Goal: Information Seeking & Learning: Learn about a topic

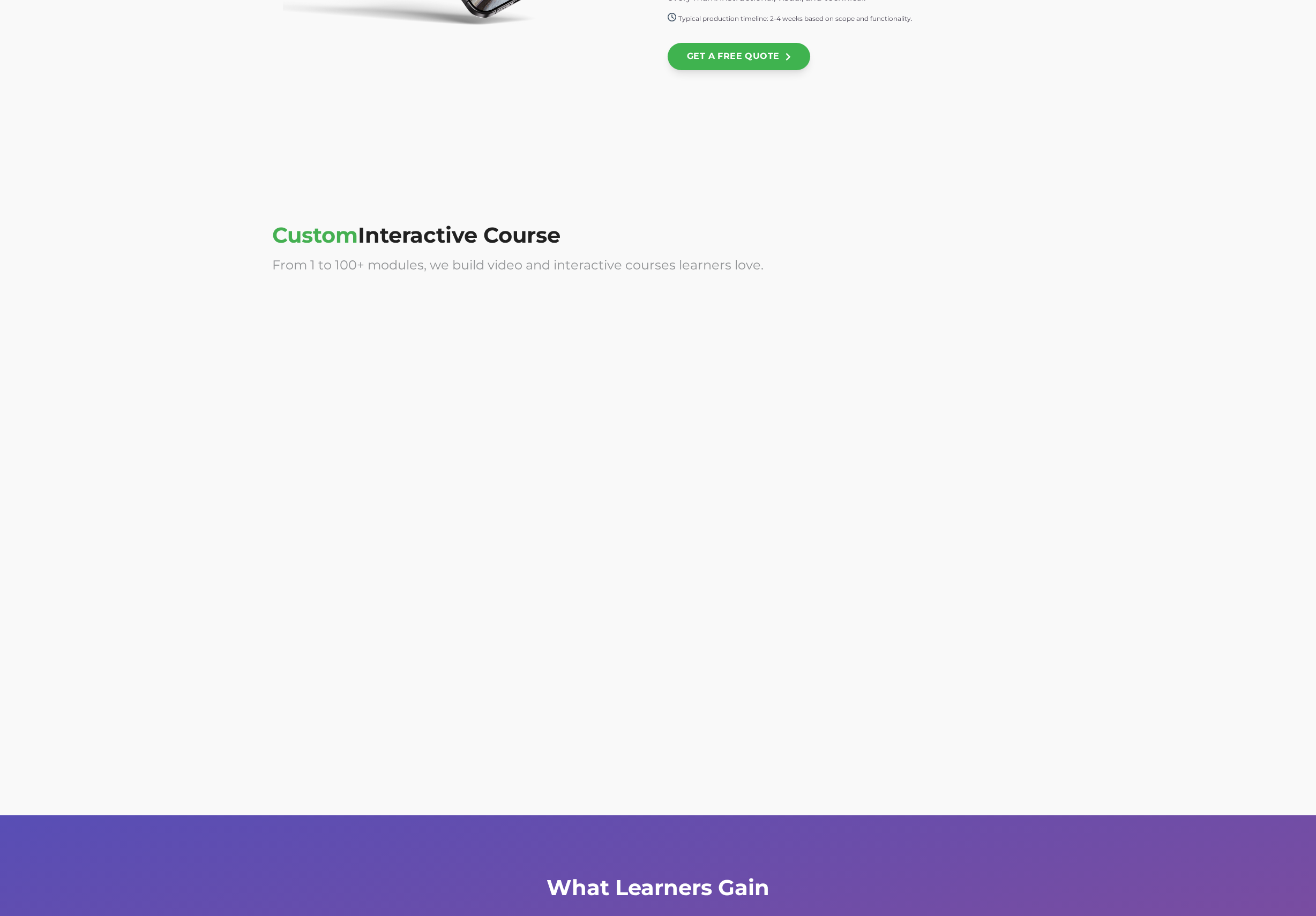
scroll to position [2672, 0]
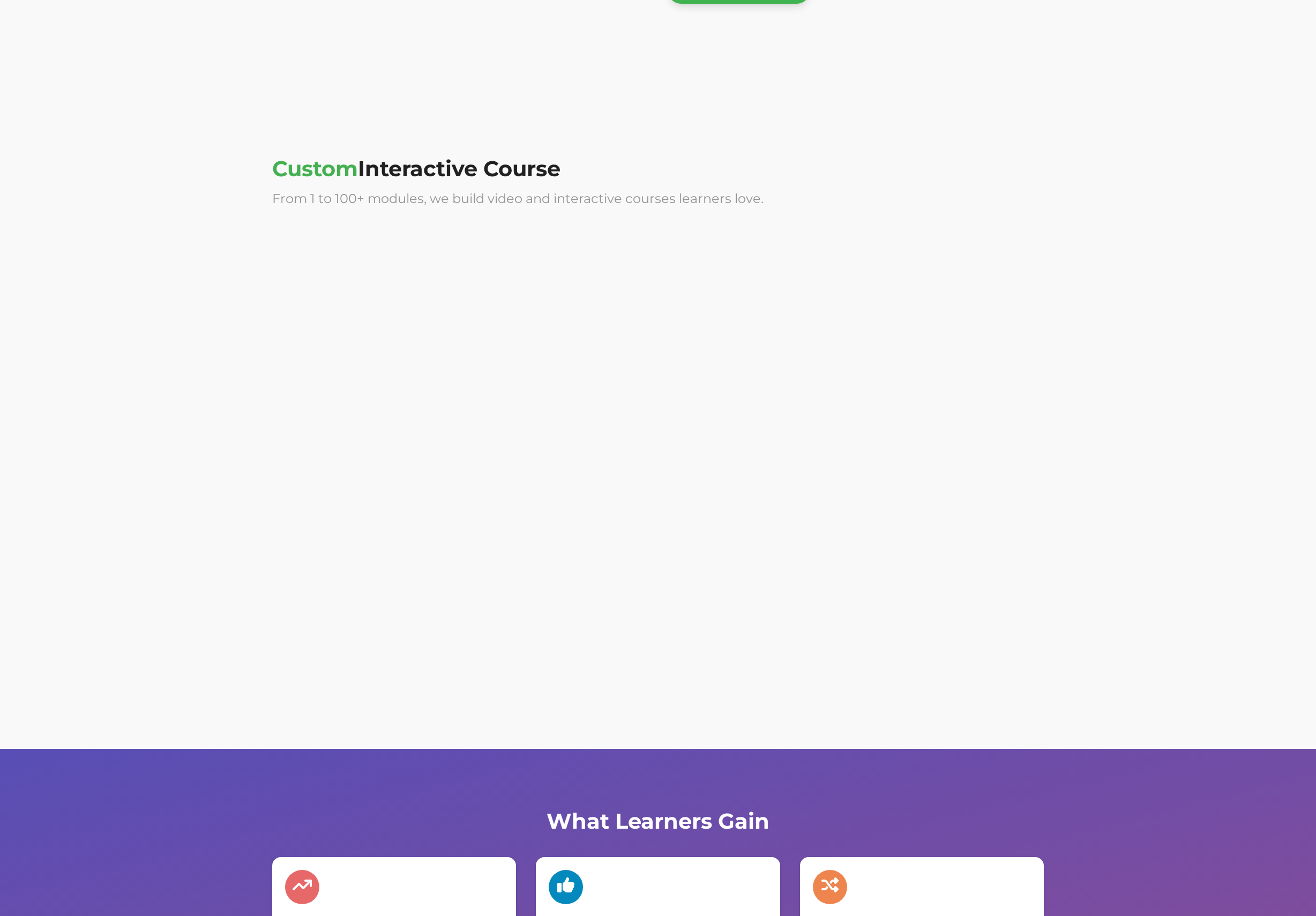
click at [525, 340] on div at bounding box center [460, 333] width 376 height 214
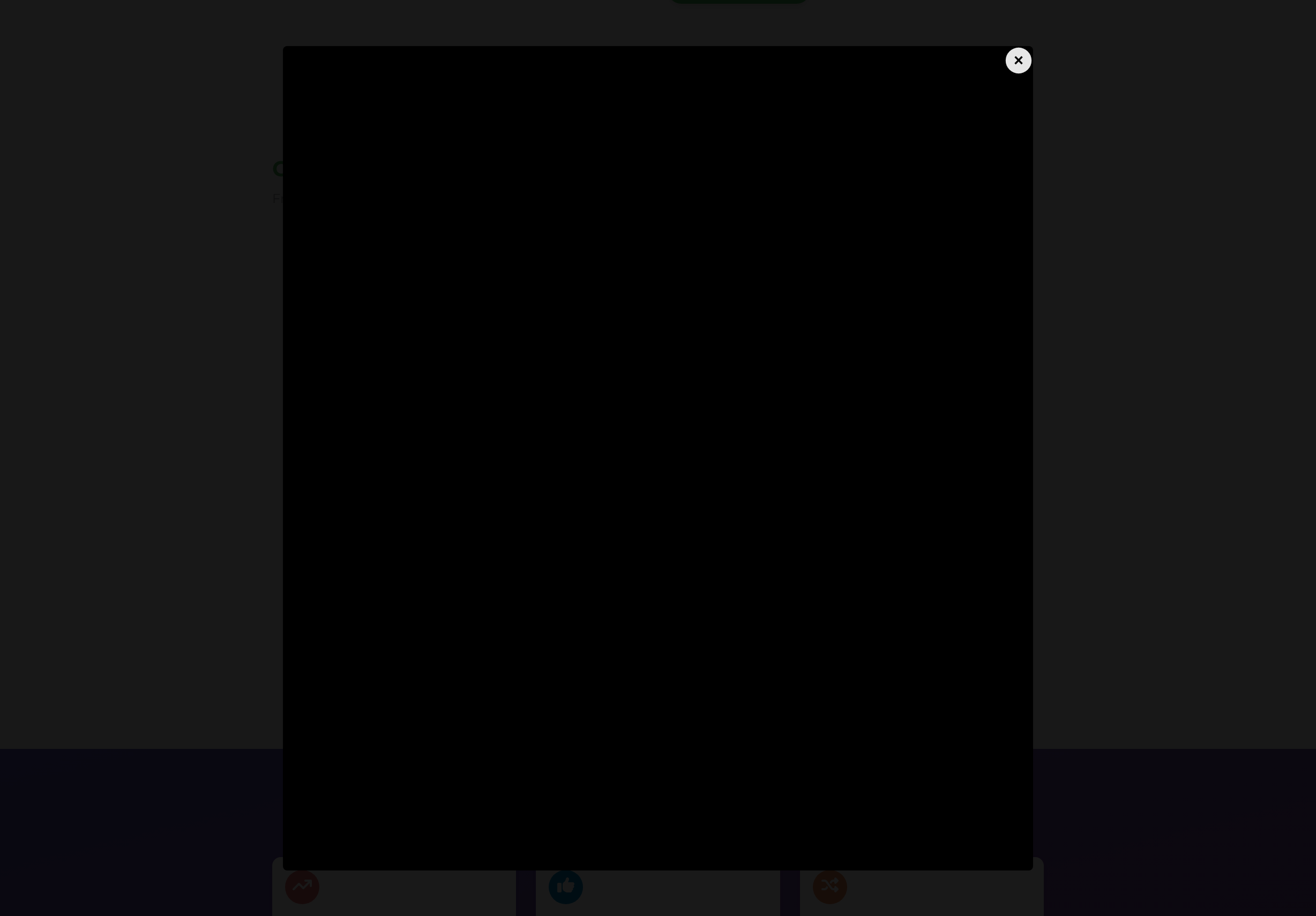
click at [1017, 59] on div "×" at bounding box center [1019, 60] width 26 height 26
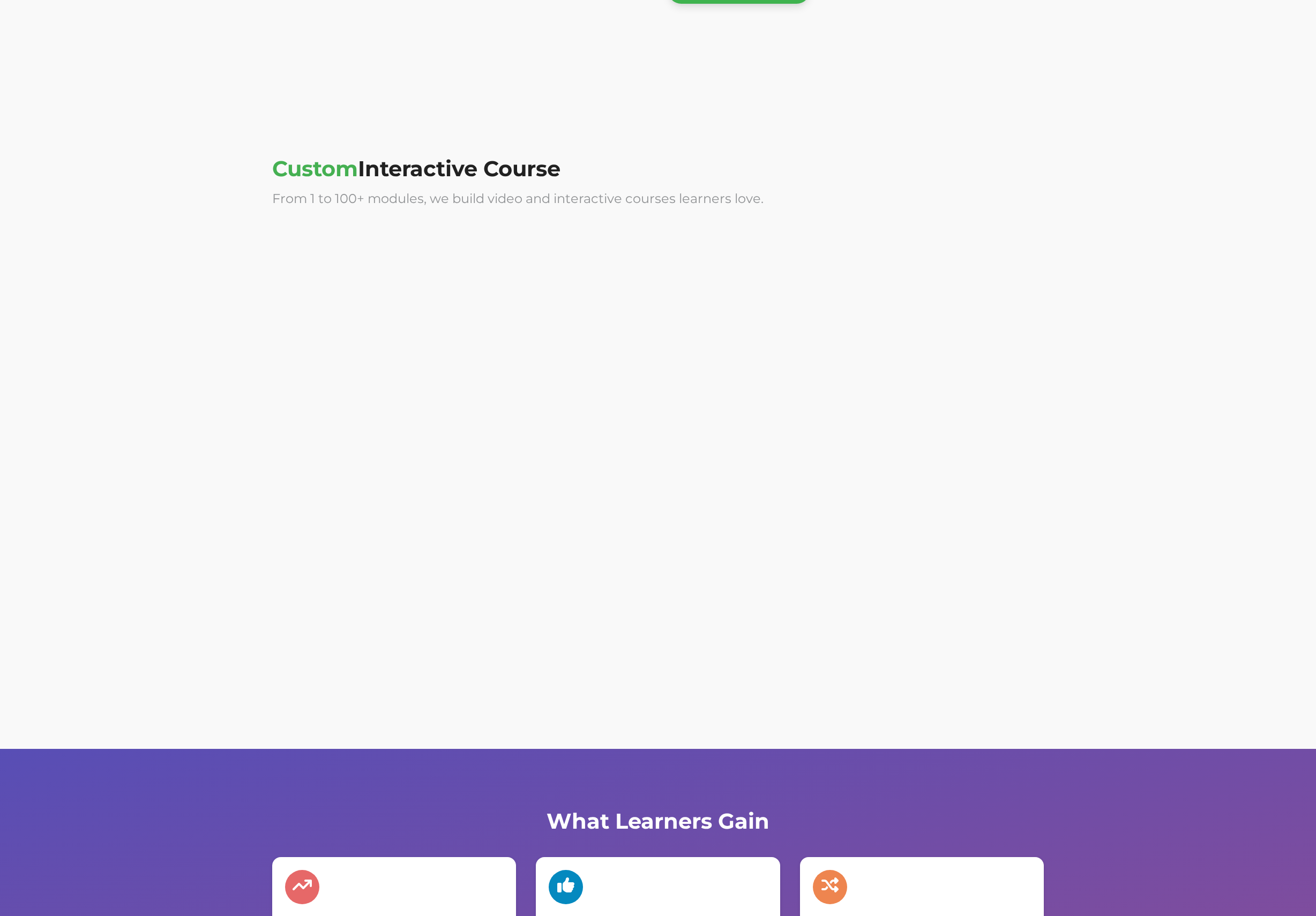
click at [763, 386] on div at bounding box center [856, 333] width 376 height 214
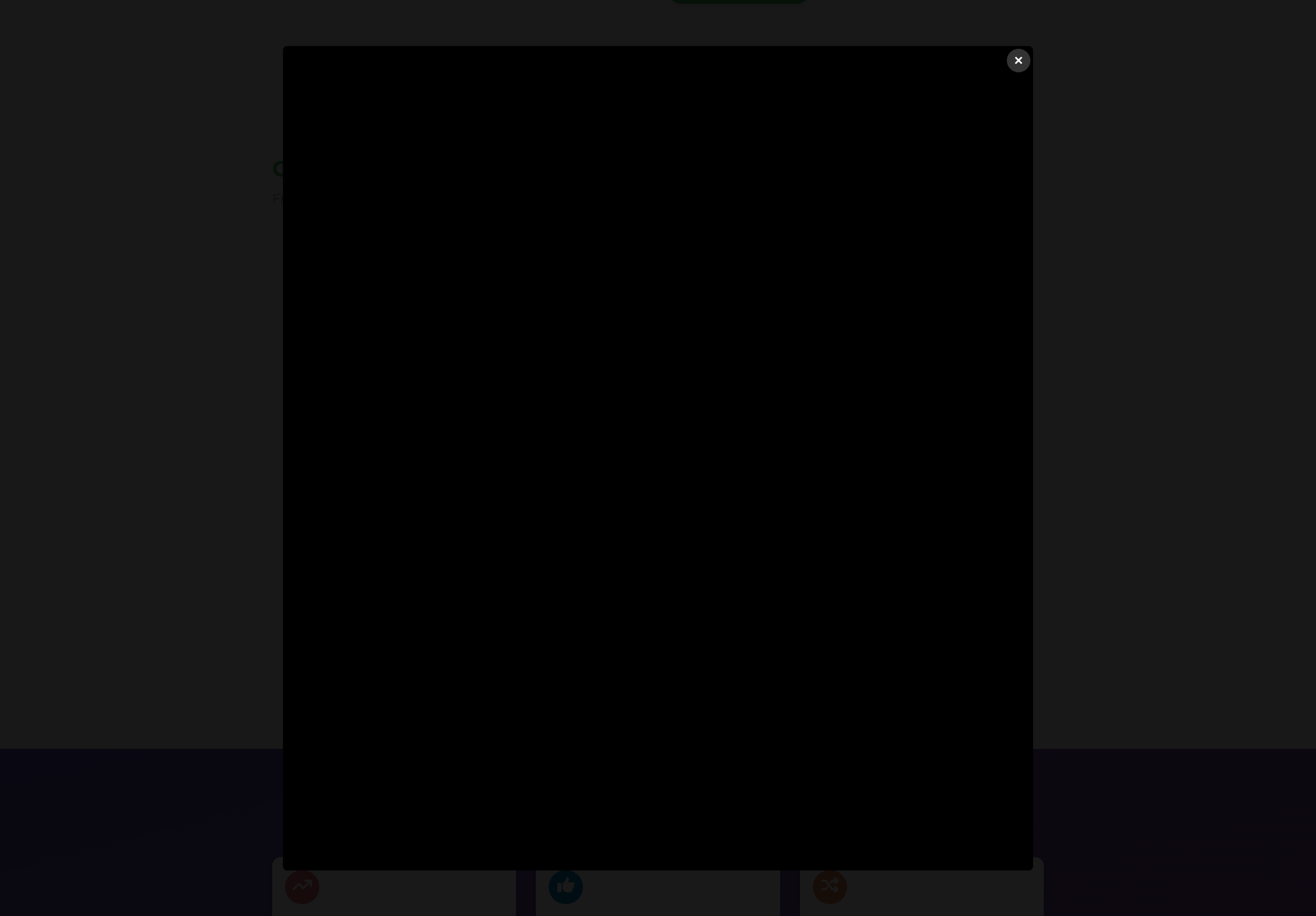
click at [1033, 397] on dialog "×" at bounding box center [658, 458] width 750 height 824
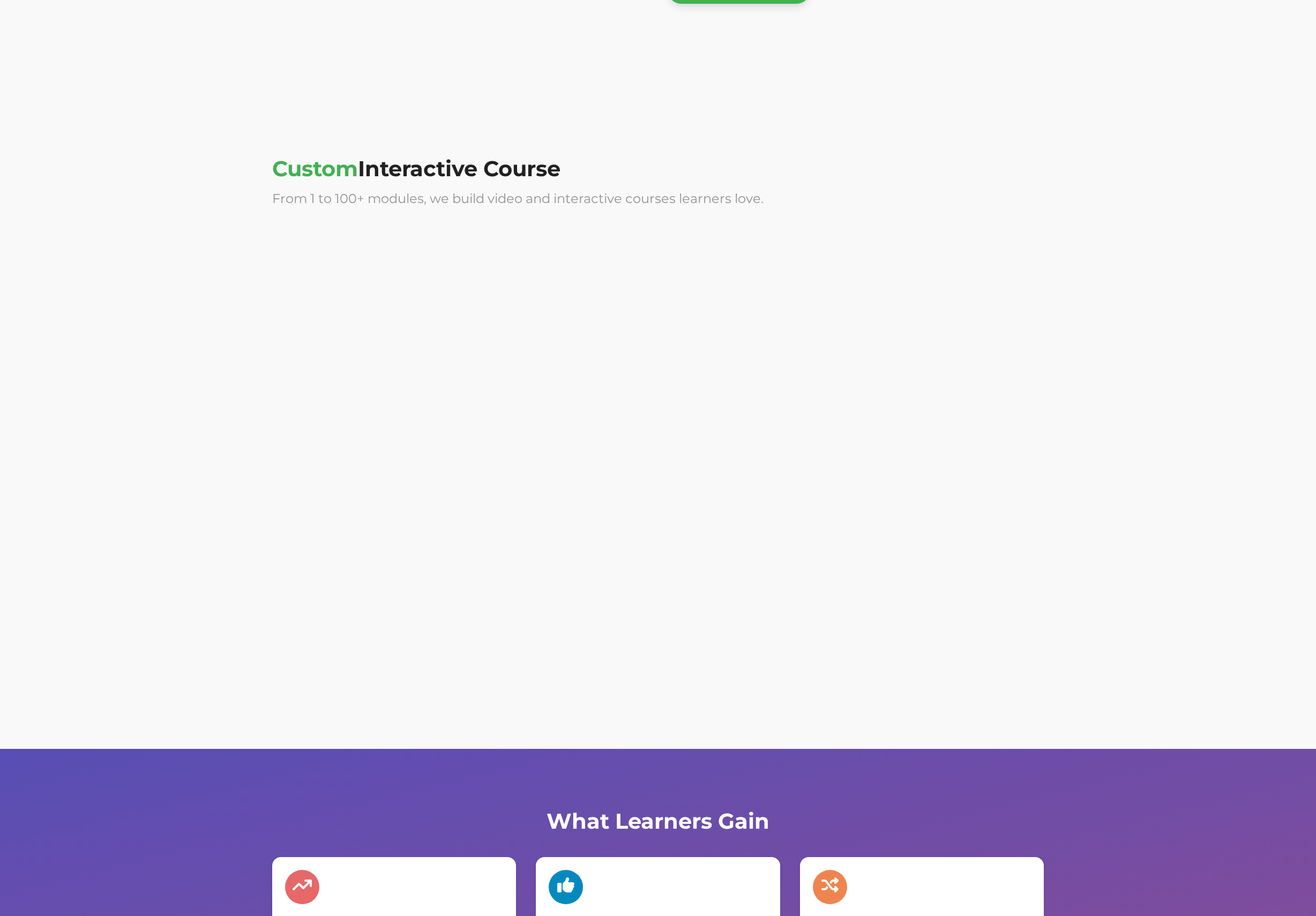
click at [935, 540] on div at bounding box center [856, 564] width 376 height 214
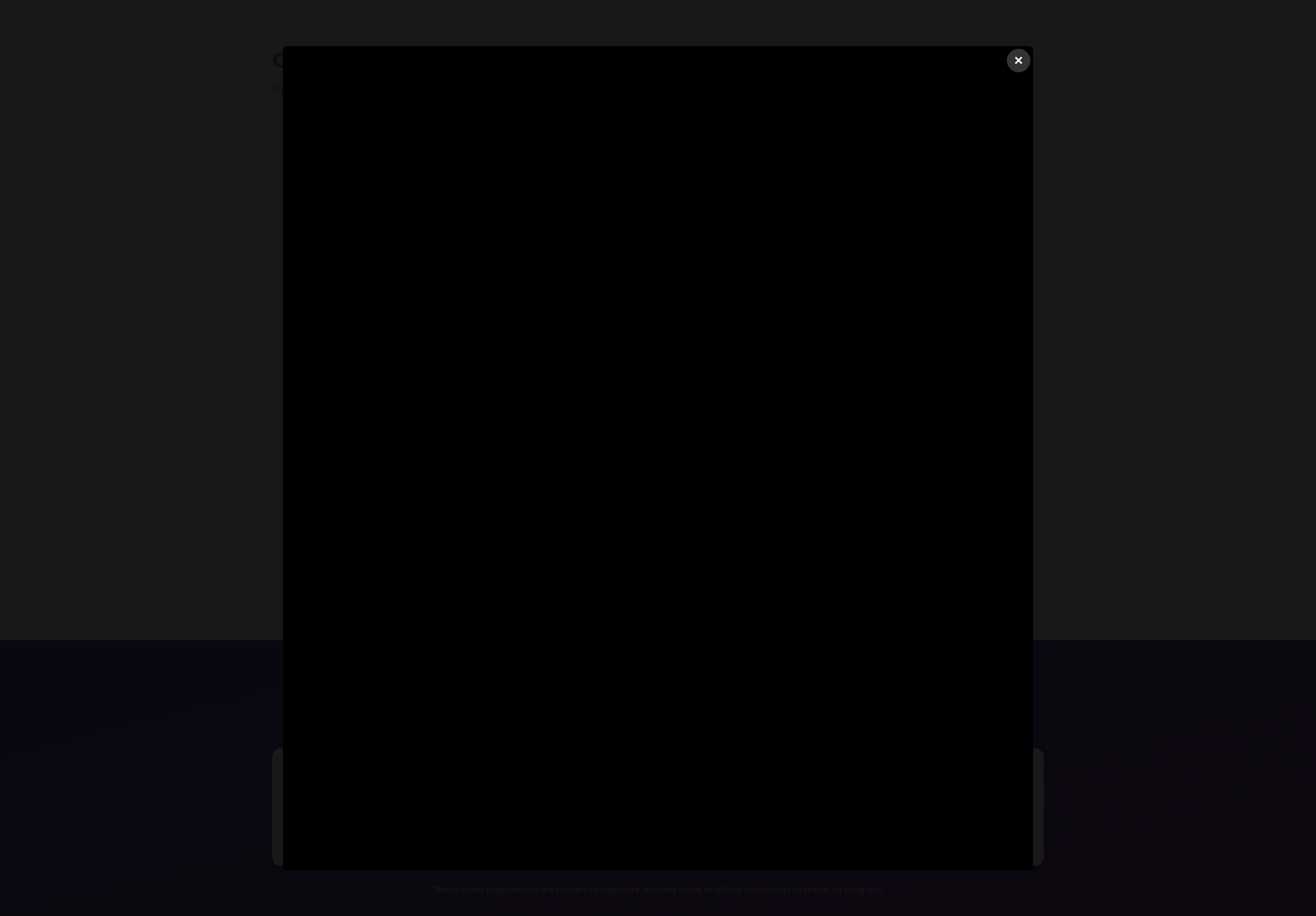
scroll to position [2787, 0]
click at [1023, 66] on div "×" at bounding box center [1019, 60] width 26 height 26
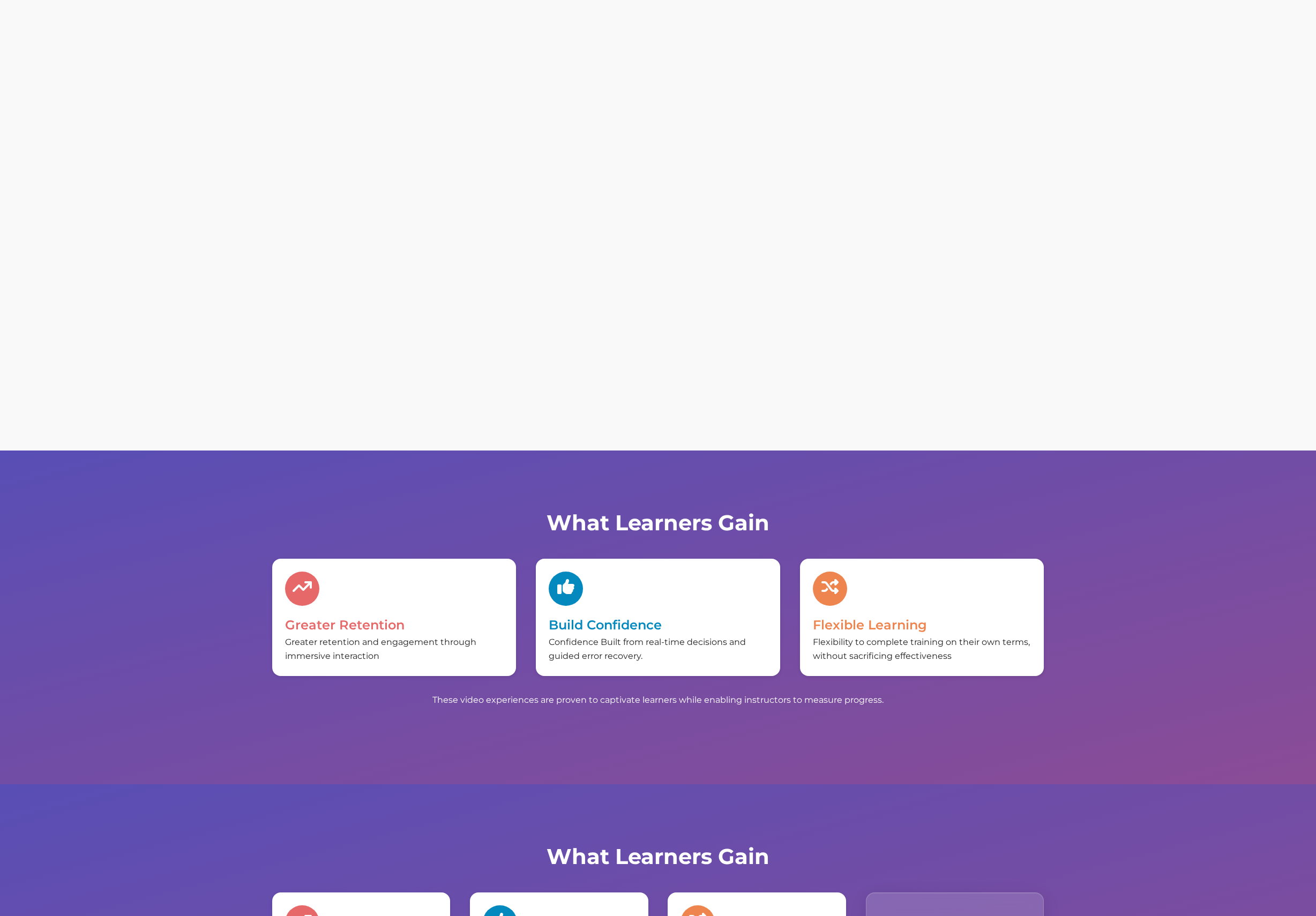
scroll to position [3268, 0]
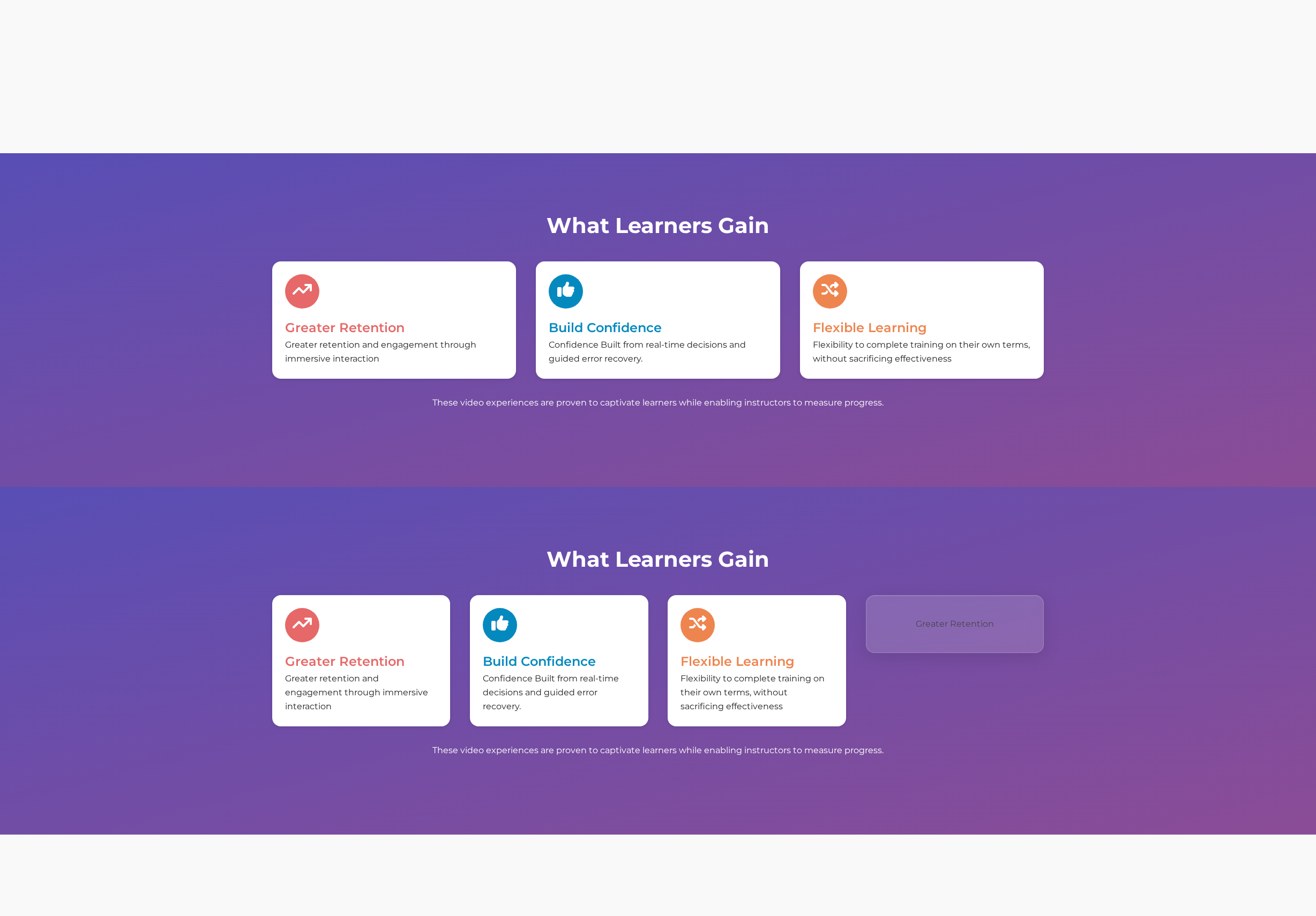
drag, startPoint x: 578, startPoint y: 639, endPoint x: 588, endPoint y: 638, distance: 10.0
click at [588, 638] on div "Build Confidence Confidence Built from real-time decisions and guided error rec…" at bounding box center [559, 661] width 178 height 131
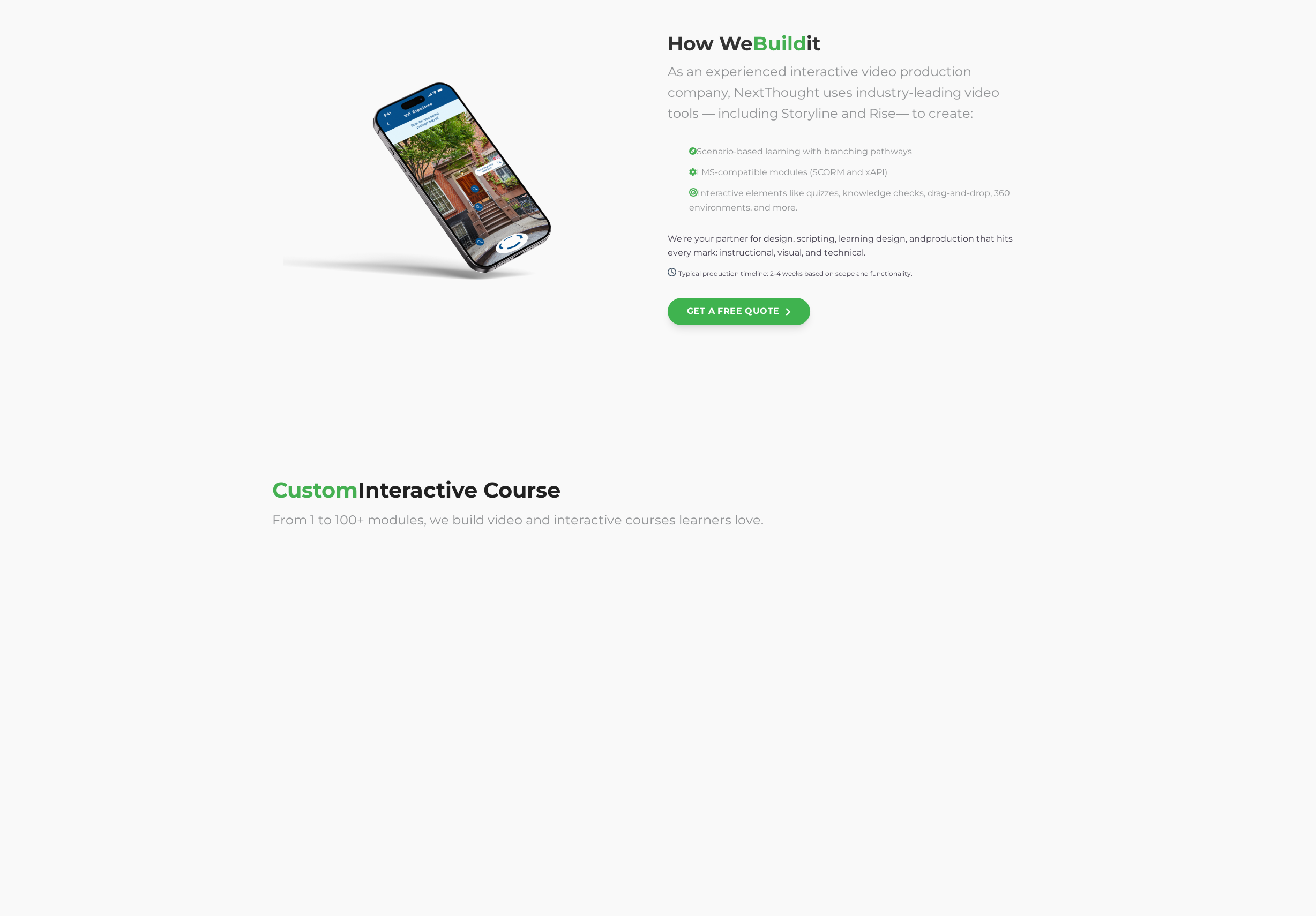
scroll to position [2379, 0]
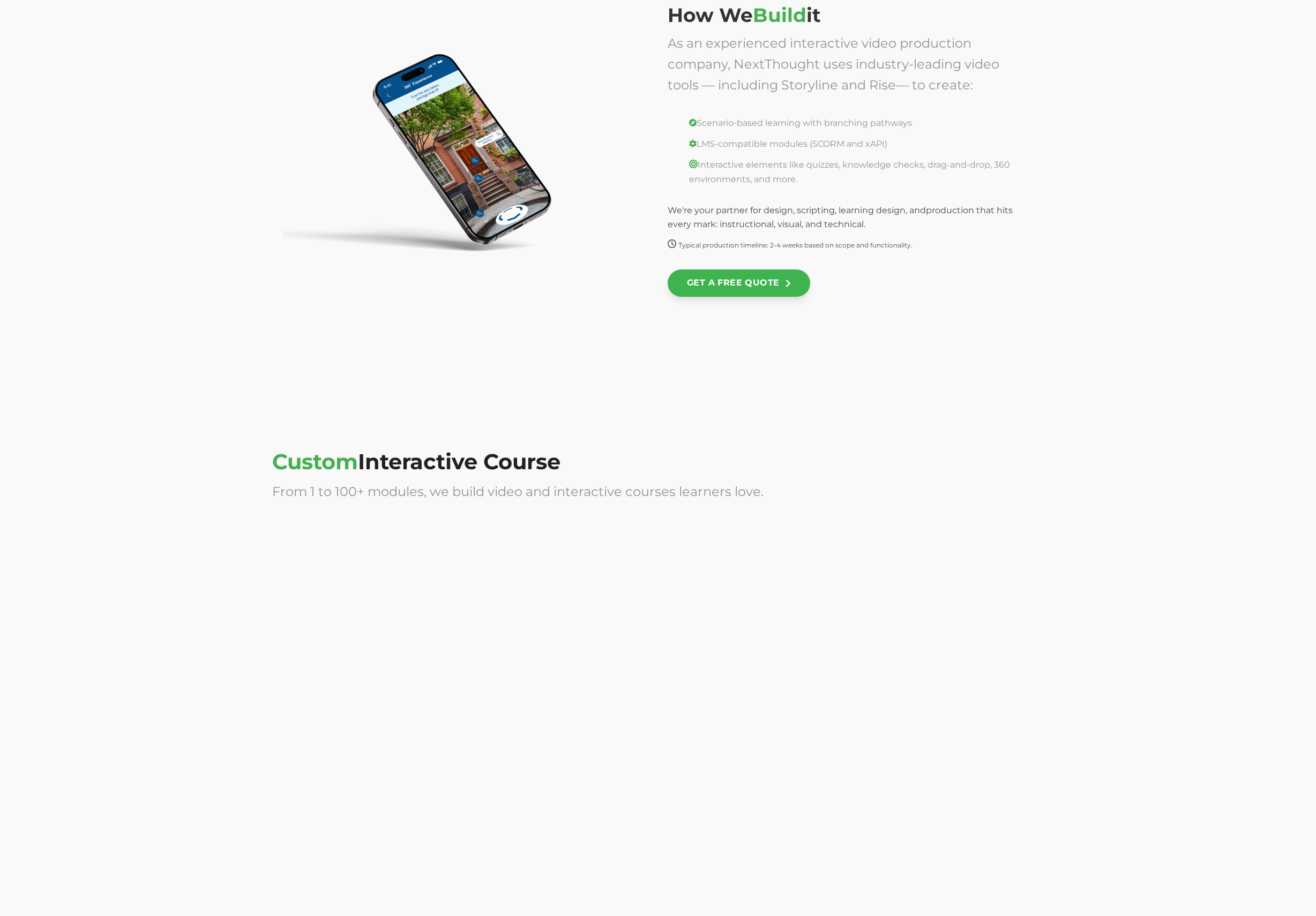
click at [566, 558] on div at bounding box center [460, 626] width 376 height 214
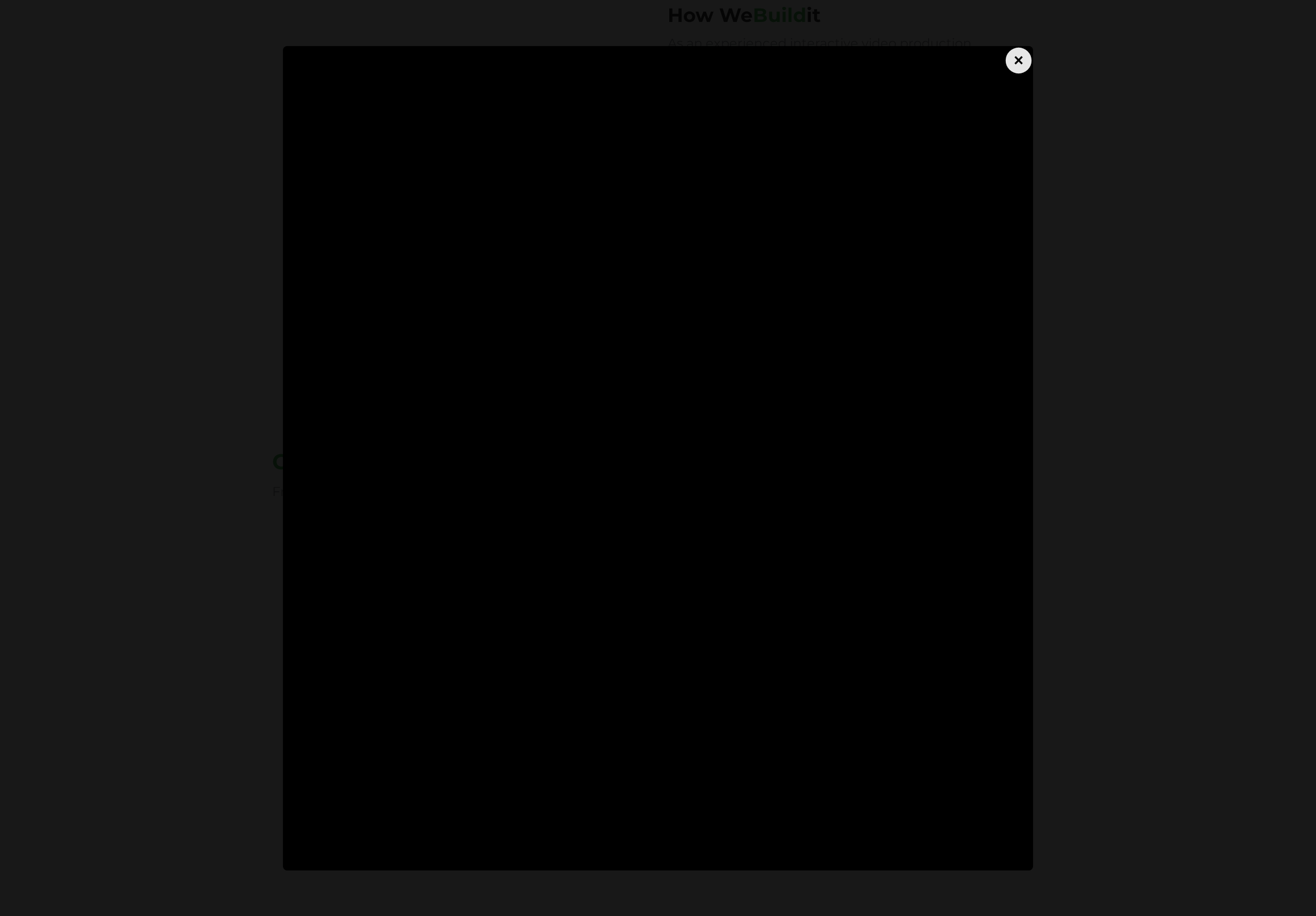
click at [1008, 56] on div "×" at bounding box center [1019, 60] width 26 height 26
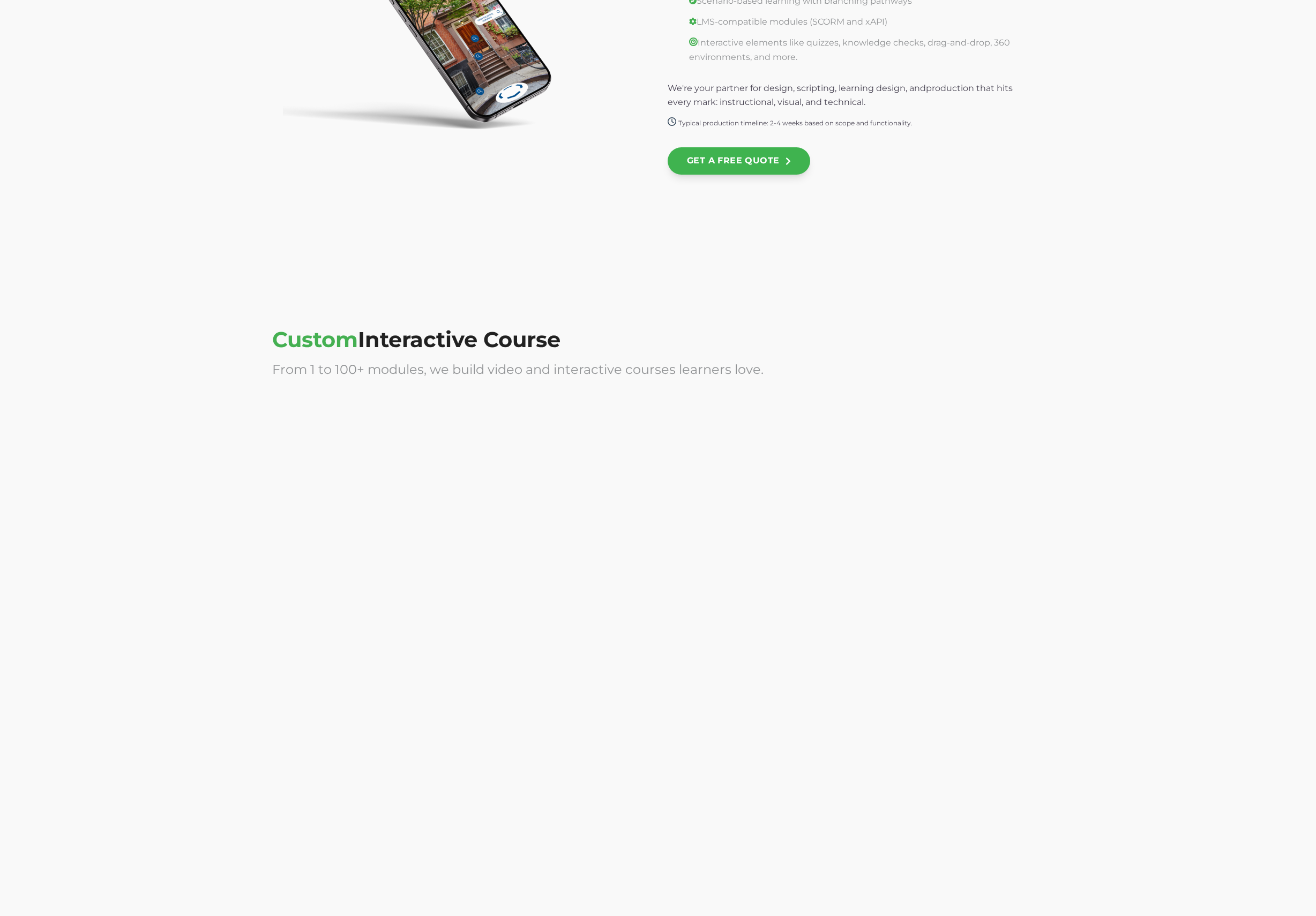
scroll to position [2646, 0]
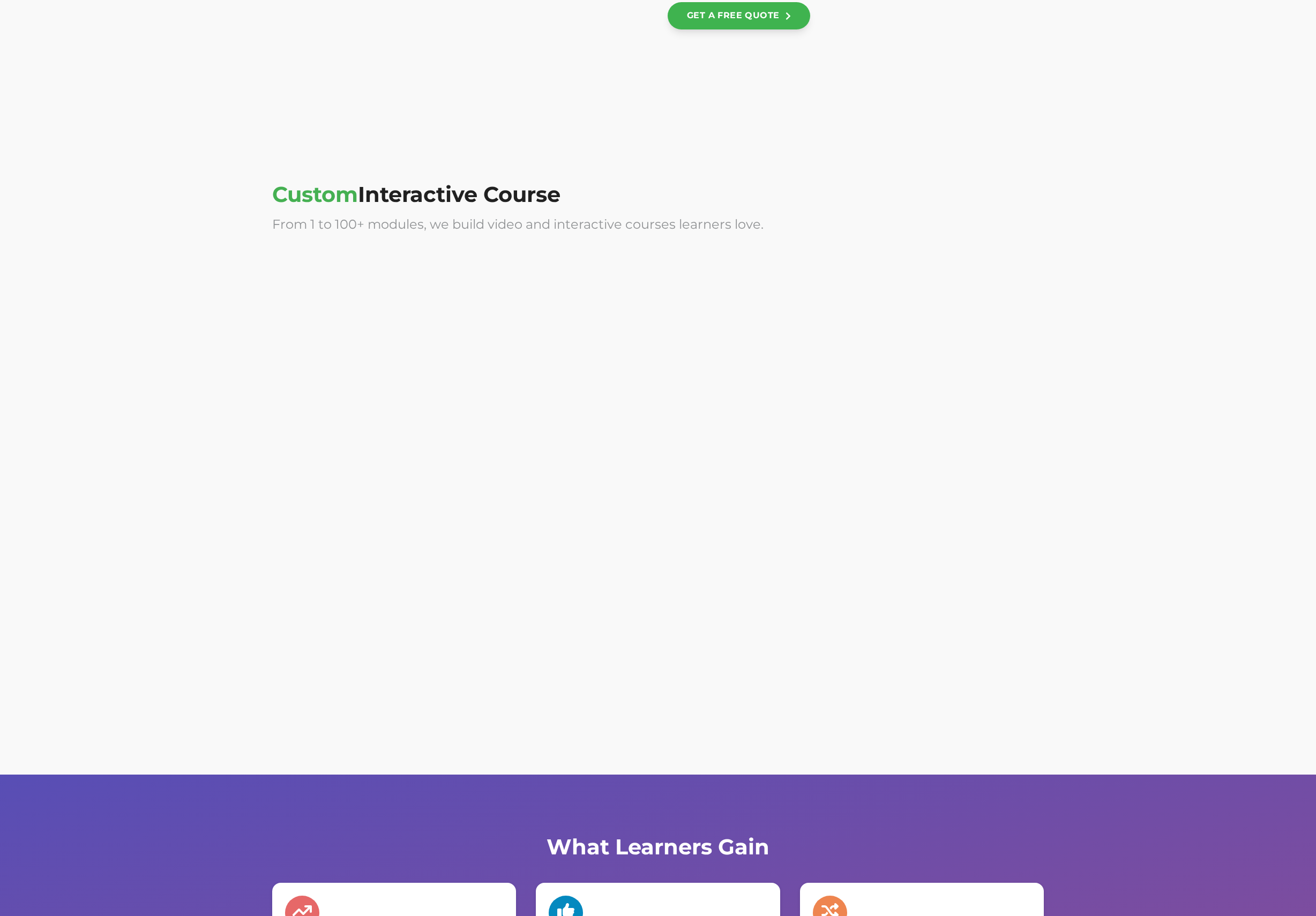
click at [435, 597] on div at bounding box center [460, 590] width 376 height 214
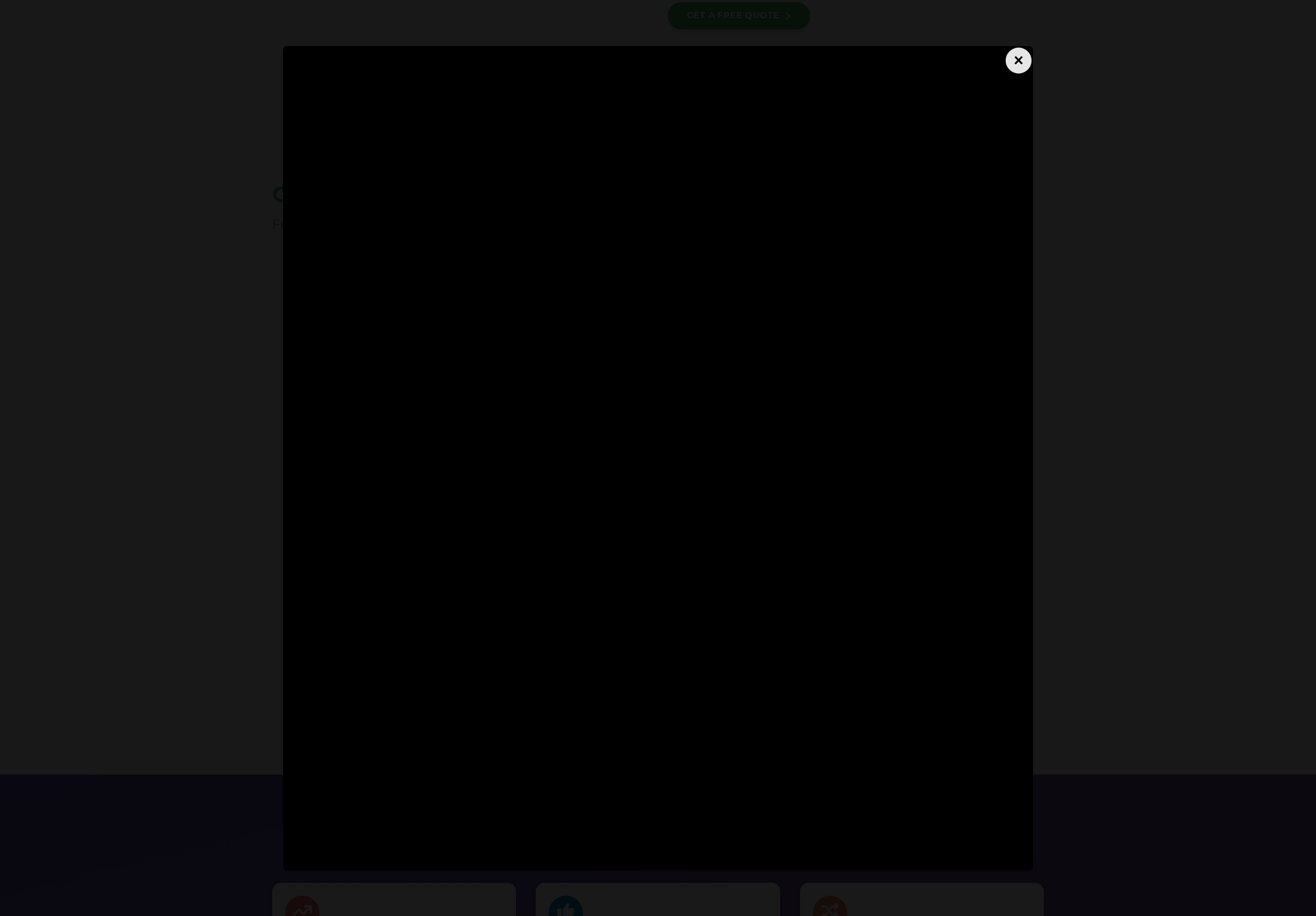
click at [1014, 61] on div "×" at bounding box center [1019, 60] width 26 height 26
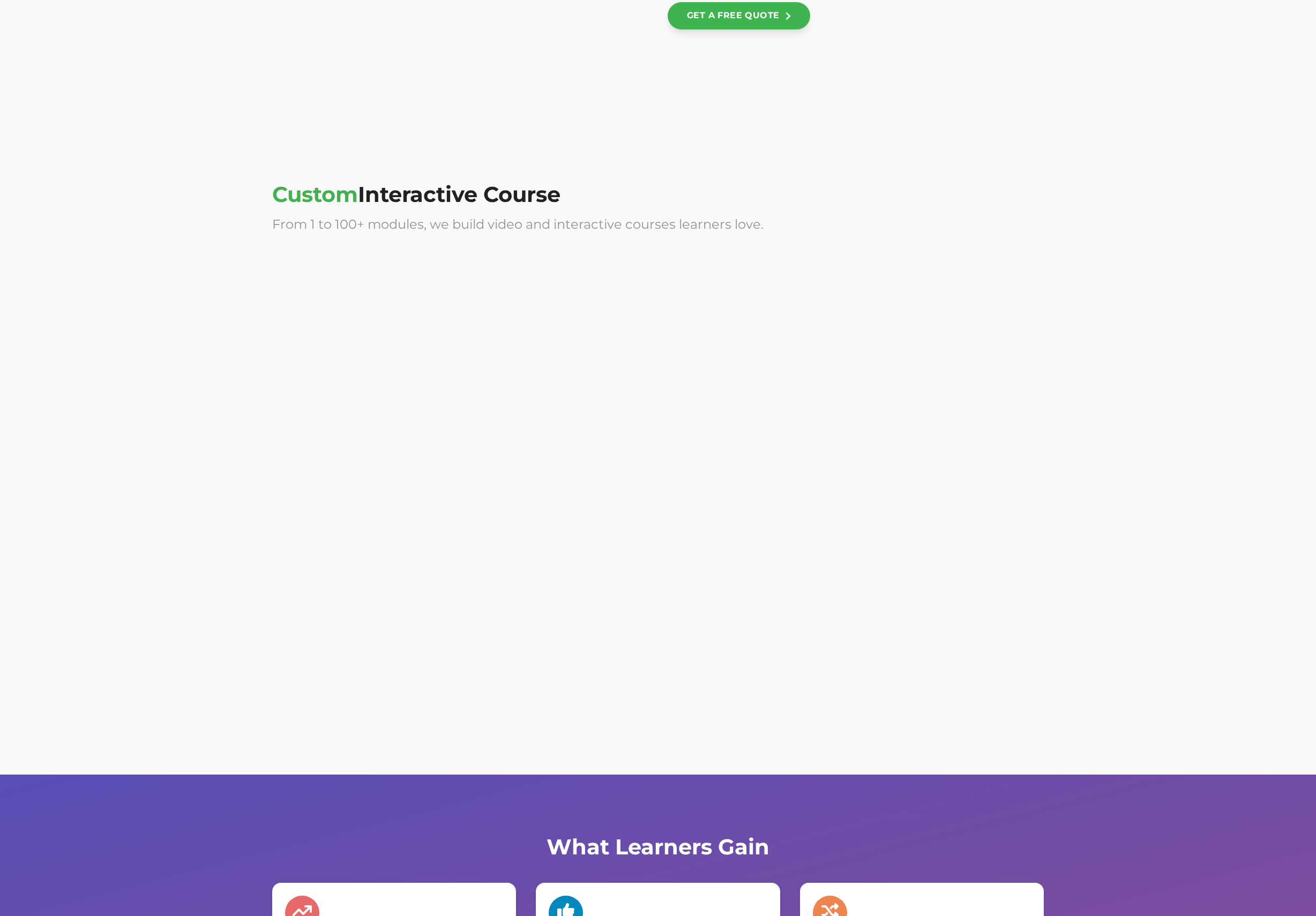
click at [472, 592] on div at bounding box center [460, 590] width 376 height 214
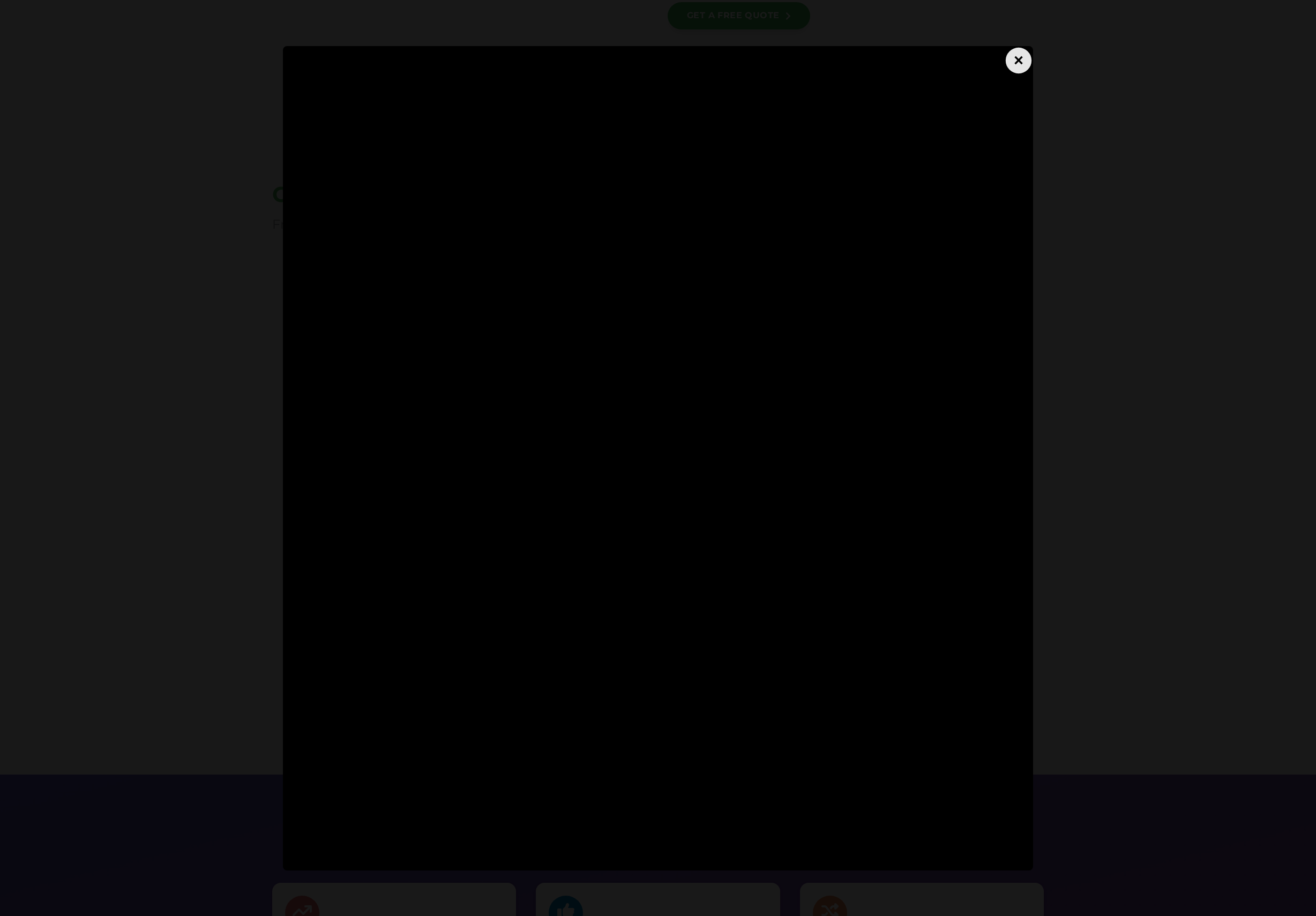
click at [1015, 62] on div "×" at bounding box center [1019, 60] width 26 height 26
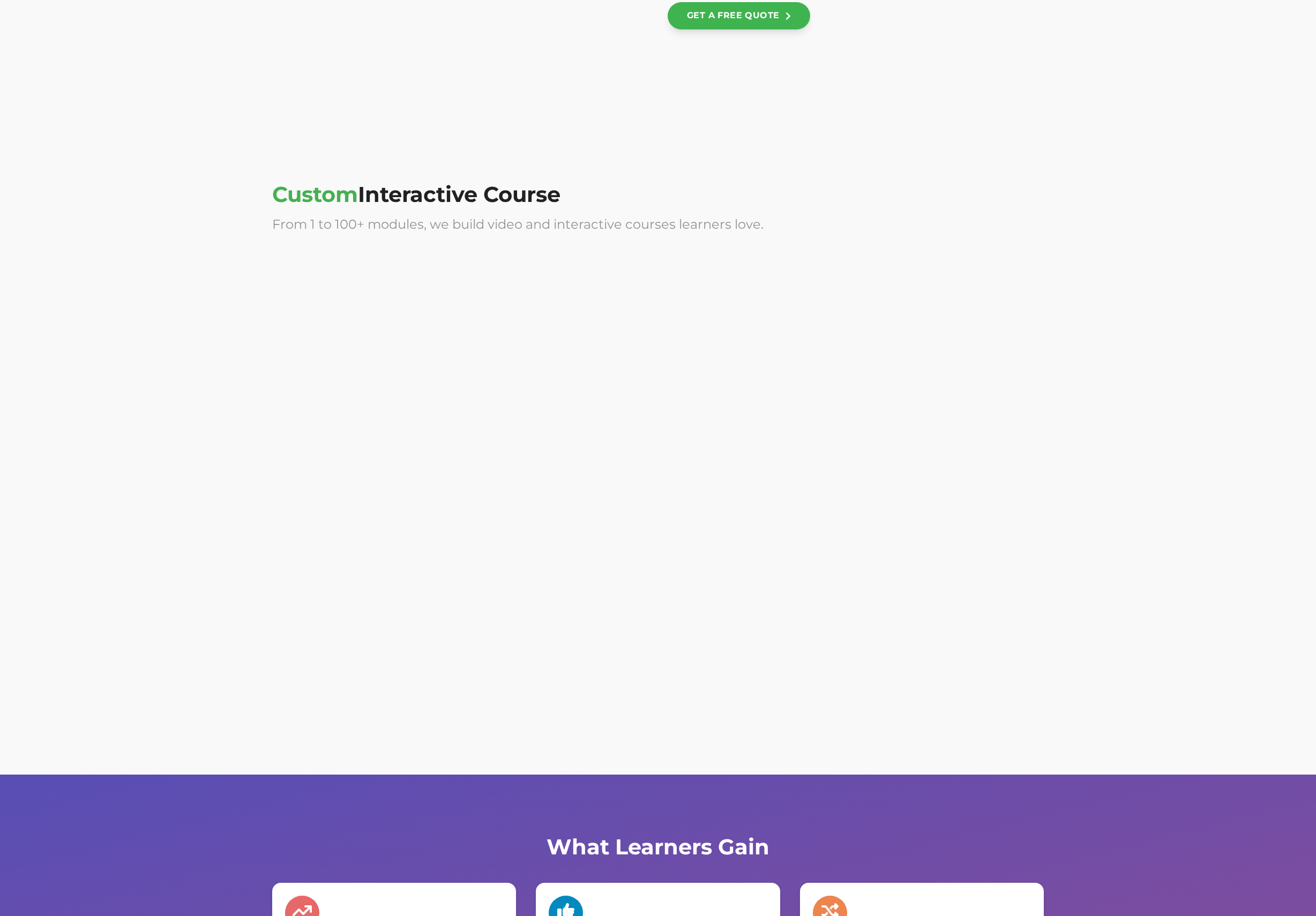
click at [387, 597] on div at bounding box center [460, 590] width 376 height 214
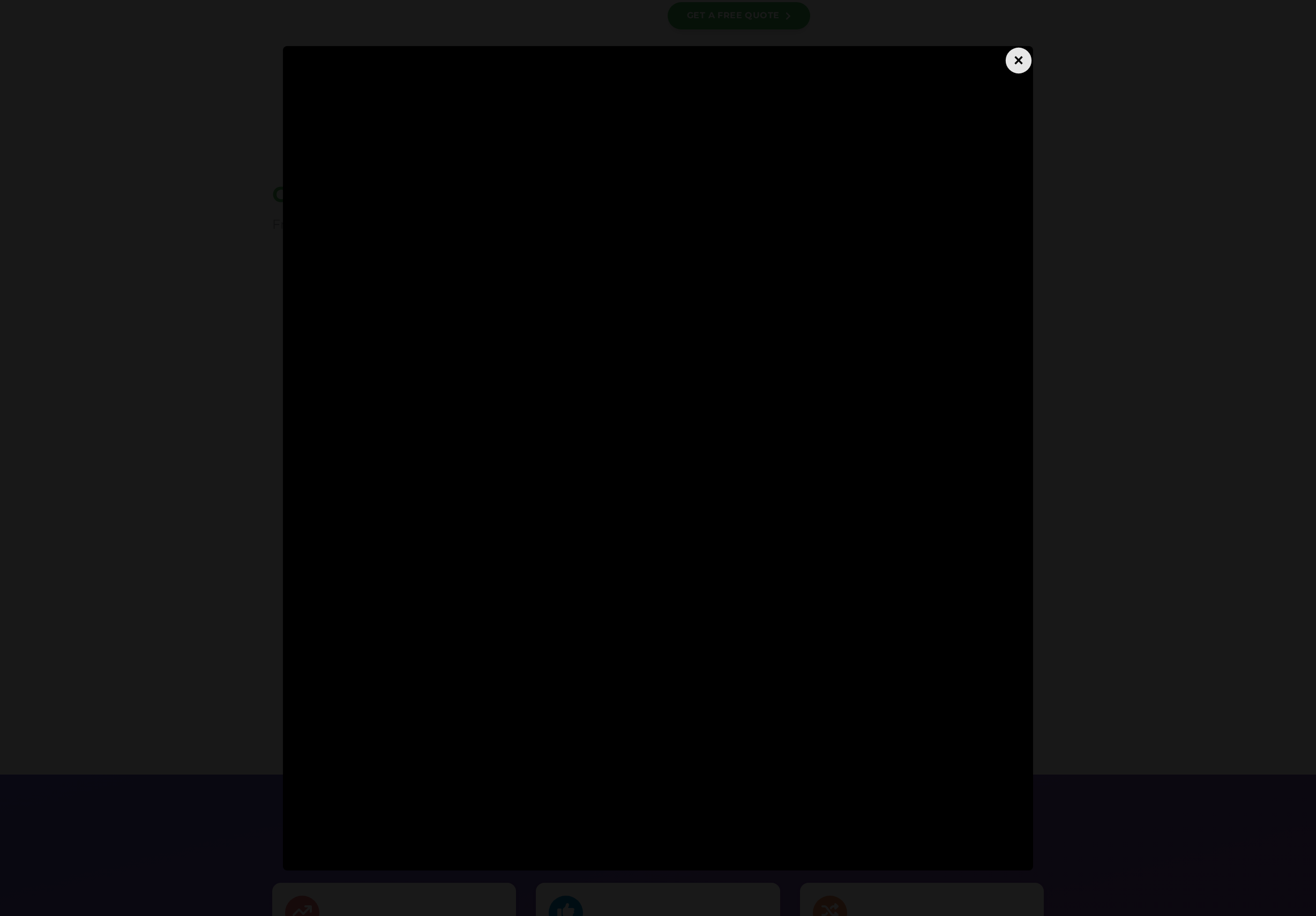
click at [1017, 66] on div "×" at bounding box center [1019, 60] width 26 height 26
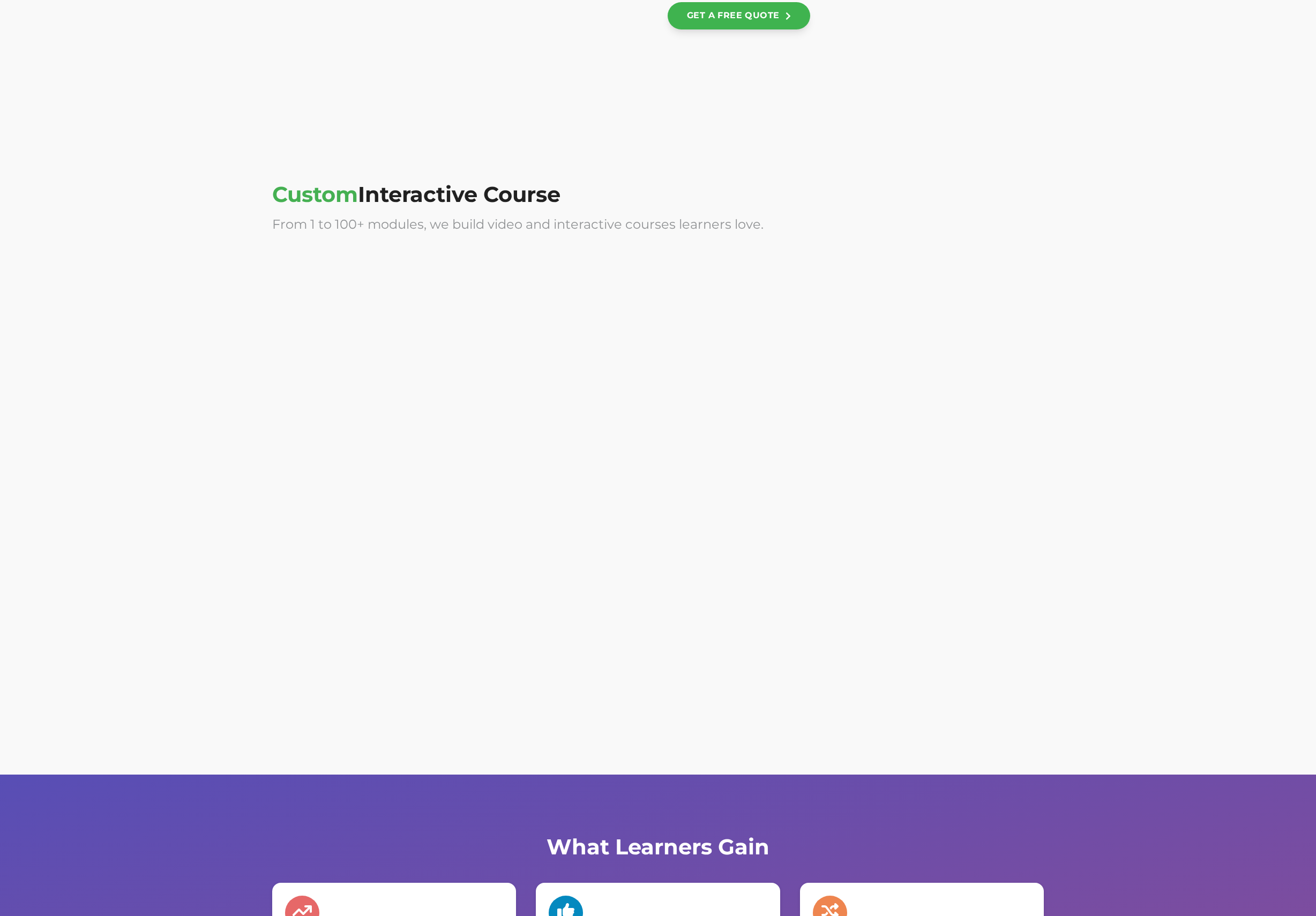
click at [924, 558] on div at bounding box center [856, 590] width 376 height 214
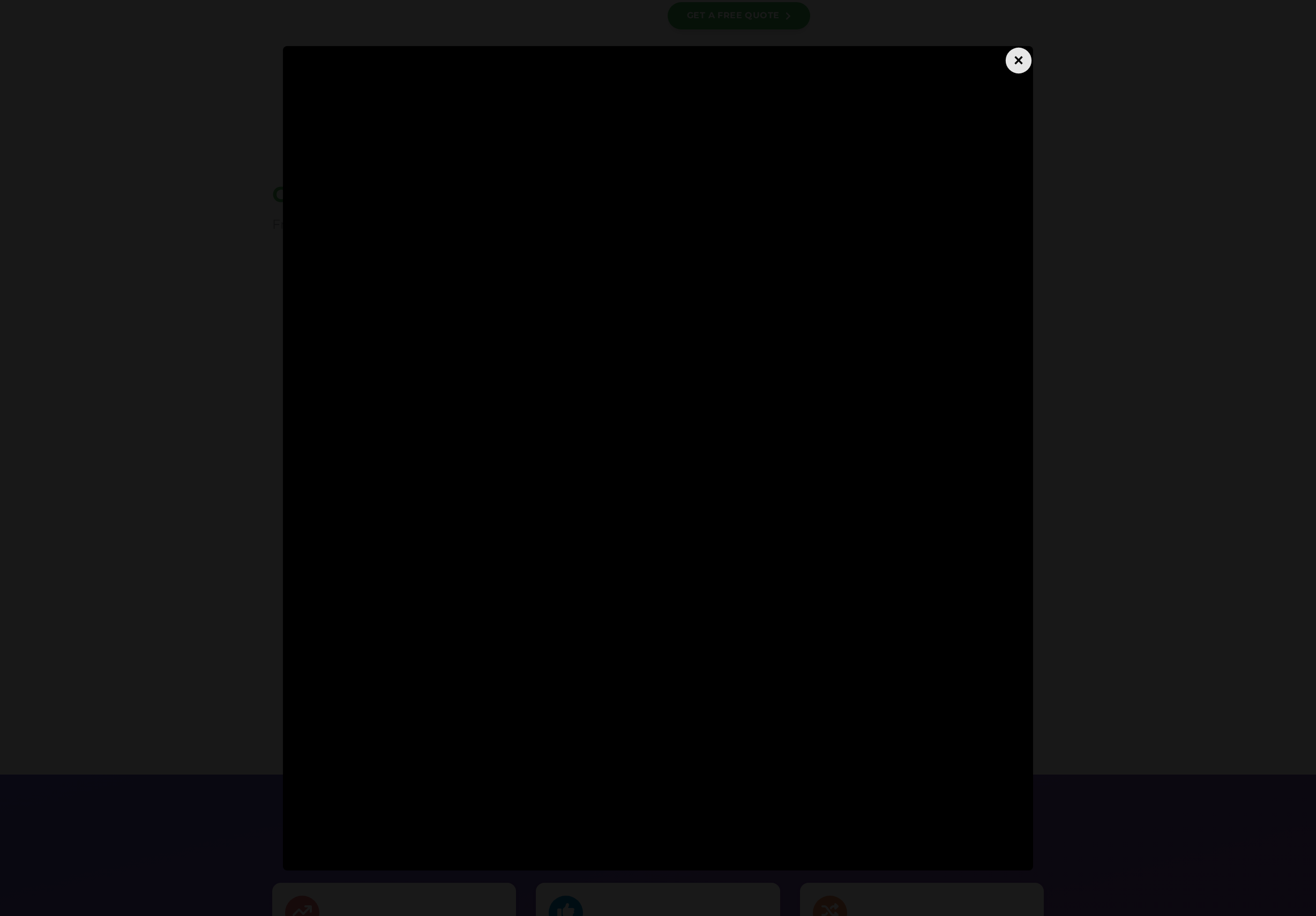
click at [1015, 61] on div "×" at bounding box center [1019, 60] width 26 height 26
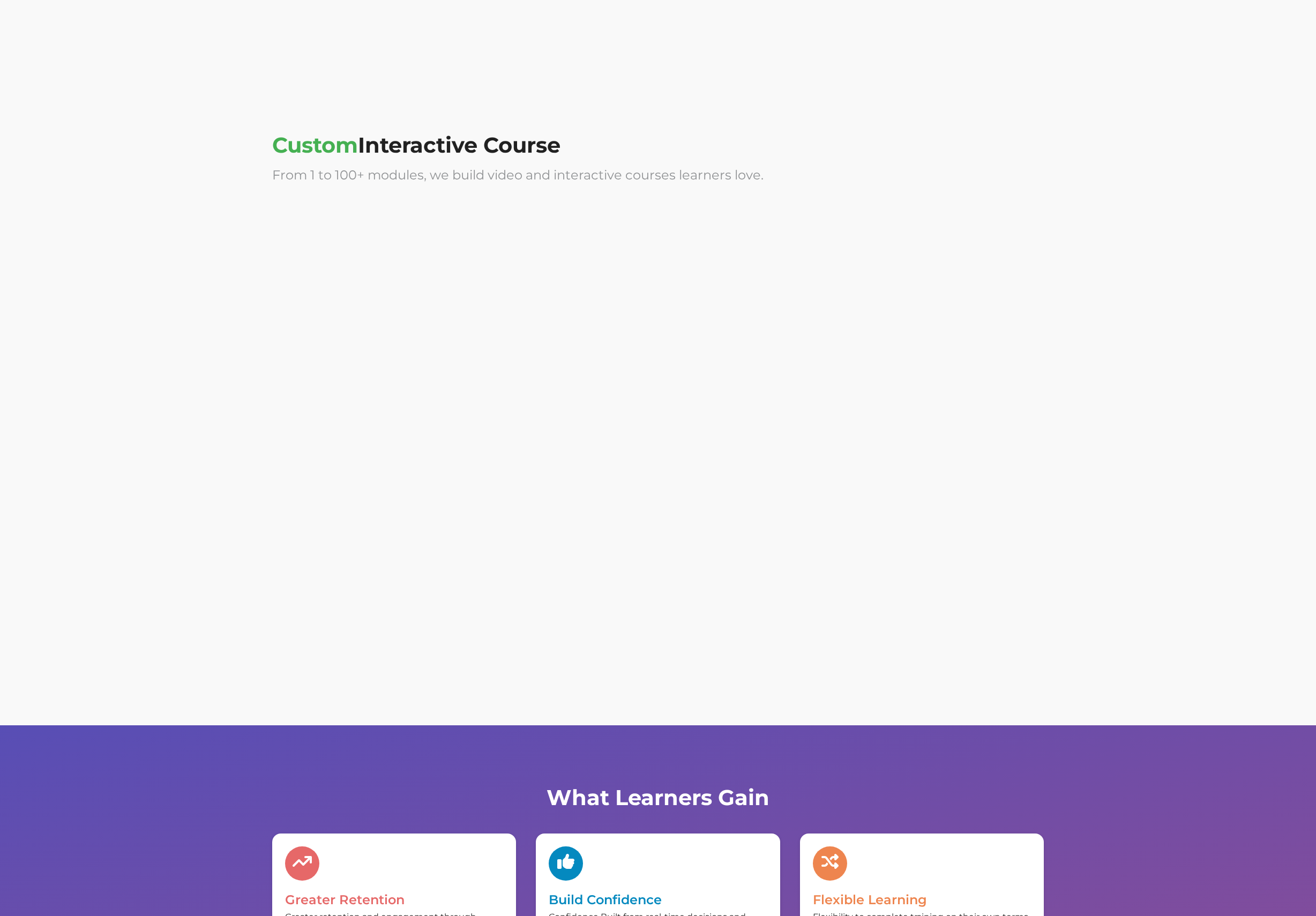
scroll to position [2448, 0]
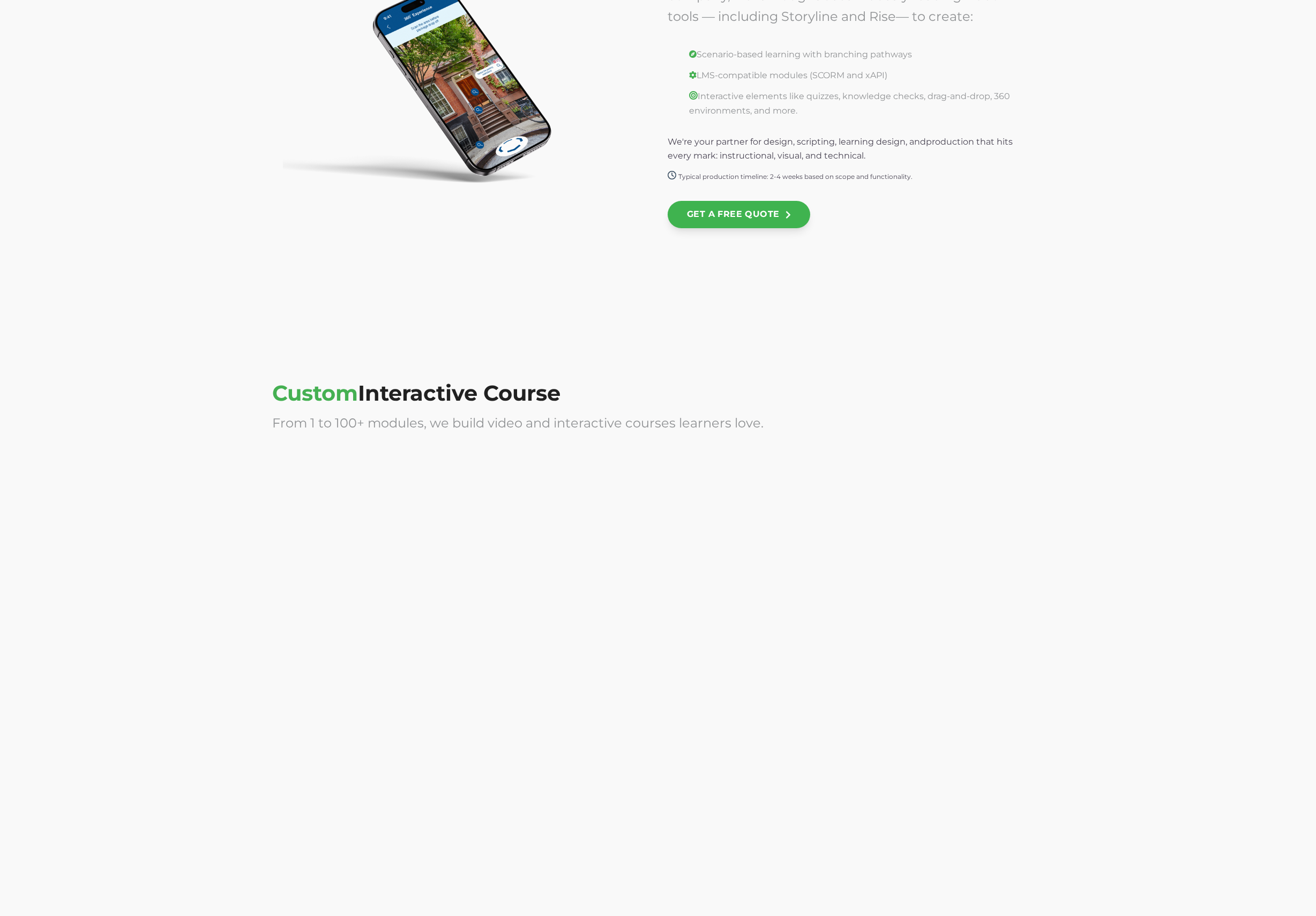
click at [804, 687] on div at bounding box center [856, 788] width 376 height 214
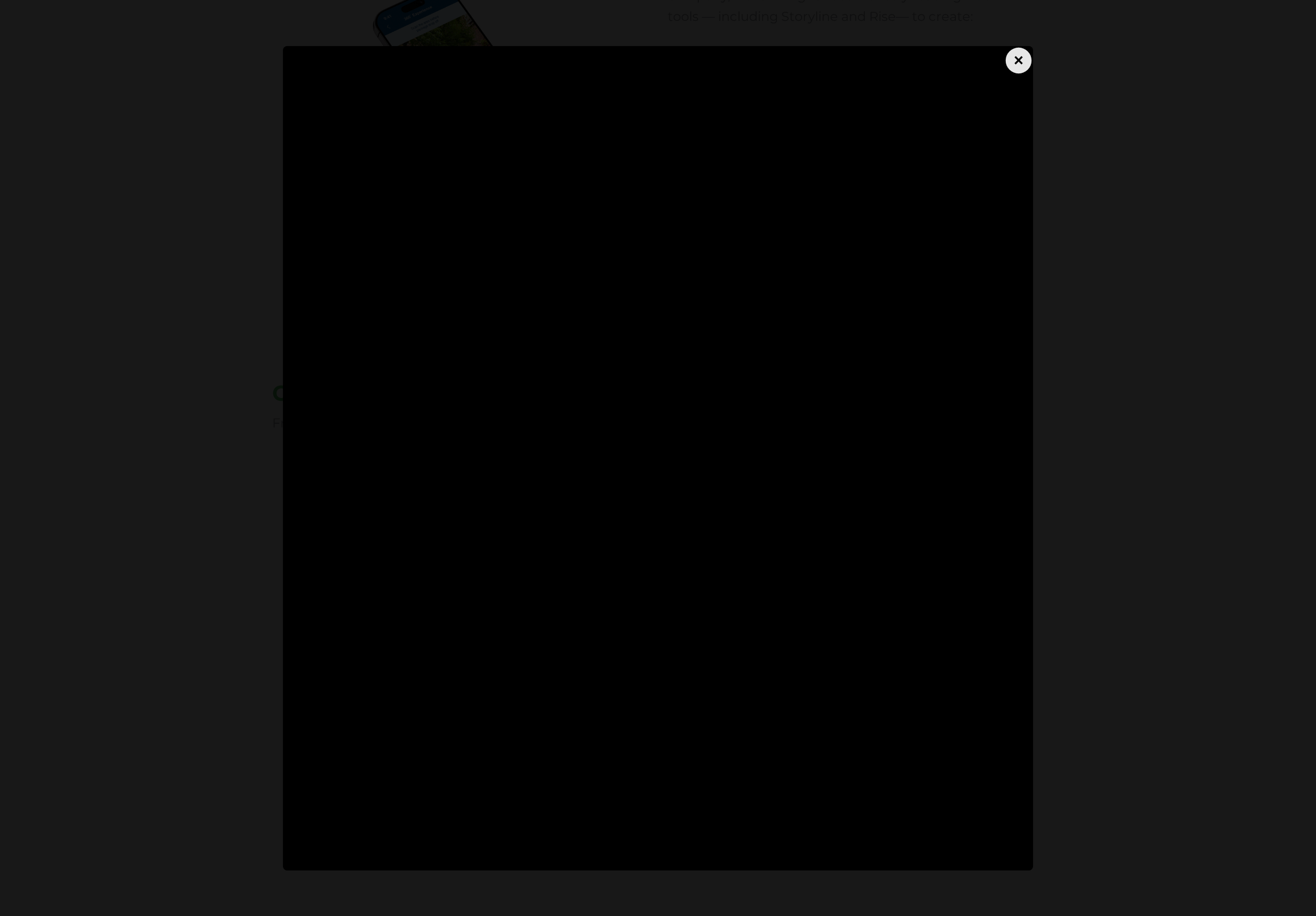
click at [1027, 53] on div "×" at bounding box center [1019, 60] width 26 height 26
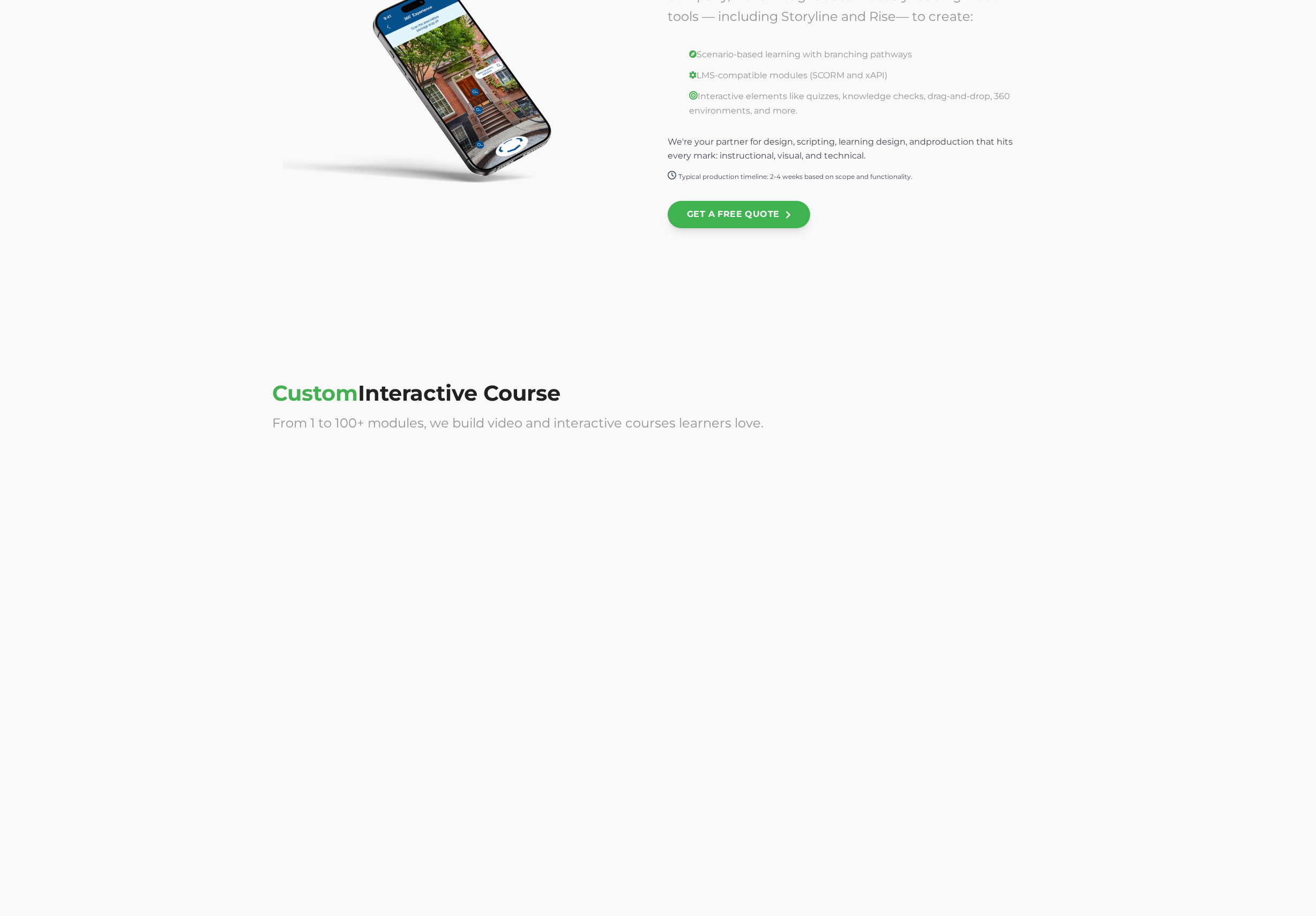
click at [338, 606] on div at bounding box center [460, 557] width 376 height 214
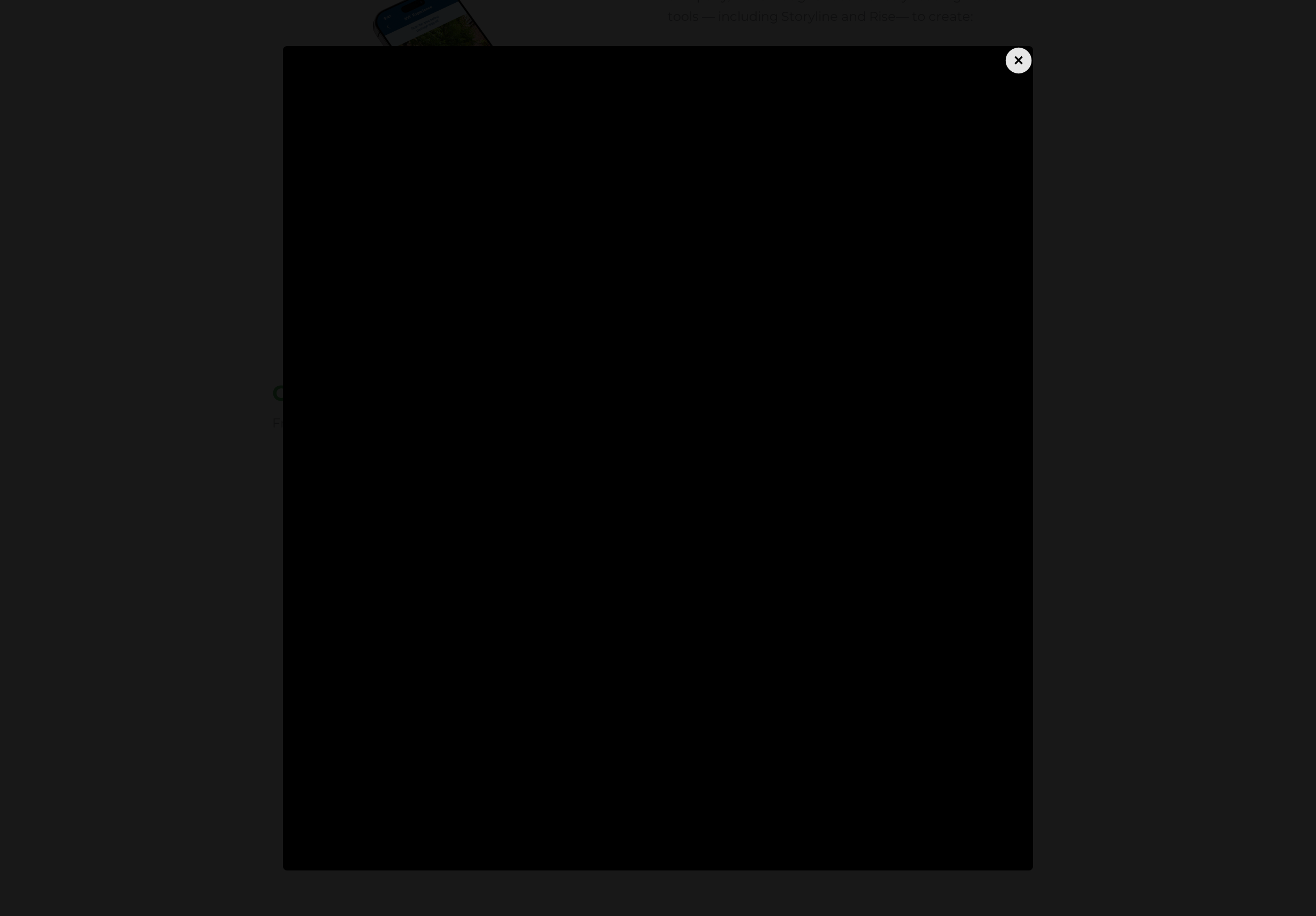
click at [1022, 62] on div "×" at bounding box center [1019, 60] width 26 height 26
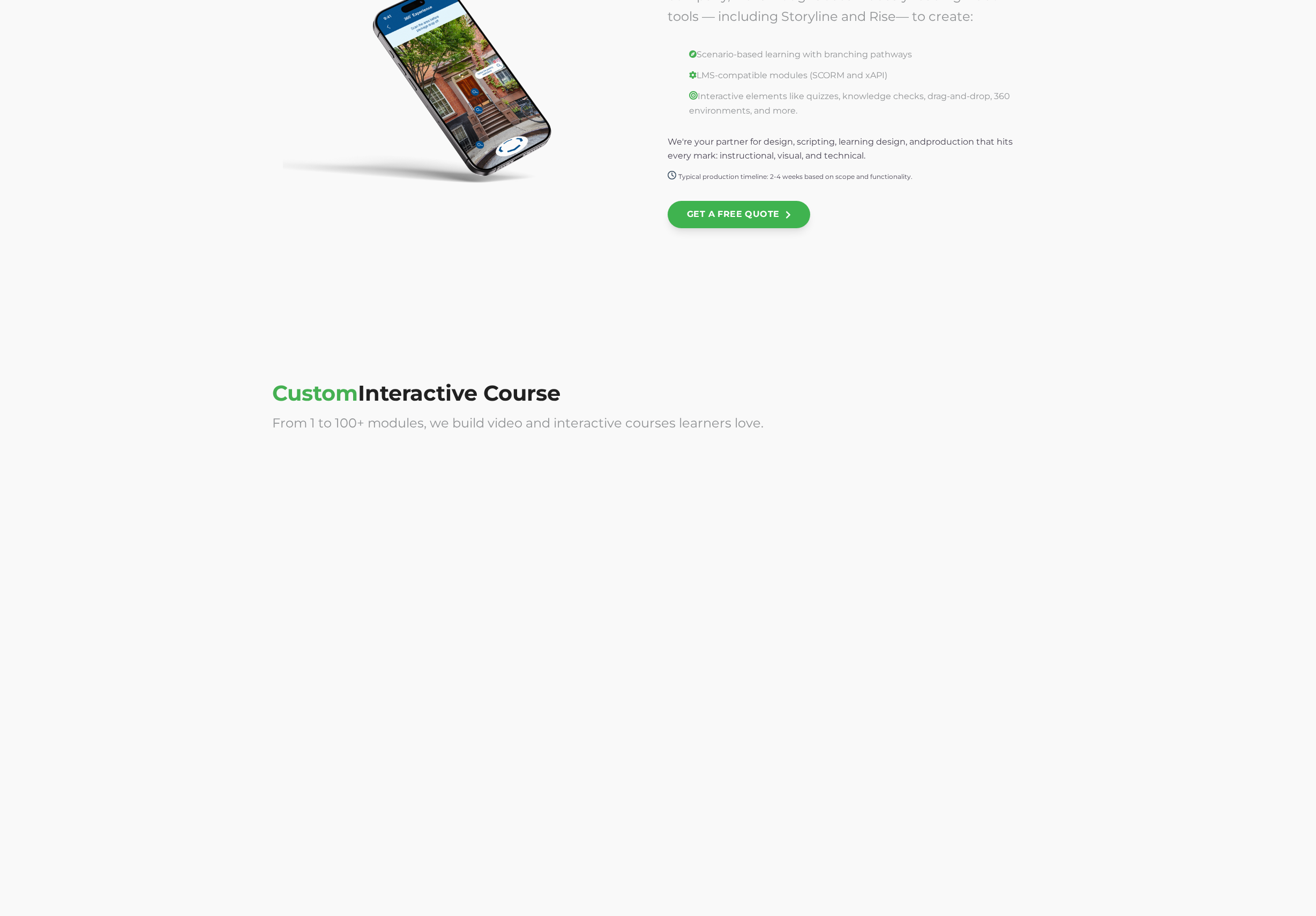
click at [866, 507] on div at bounding box center [856, 557] width 376 height 214
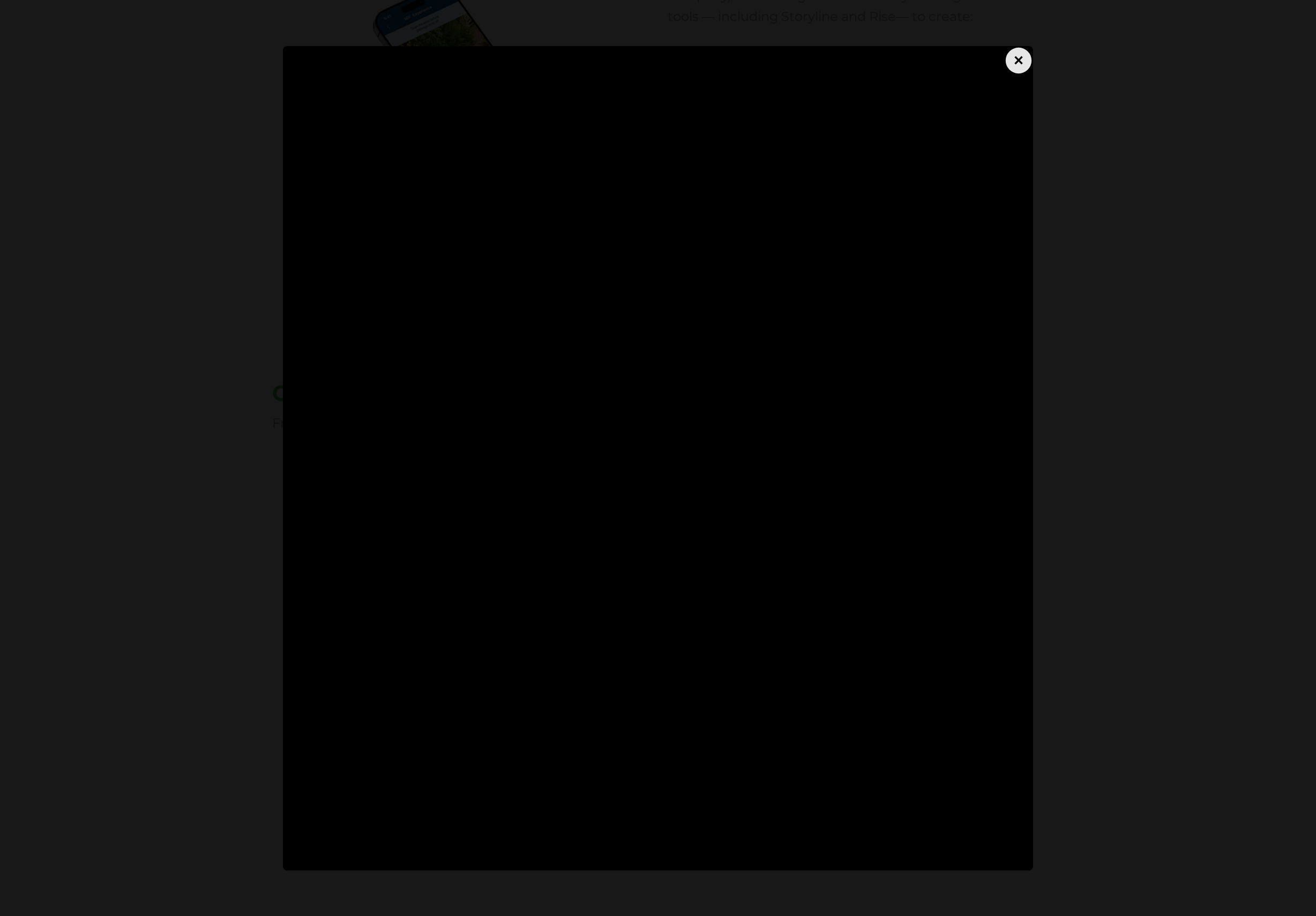
click at [1026, 64] on div "×" at bounding box center [1019, 60] width 26 height 26
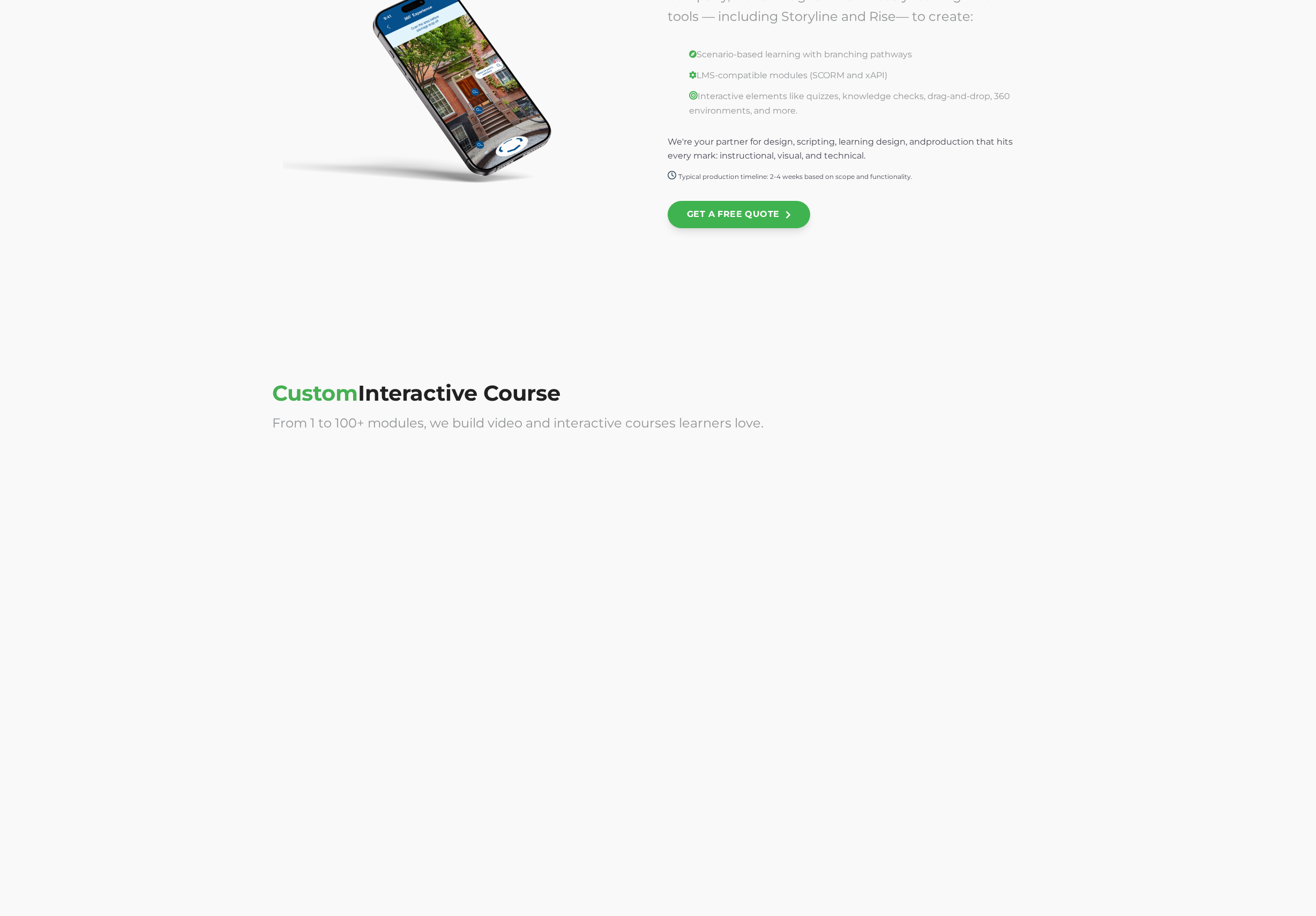
click at [503, 760] on div at bounding box center [460, 788] width 376 height 214
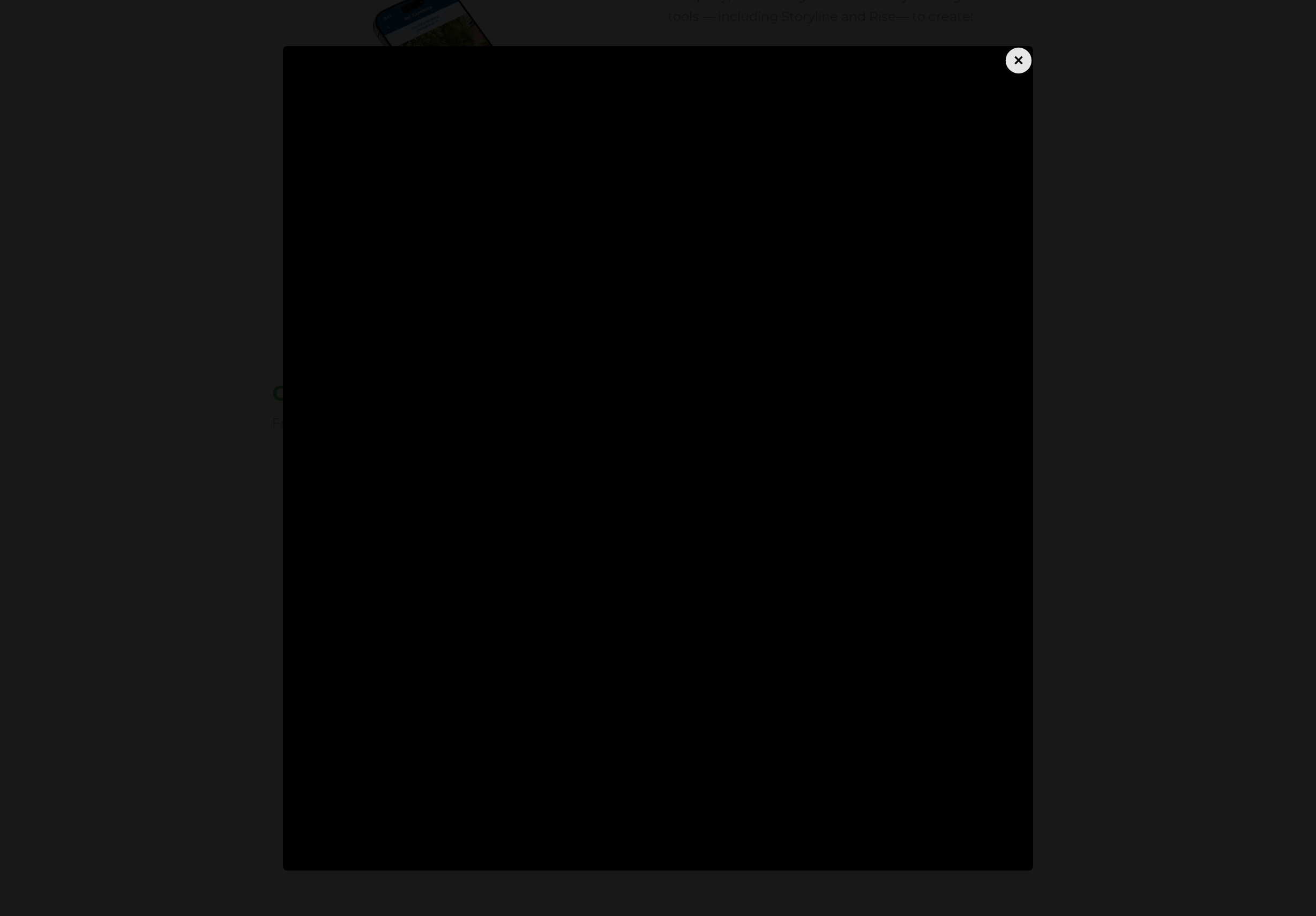
click at [1019, 62] on div "×" at bounding box center [1019, 60] width 26 height 26
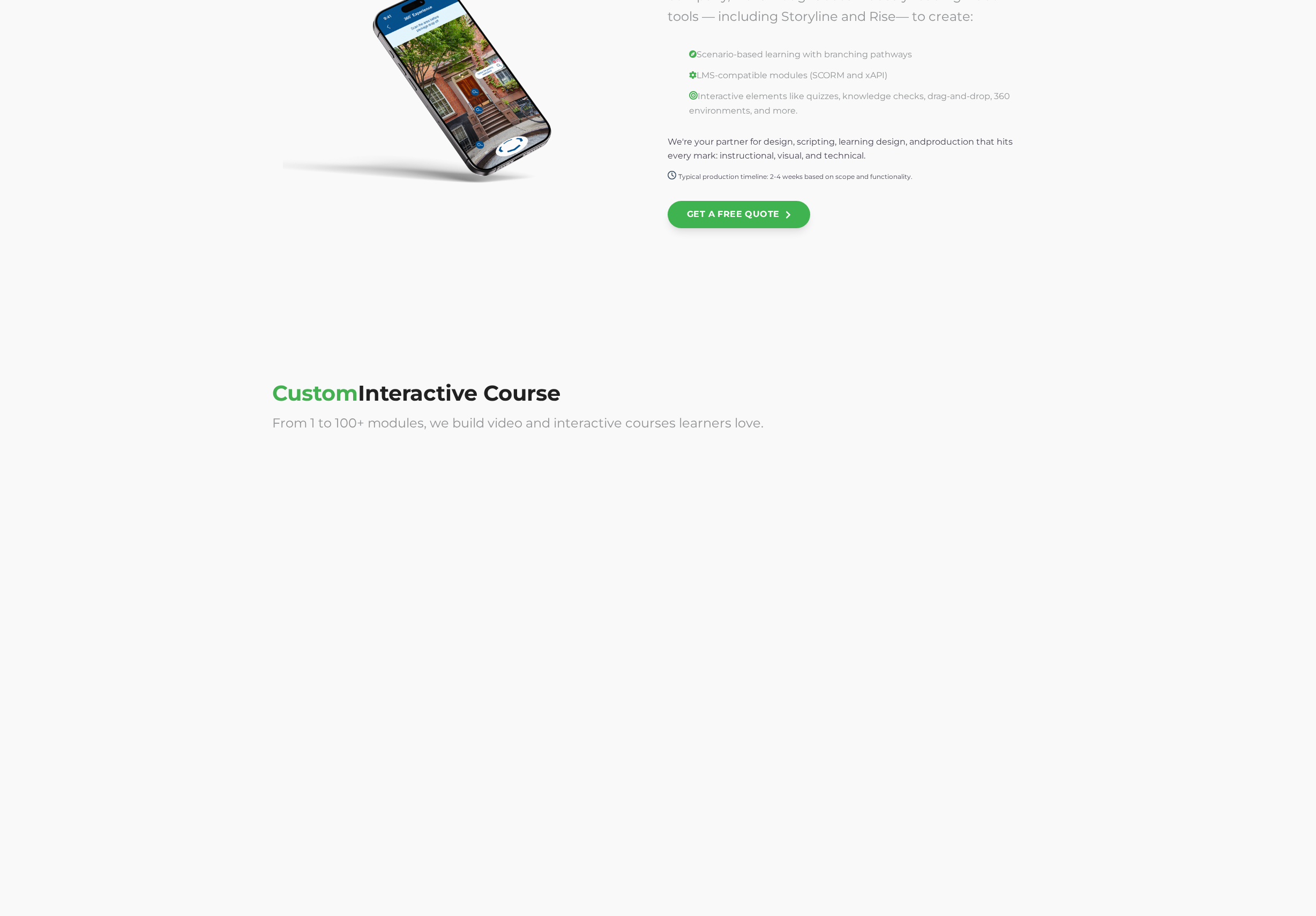
click at [743, 767] on div at bounding box center [856, 788] width 376 height 214
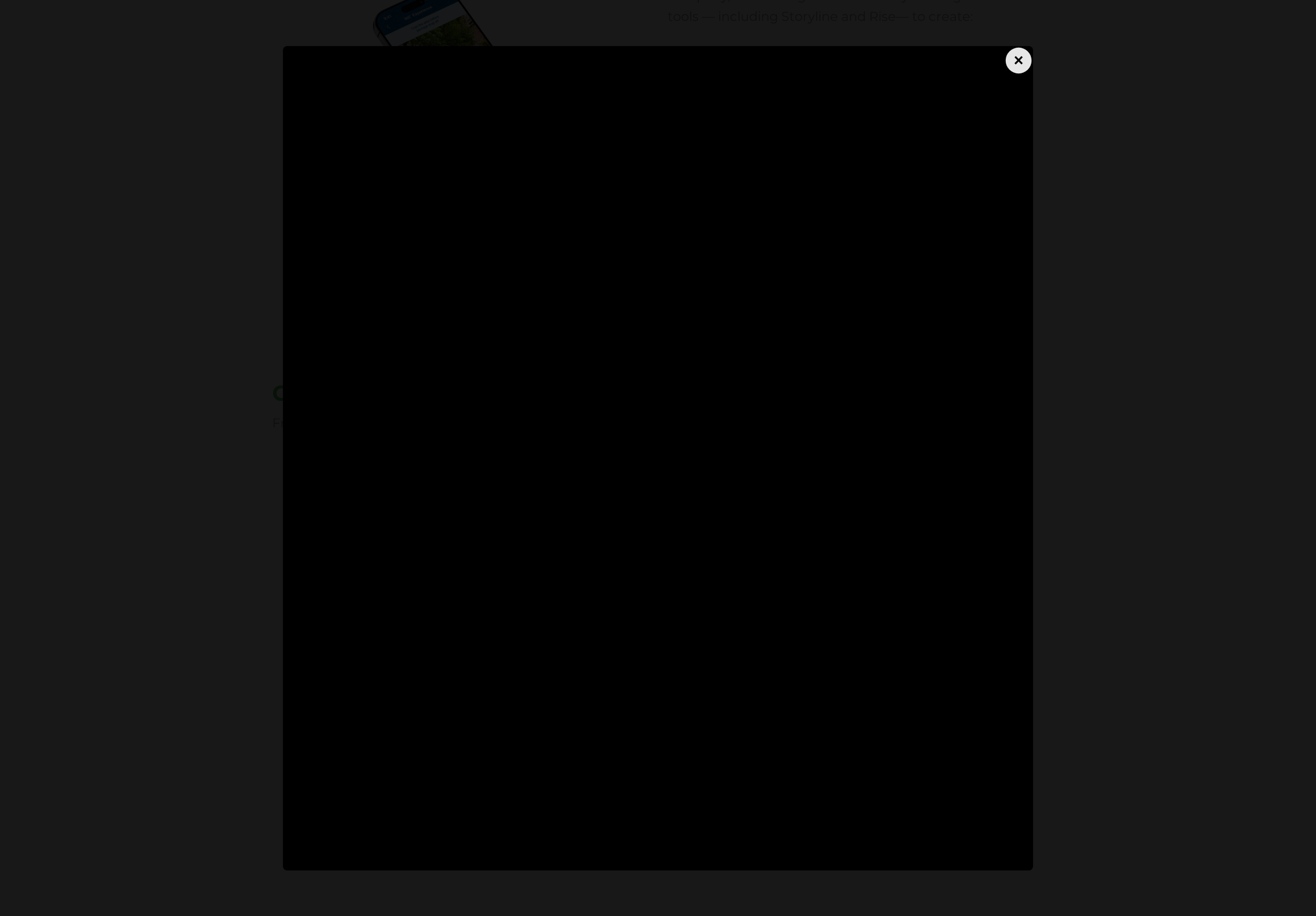
click at [1019, 61] on div "×" at bounding box center [1019, 60] width 26 height 26
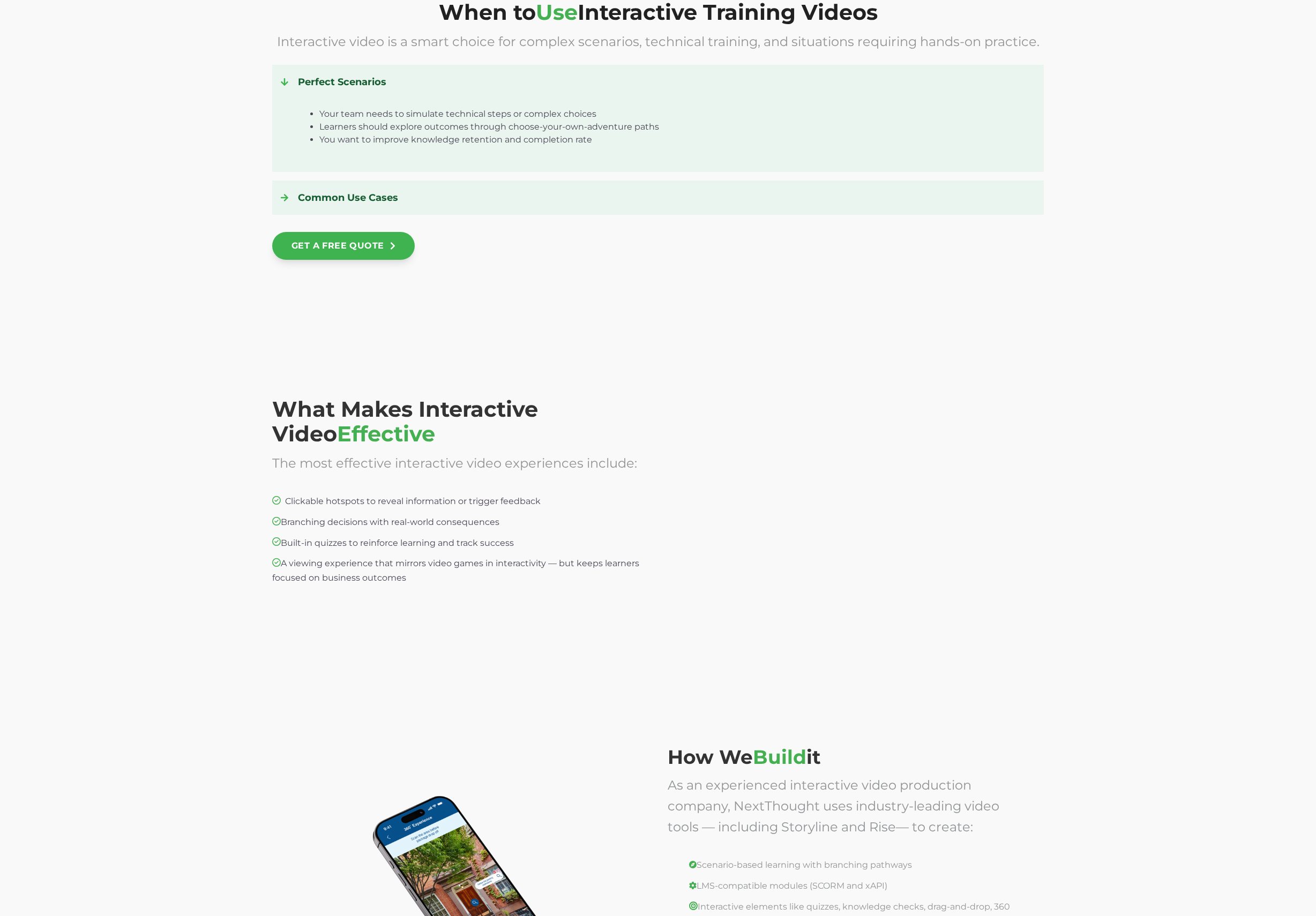
scroll to position [1481, 0]
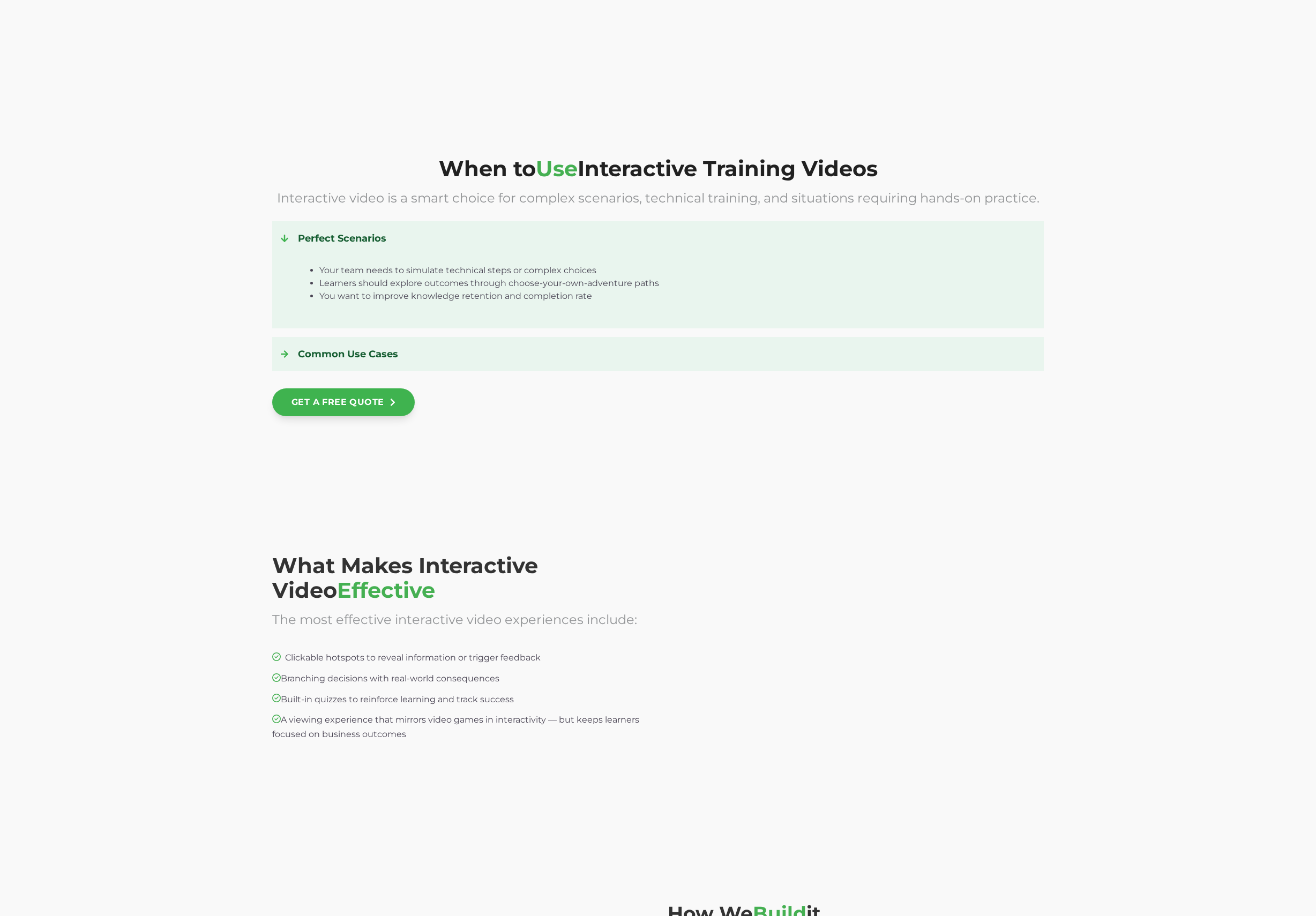
click at [556, 634] on div at bounding box center [460, 640] width 376 height 21
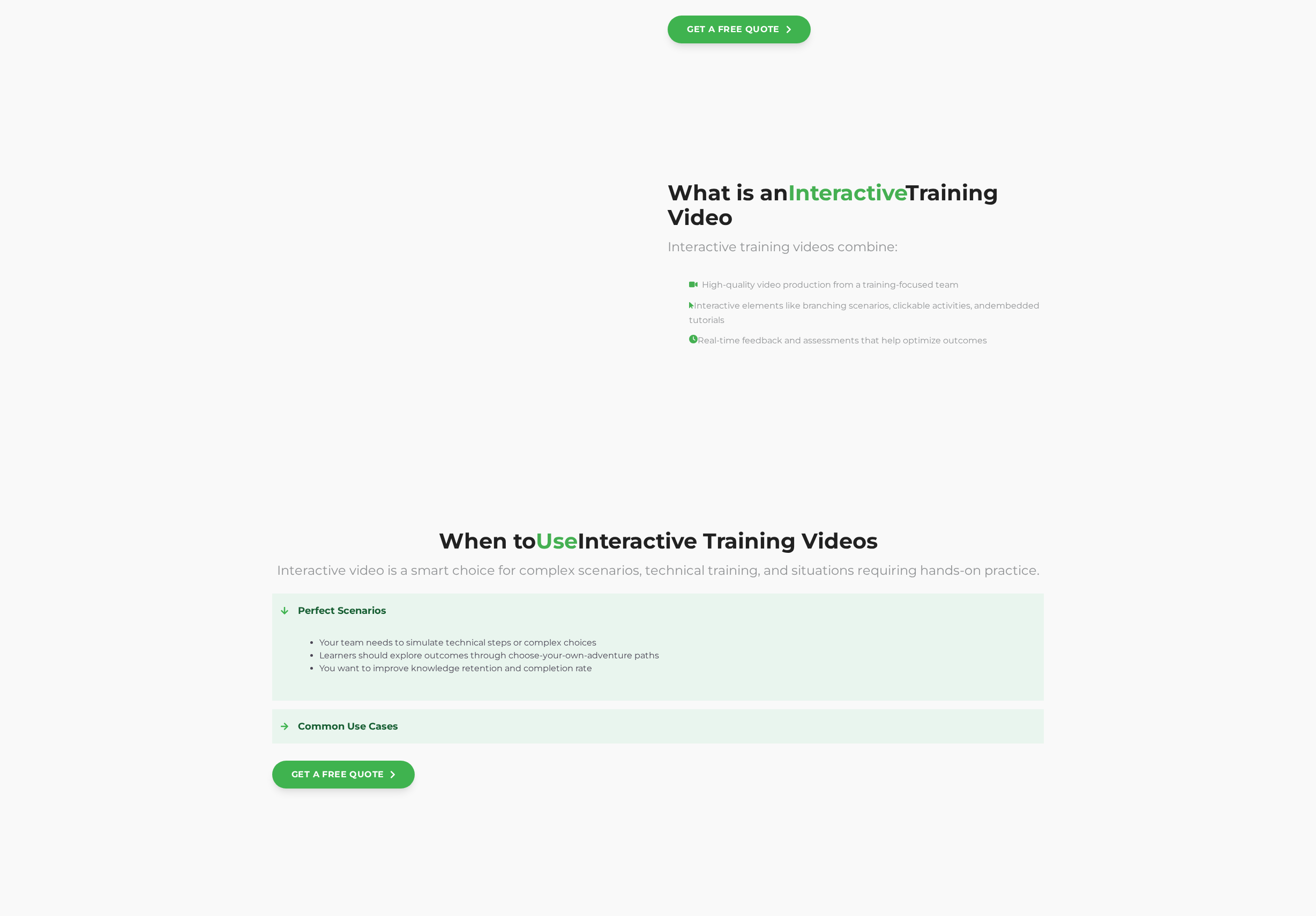
scroll to position [1106, 0]
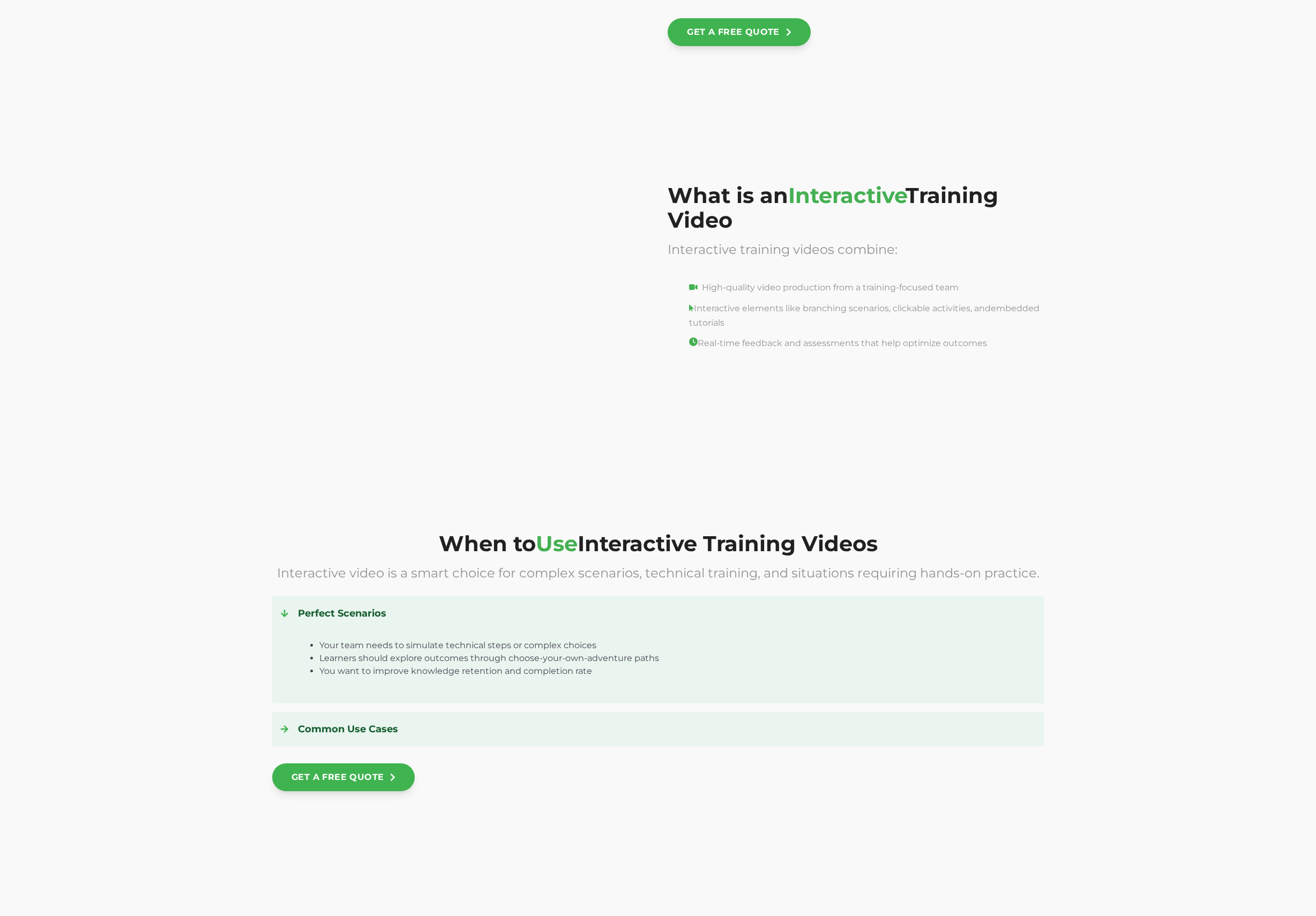
click at [455, 280] on div at bounding box center [460, 288] width 376 height 211
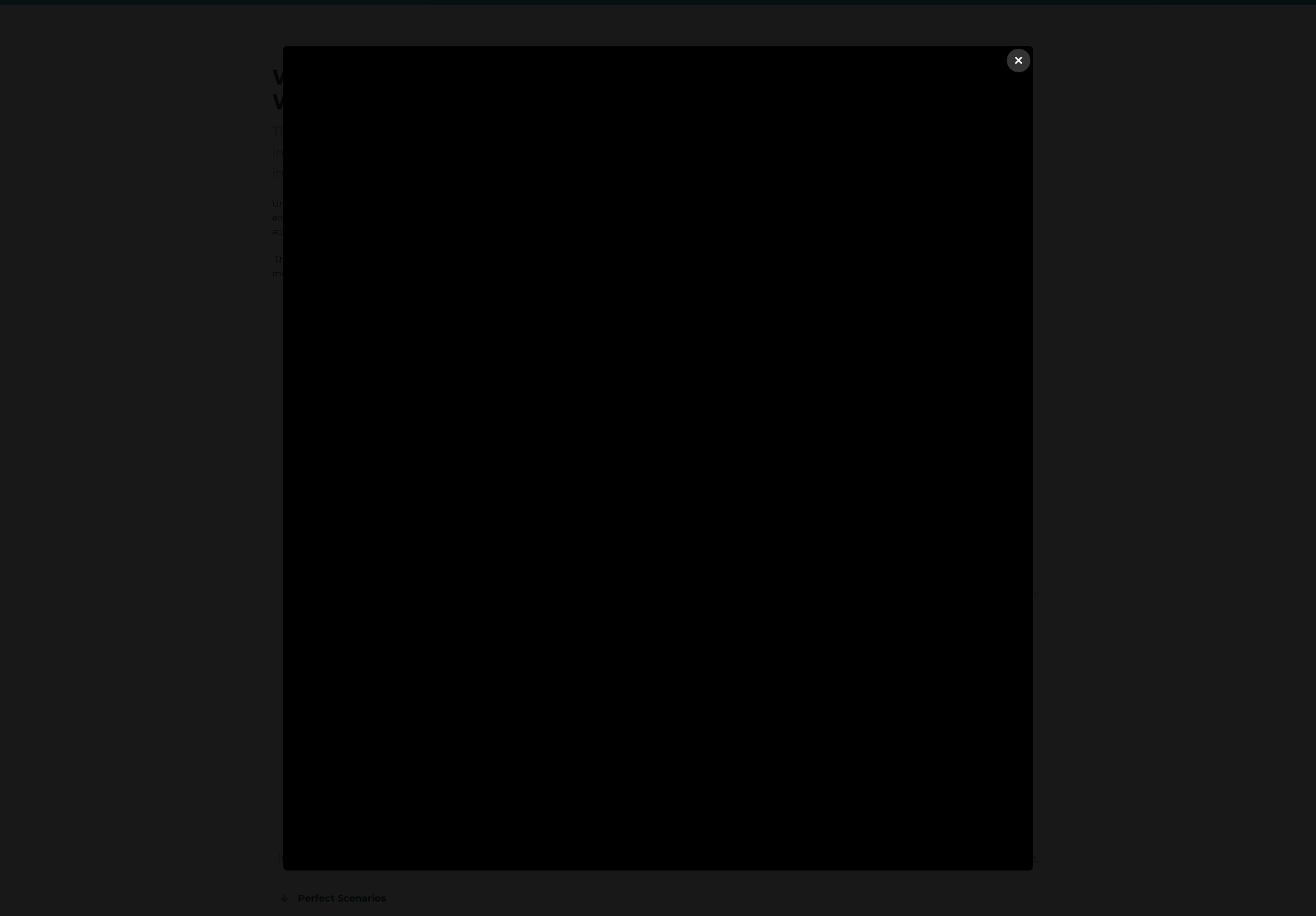
scroll to position [738, 0]
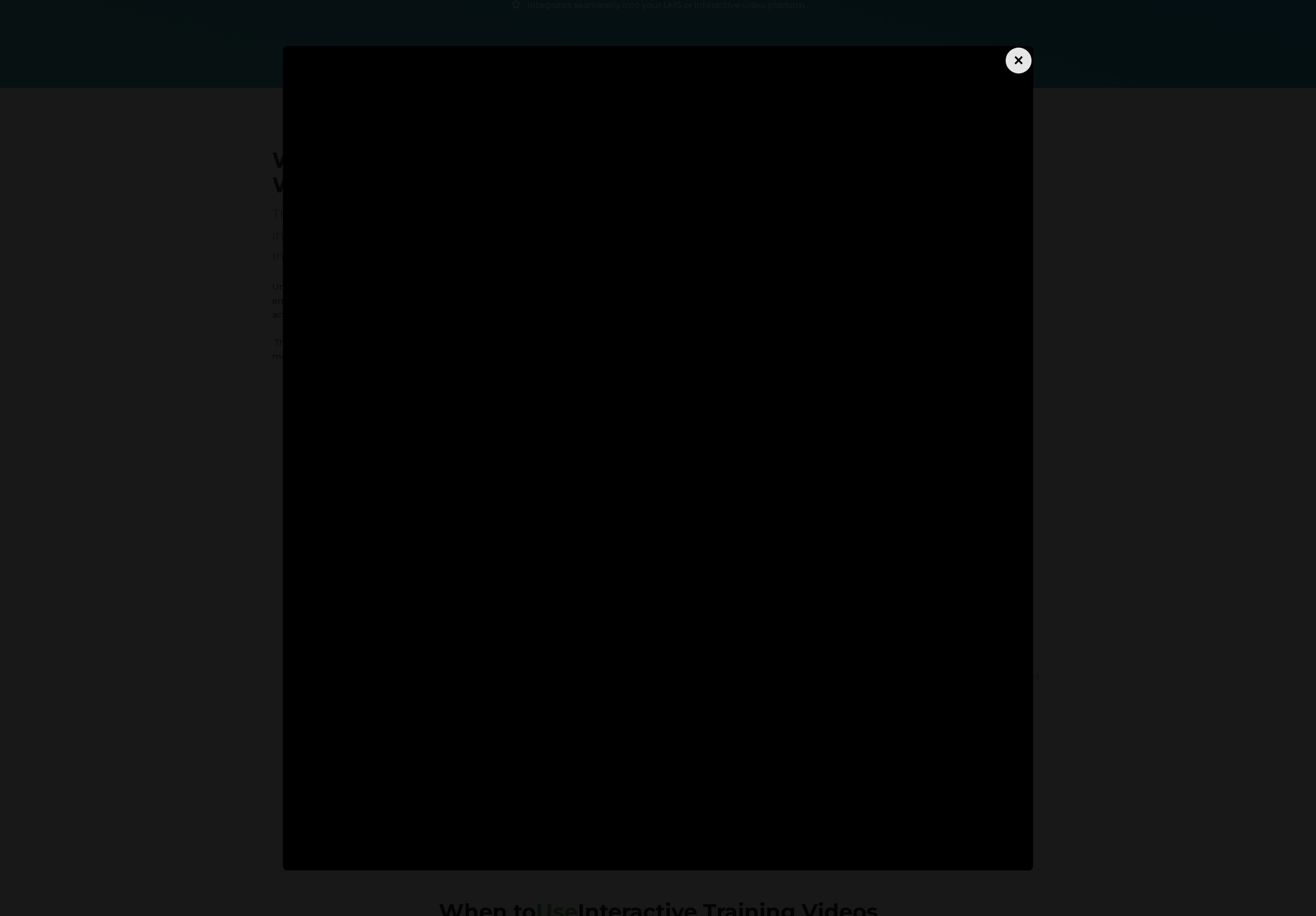
click at [1017, 60] on div "×" at bounding box center [1019, 60] width 26 height 26
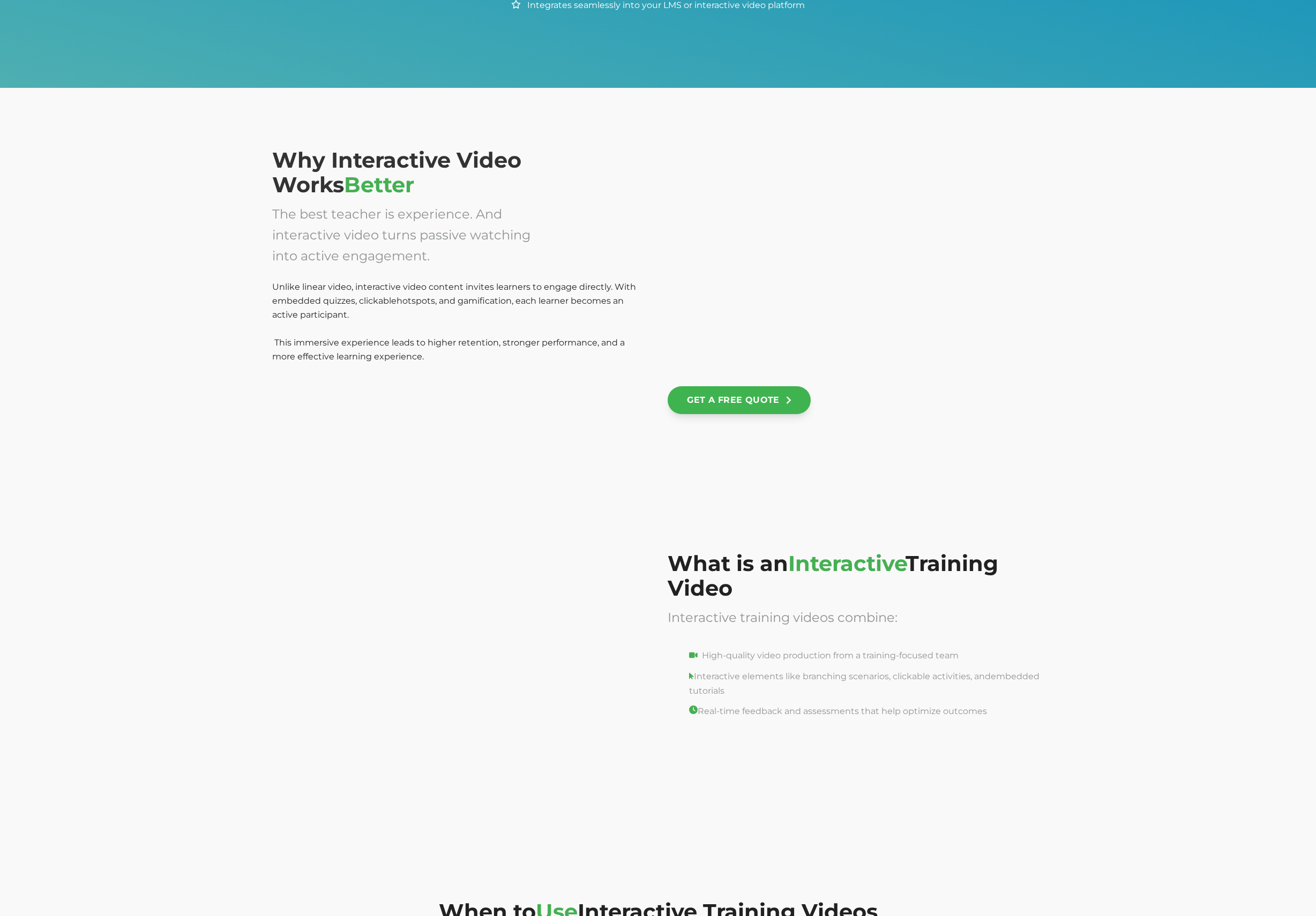
click at [483, 648] on div at bounding box center [460, 657] width 376 height 211
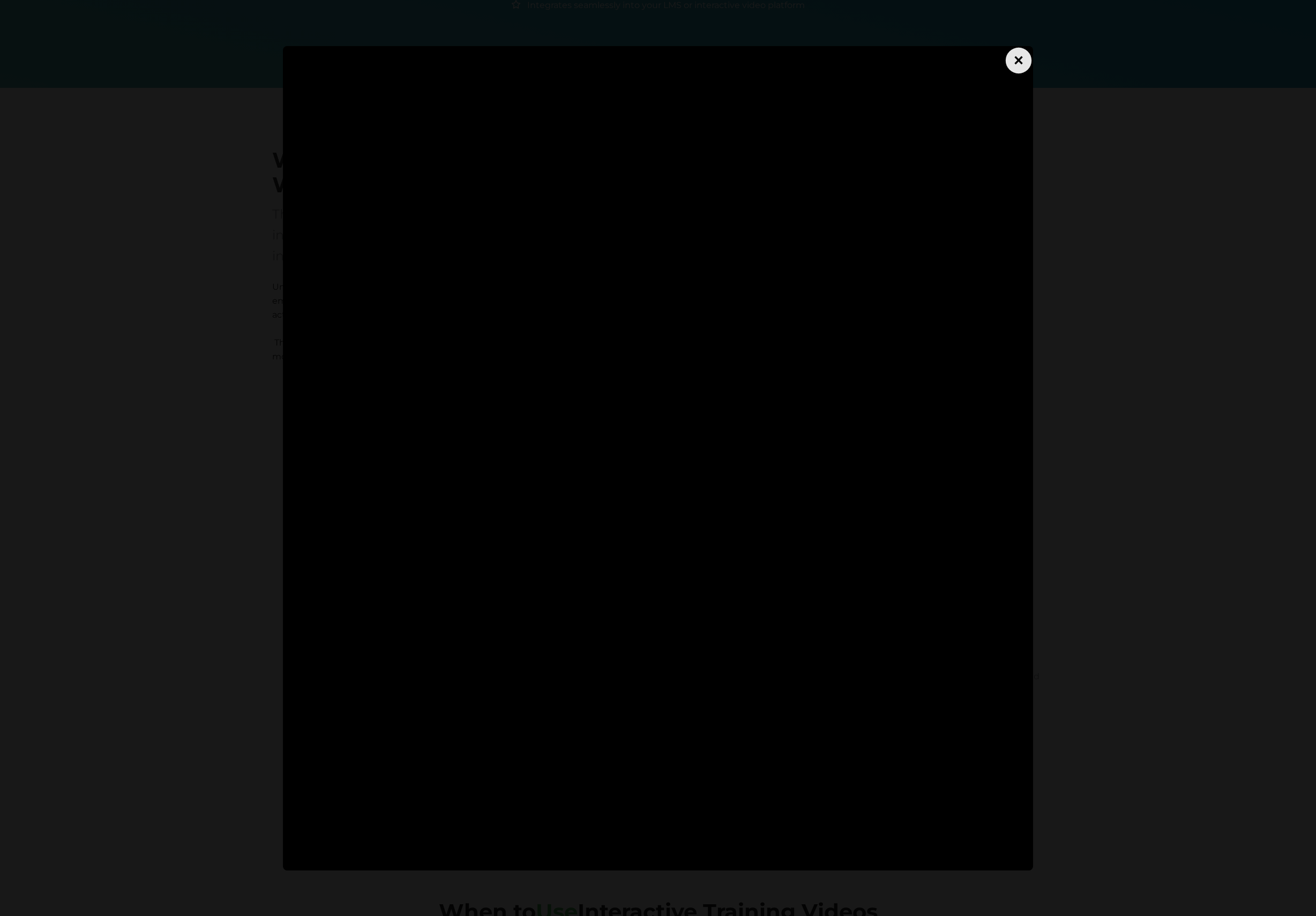
click at [1021, 55] on div "×" at bounding box center [1019, 60] width 26 height 26
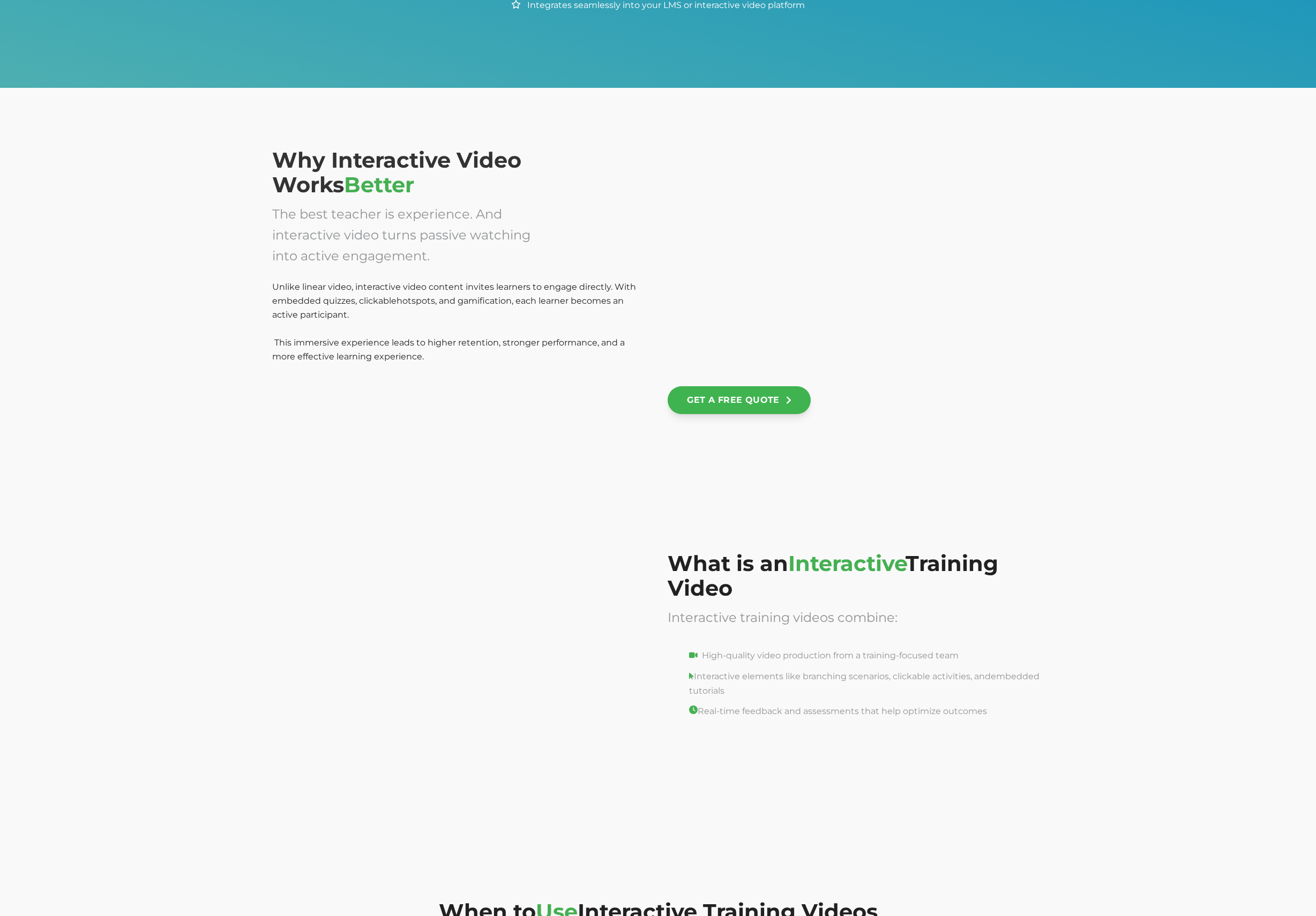
click at [439, 600] on div at bounding box center [460, 657] width 376 height 211
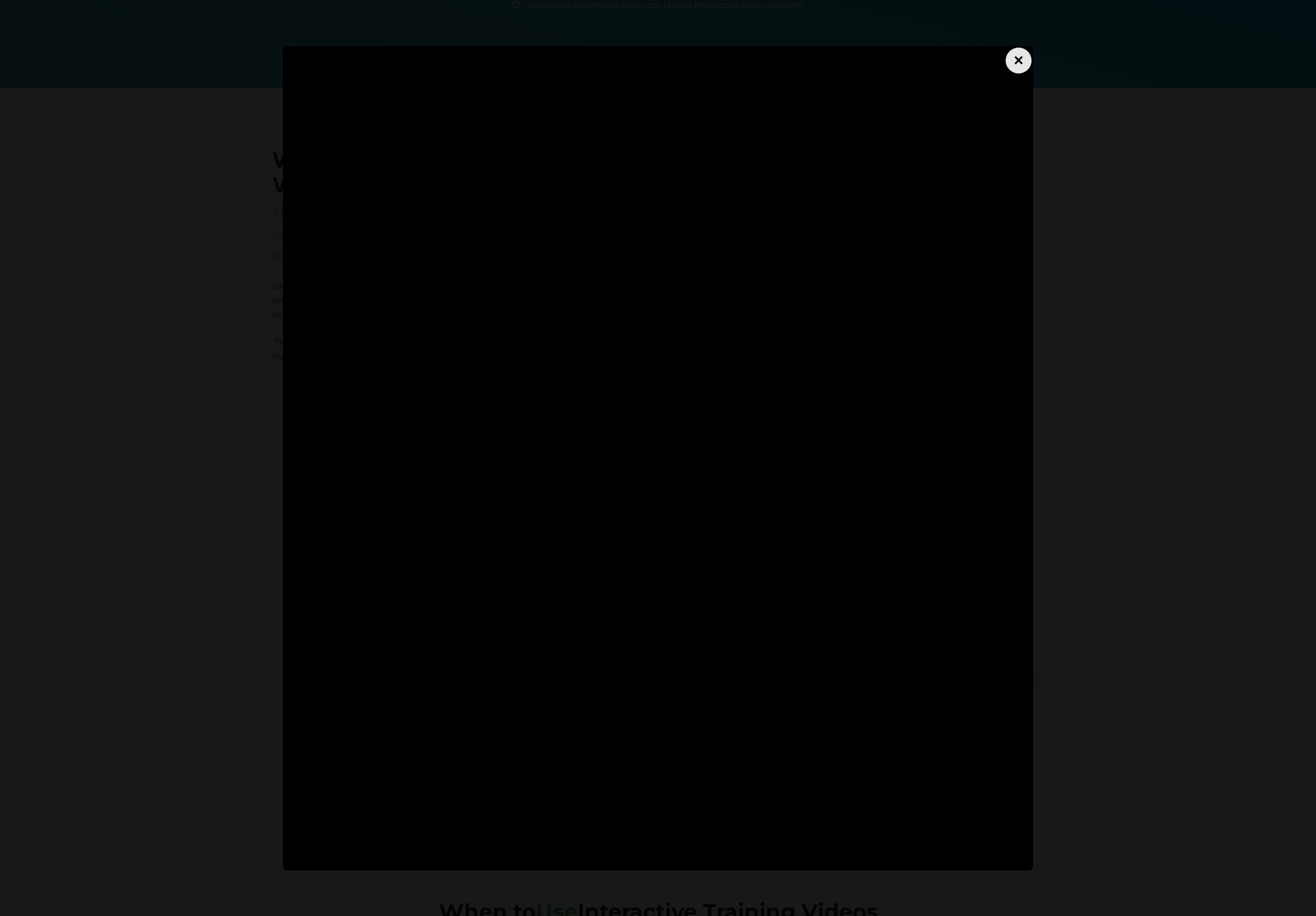
click at [1017, 60] on div "×" at bounding box center [1019, 60] width 26 height 26
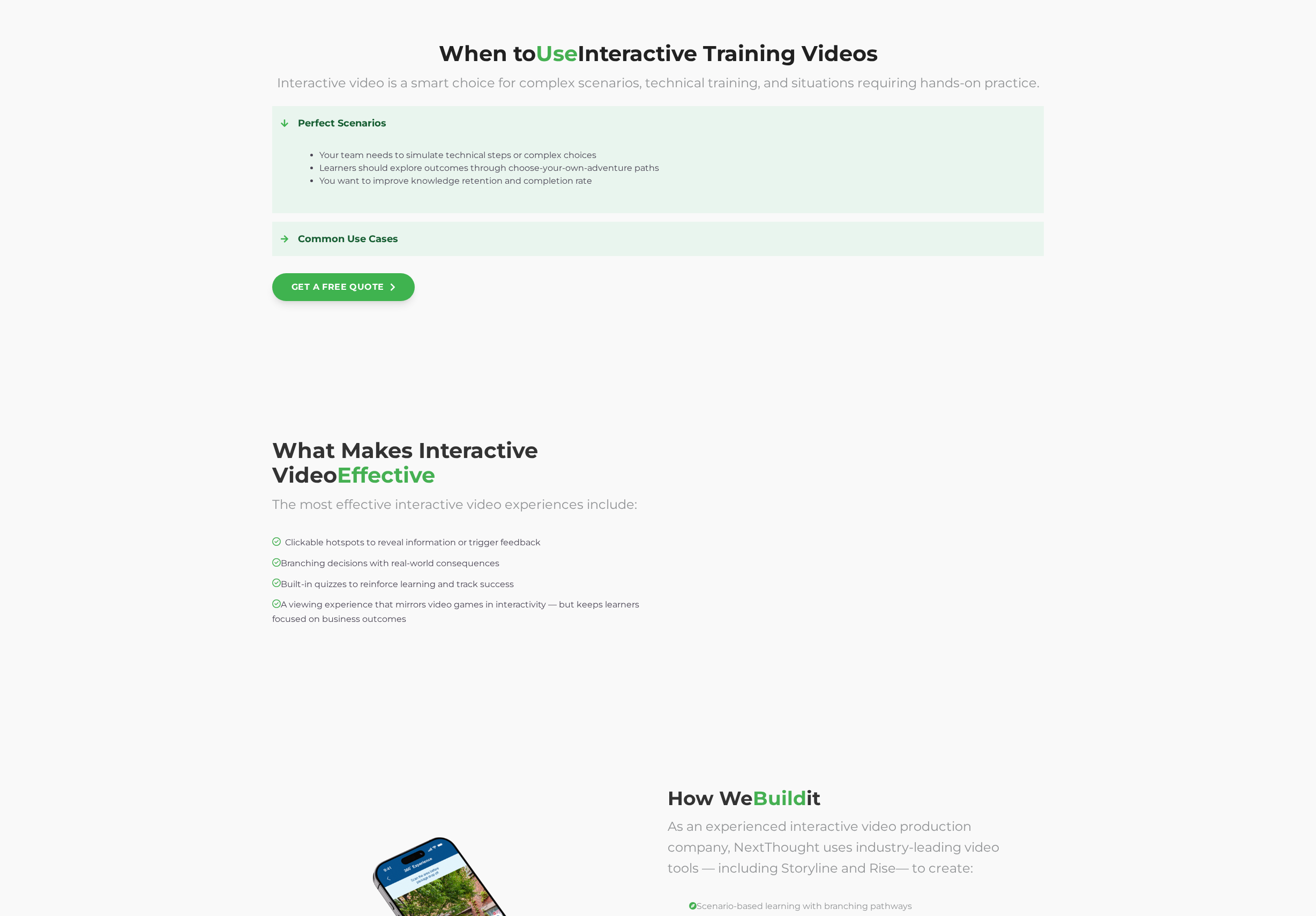
scroll to position [1466, 0]
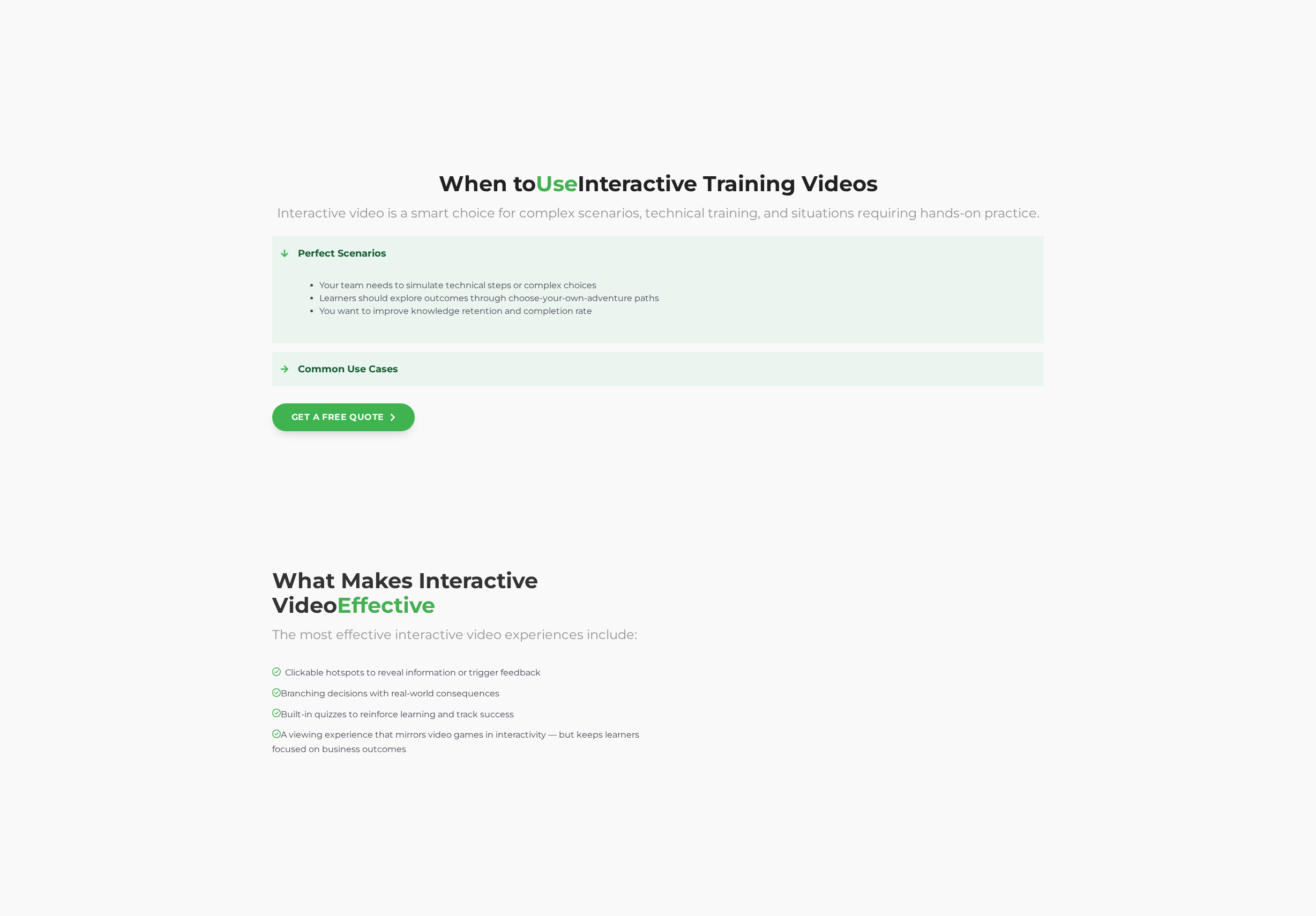
click at [363, 255] on h4 "Perfect Scenarios" at bounding box center [658, 253] width 755 height 17
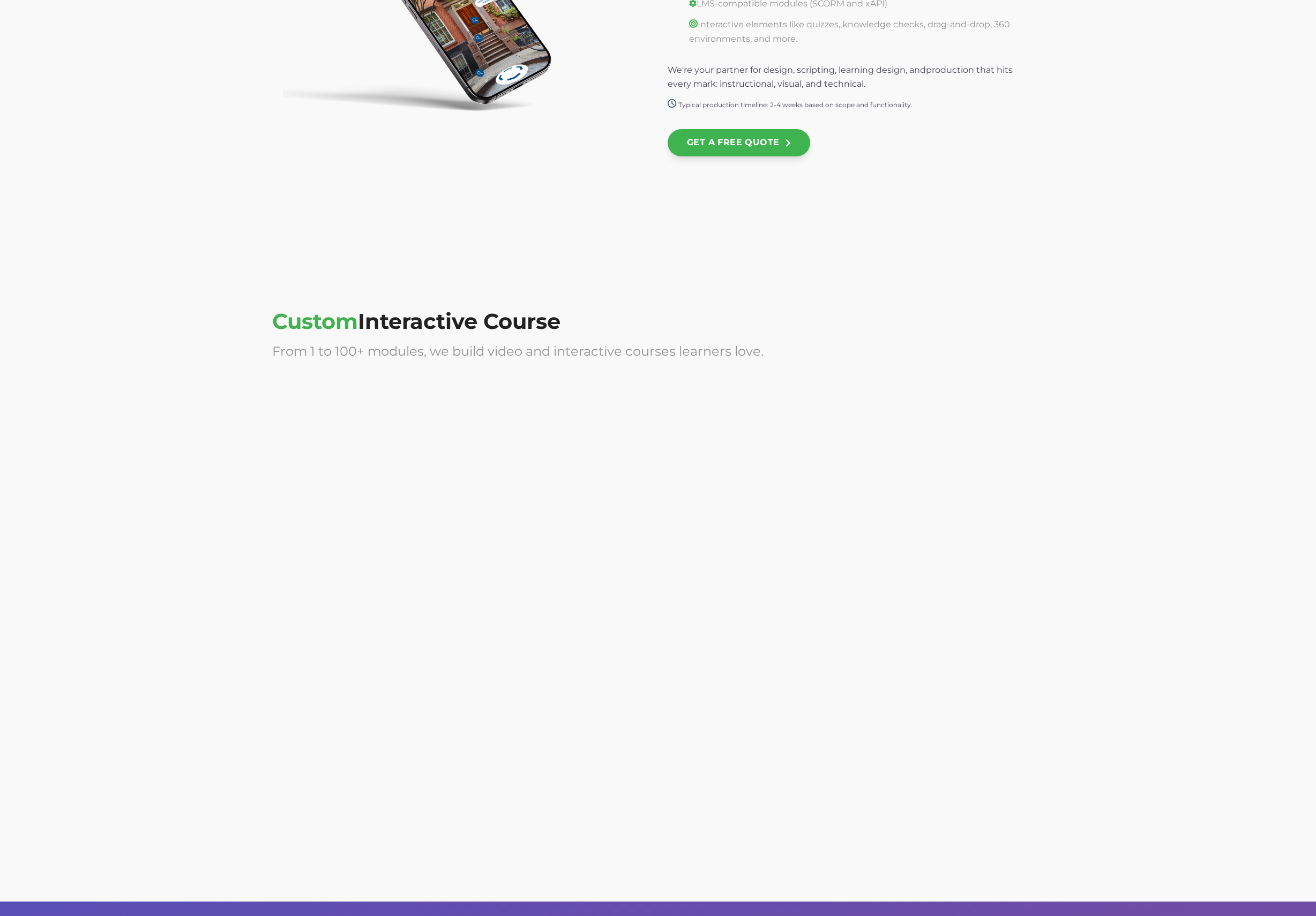
scroll to position [2730, 0]
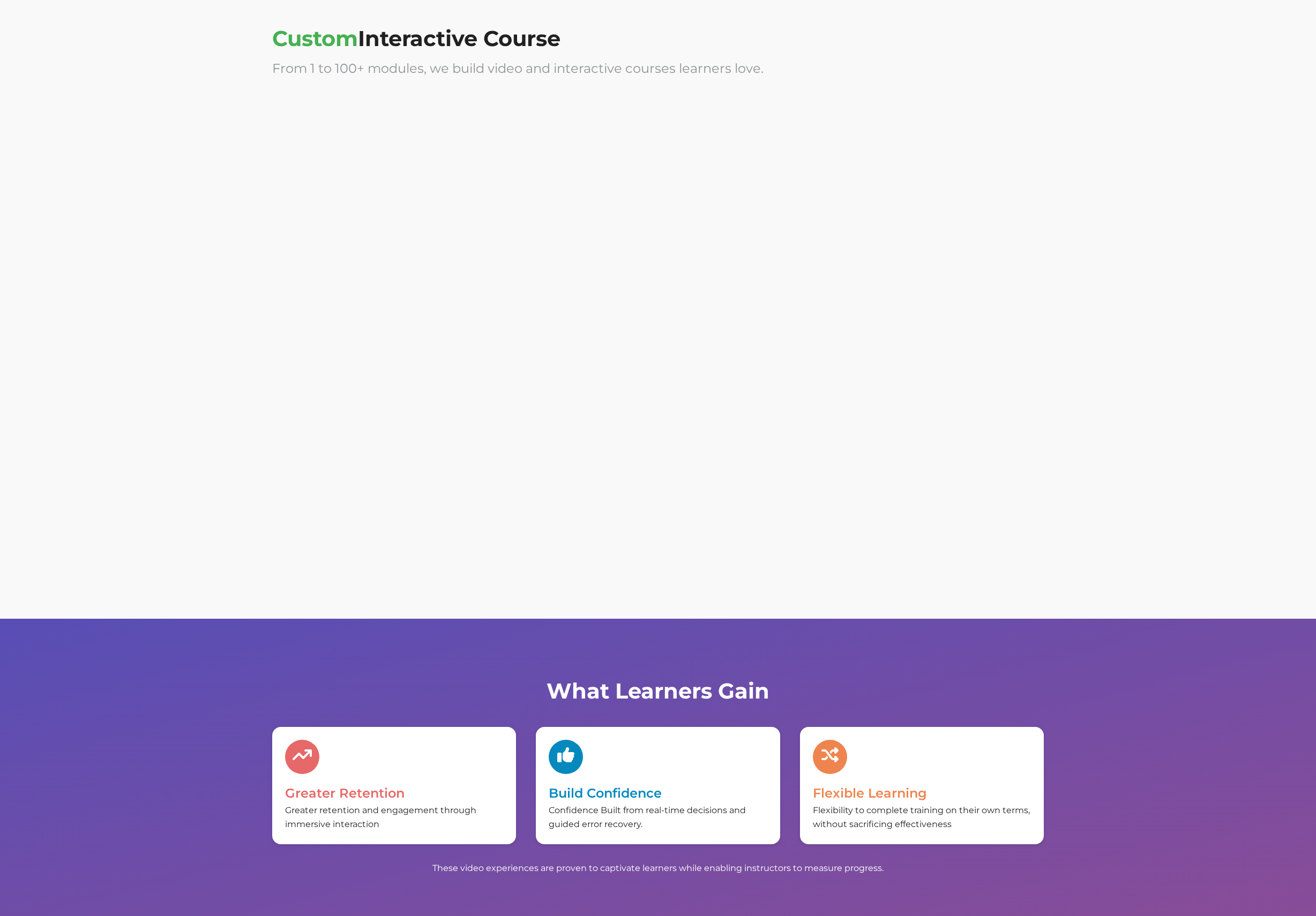
click at [860, 442] on div at bounding box center [856, 434] width 376 height 214
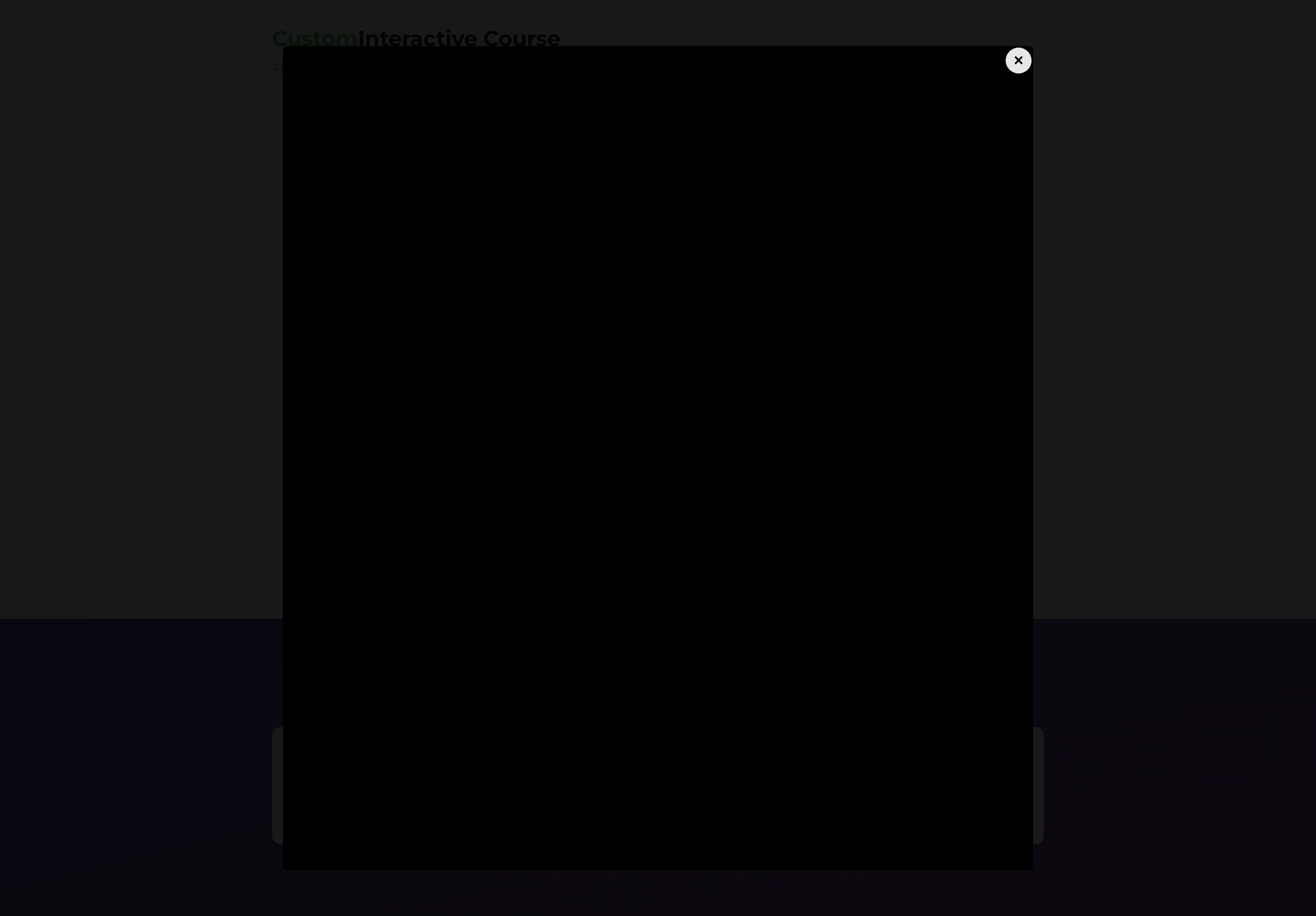
click at [1022, 63] on div "×" at bounding box center [1019, 60] width 26 height 26
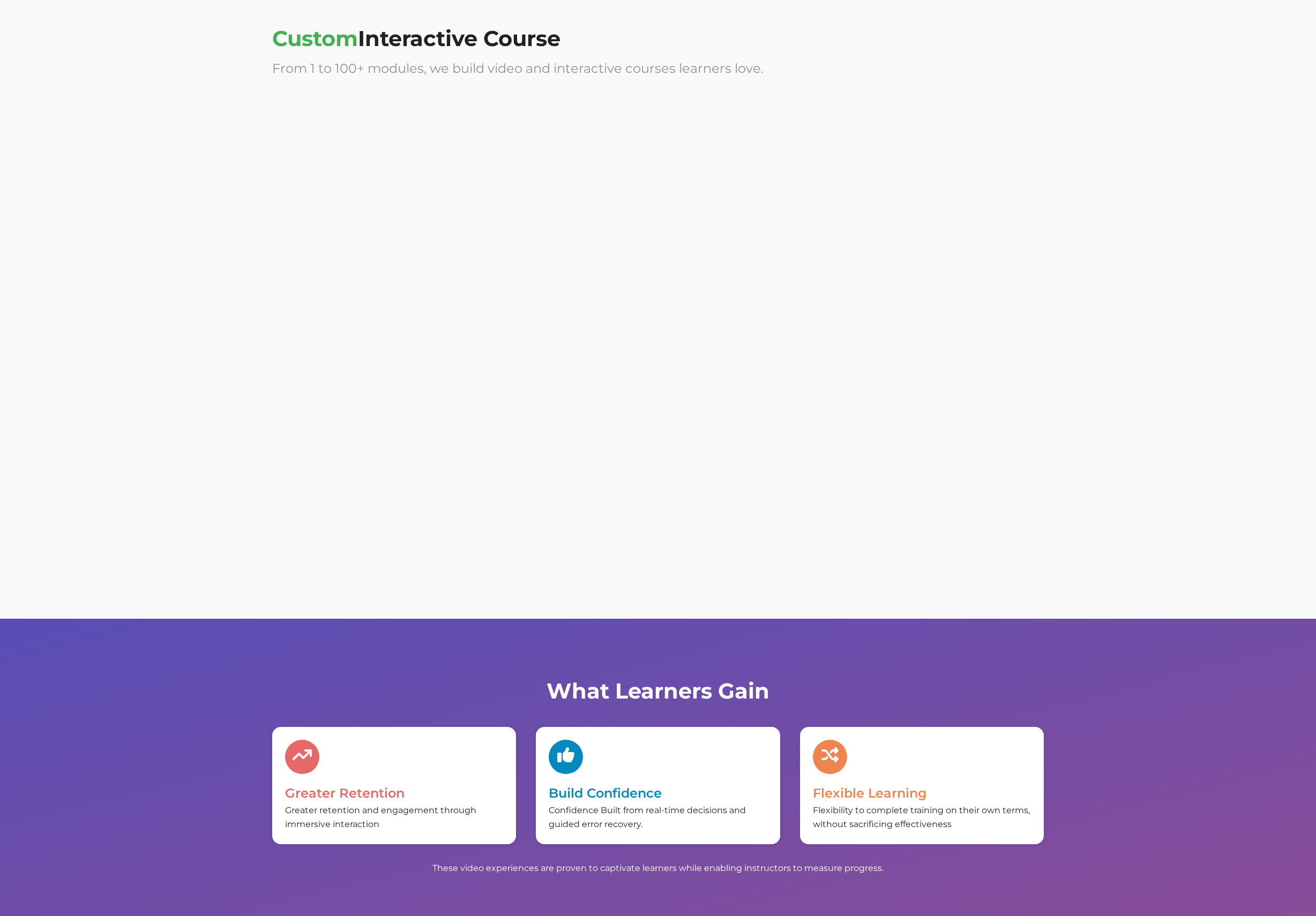
click at [988, 164] on div at bounding box center [856, 203] width 376 height 214
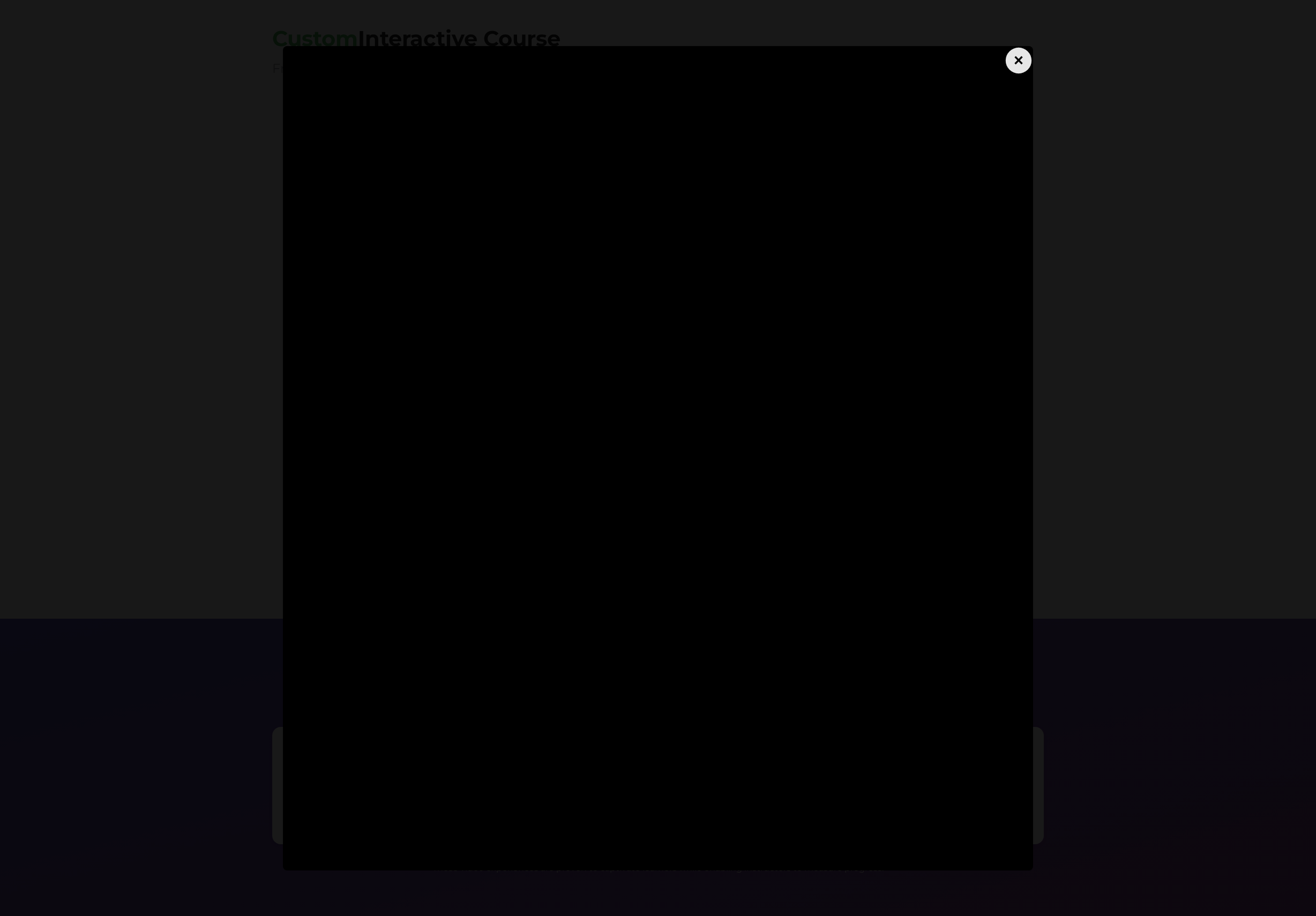
click at [1024, 58] on div "×" at bounding box center [1019, 60] width 26 height 26
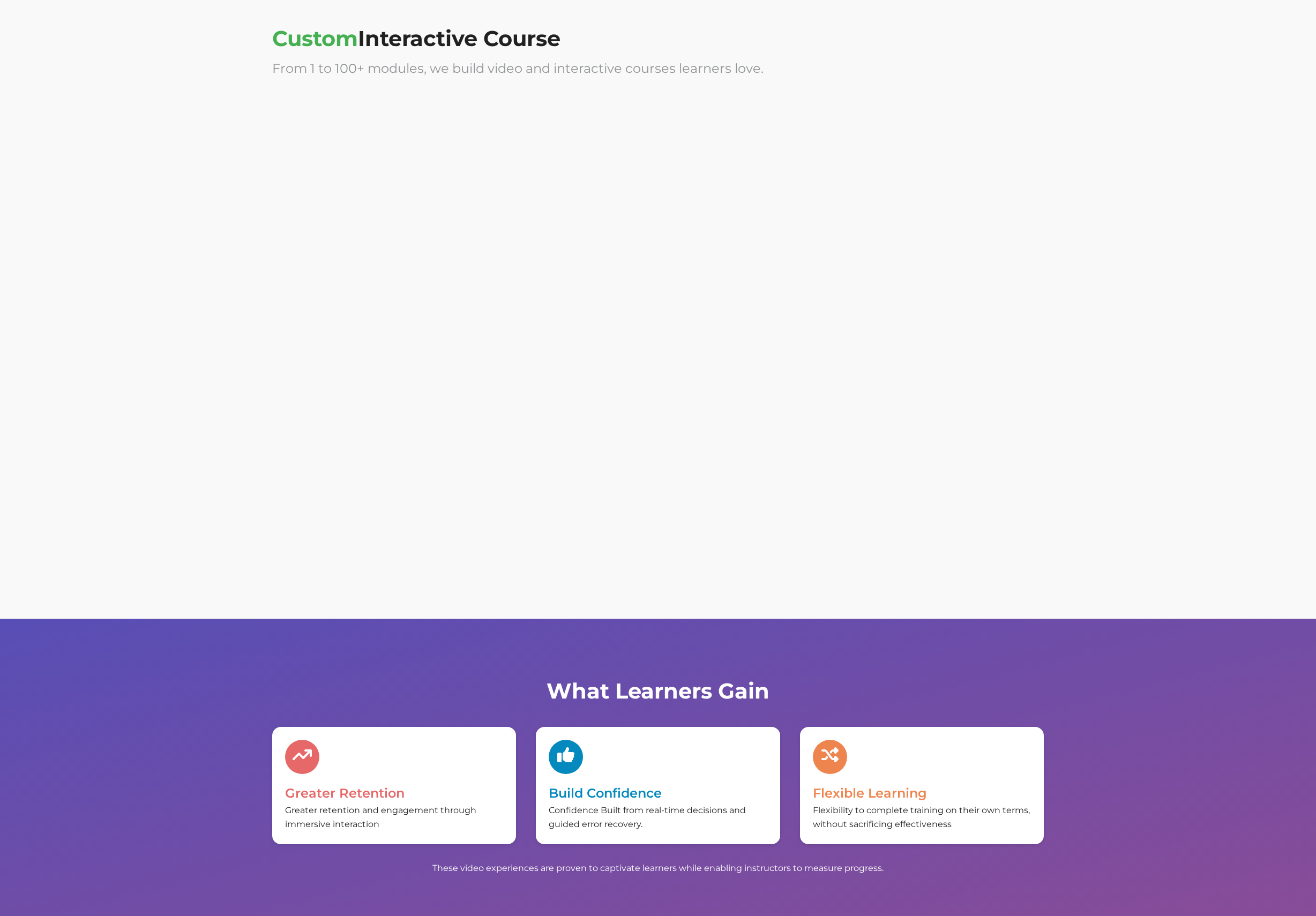
click at [665, 209] on div "× ×" at bounding box center [658, 203] width 772 height 214
click at [566, 207] on div at bounding box center [460, 203] width 376 height 214
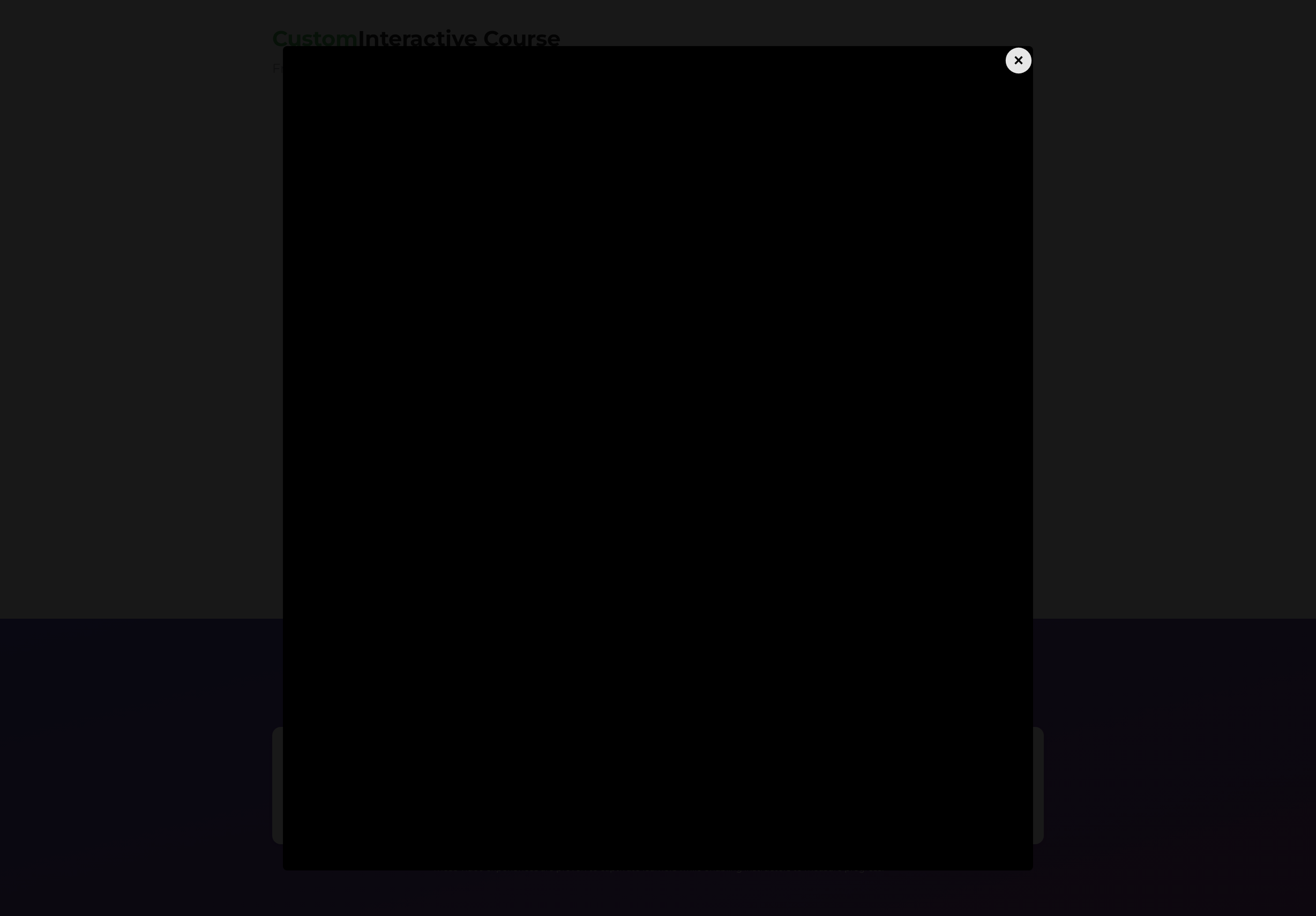
click at [1017, 62] on div "×" at bounding box center [1019, 60] width 26 height 26
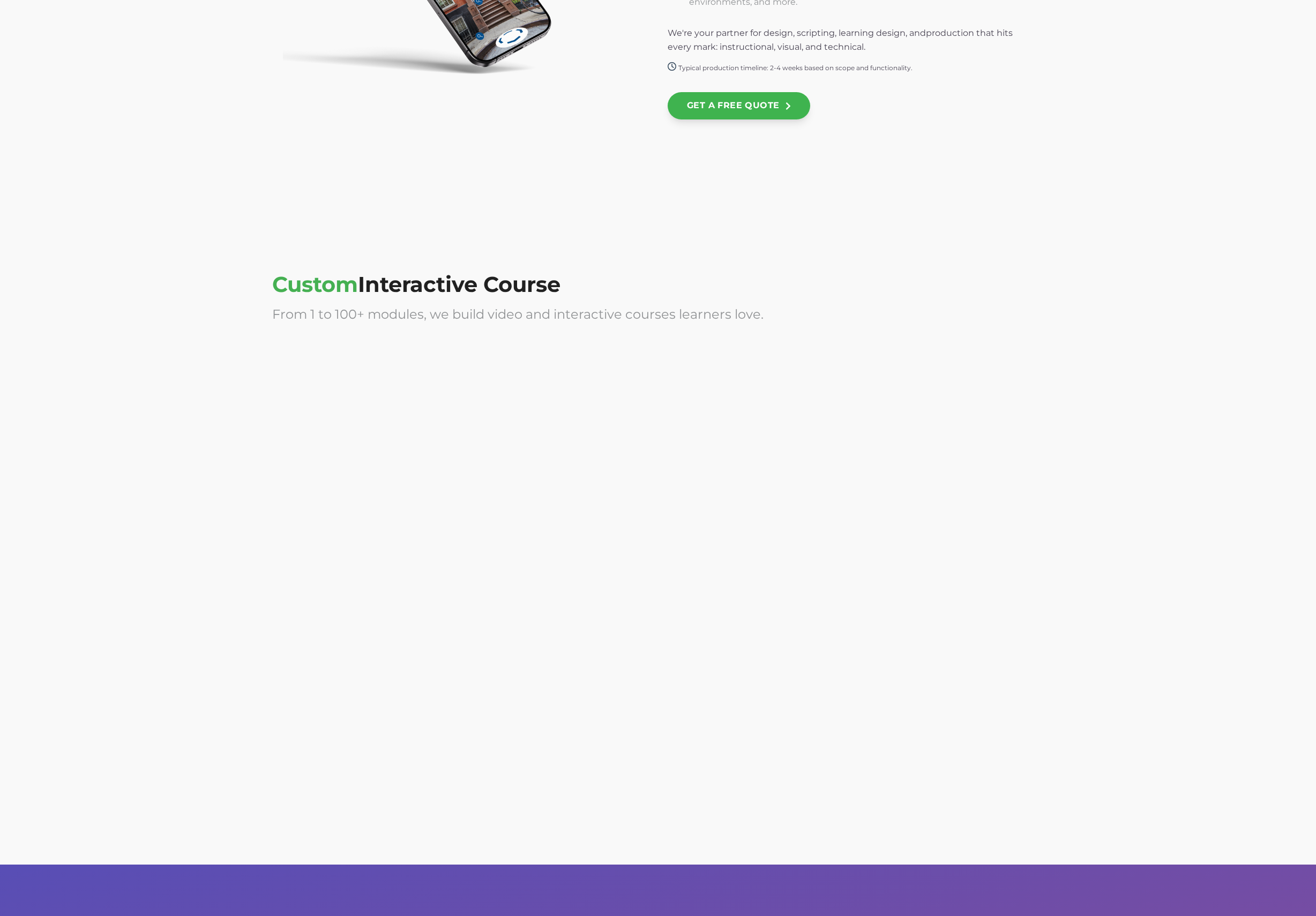
scroll to position [2475, 0]
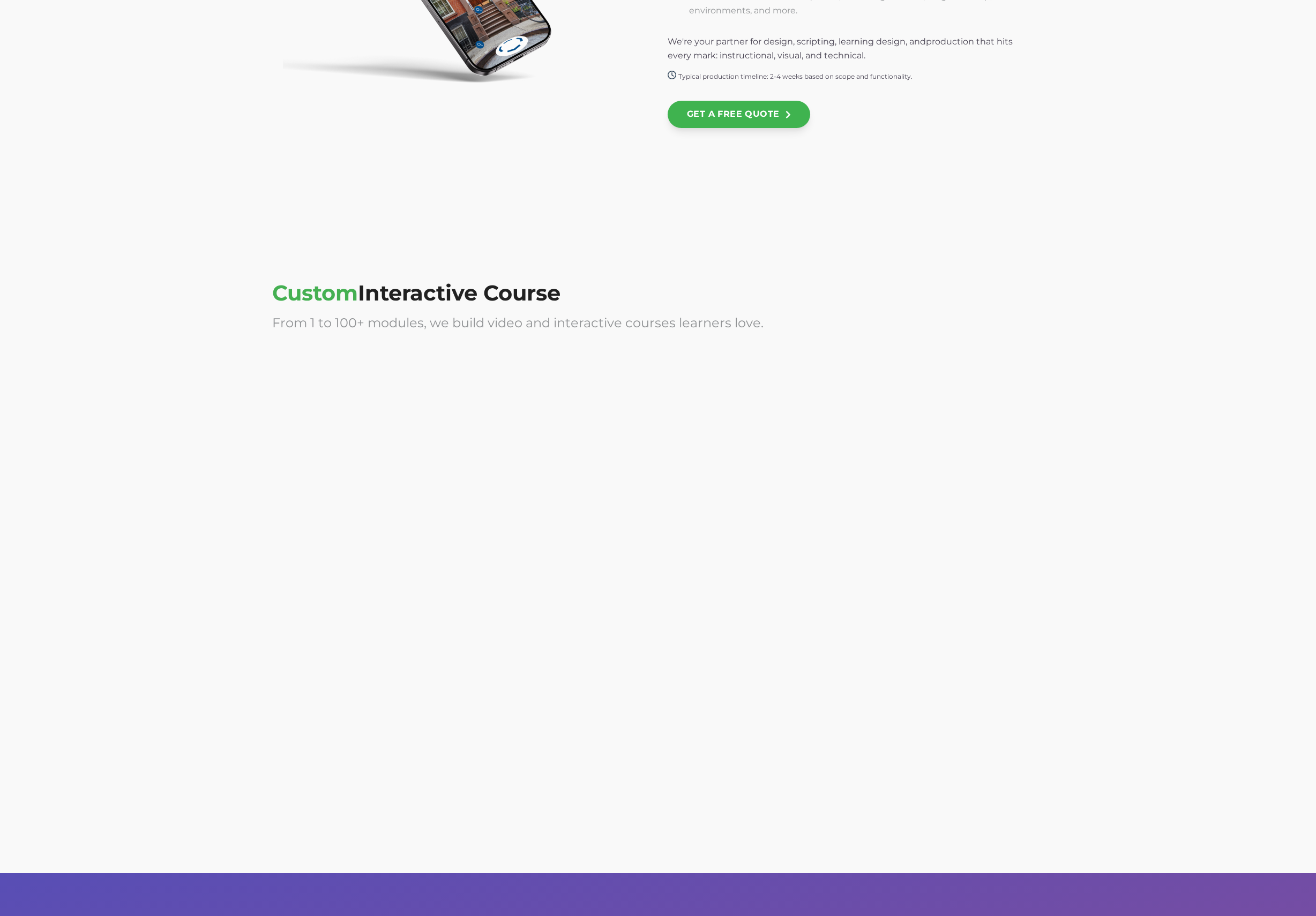
click at [426, 412] on div at bounding box center [460, 457] width 376 height 214
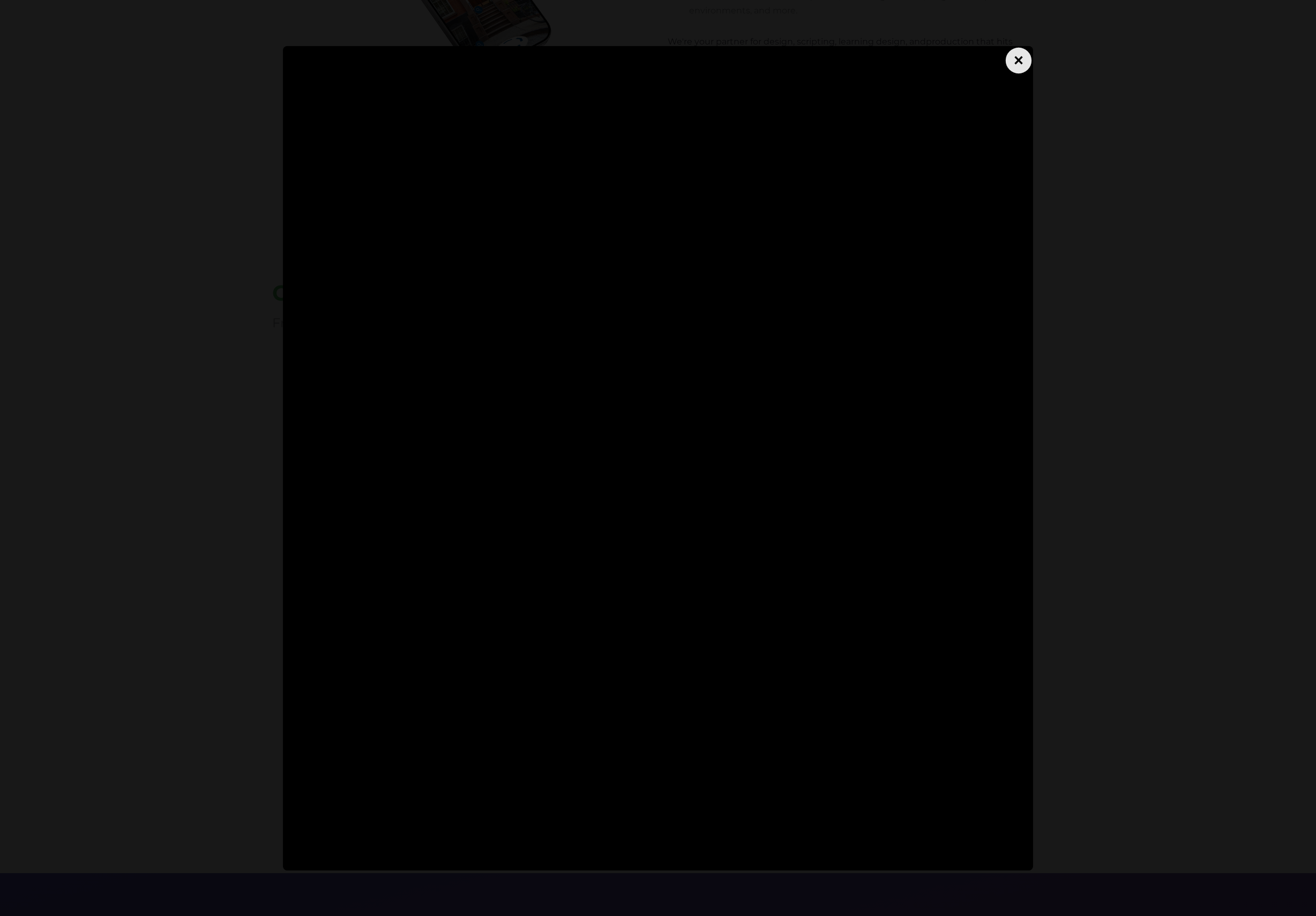
click at [1010, 68] on div "×" at bounding box center [1019, 60] width 26 height 26
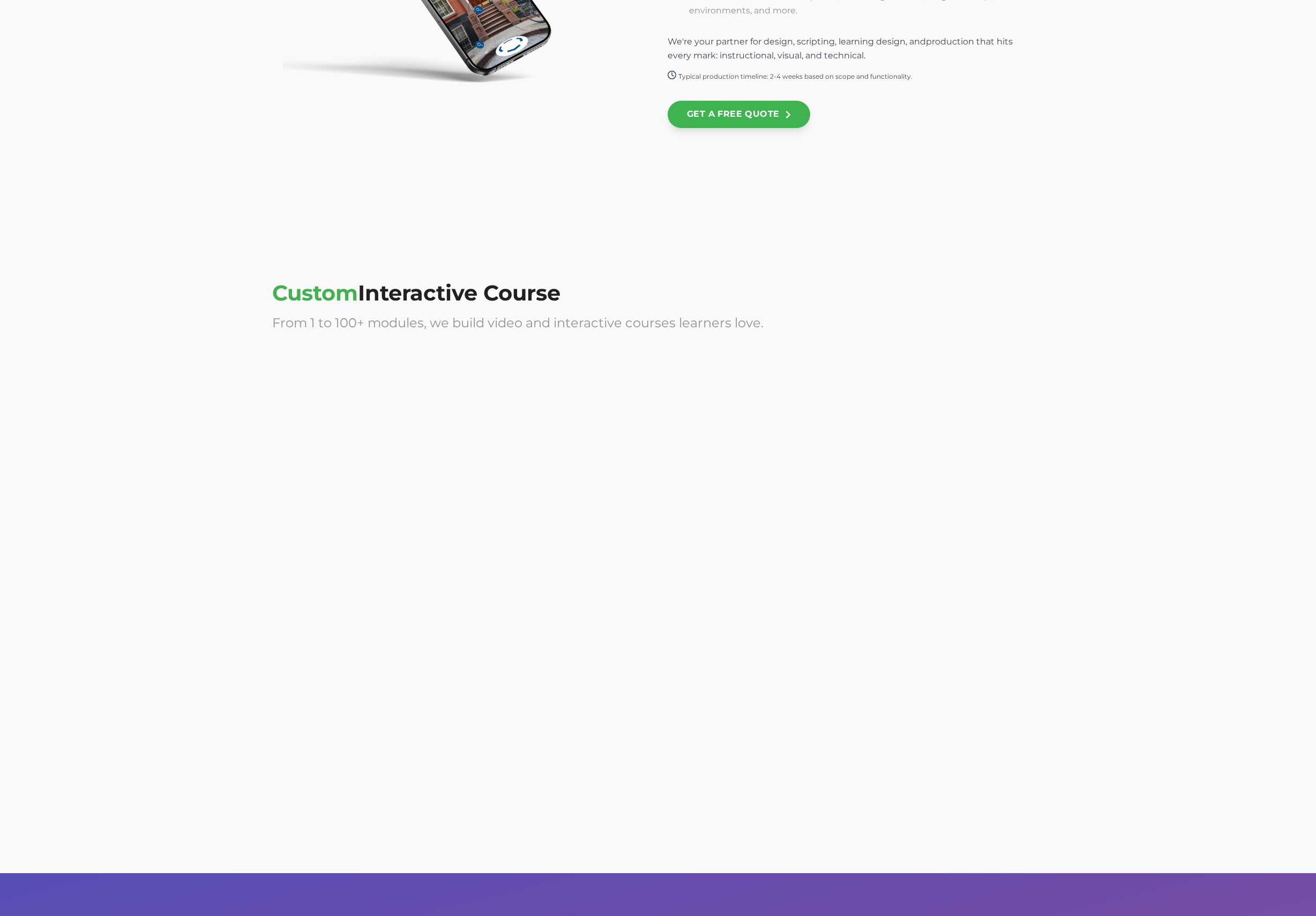
click at [559, 723] on div at bounding box center [460, 688] width 376 height 214
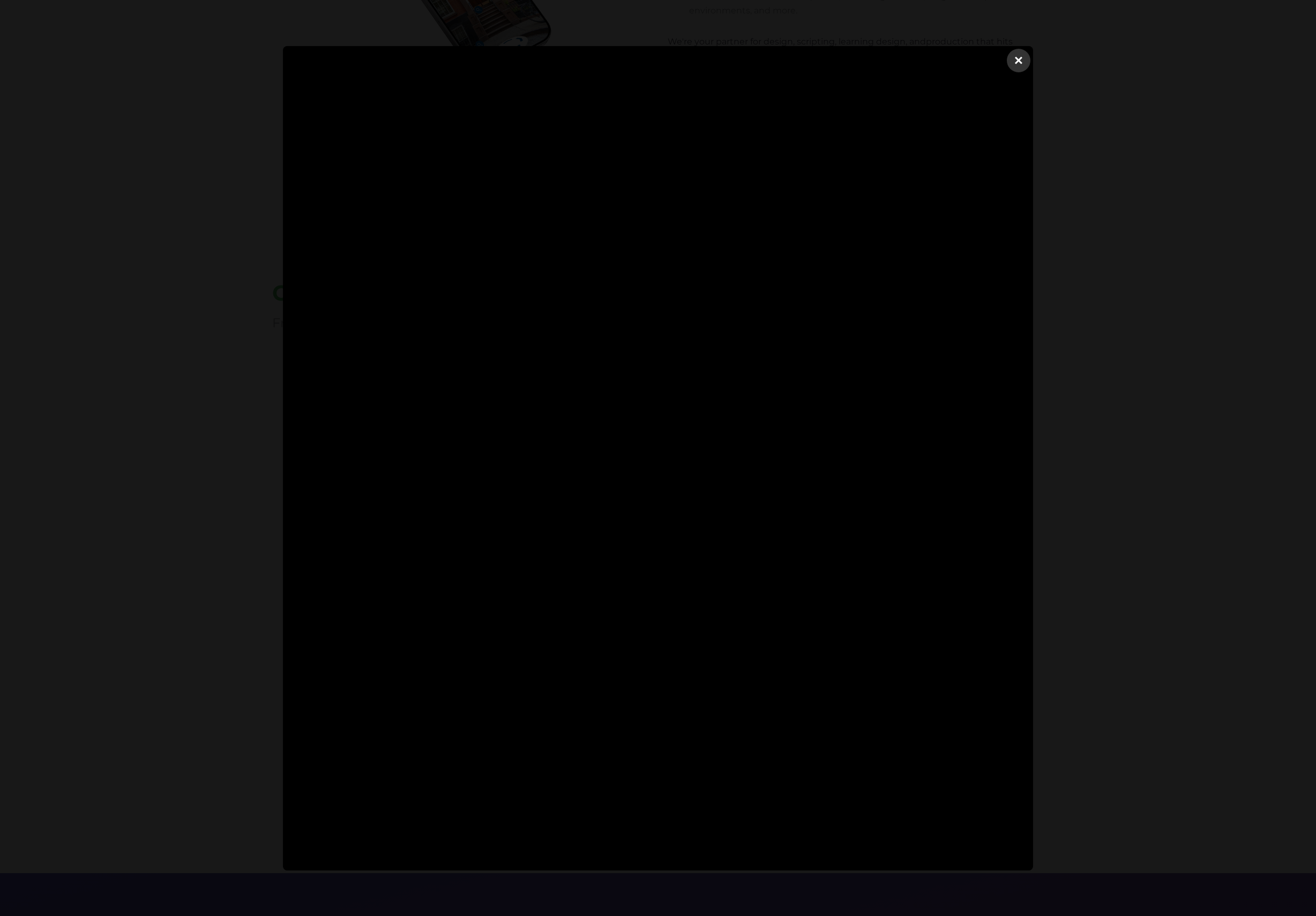
click at [1013, 58] on div "×" at bounding box center [1018, 60] width 23 height 23
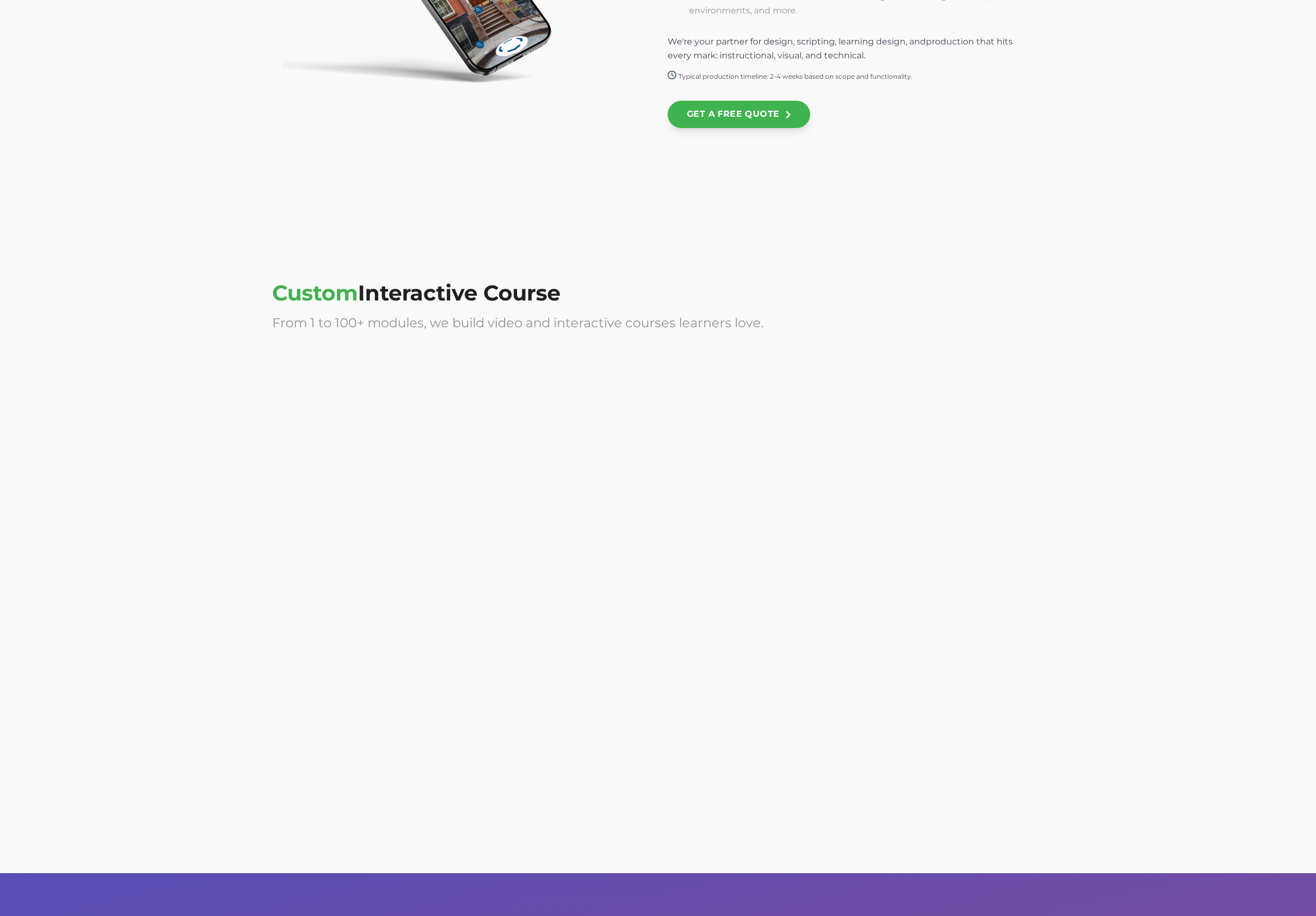
click at [832, 480] on div at bounding box center [856, 457] width 376 height 214
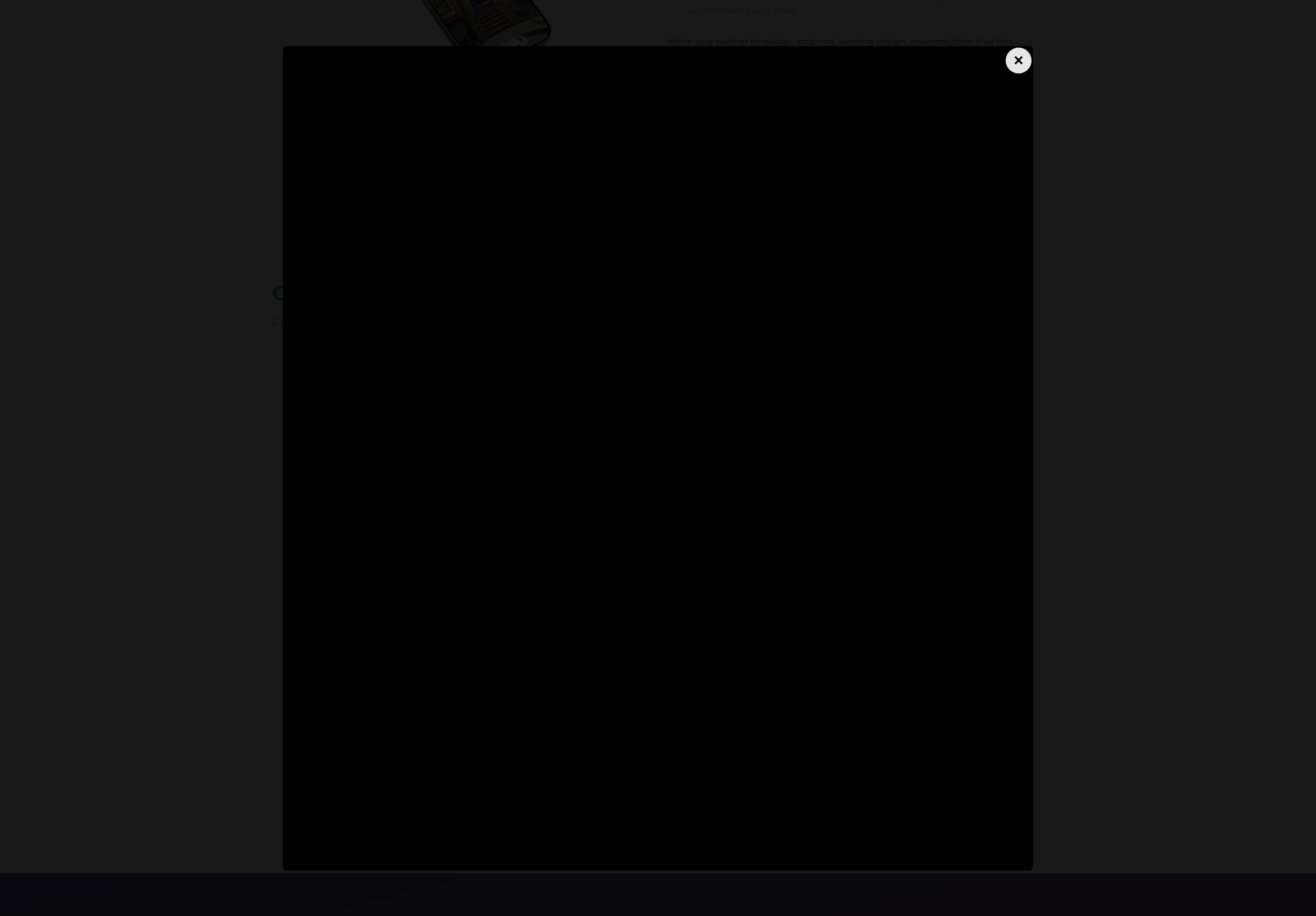
click at [1025, 62] on div "×" at bounding box center [1019, 60] width 26 height 26
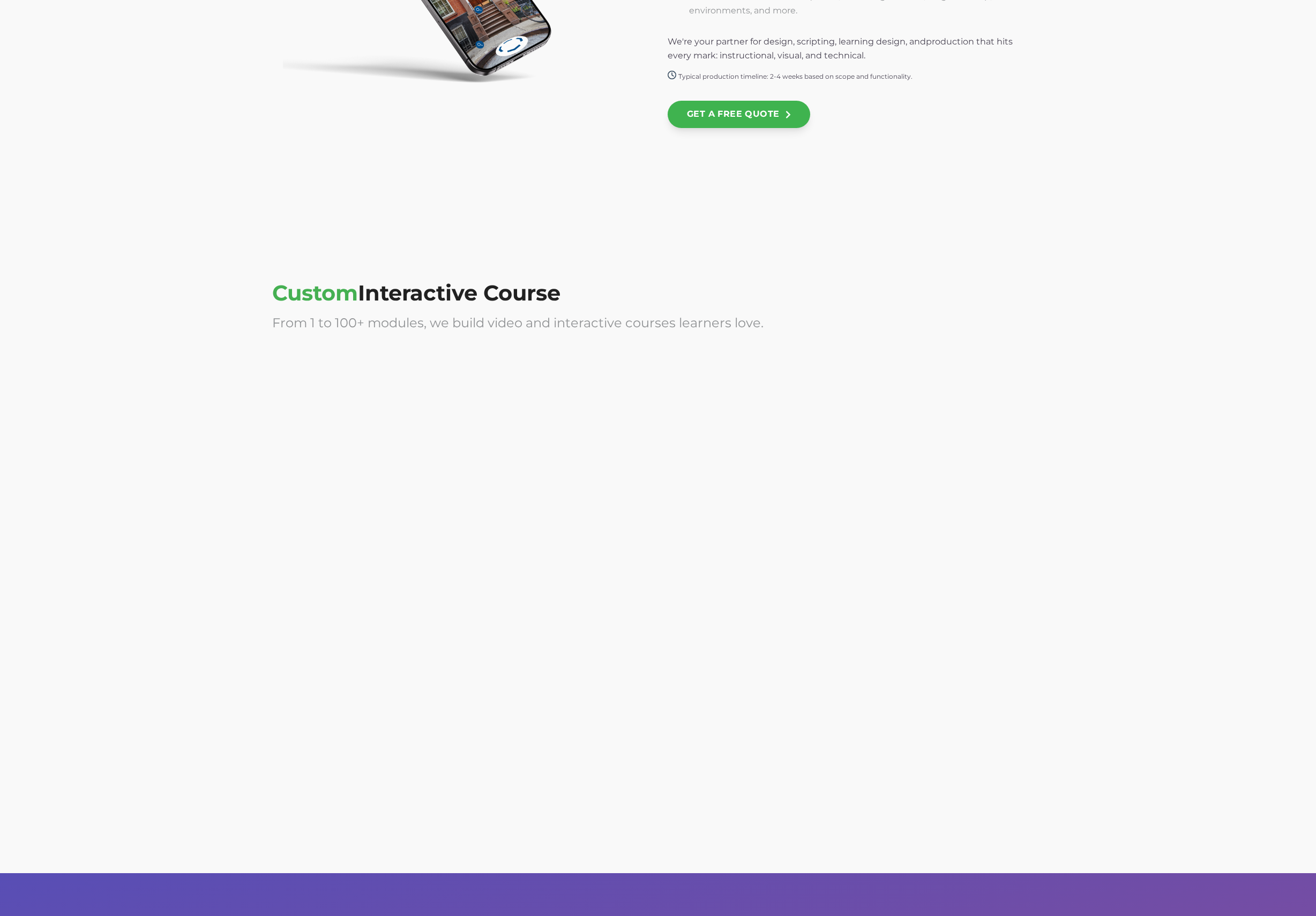
click at [550, 409] on div at bounding box center [460, 457] width 376 height 214
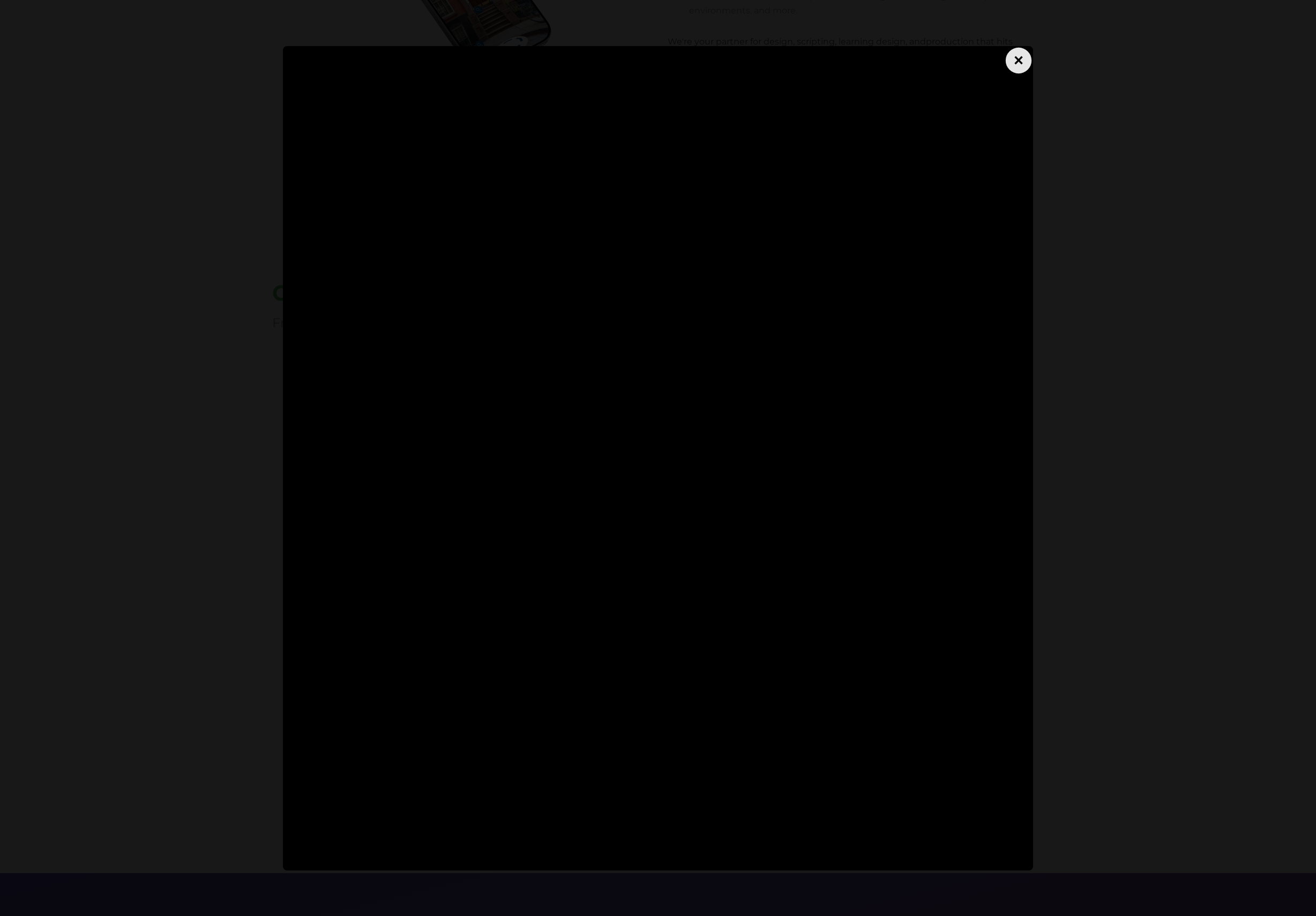
click at [1013, 59] on div "×" at bounding box center [1019, 60] width 26 height 26
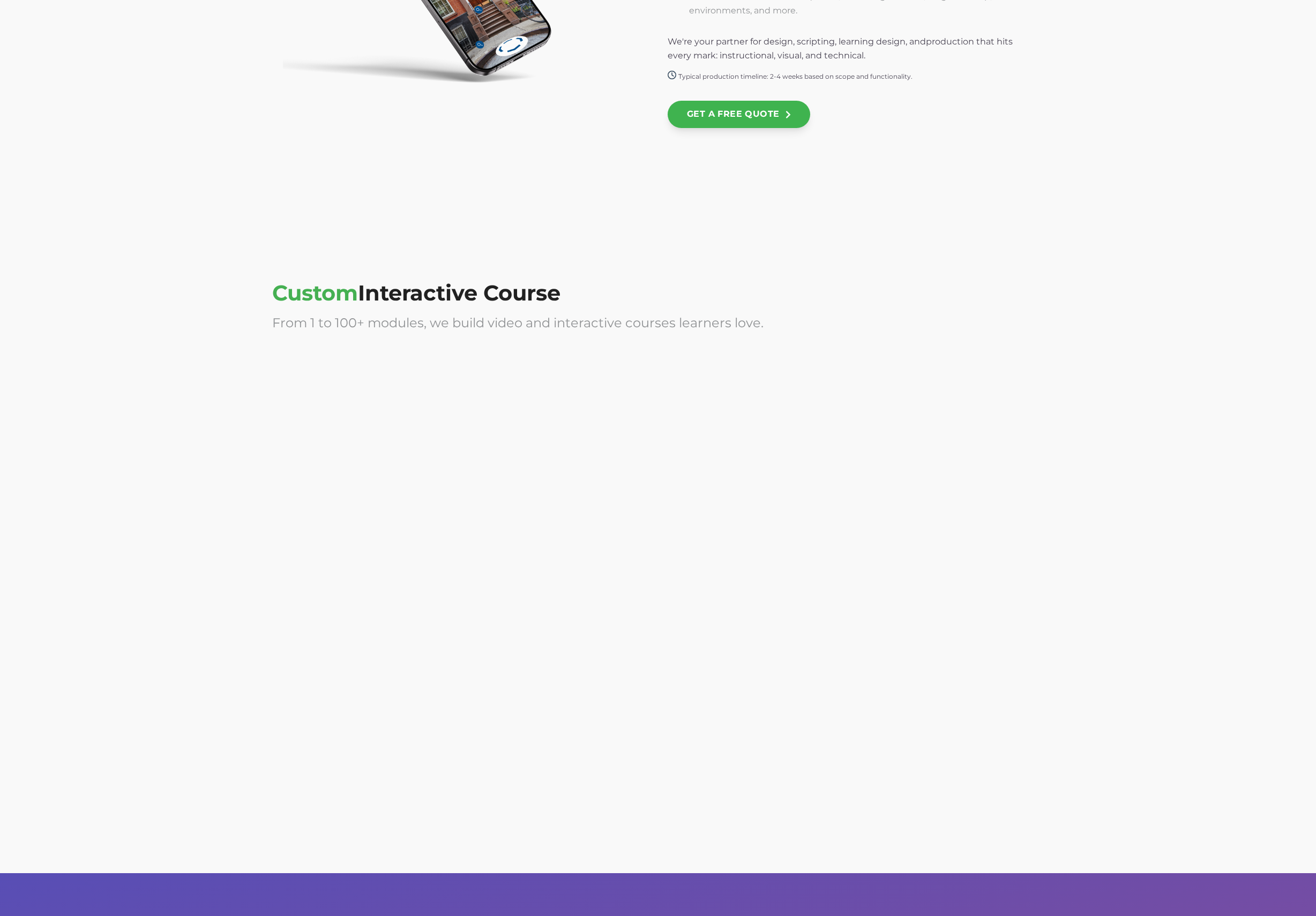
click at [525, 667] on div at bounding box center [460, 688] width 376 height 214
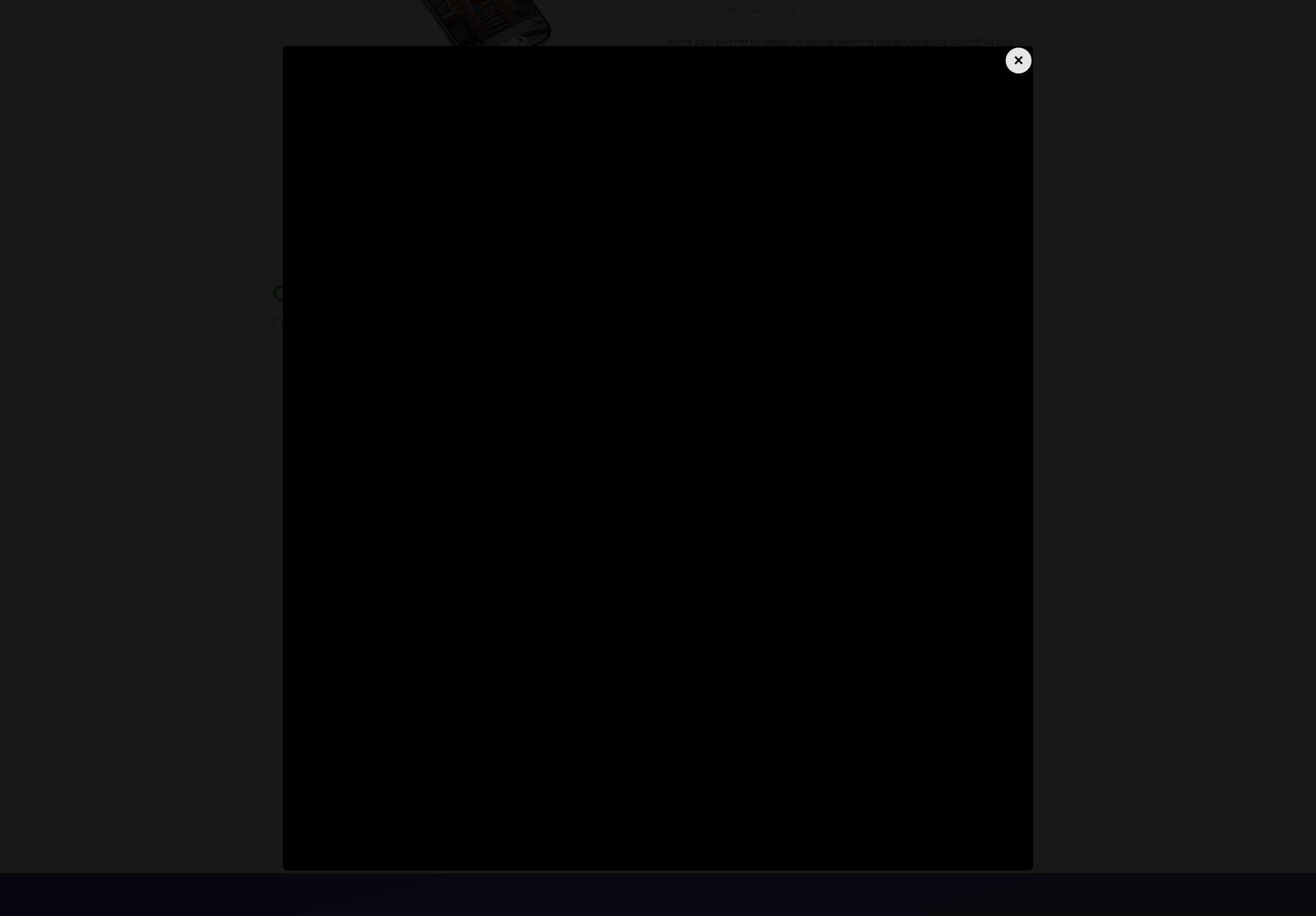
click at [1016, 57] on div "×" at bounding box center [1019, 60] width 26 height 26
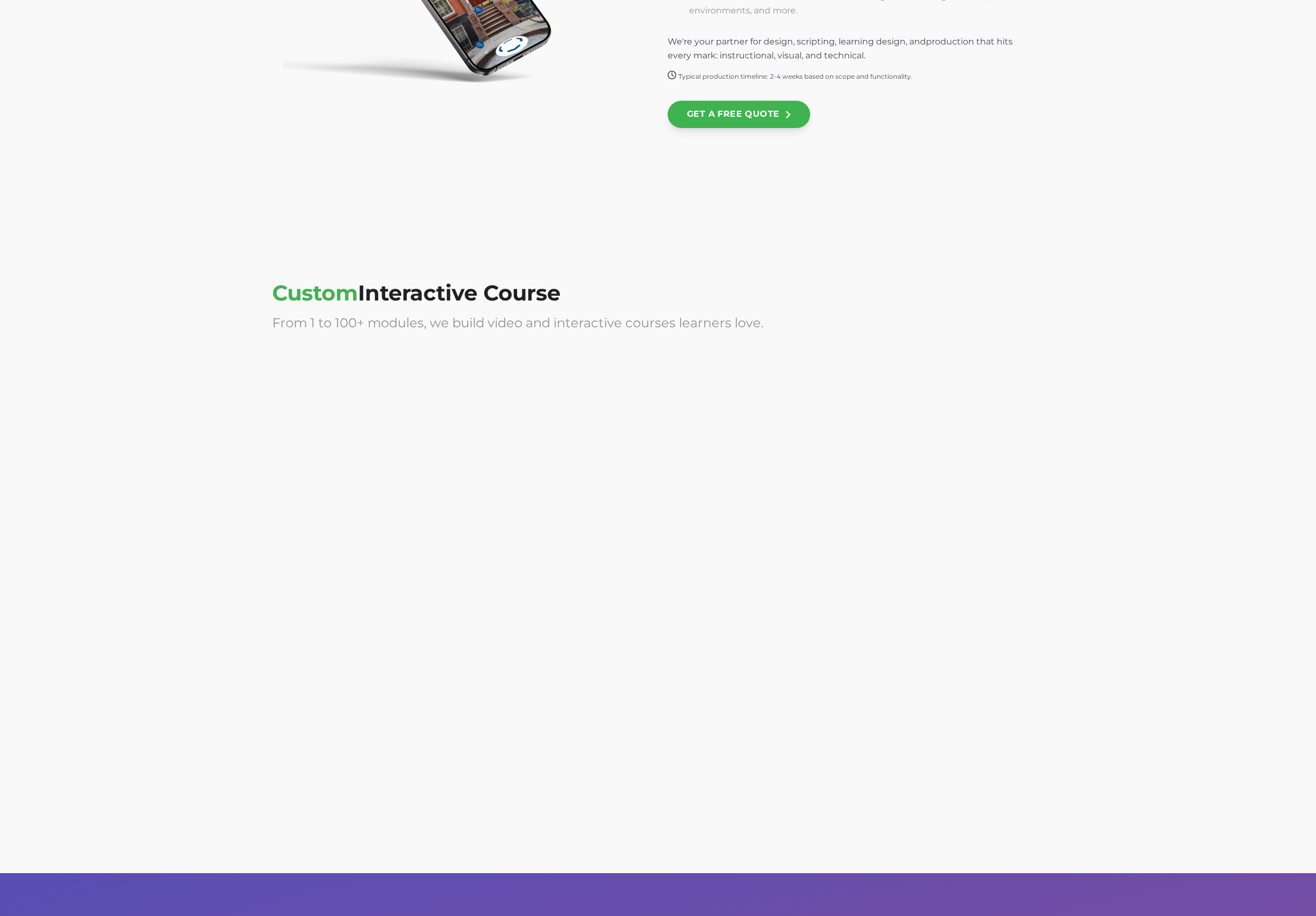
click at [898, 638] on div at bounding box center [856, 688] width 376 height 214
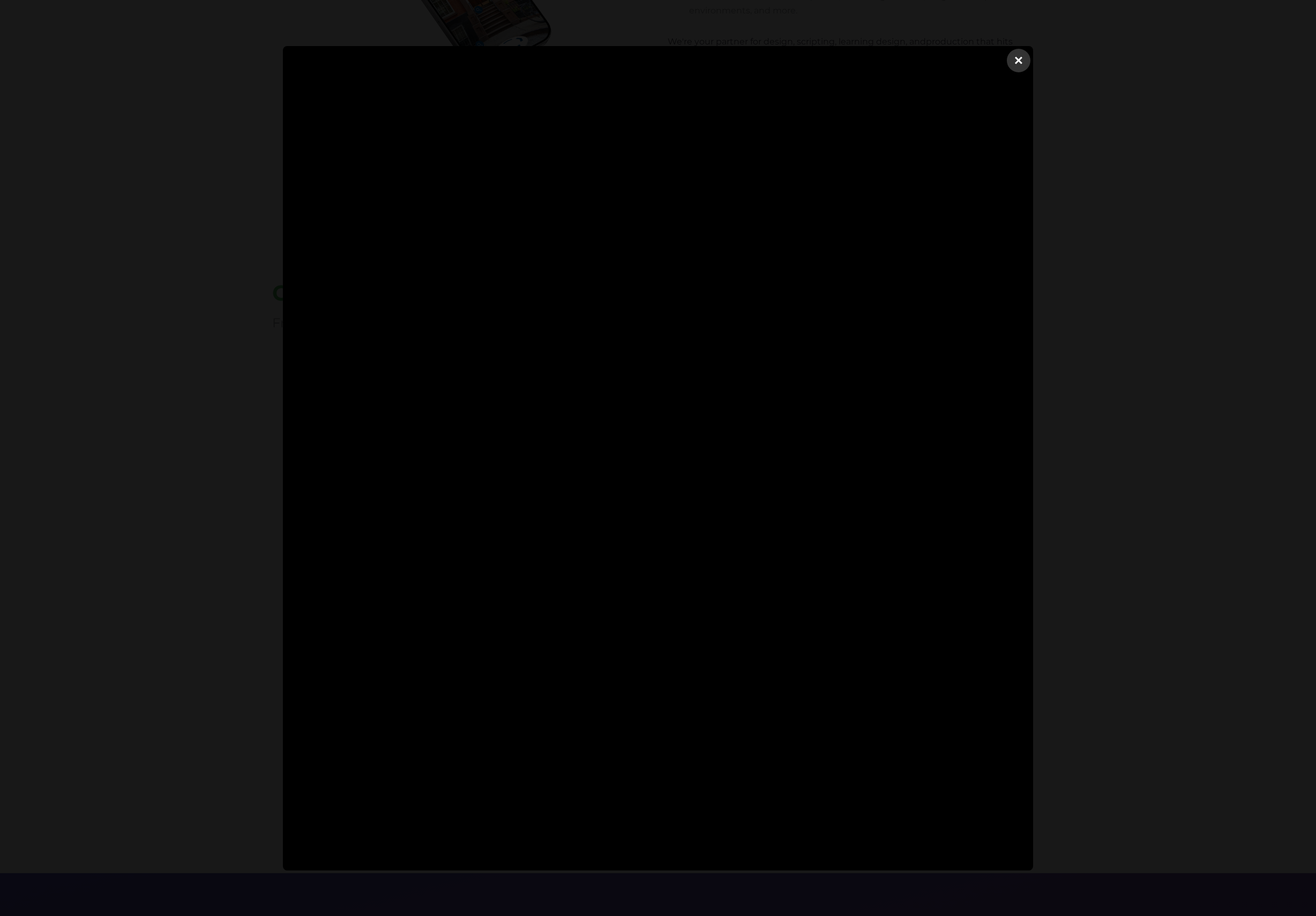
click at [1019, 63] on div "×" at bounding box center [1018, 60] width 23 height 23
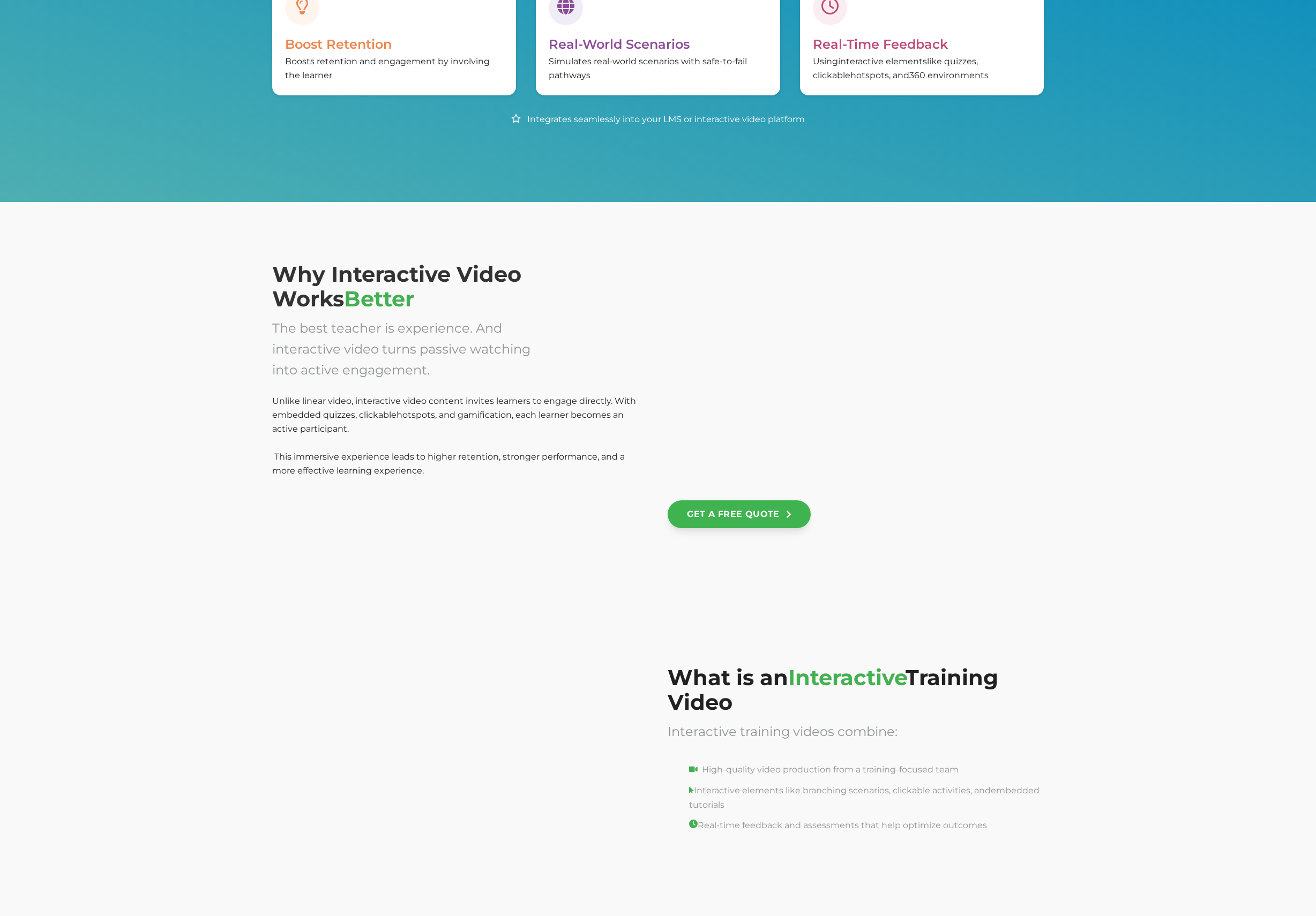
scroll to position [682, 0]
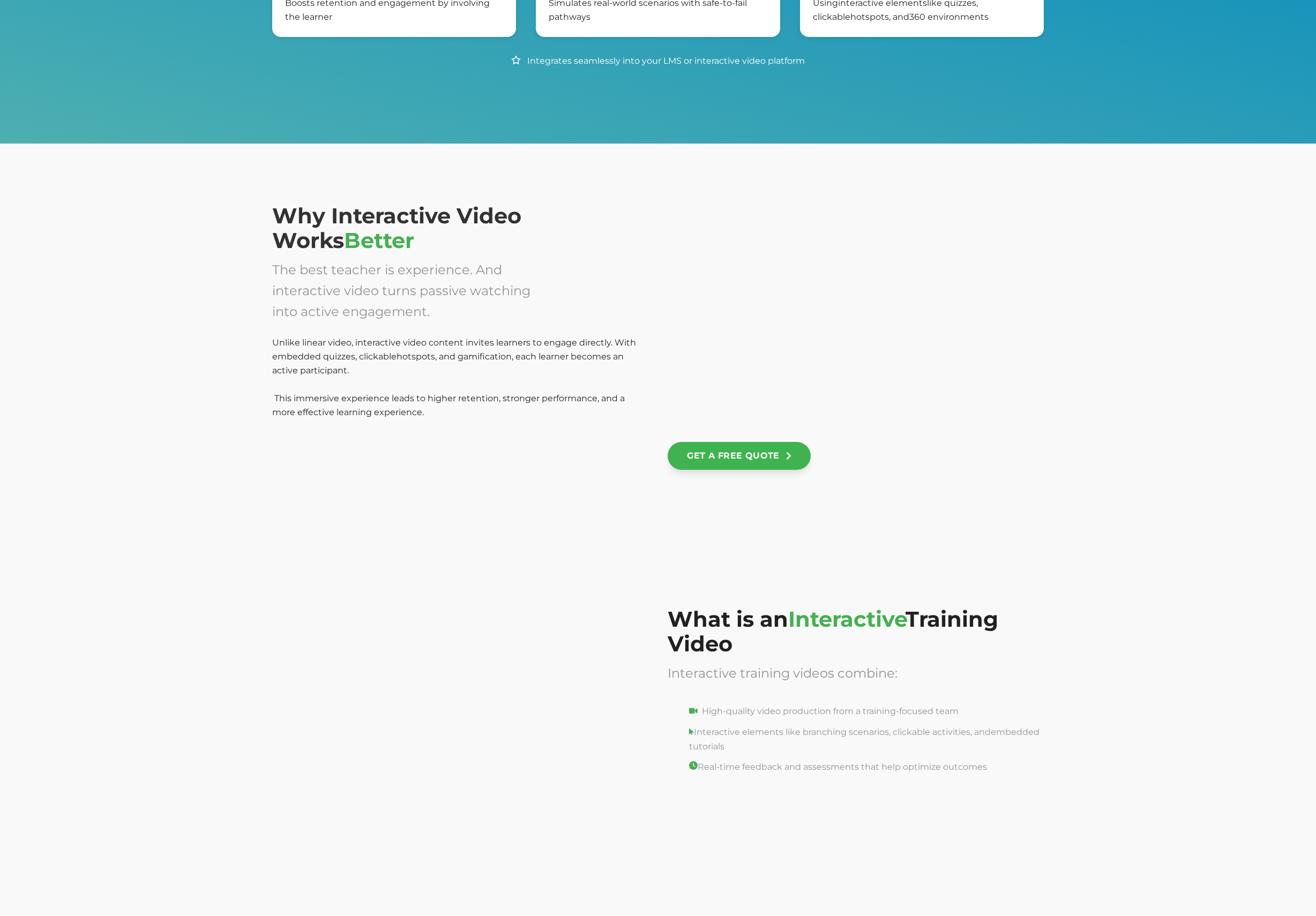
click at [513, 618] on div at bounding box center [460, 712] width 376 height 211
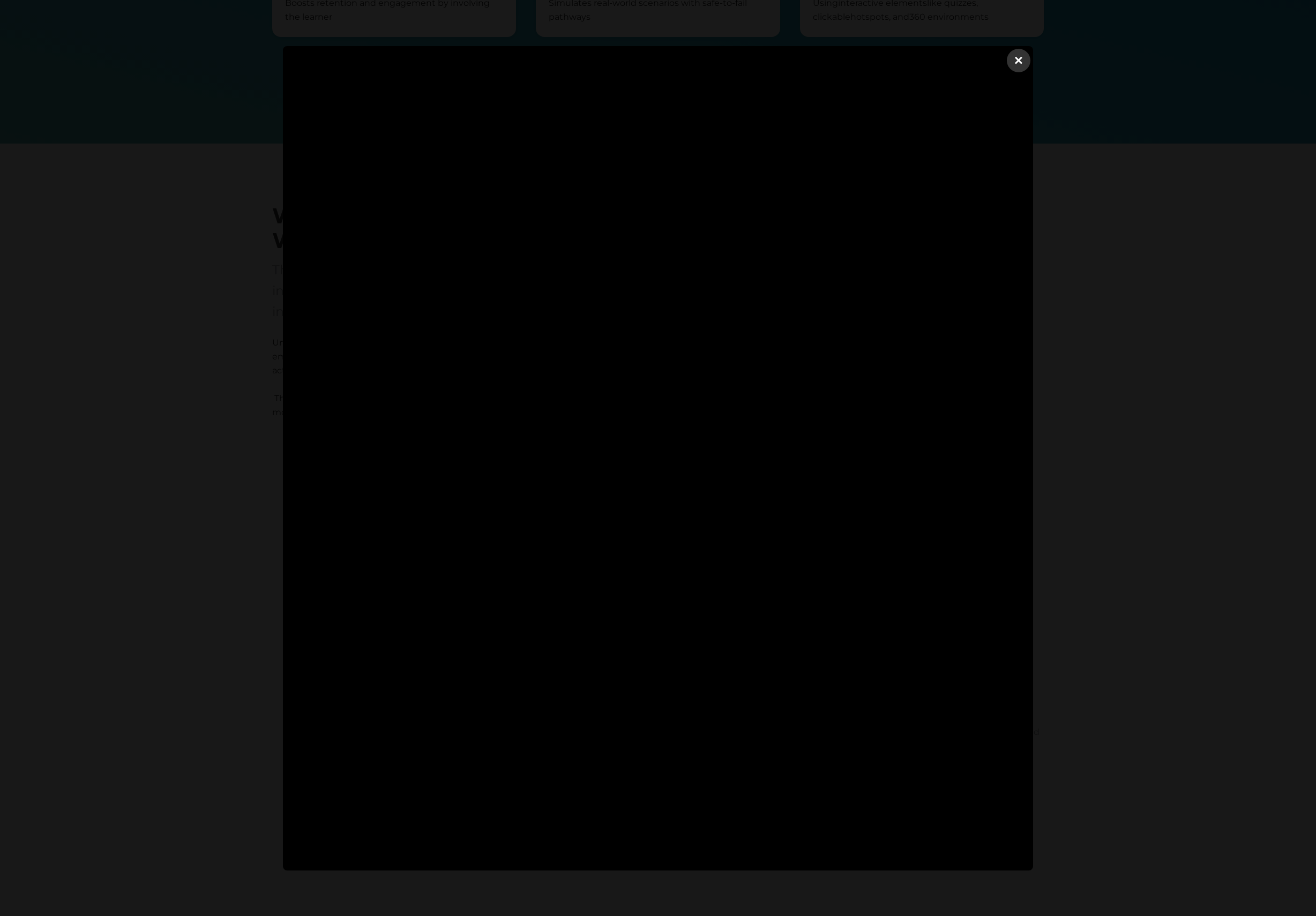
click at [1033, 443] on dialog "×" at bounding box center [658, 458] width 750 height 824
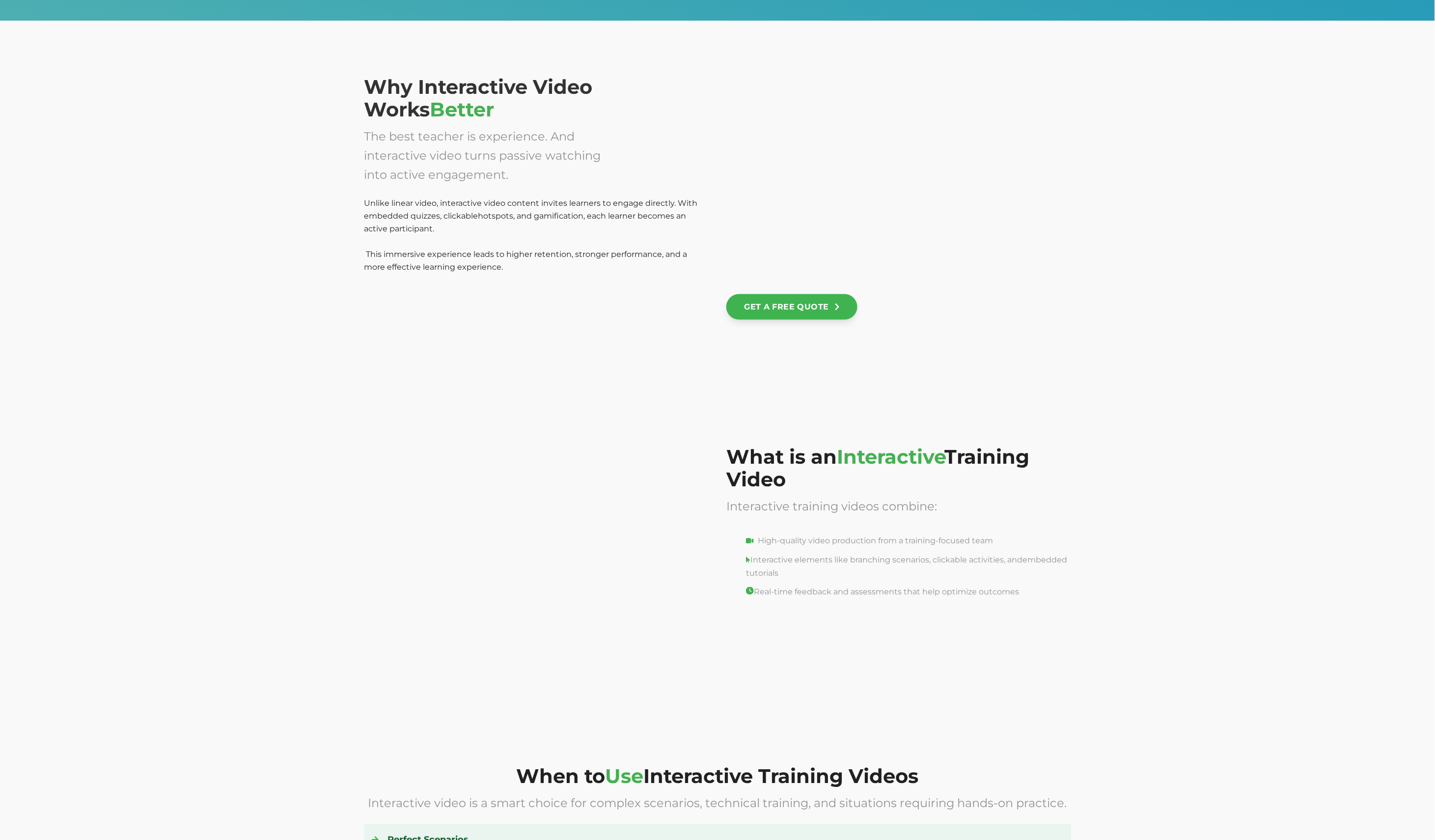
scroll to position [728, 0]
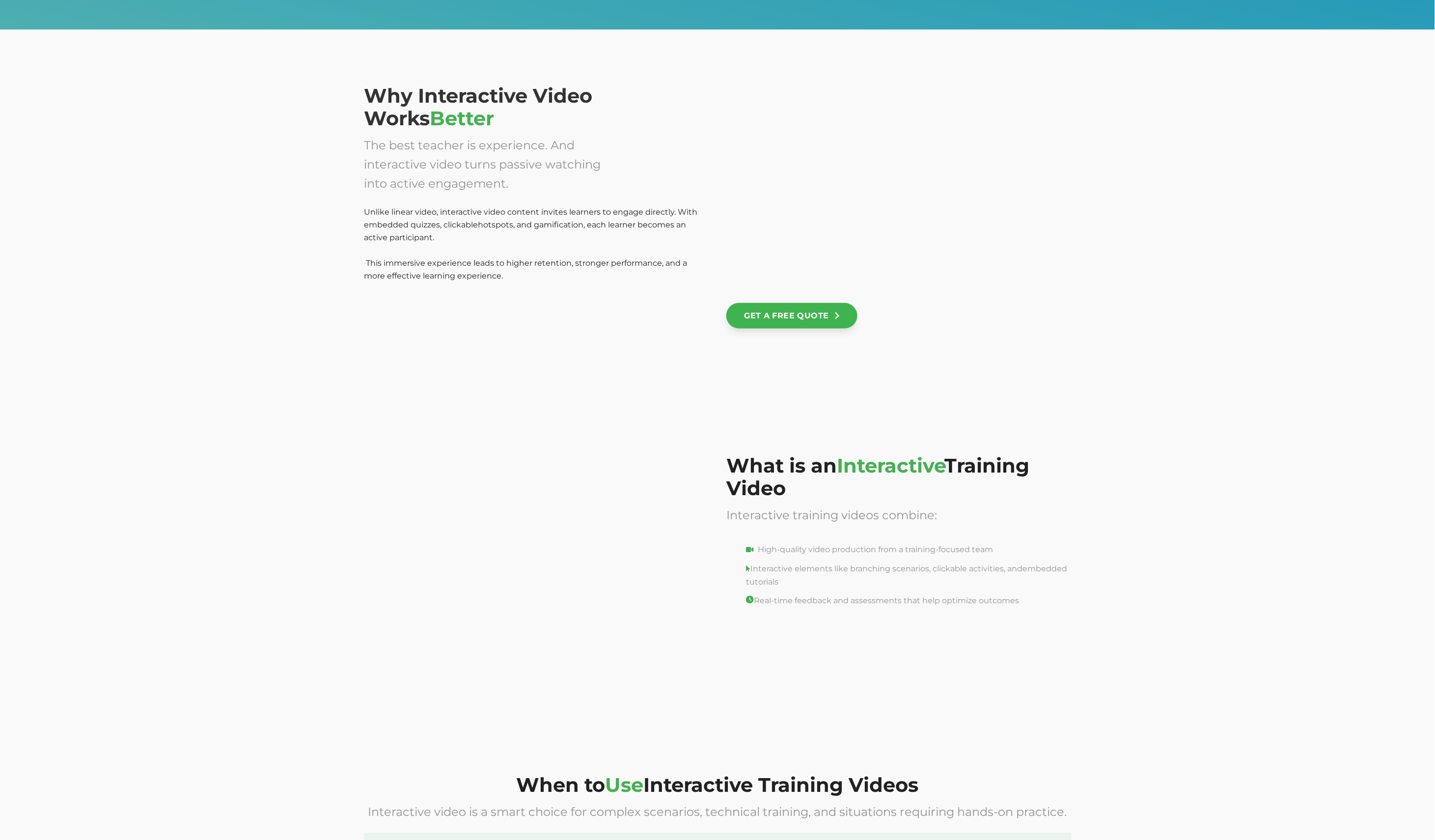
click at [616, 495] on div at bounding box center [537, 551] width 345 height 193
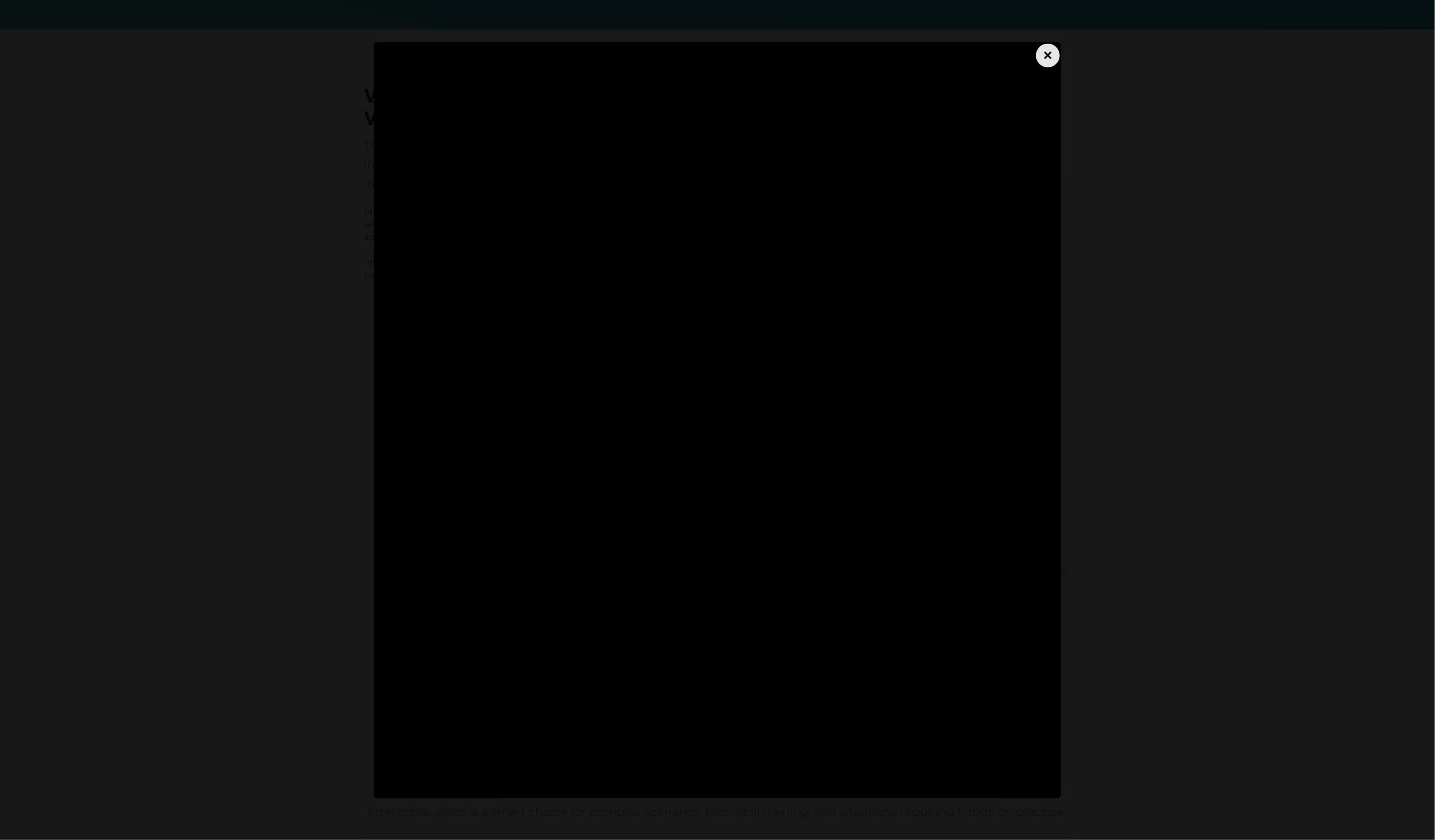
click at [1043, 56] on div "×" at bounding box center [1048, 55] width 24 height 24
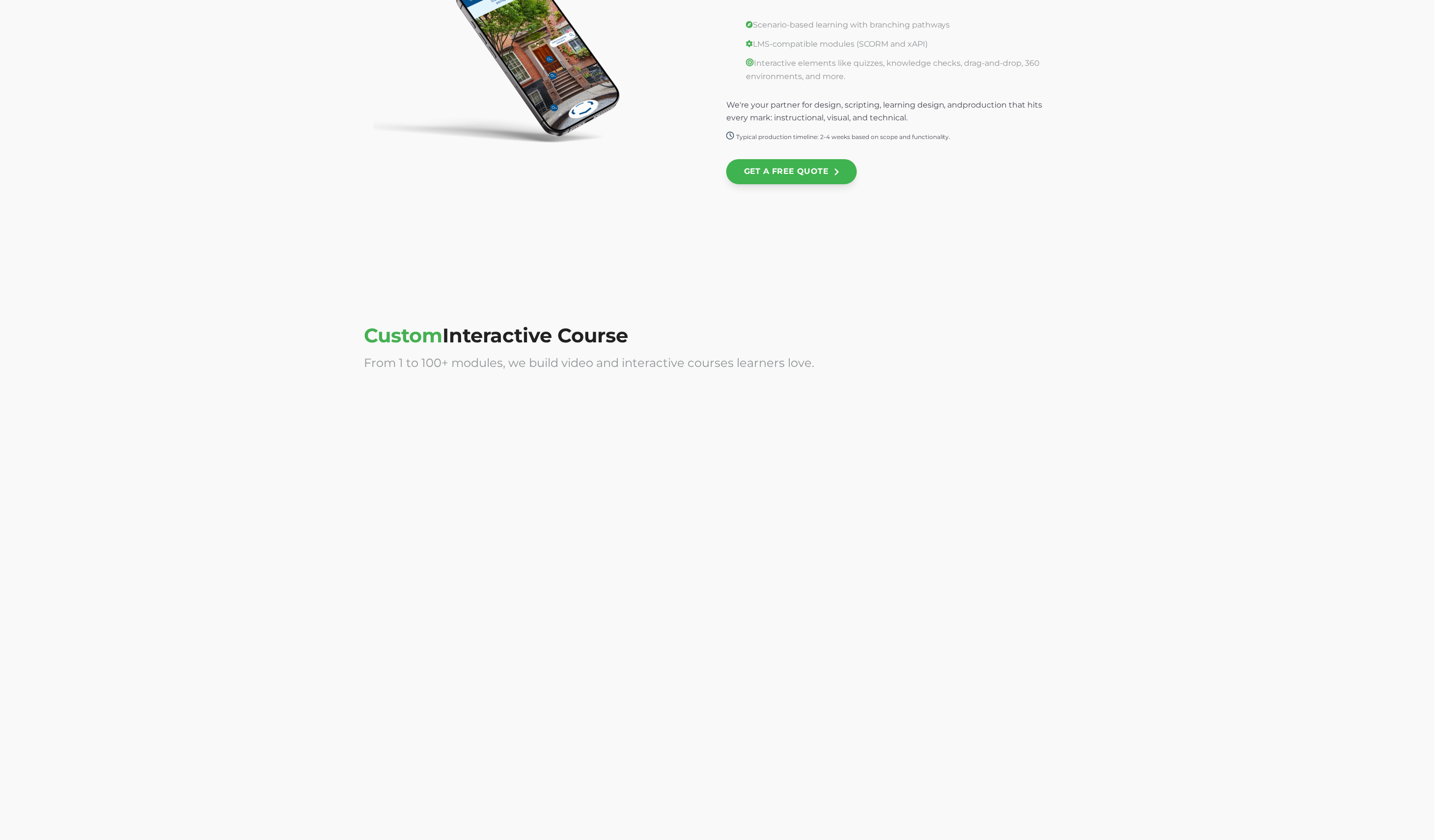
scroll to position [2276, 0]
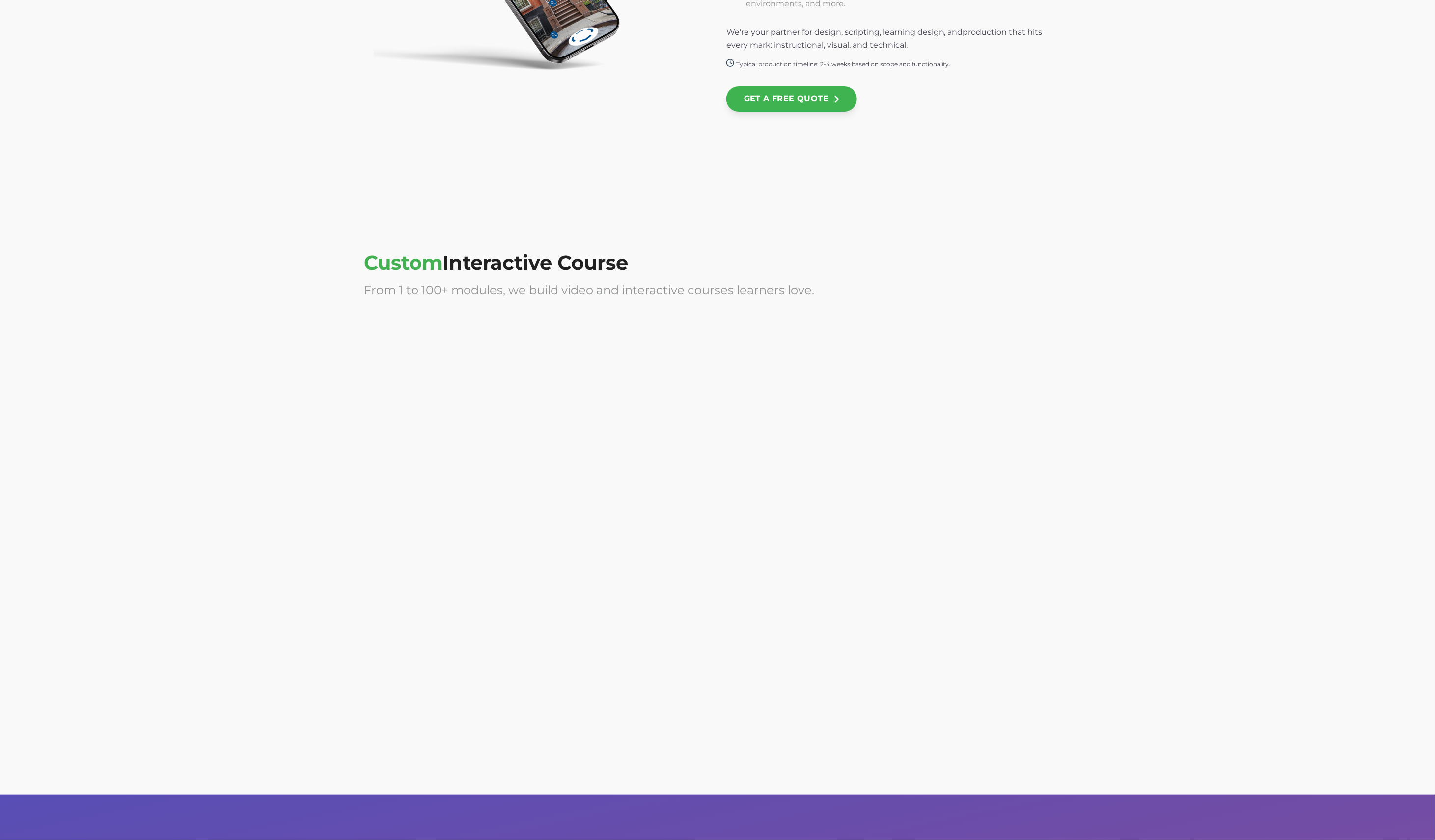
click at [656, 461] on div at bounding box center [537, 413] width 345 height 196
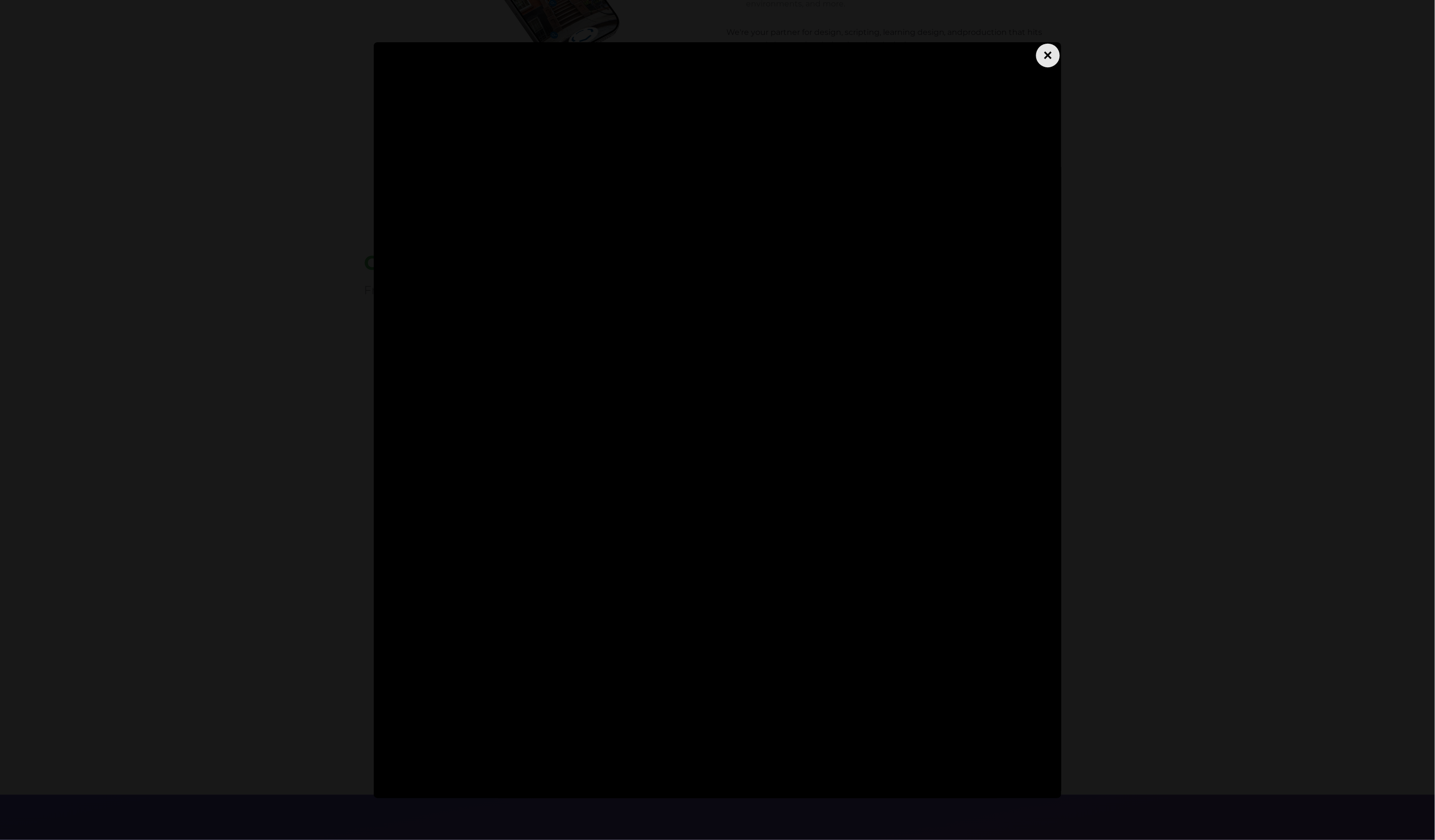
click at [1047, 57] on div "×" at bounding box center [1048, 55] width 24 height 24
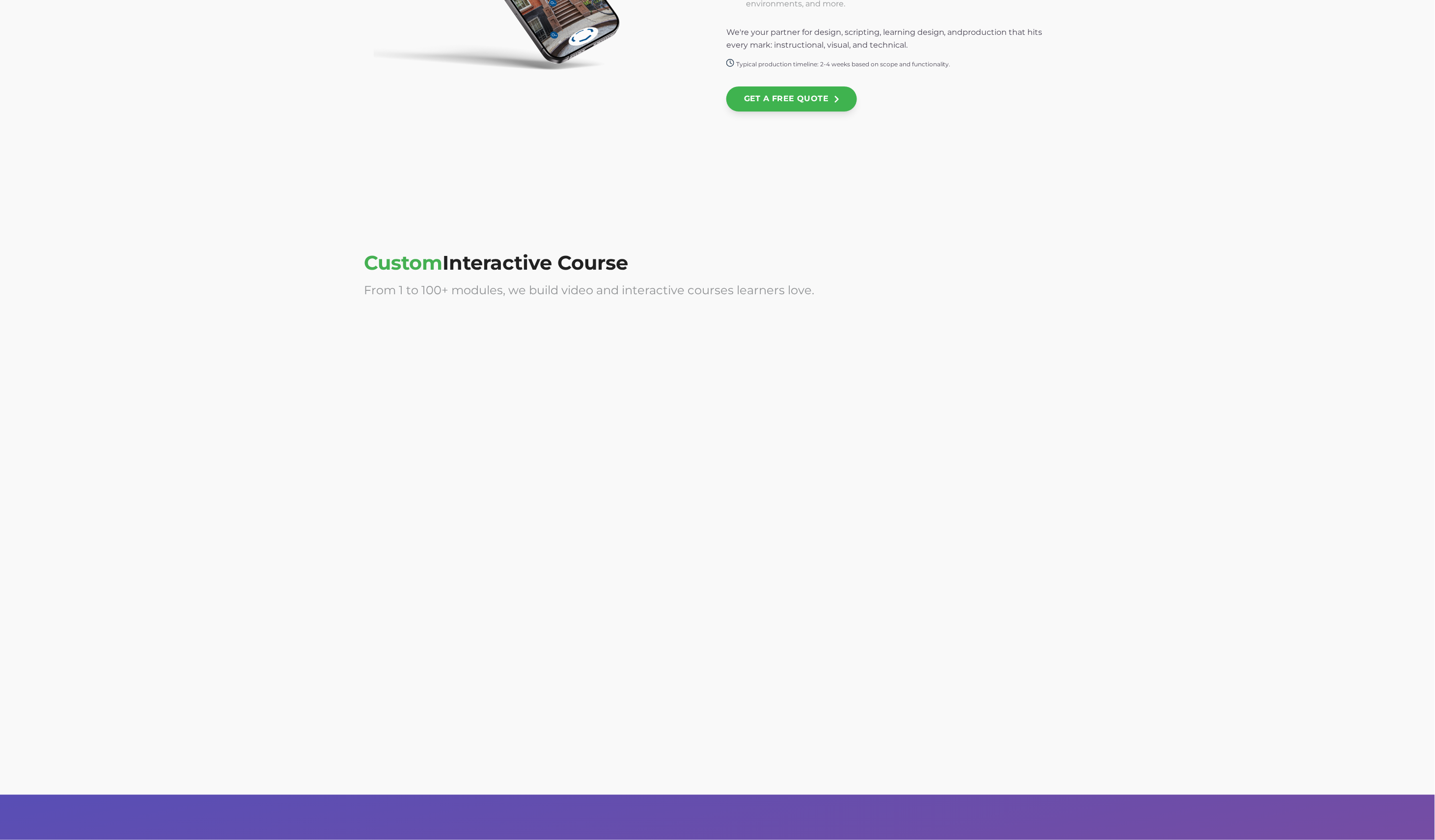
click at [861, 395] on div at bounding box center [899, 413] width 345 height 196
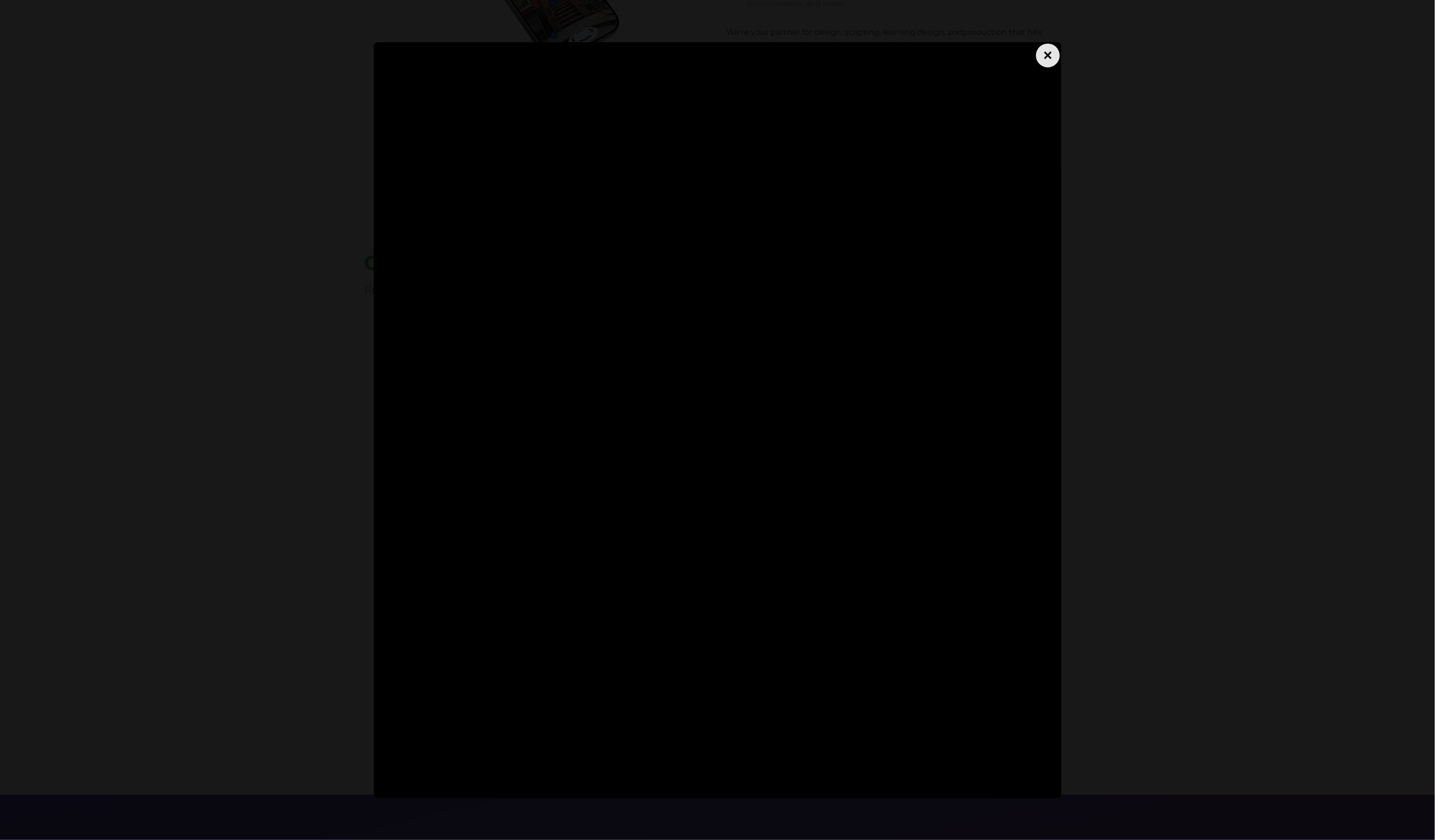
click at [1058, 57] on div "×" at bounding box center [1048, 55] width 24 height 24
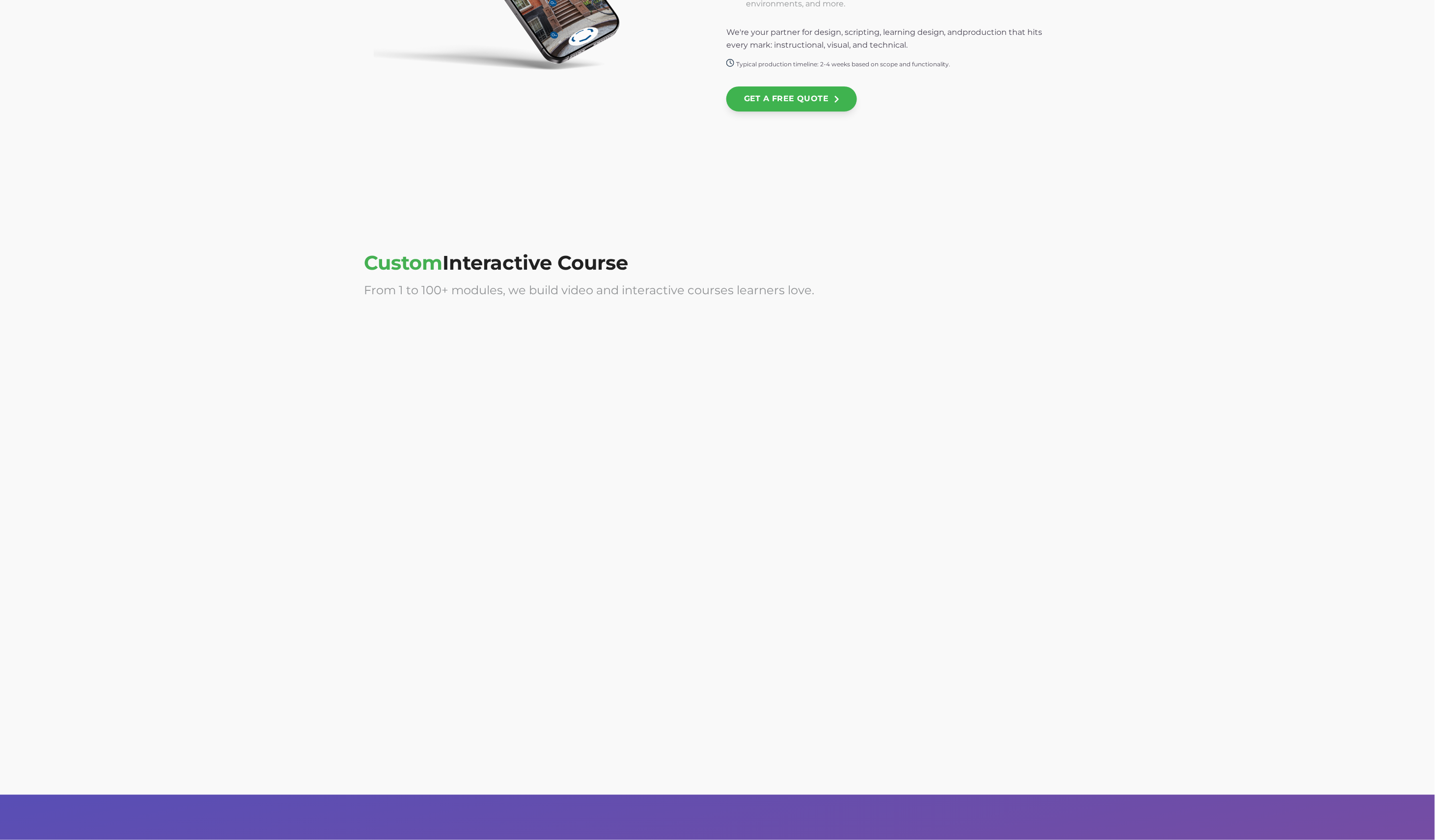
click at [948, 714] on div at bounding box center [899, 625] width 345 height 196
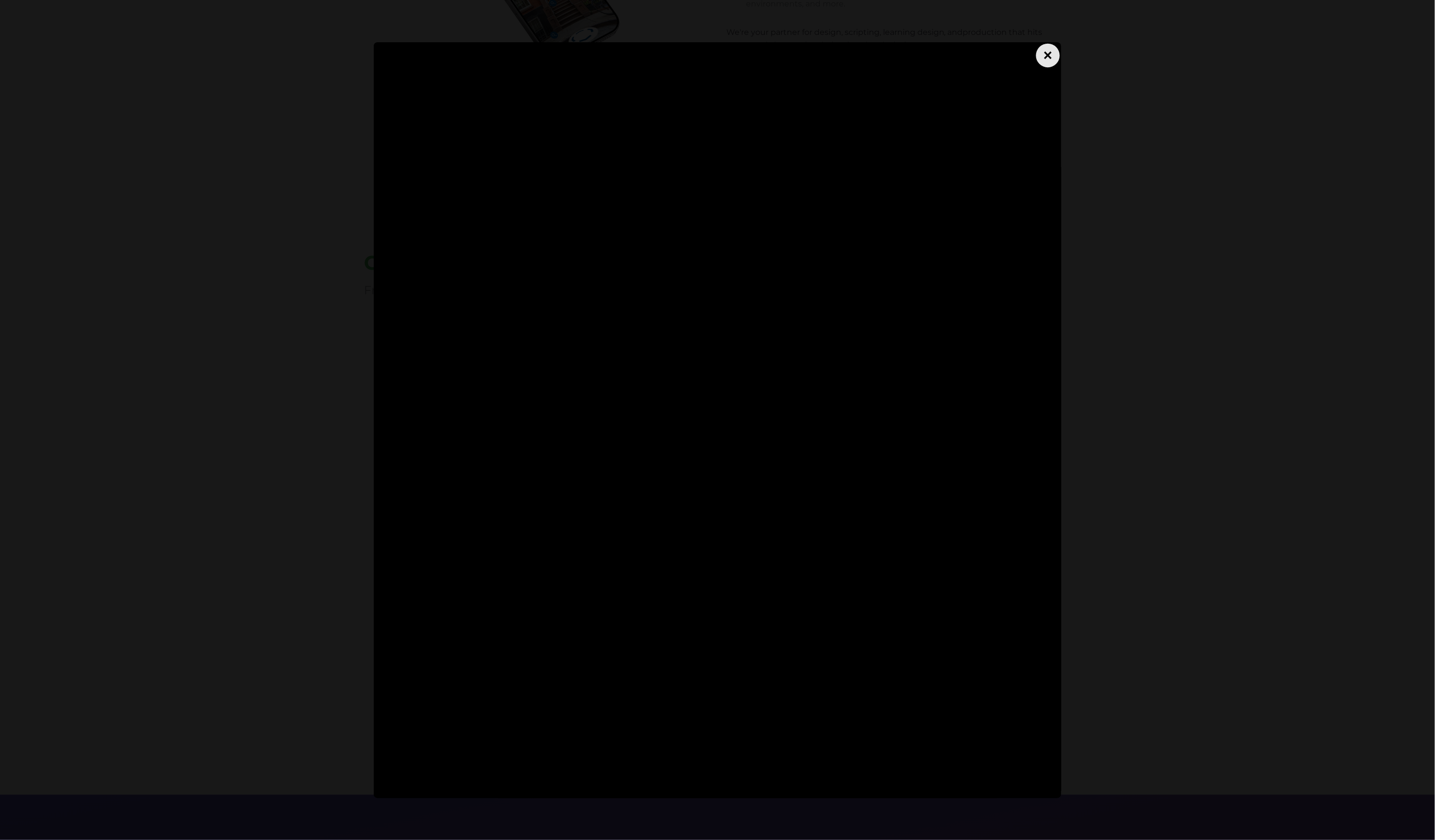
click at [1048, 57] on div "×" at bounding box center [1048, 55] width 24 height 24
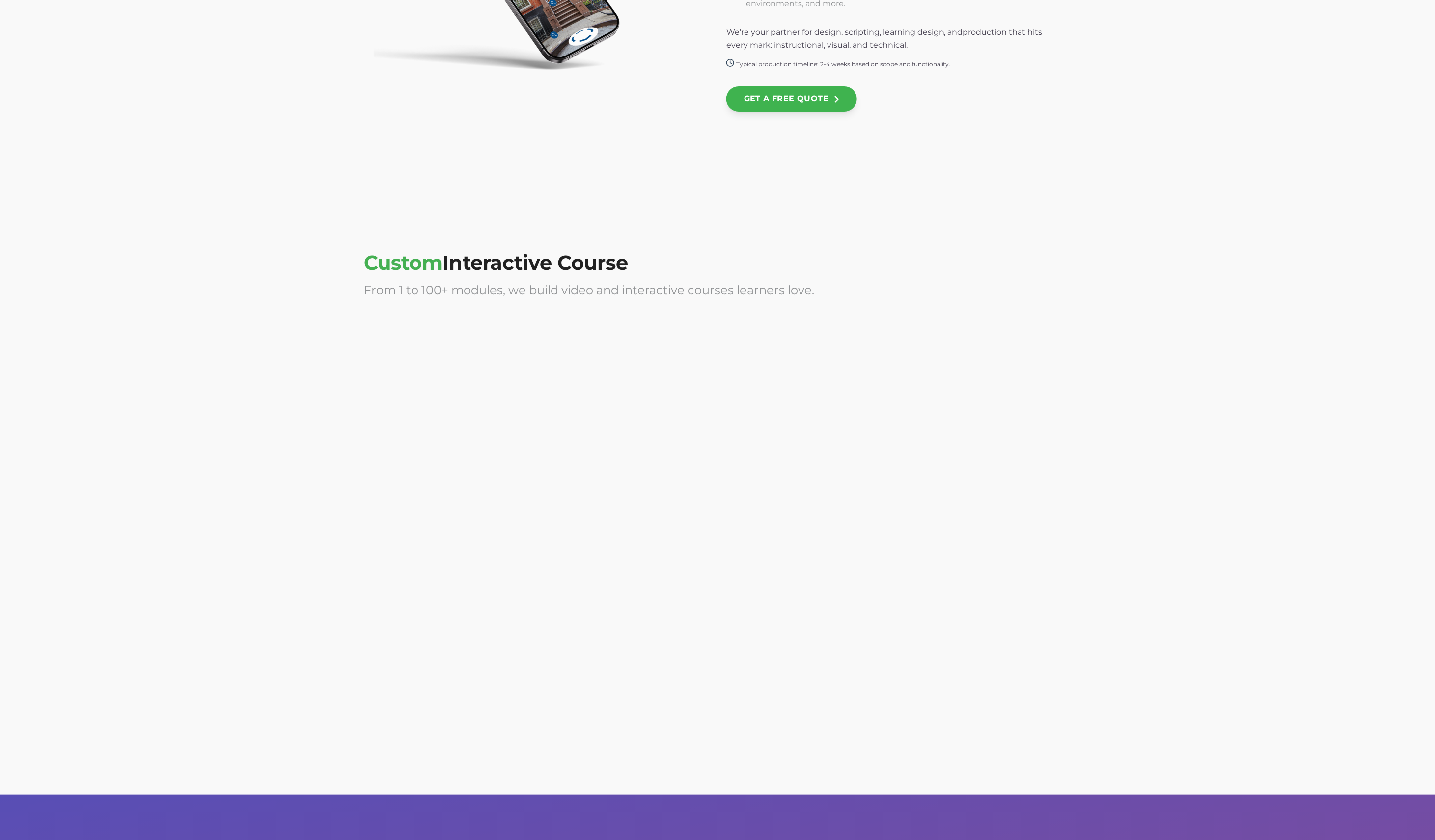
click at [591, 572] on div at bounding box center [537, 625] width 345 height 196
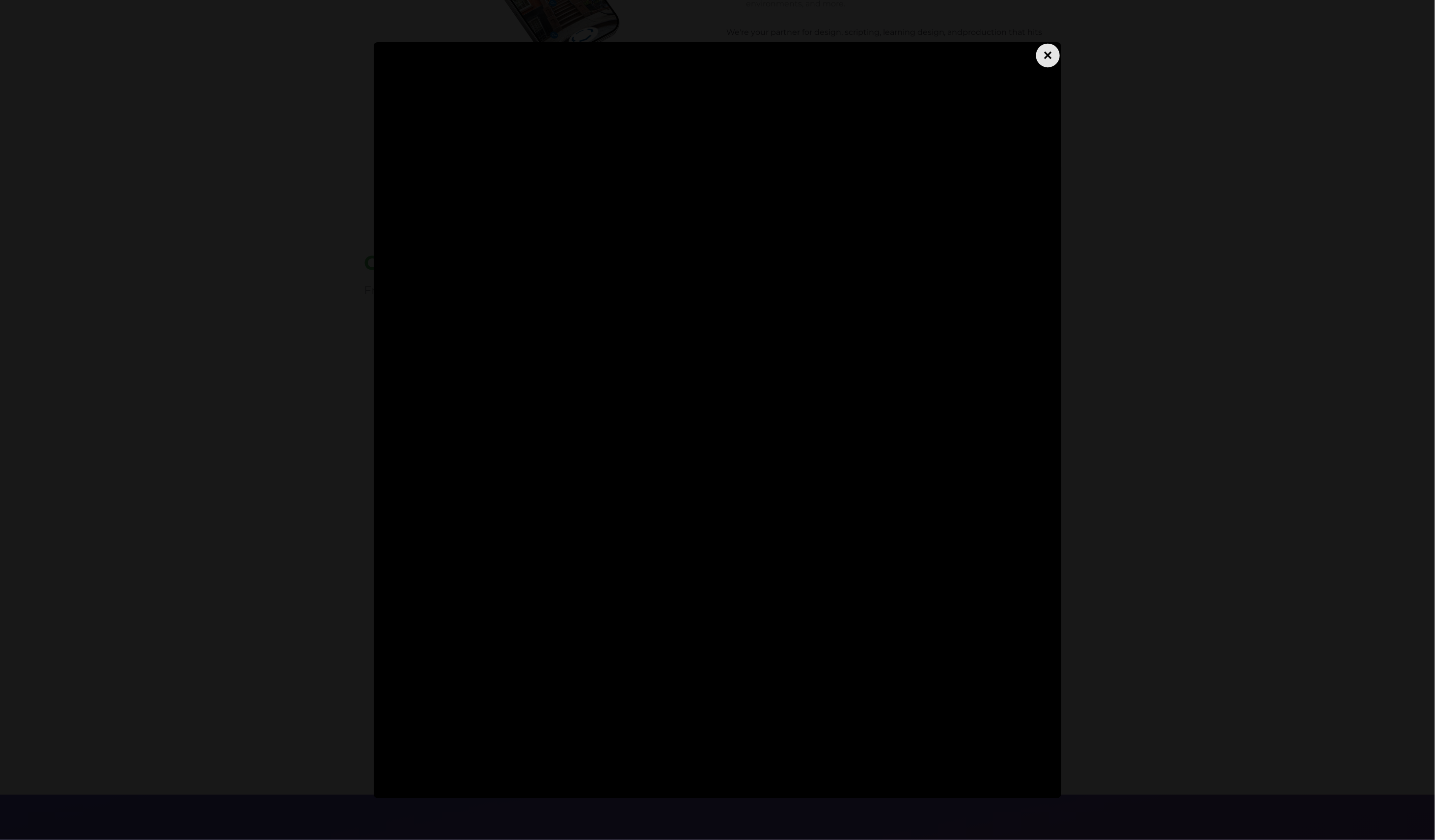
click at [1048, 59] on div "×" at bounding box center [1048, 55] width 24 height 24
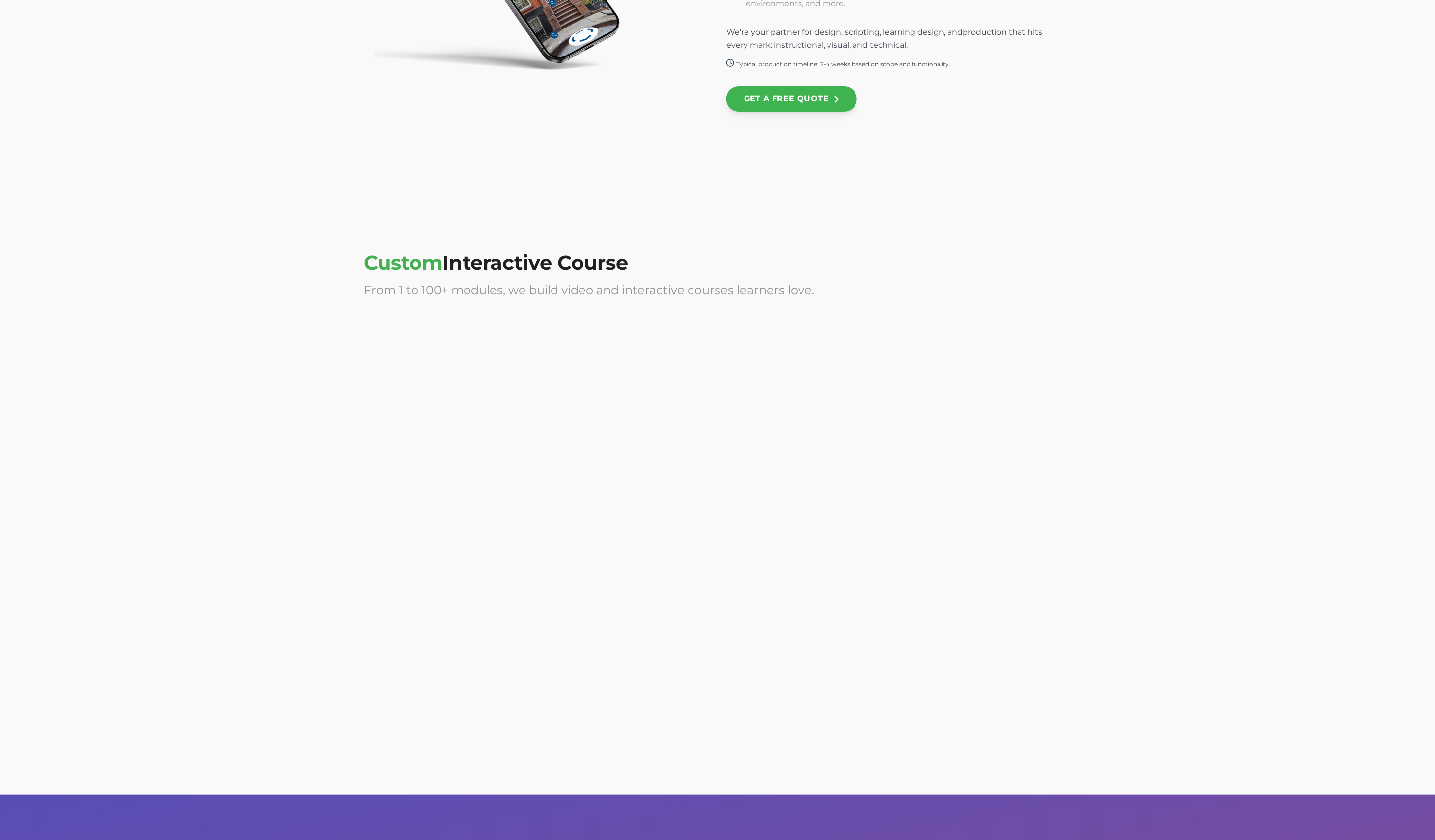
click at [515, 566] on div at bounding box center [537, 625] width 345 height 196
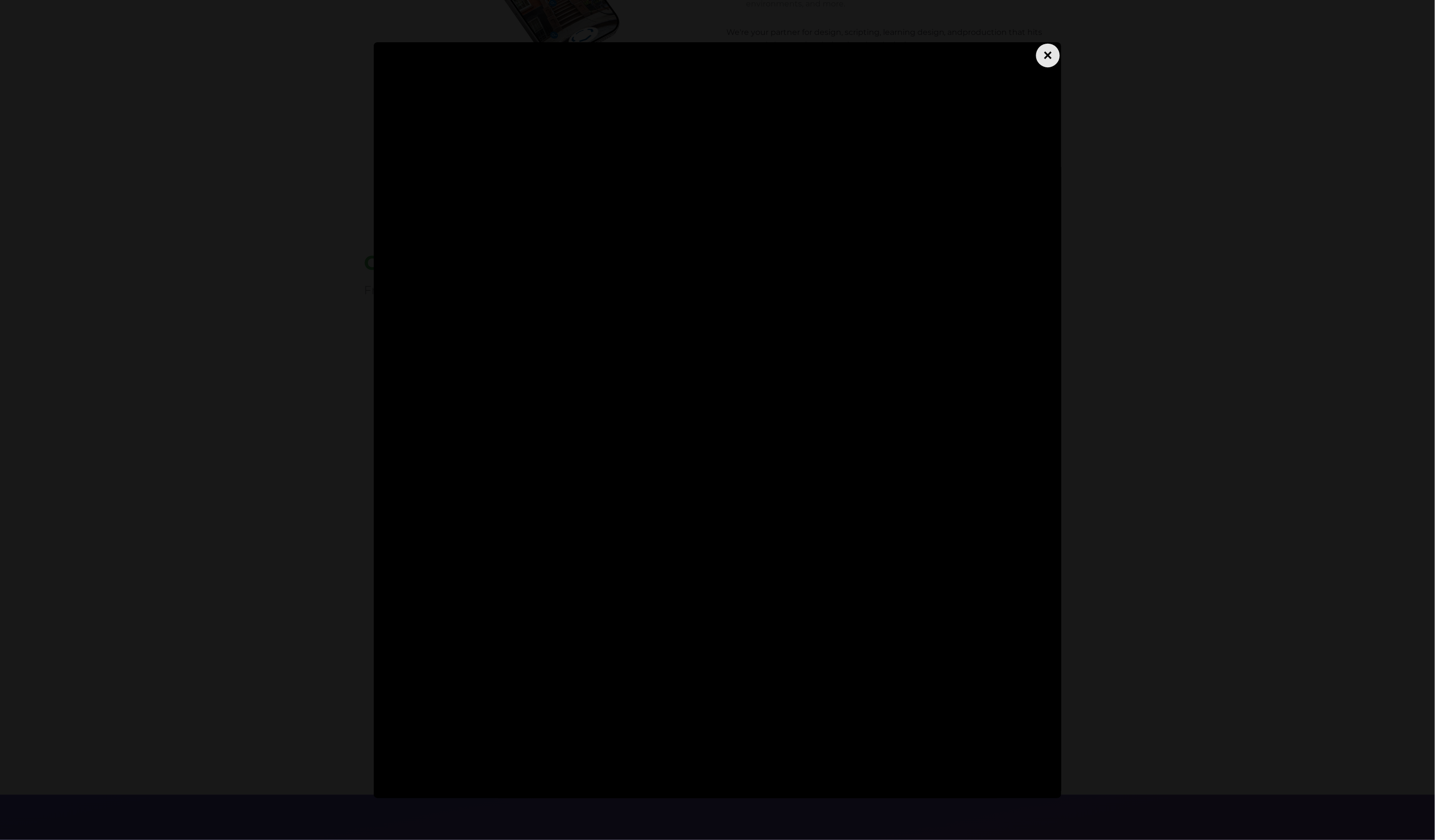
click at [1053, 63] on div "×" at bounding box center [1048, 55] width 24 height 24
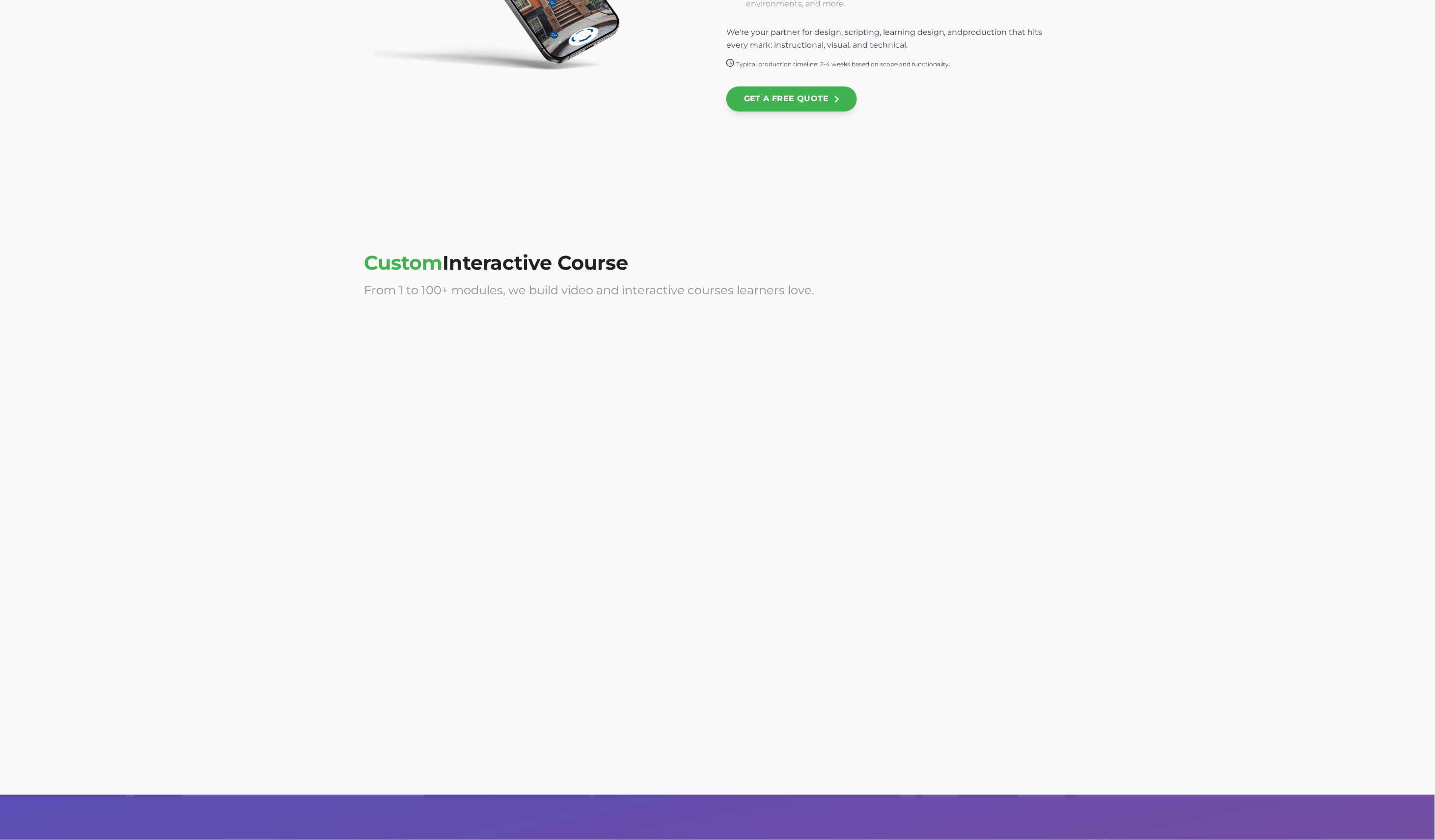
click at [920, 553] on div at bounding box center [899, 625] width 345 height 196
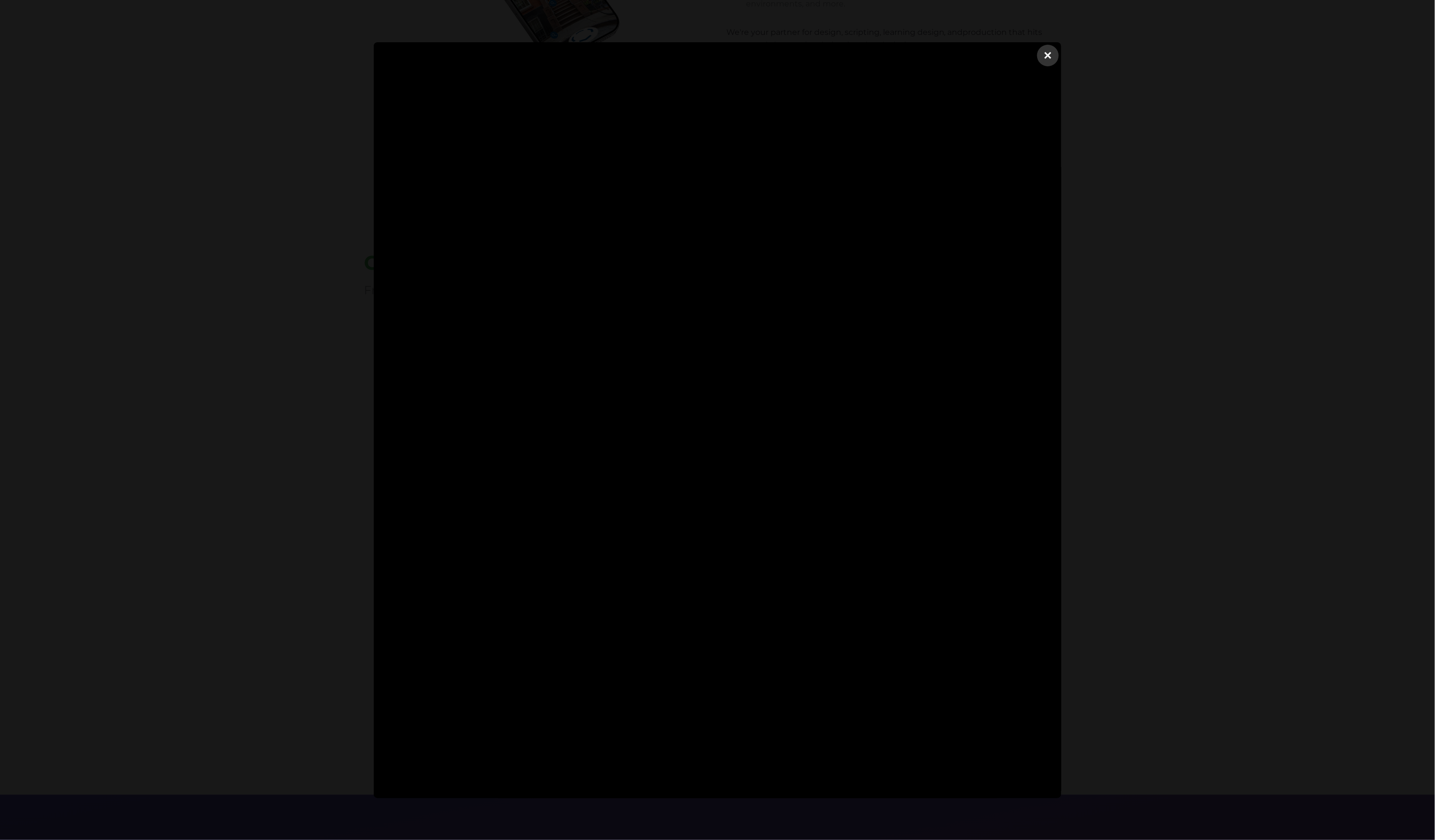
click at [1062, 43] on dialog "×" at bounding box center [718, 420] width 688 height 756
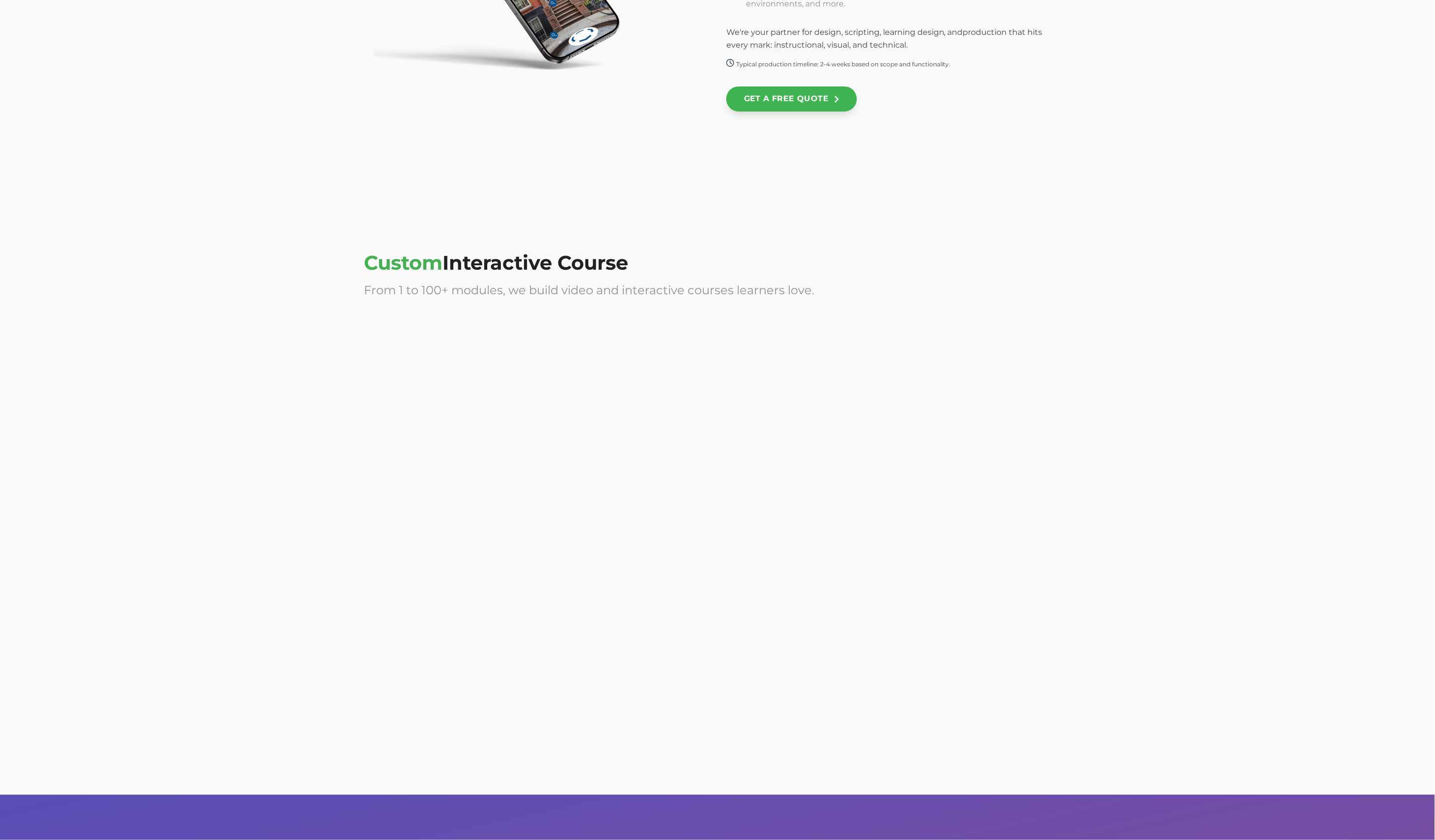
click at [684, 423] on div at bounding box center [537, 413] width 345 height 196
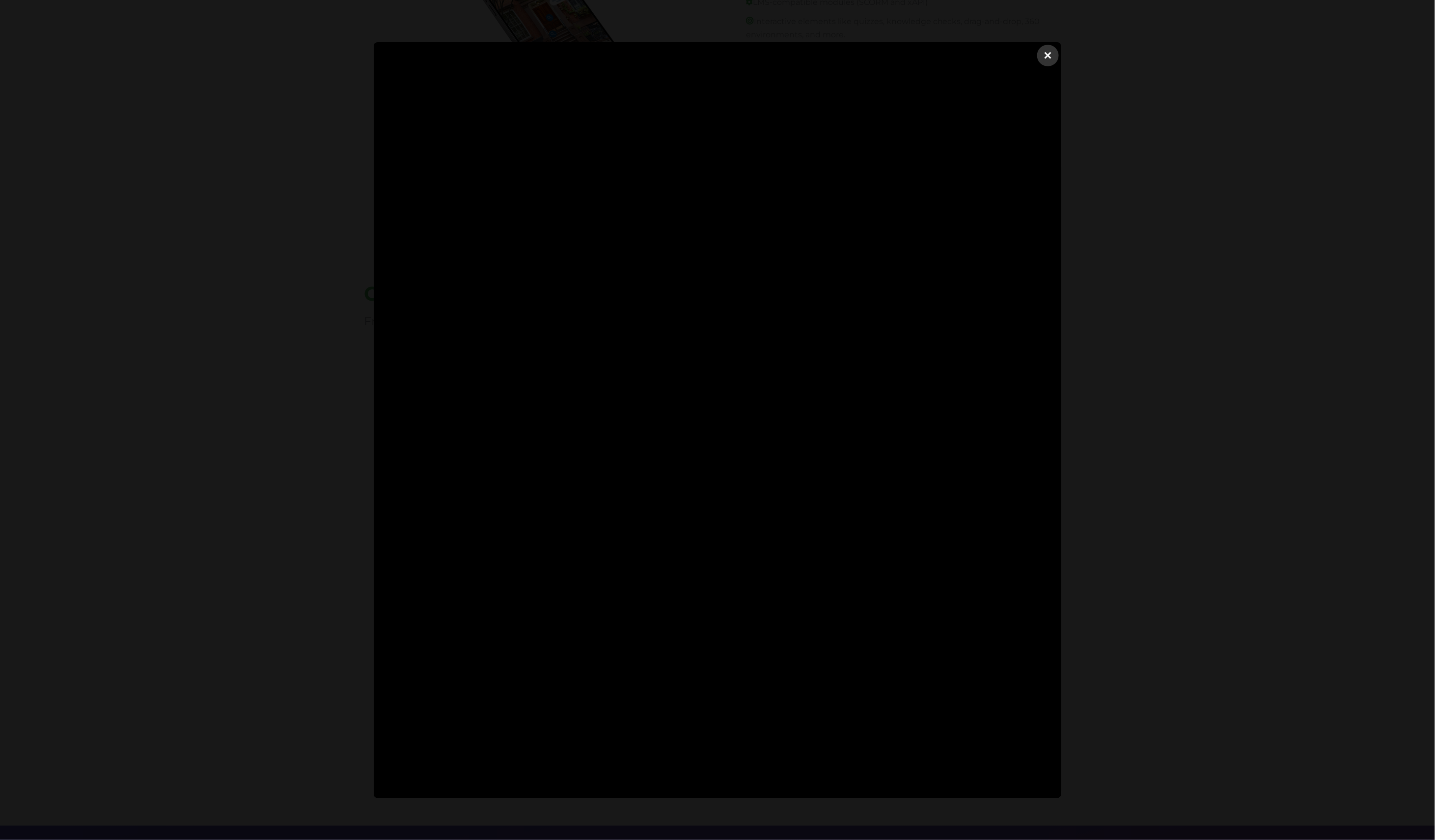
scroll to position [2126, 0]
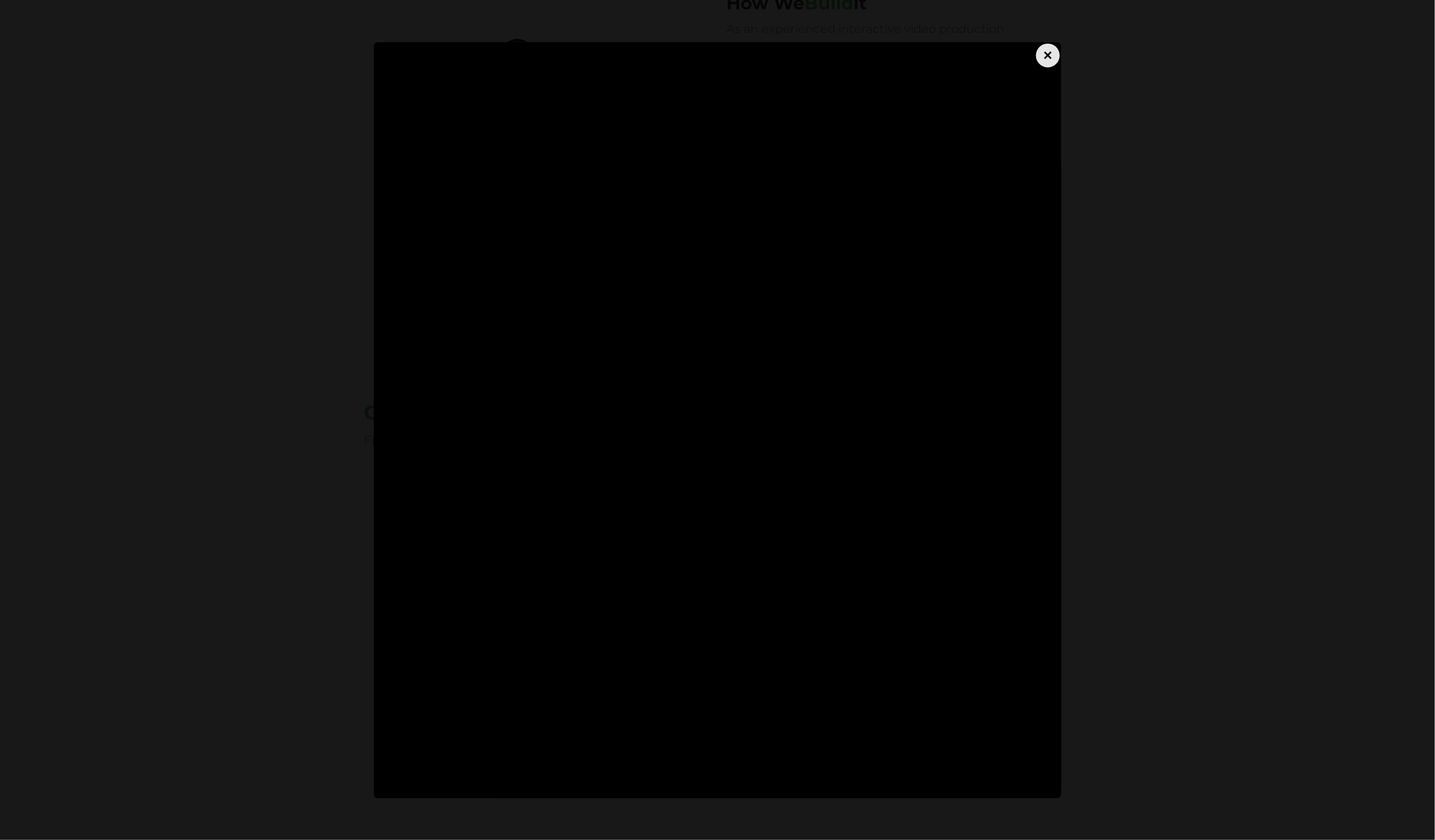
click at [1054, 63] on div "×" at bounding box center [1048, 55] width 24 height 24
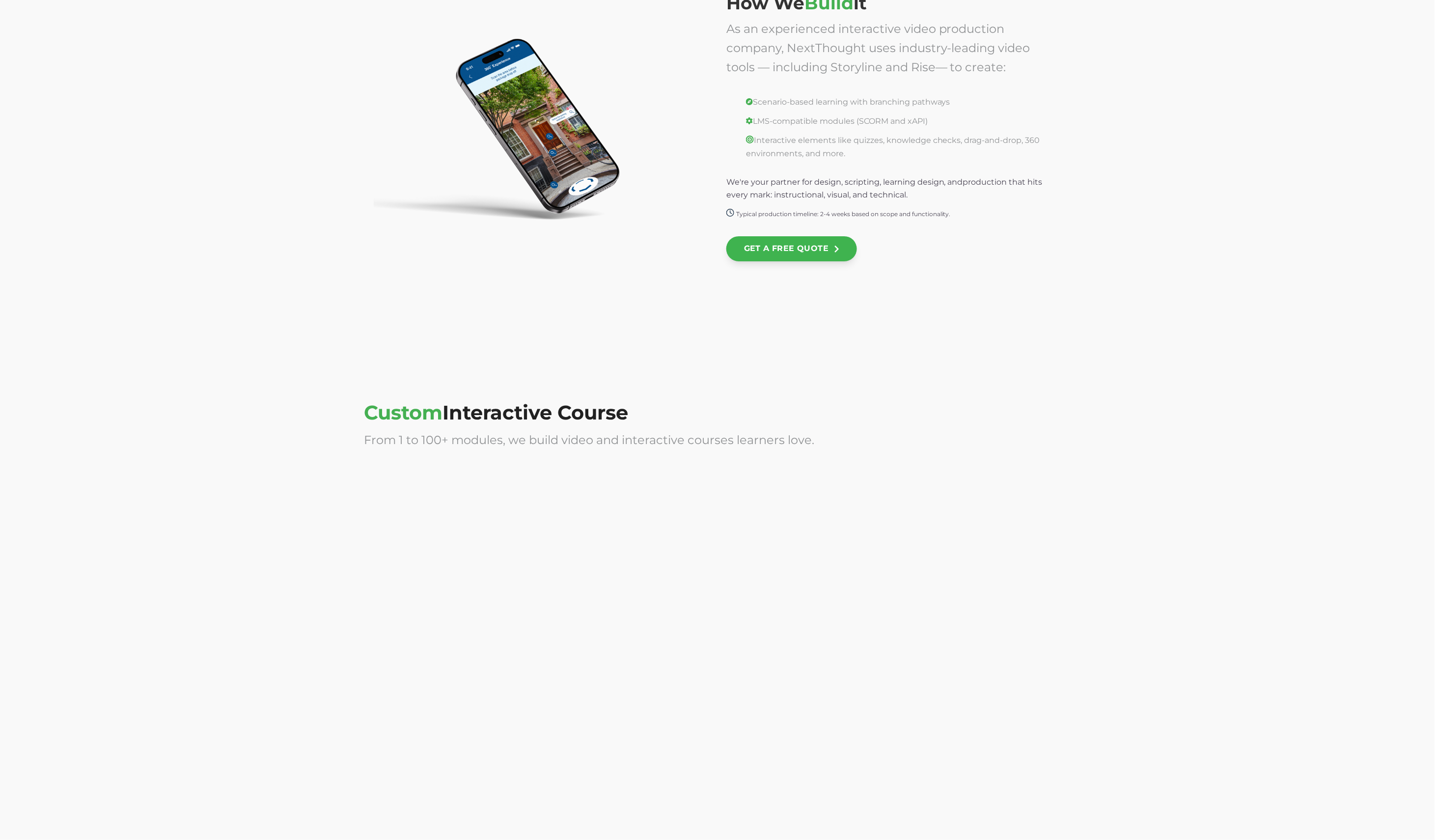
click at [978, 498] on div at bounding box center [899, 563] width 345 height 196
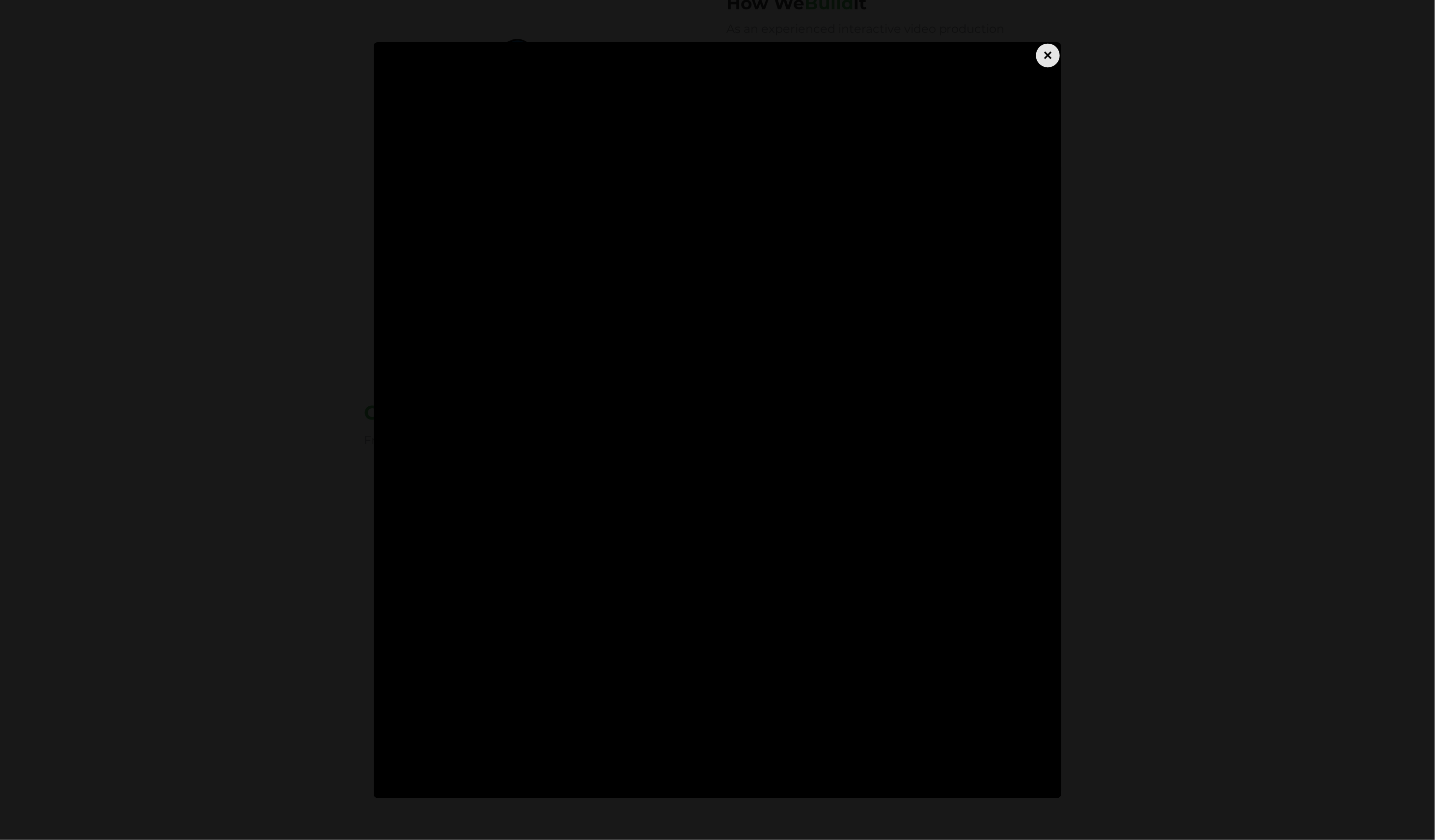
click at [1056, 60] on div "×" at bounding box center [1048, 55] width 24 height 24
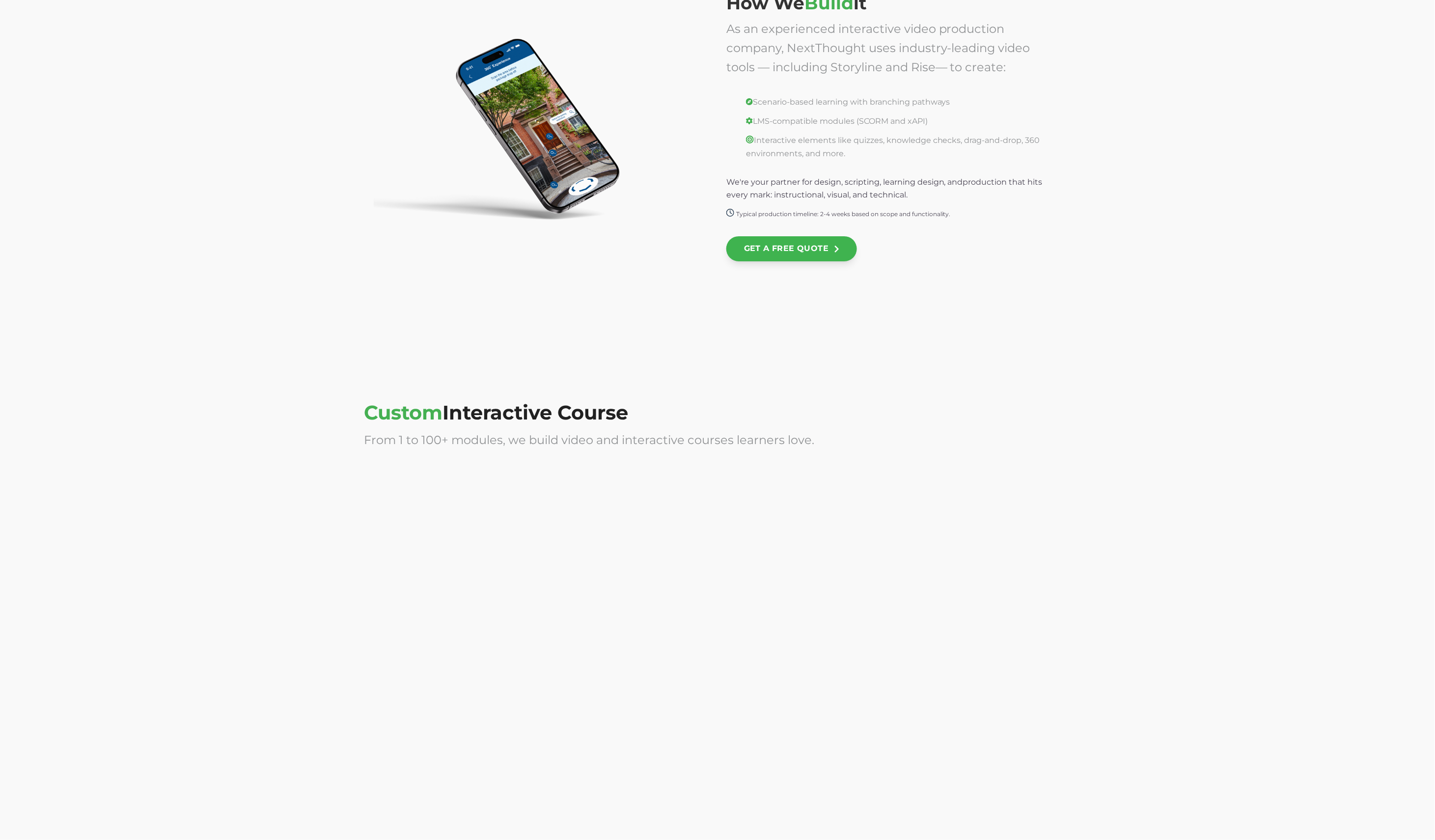
click at [648, 531] on div at bounding box center [537, 563] width 345 height 196
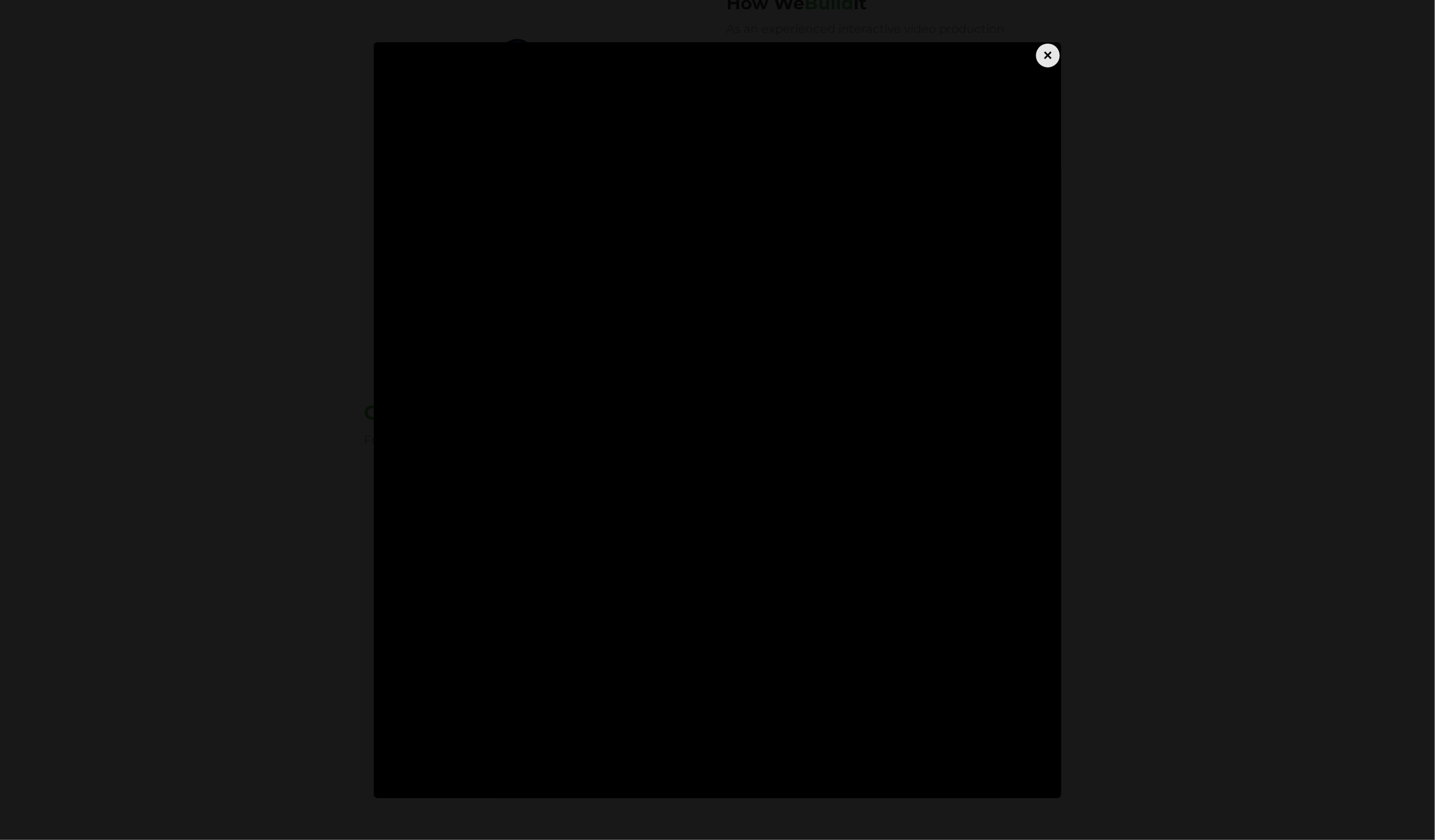
click at [1045, 60] on div "×" at bounding box center [1048, 55] width 24 height 24
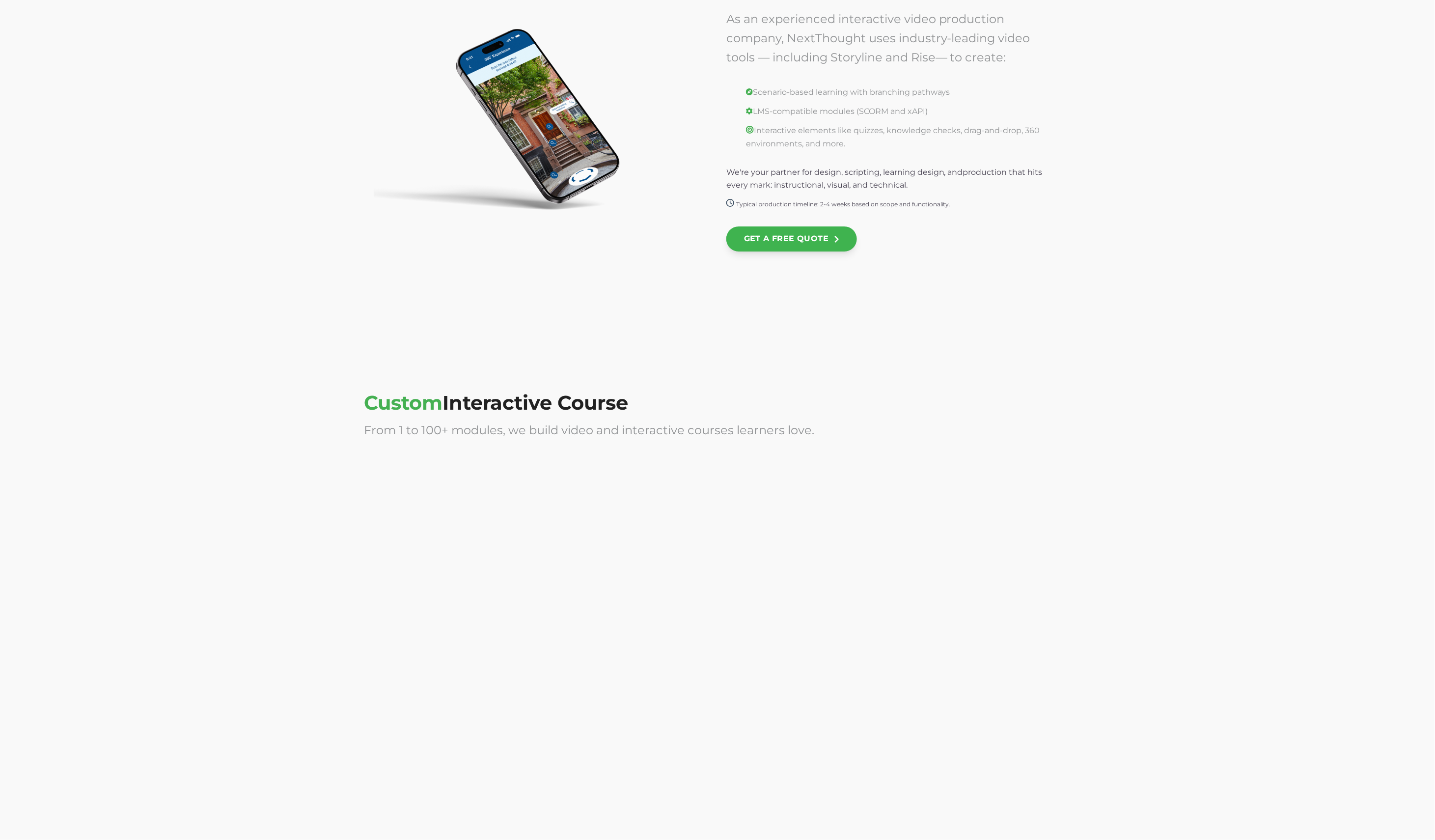
scroll to position [2148, 0]
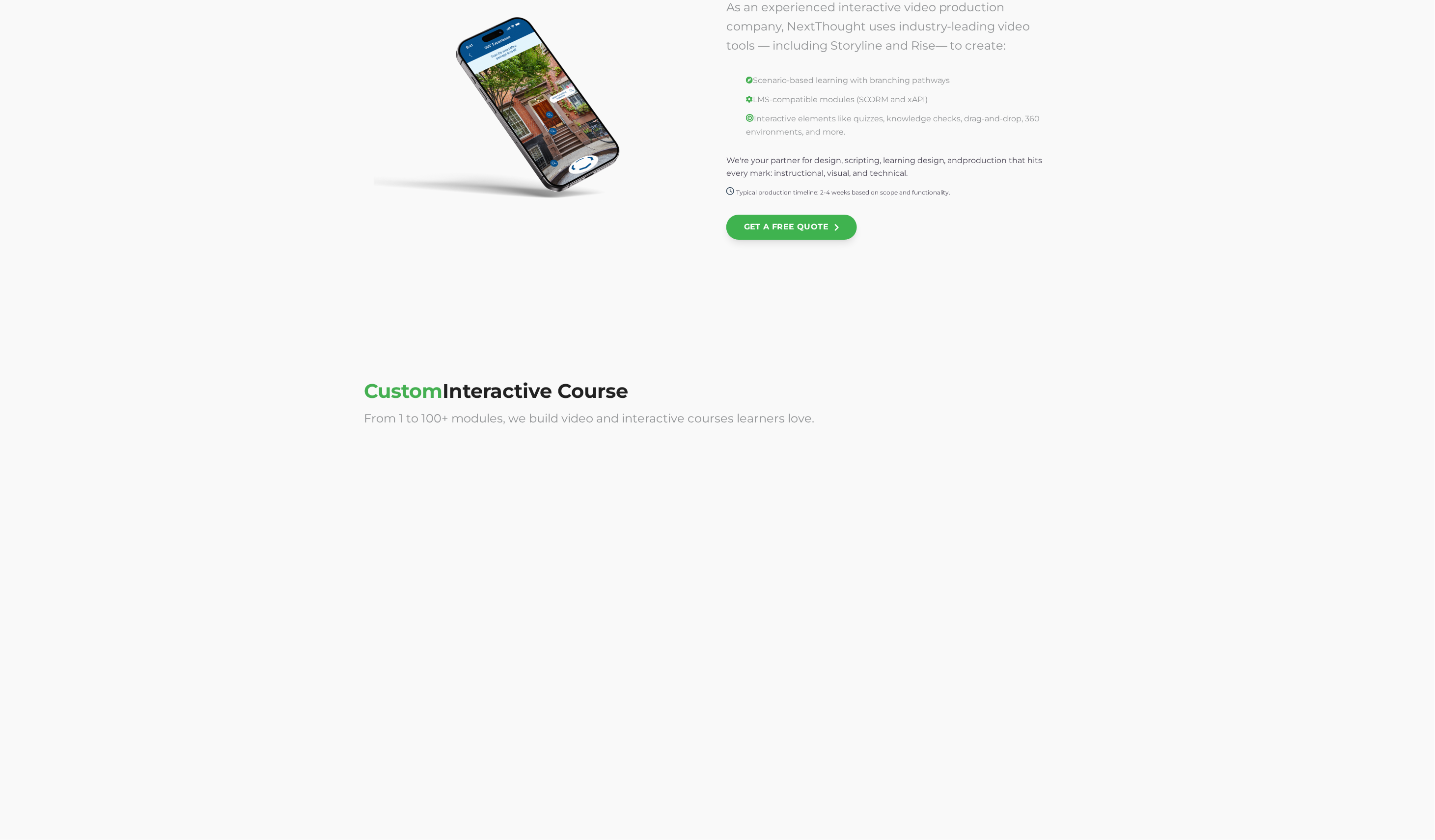
click at [928, 563] on div at bounding box center [899, 541] width 345 height 196
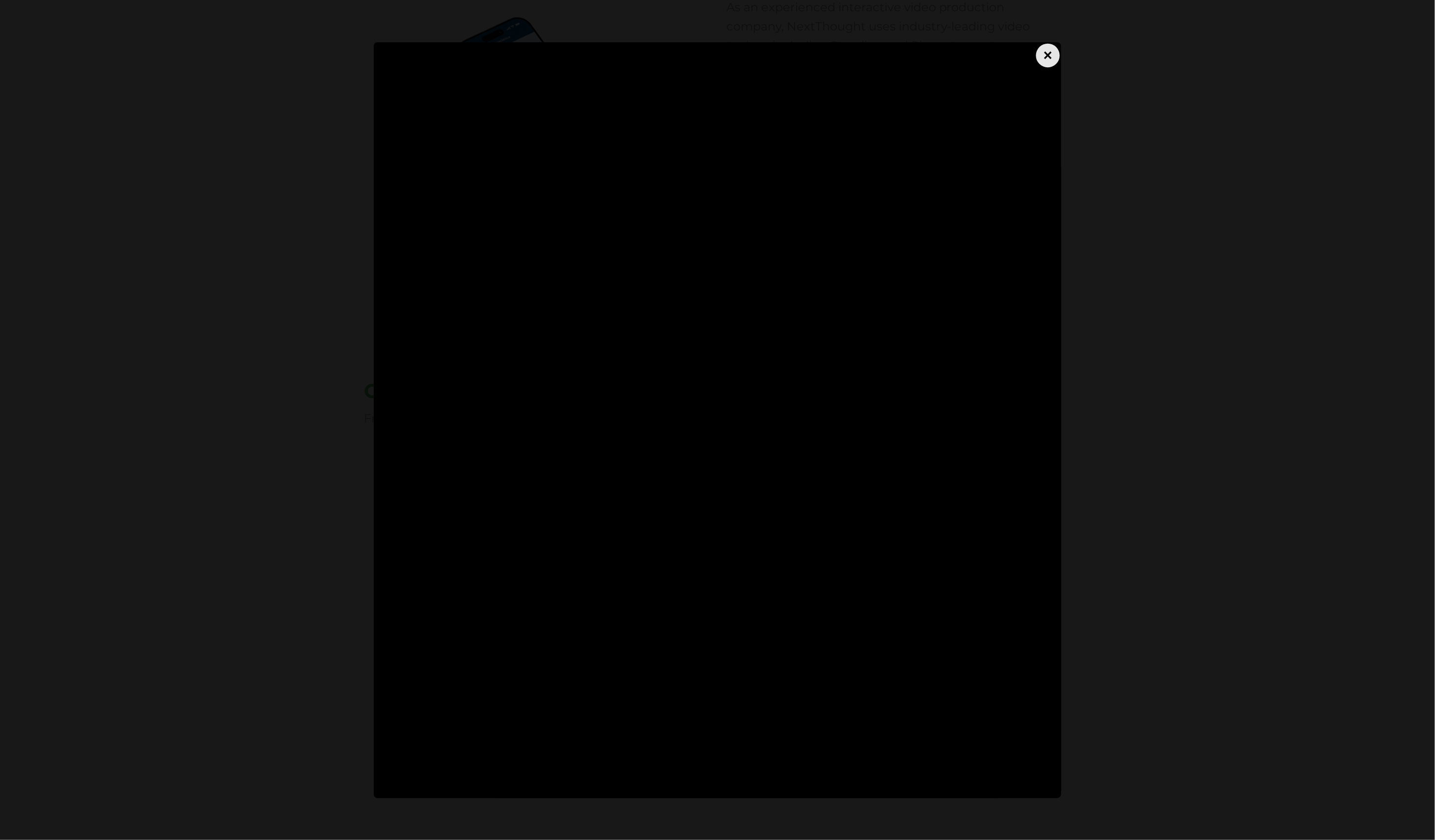
click at [1044, 58] on div "×" at bounding box center [1048, 55] width 24 height 24
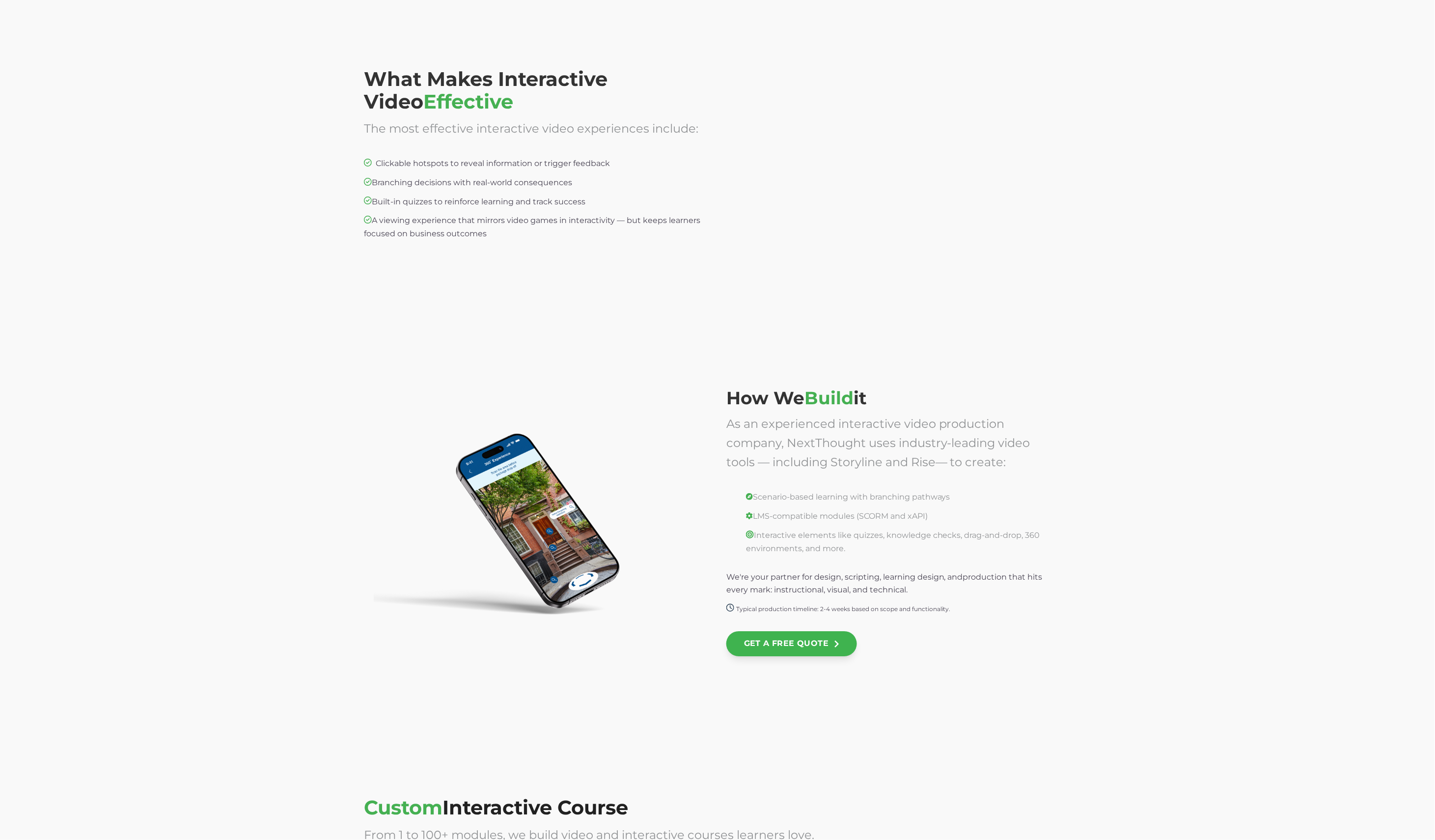
scroll to position [1452, 0]
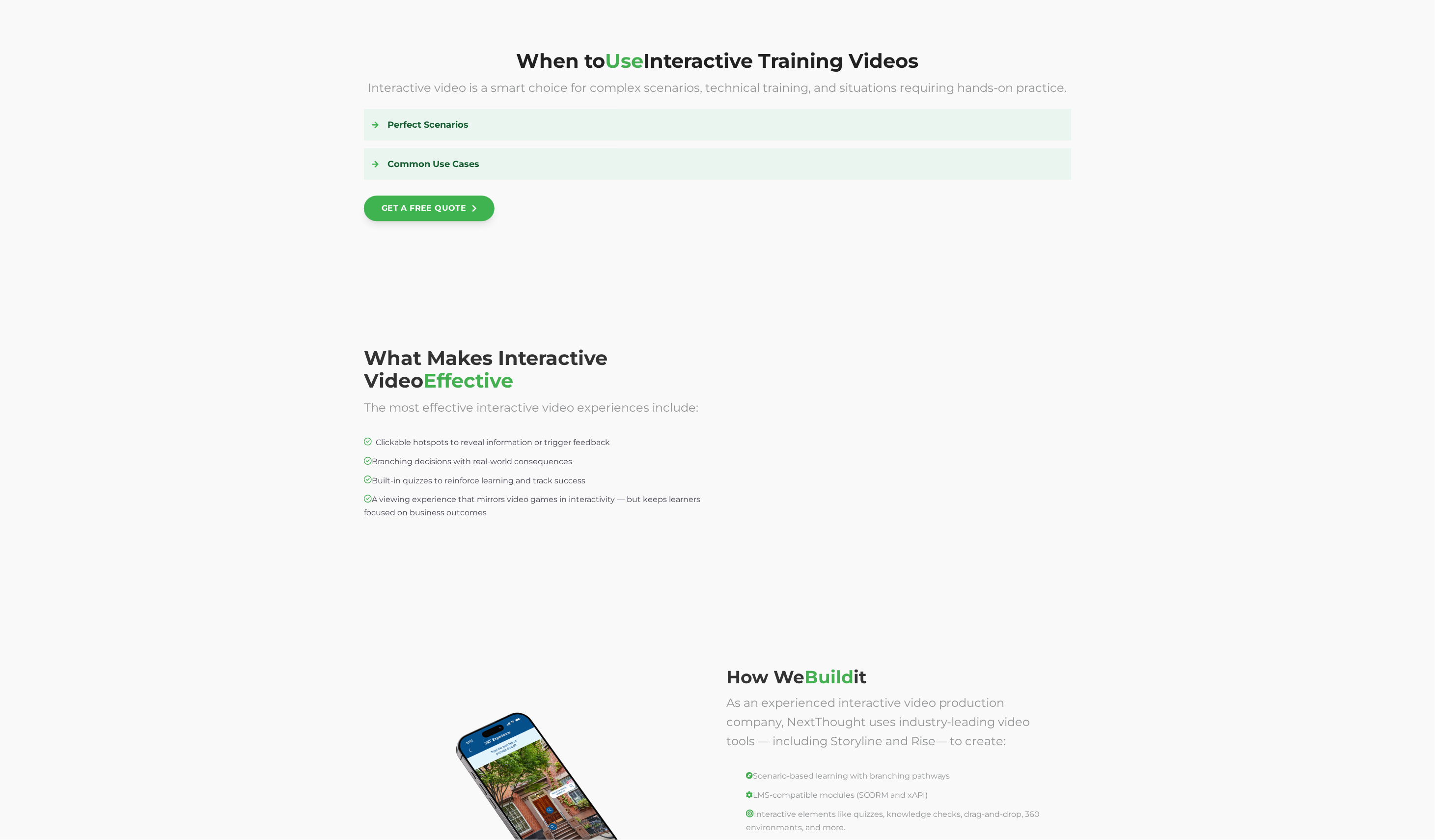
click at [901, 435] on div at bounding box center [899, 445] width 345 height 196
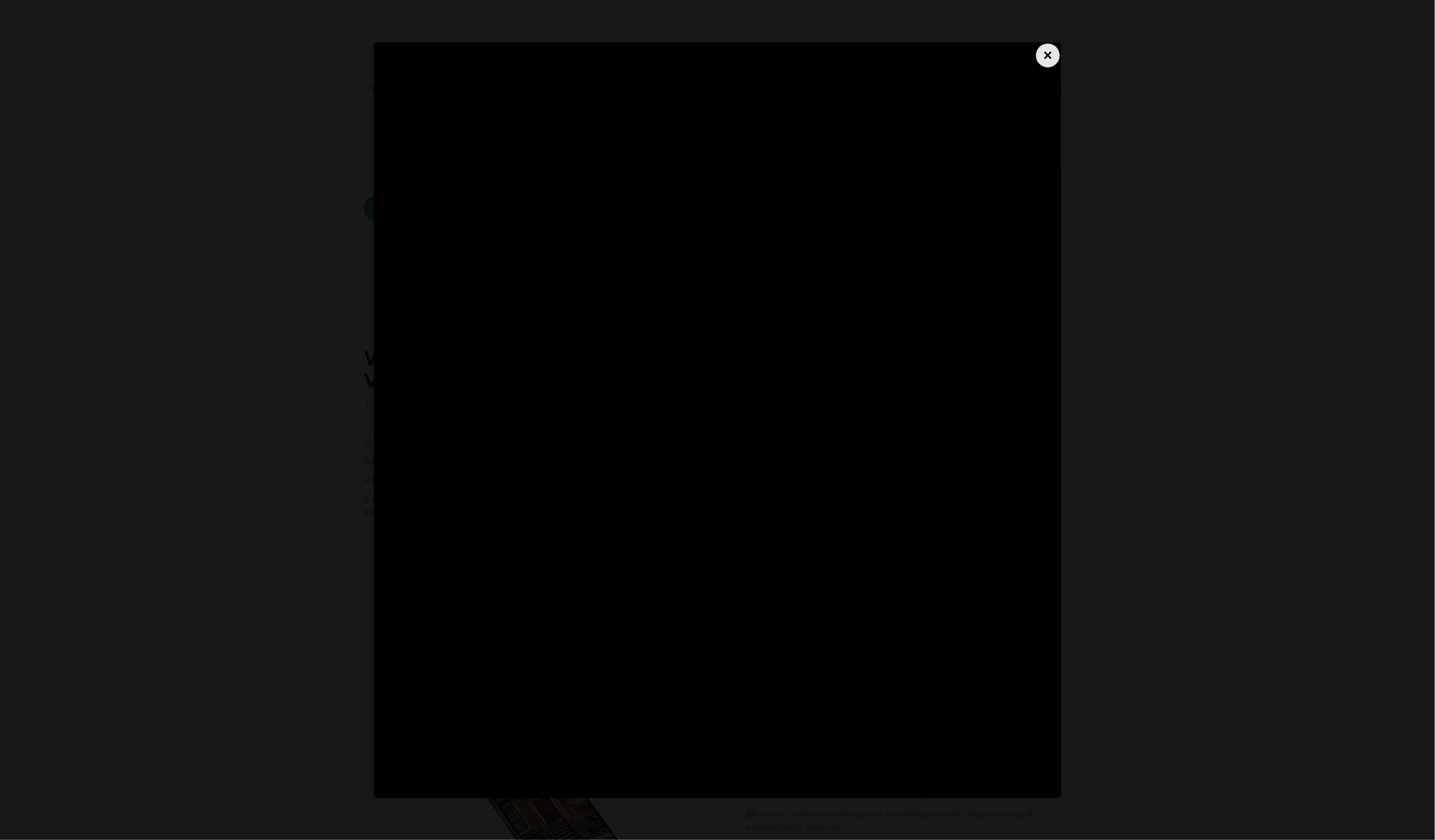
click at [1044, 58] on div "×" at bounding box center [1048, 55] width 24 height 24
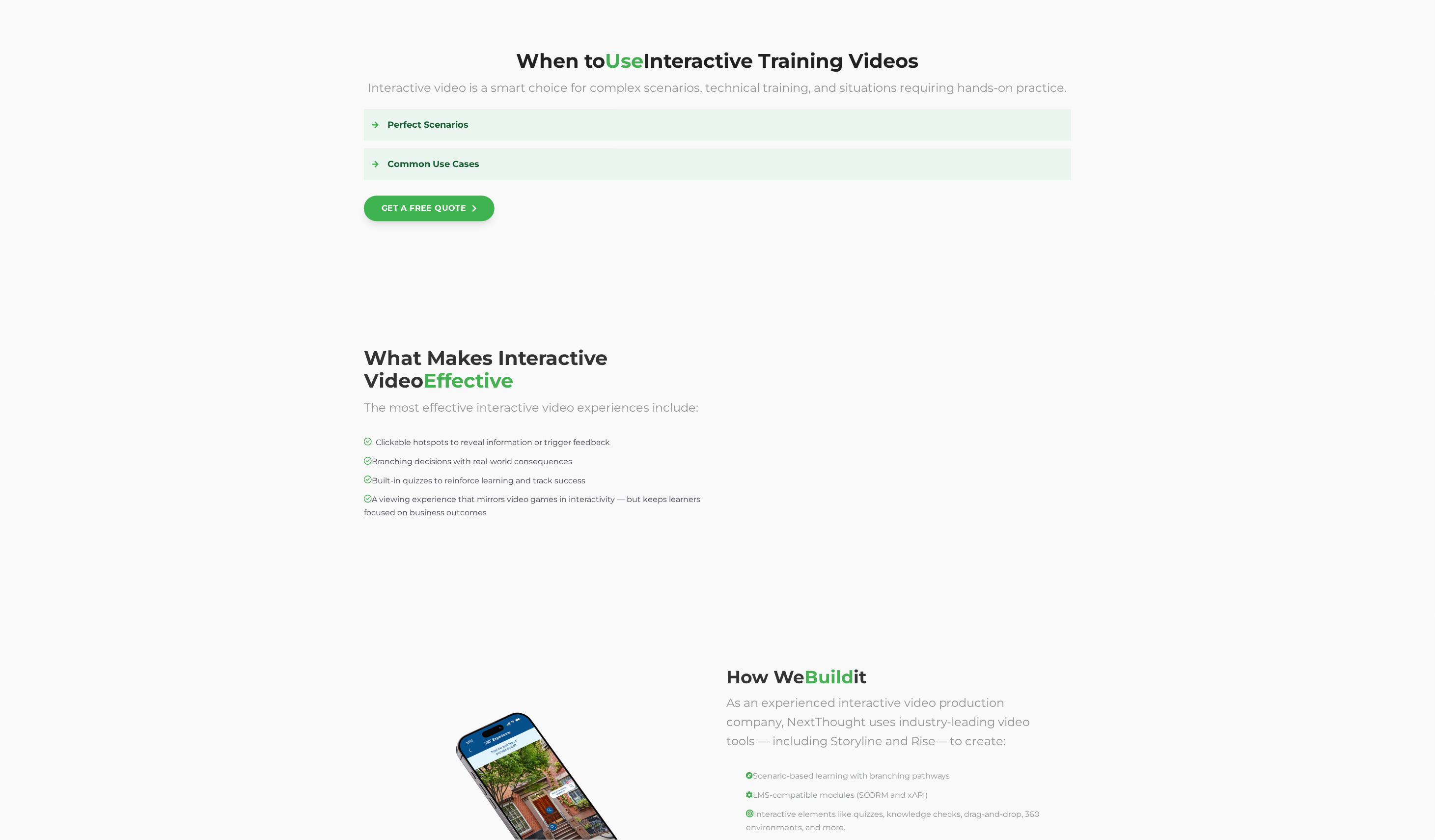
click at [909, 451] on div at bounding box center [899, 445] width 345 height 196
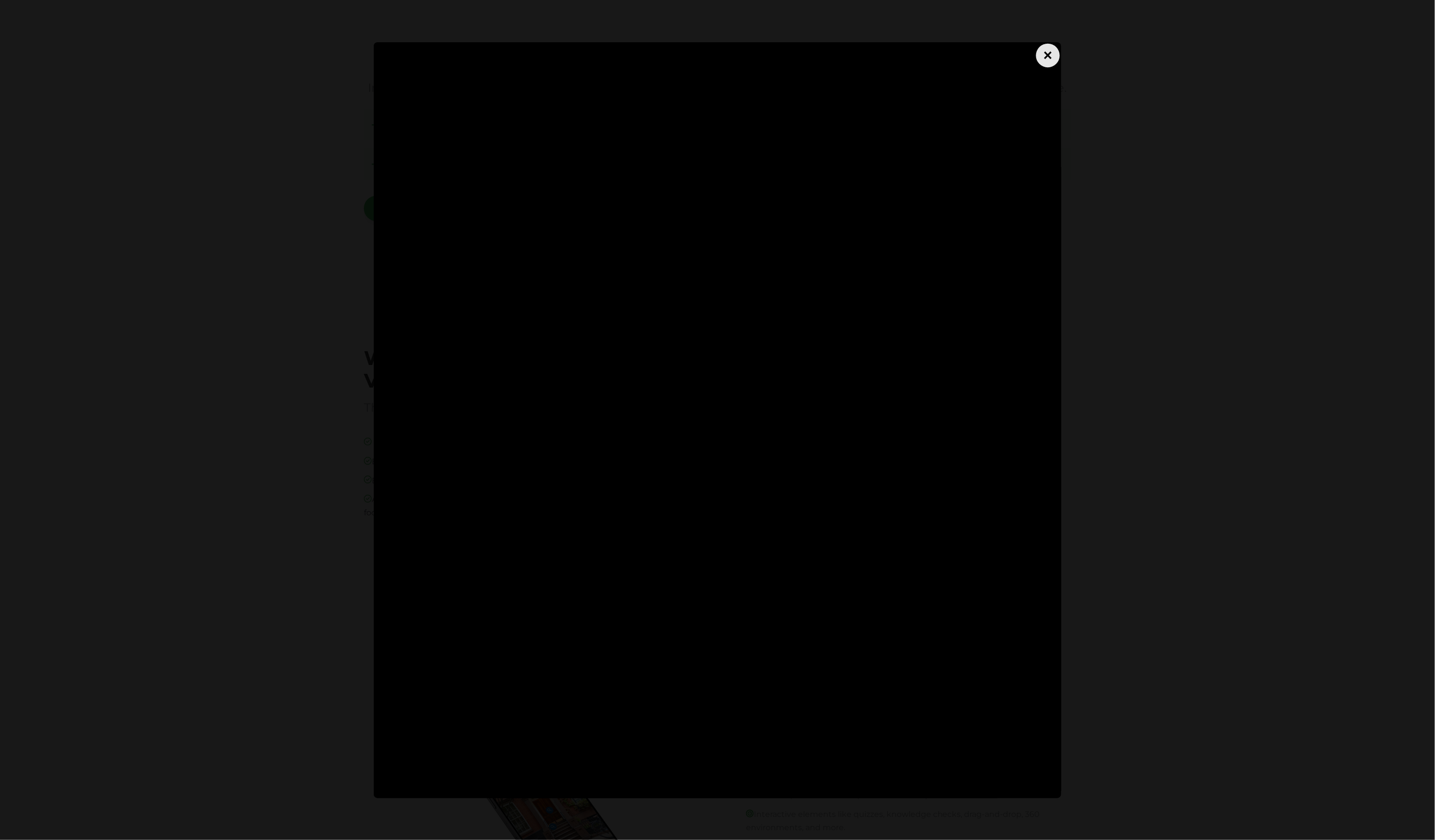
click at [1052, 63] on div "×" at bounding box center [1048, 55] width 24 height 24
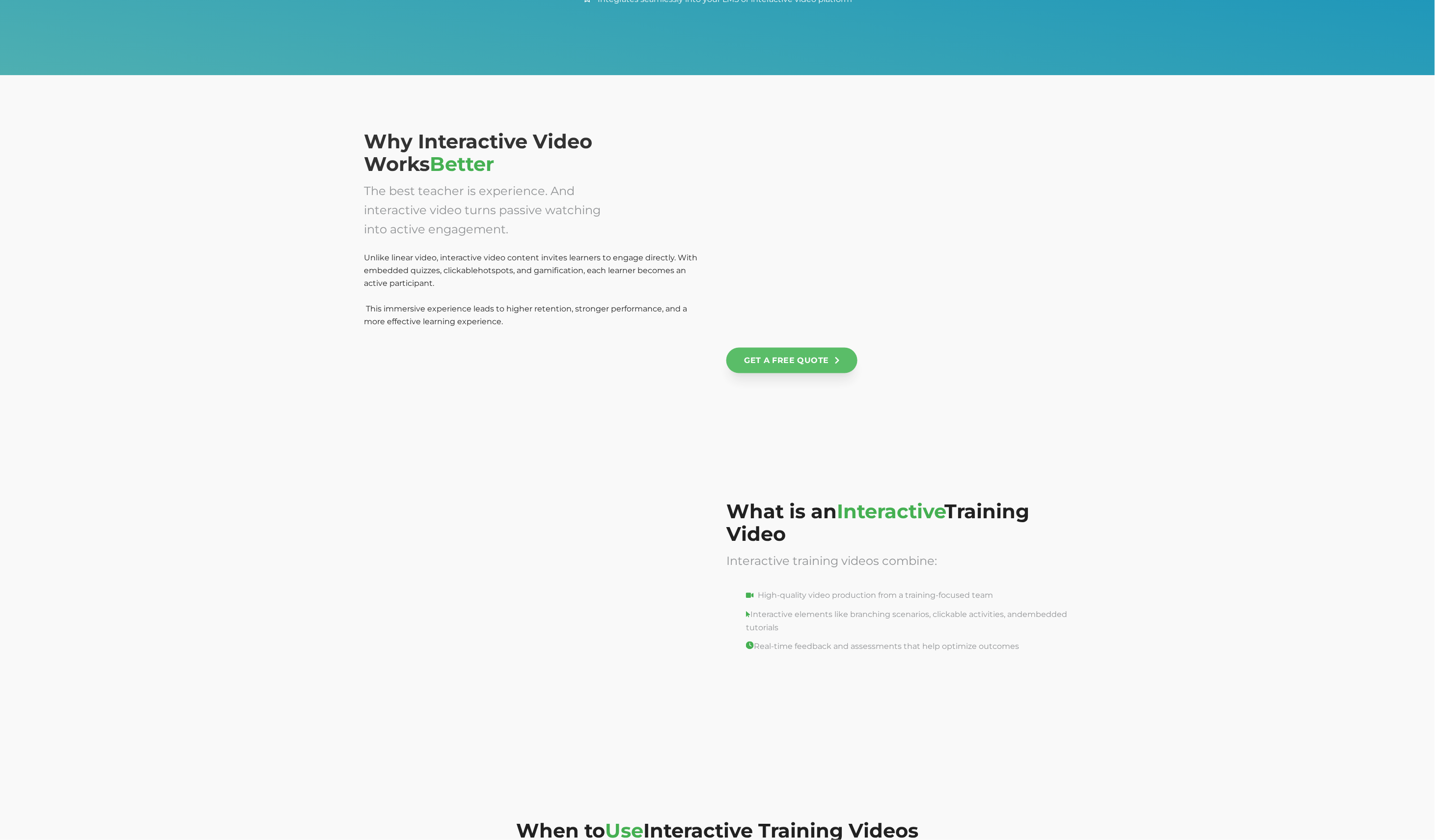
scroll to position [677, 0]
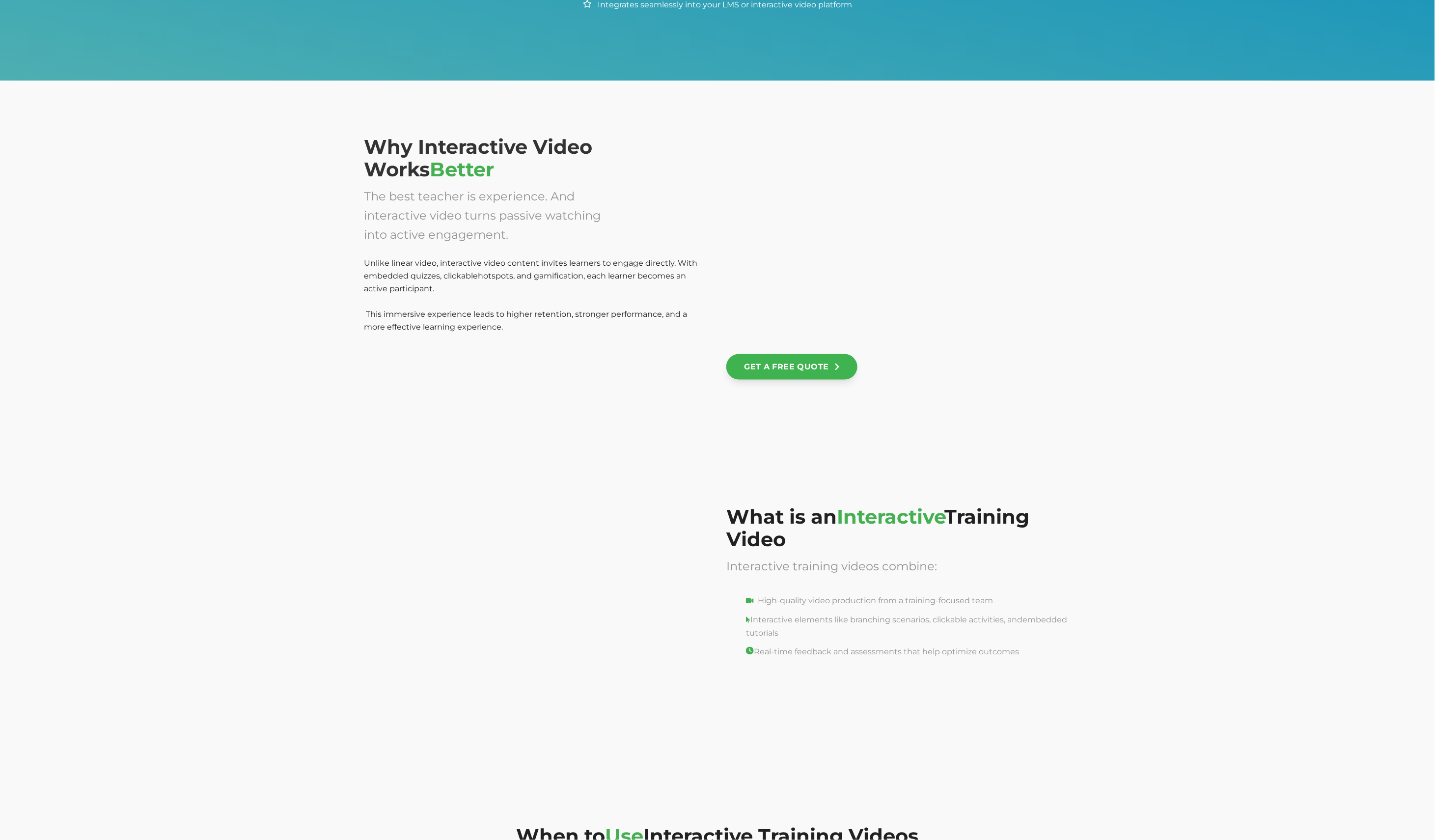
drag, startPoint x: 825, startPoint y: 321, endPoint x: 825, endPoint y: 185, distance: 136.0
click at [825, 185] on div at bounding box center [899, 239] width 345 height 206
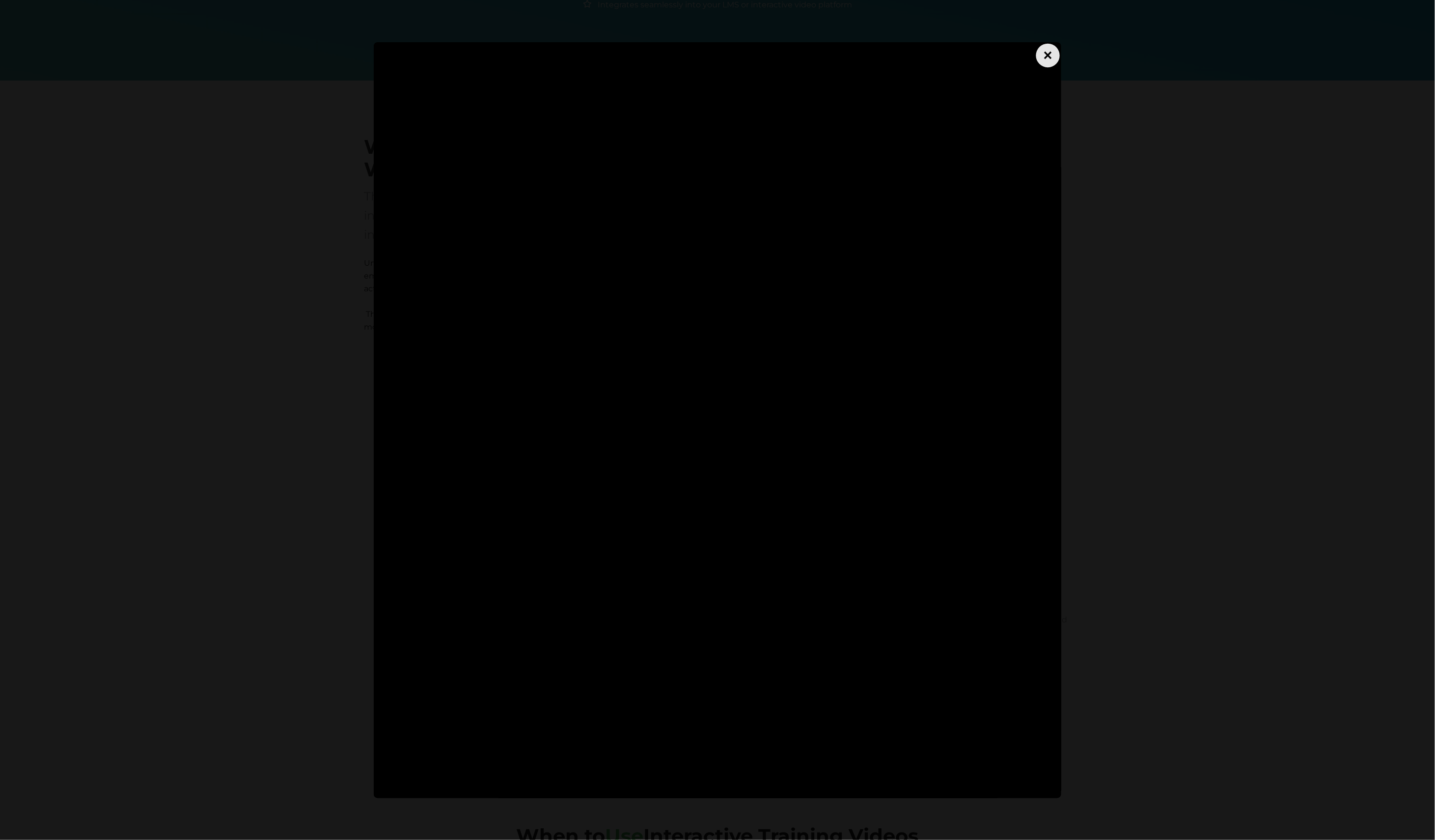
click at [1048, 56] on div "×" at bounding box center [1048, 55] width 24 height 24
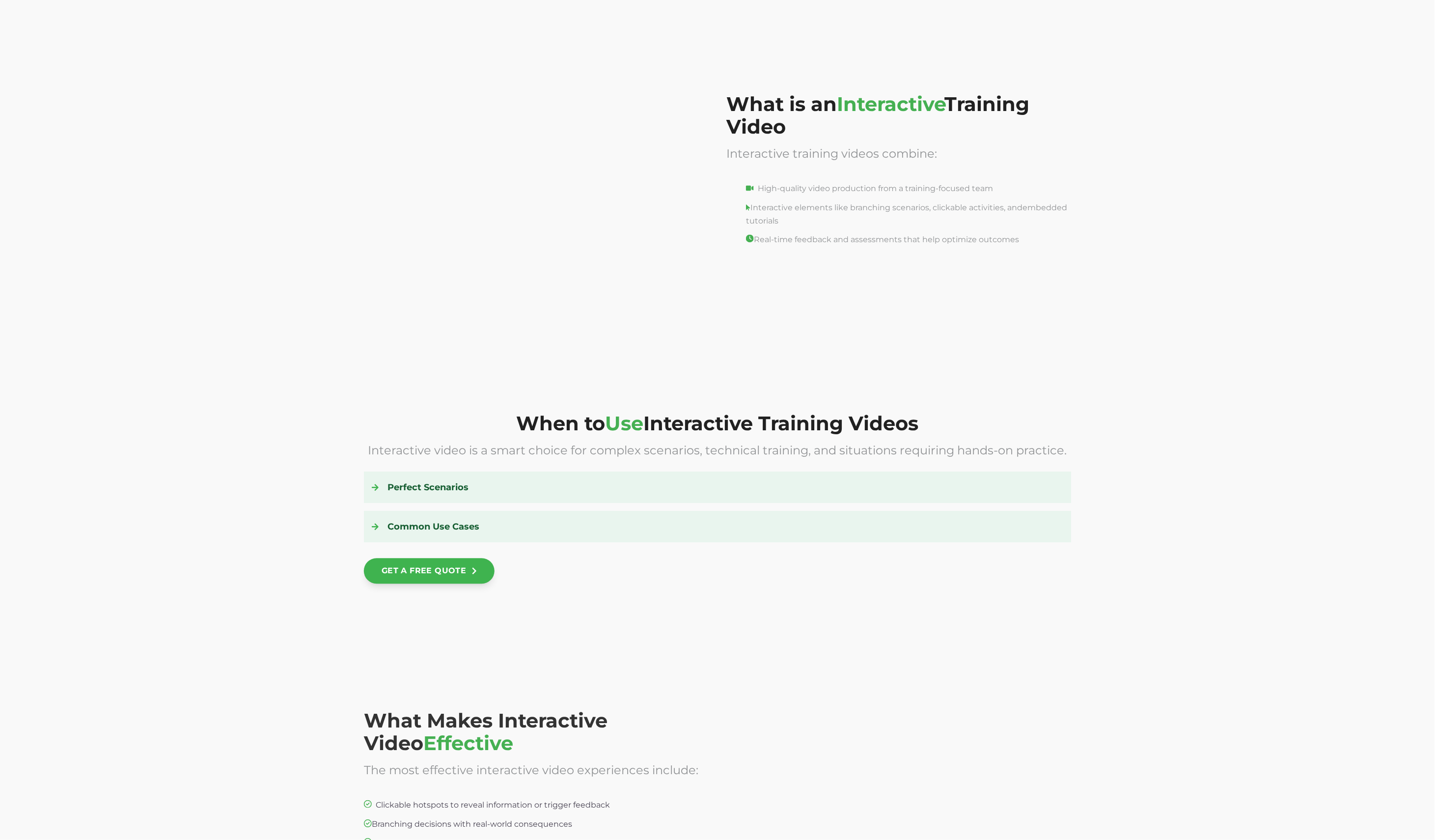
scroll to position [1213, 0]
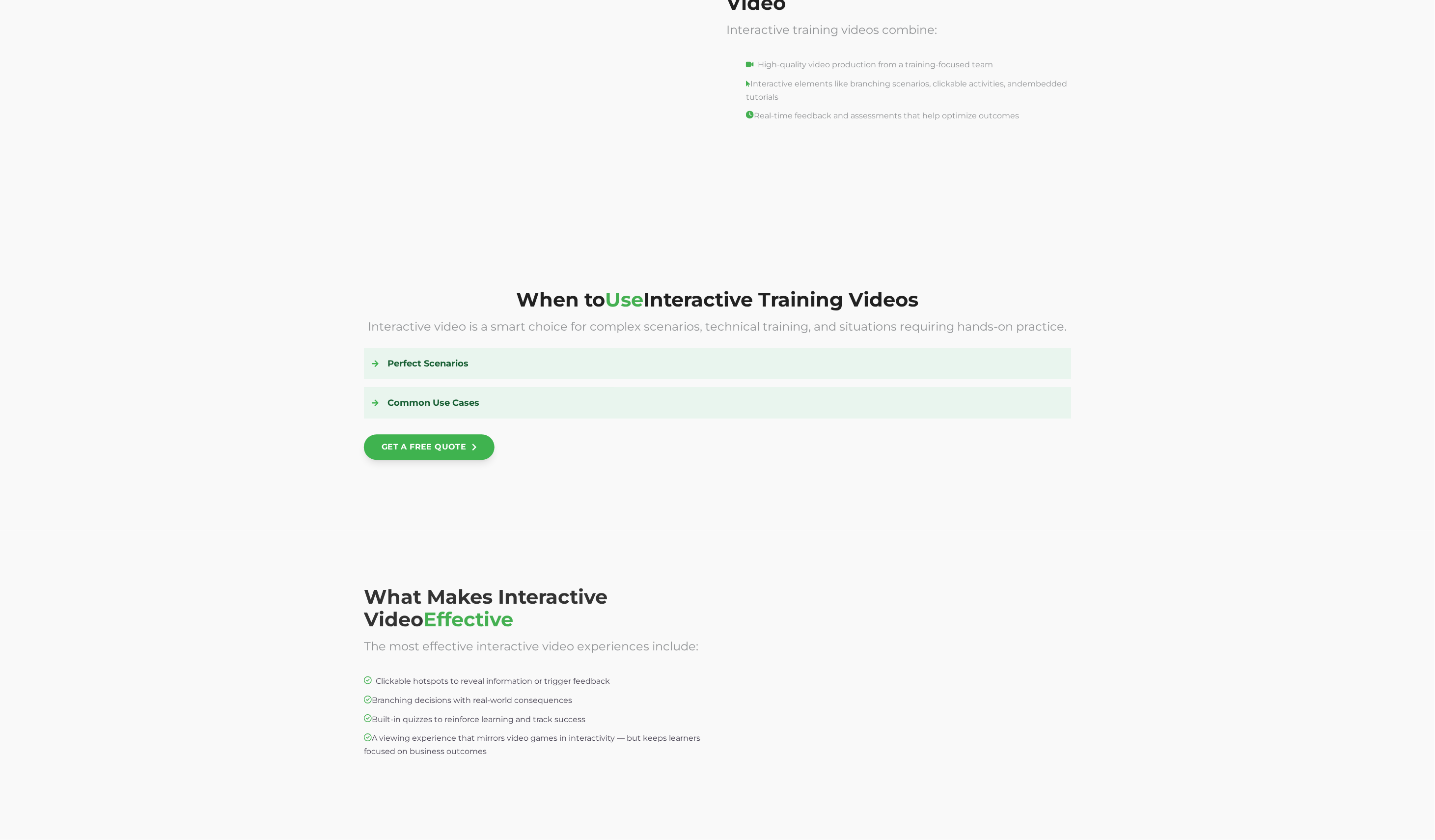
click at [835, 595] on div at bounding box center [899, 683] width 345 height 196
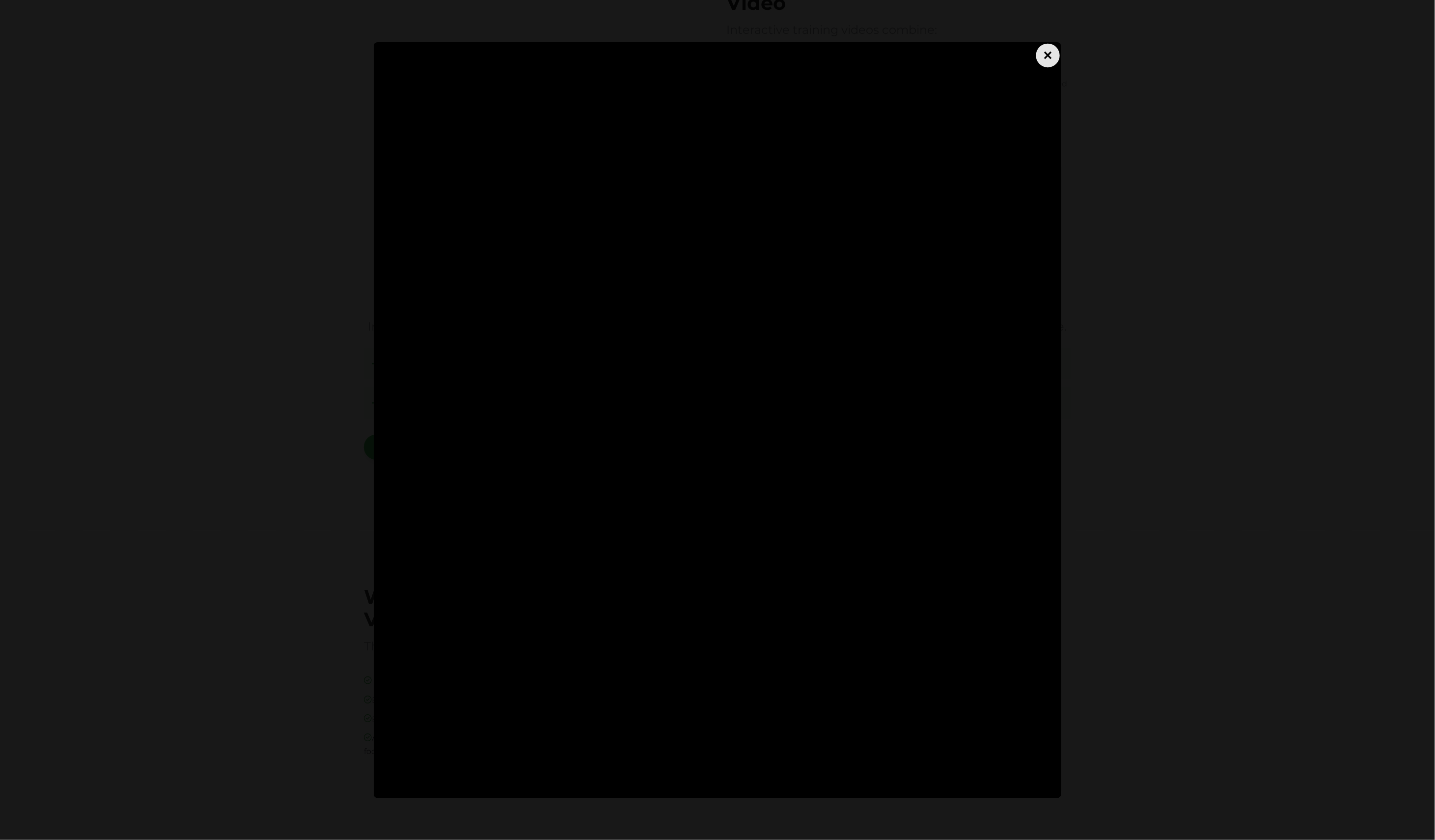
click at [1045, 57] on div "×" at bounding box center [1048, 55] width 24 height 24
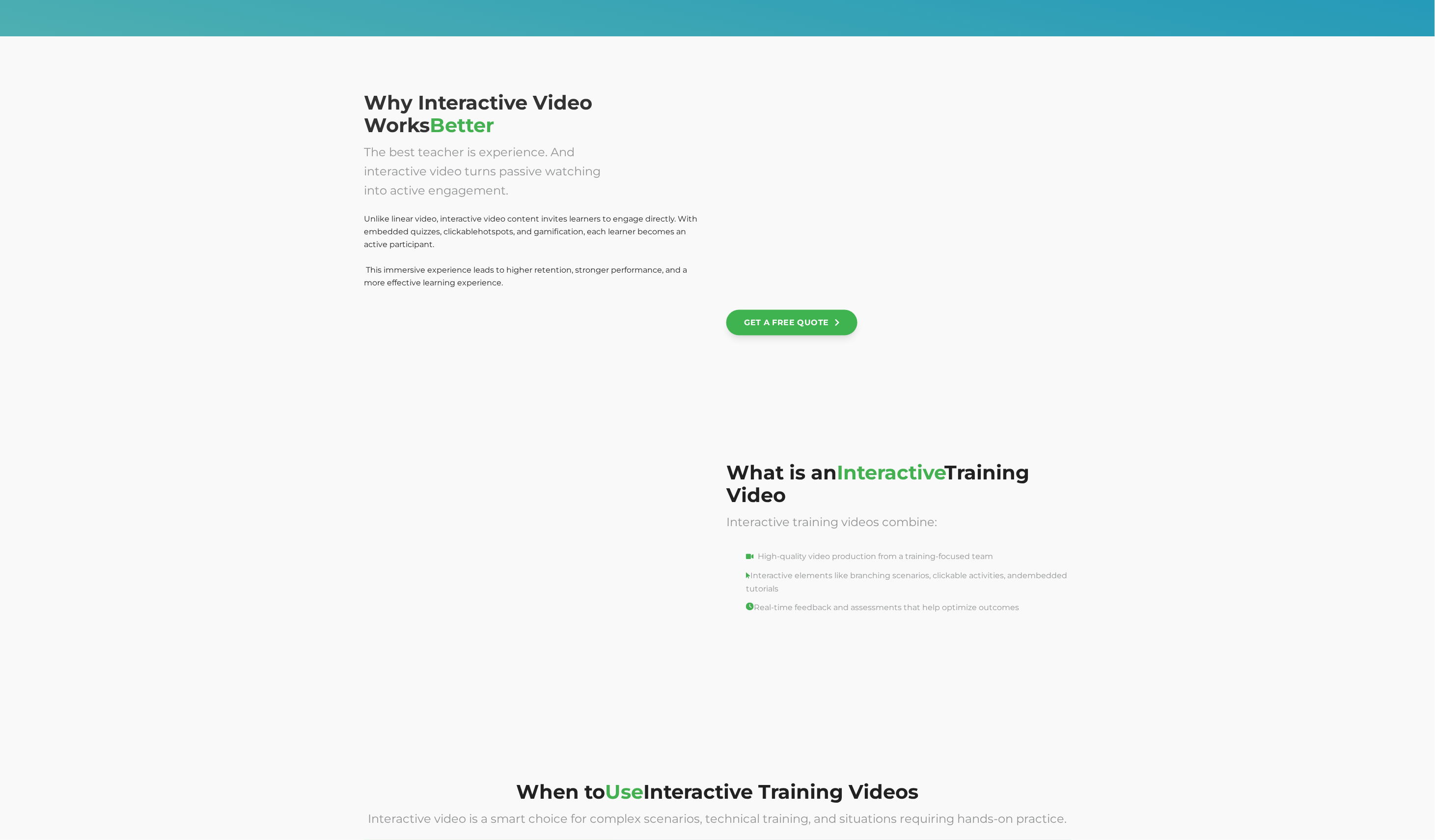
scroll to position [678, 0]
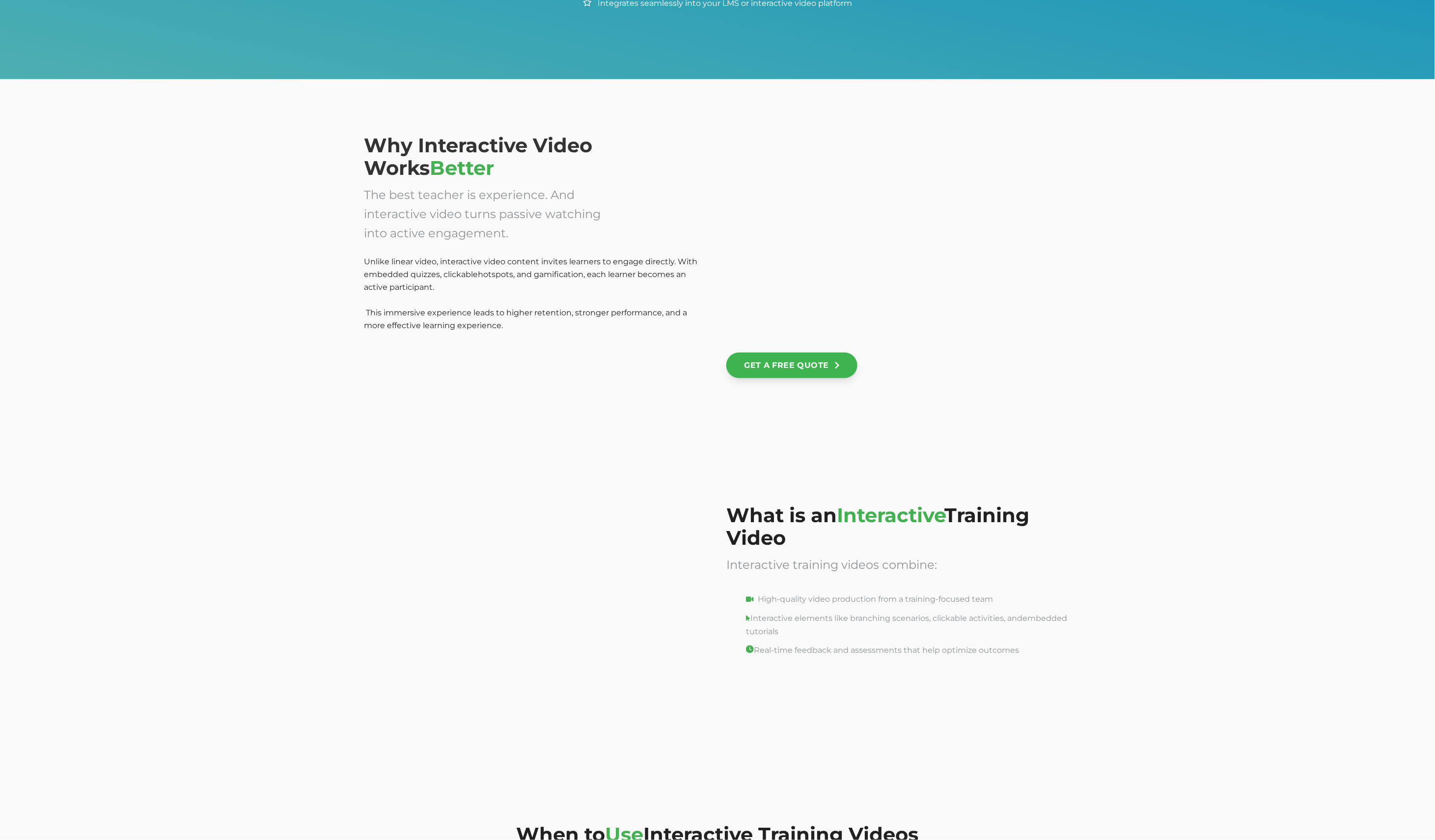
click at [944, 280] on div at bounding box center [899, 237] width 345 height 206
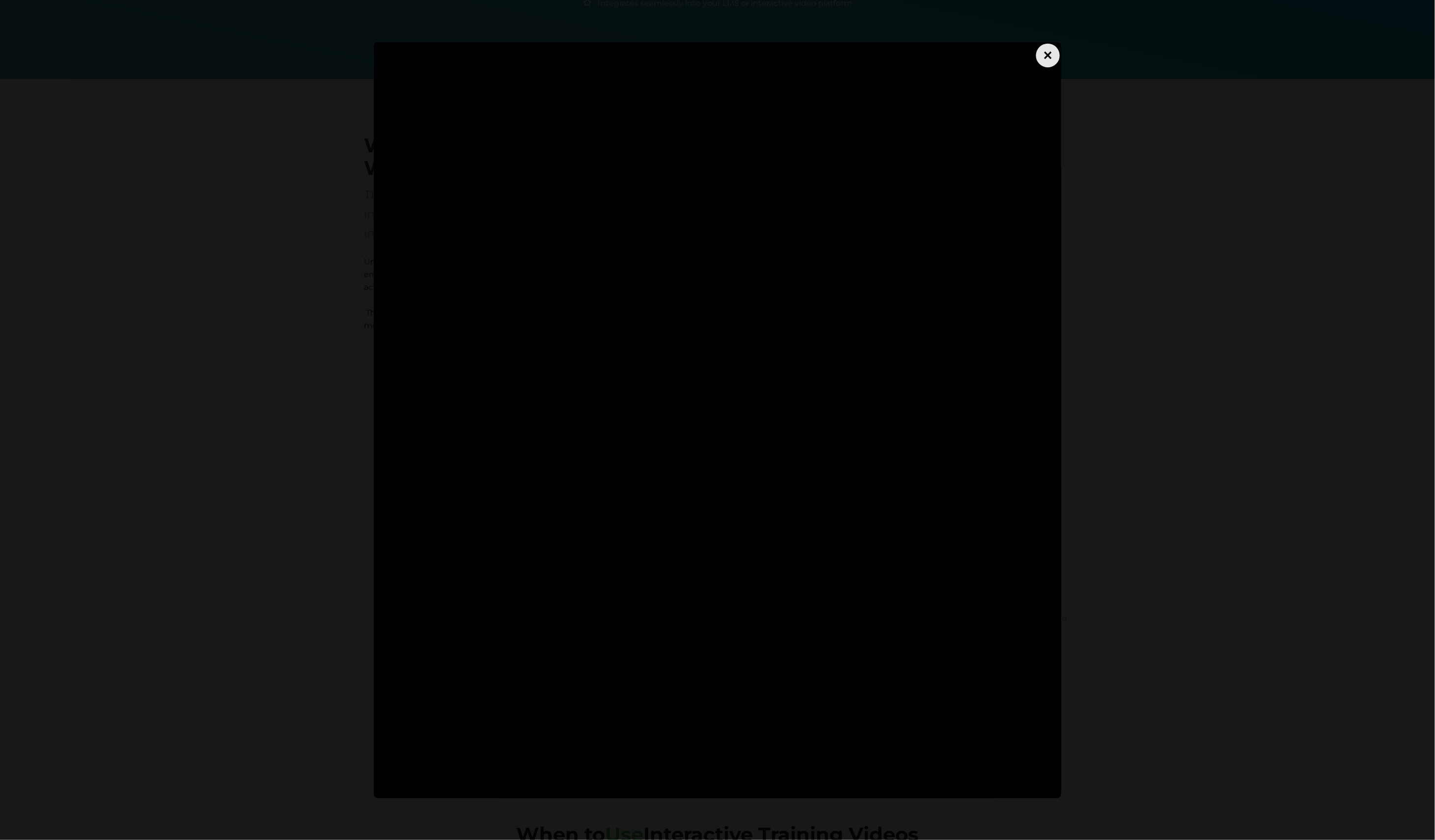
click at [1043, 60] on div "×" at bounding box center [1048, 55] width 24 height 24
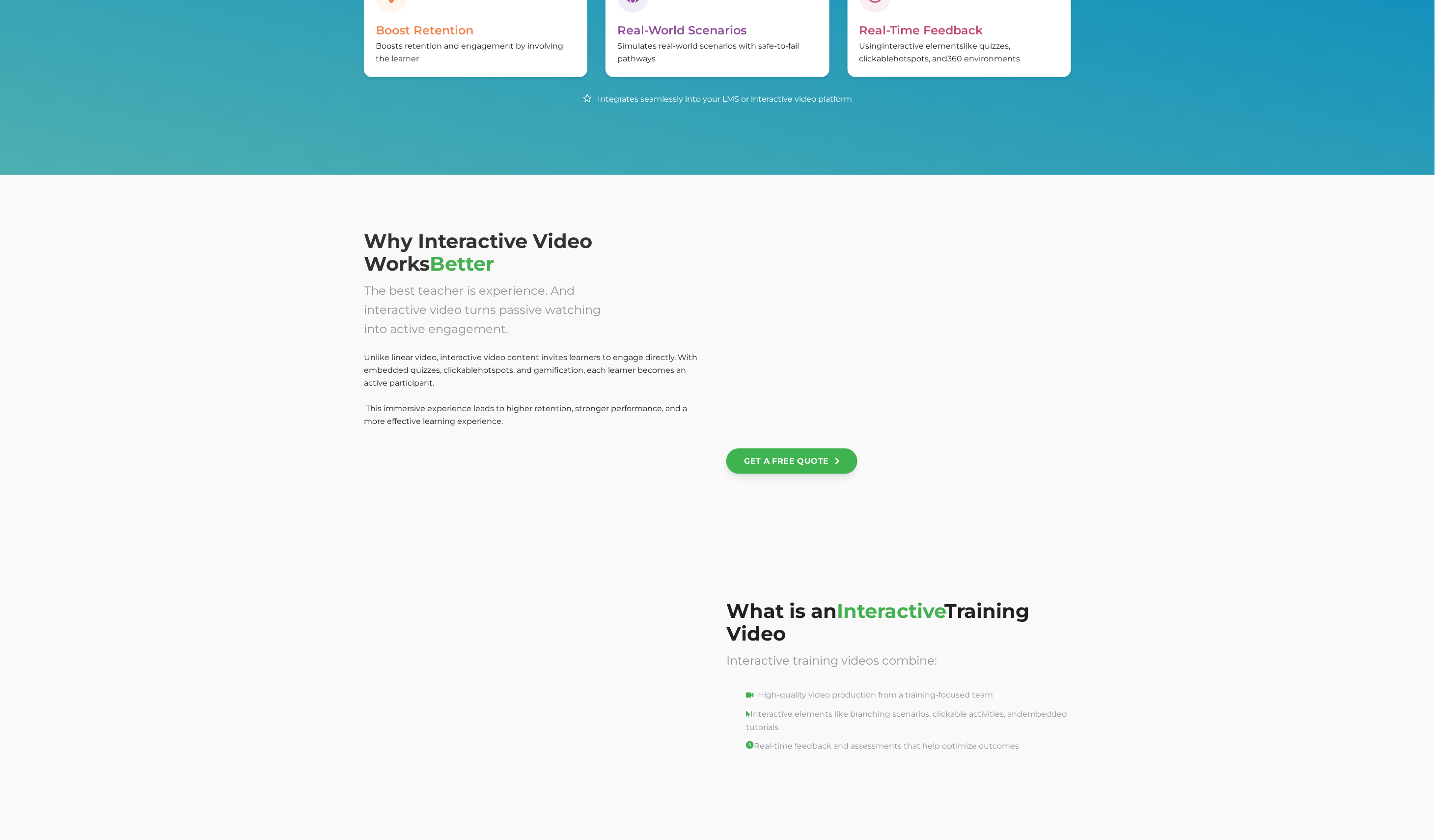
scroll to position [468, 0]
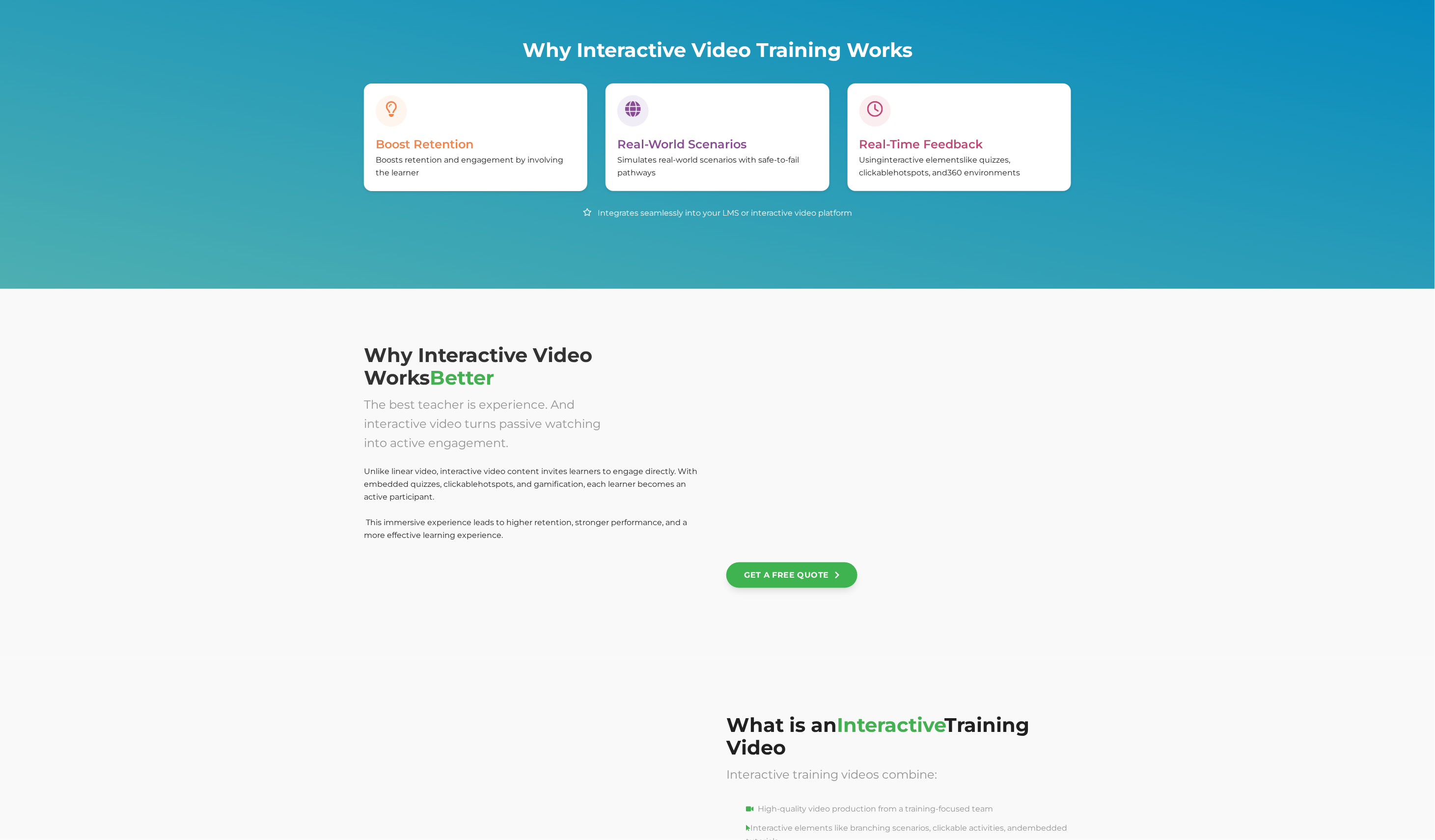
click at [949, 404] on div at bounding box center [899, 447] width 345 height 206
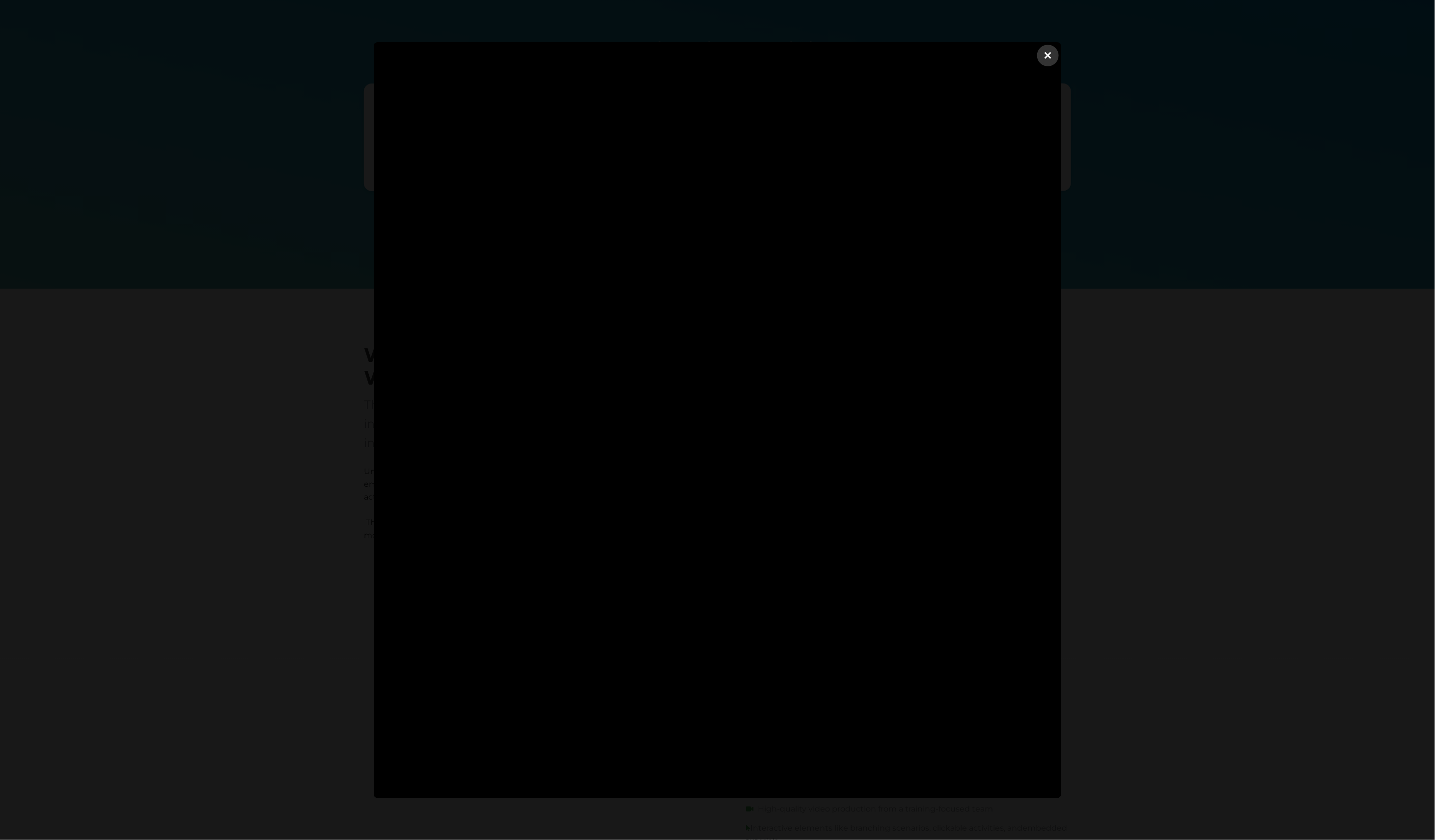
click at [1062, 387] on dialog "×" at bounding box center [718, 420] width 688 height 756
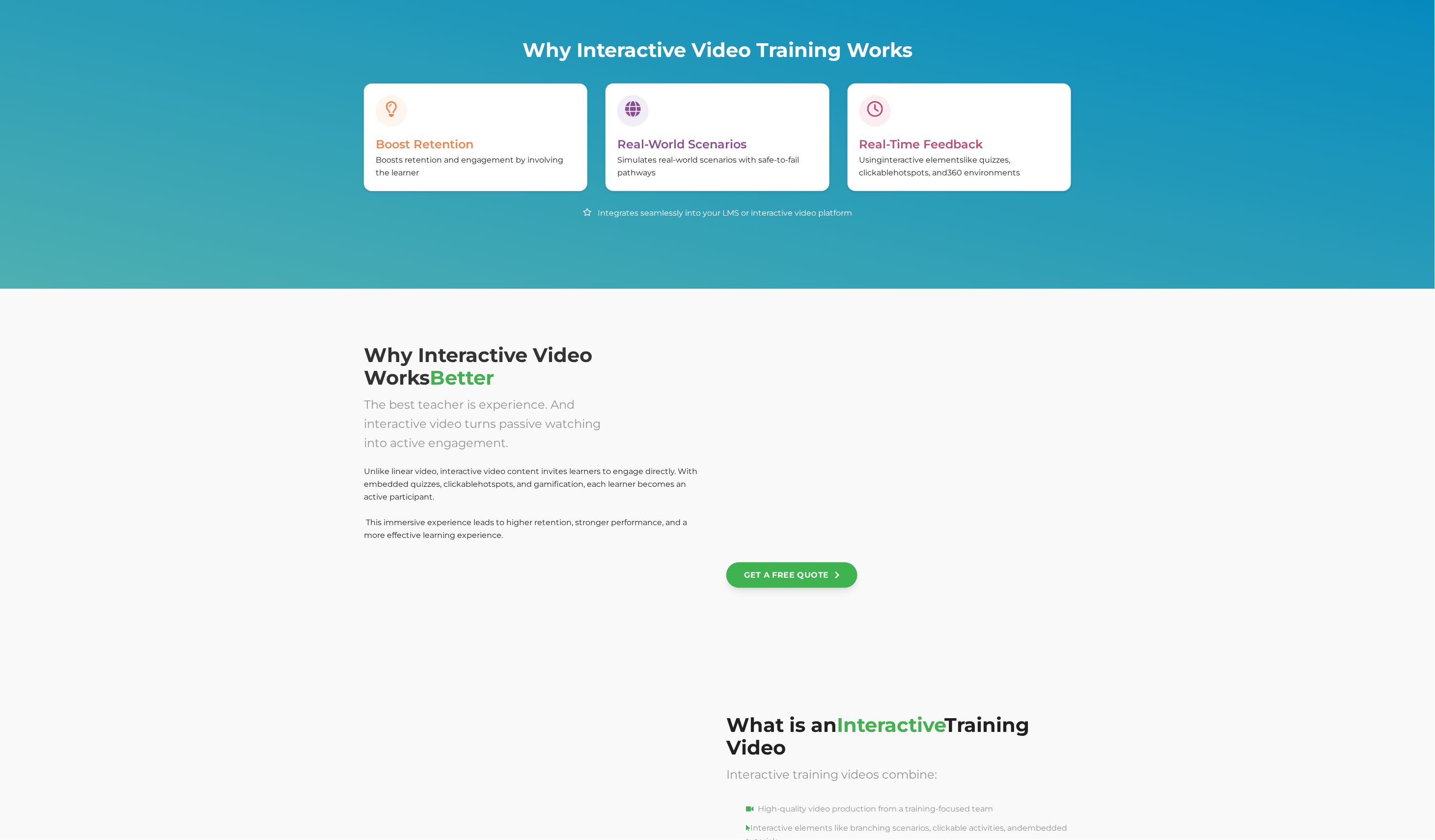
drag, startPoint x: 1006, startPoint y: 534, endPoint x: 977, endPoint y: 393, distance: 144.0
click at [977, 393] on div at bounding box center [899, 447] width 345 height 206
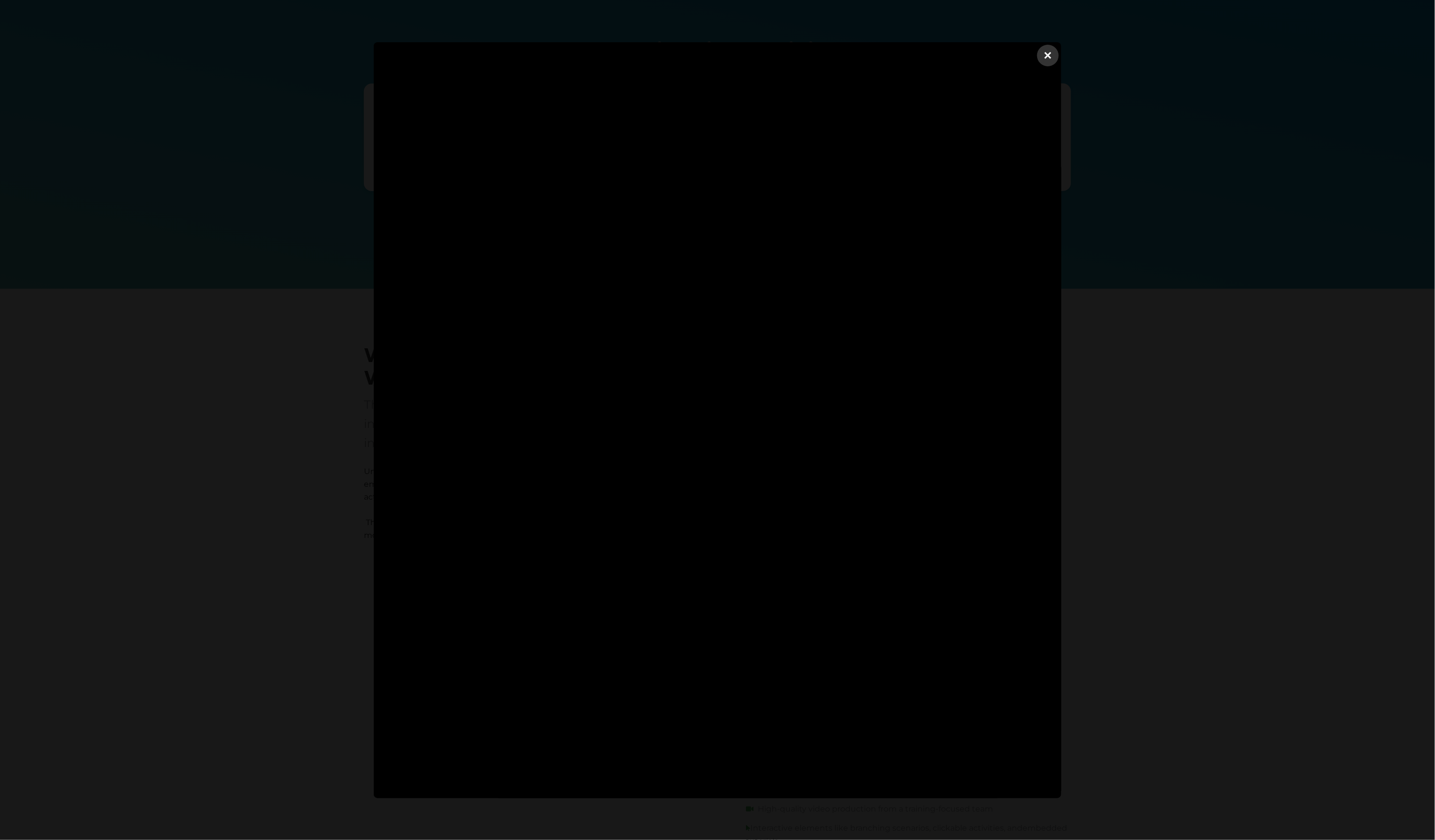
click at [1062, 414] on dialog "×" at bounding box center [718, 420] width 688 height 756
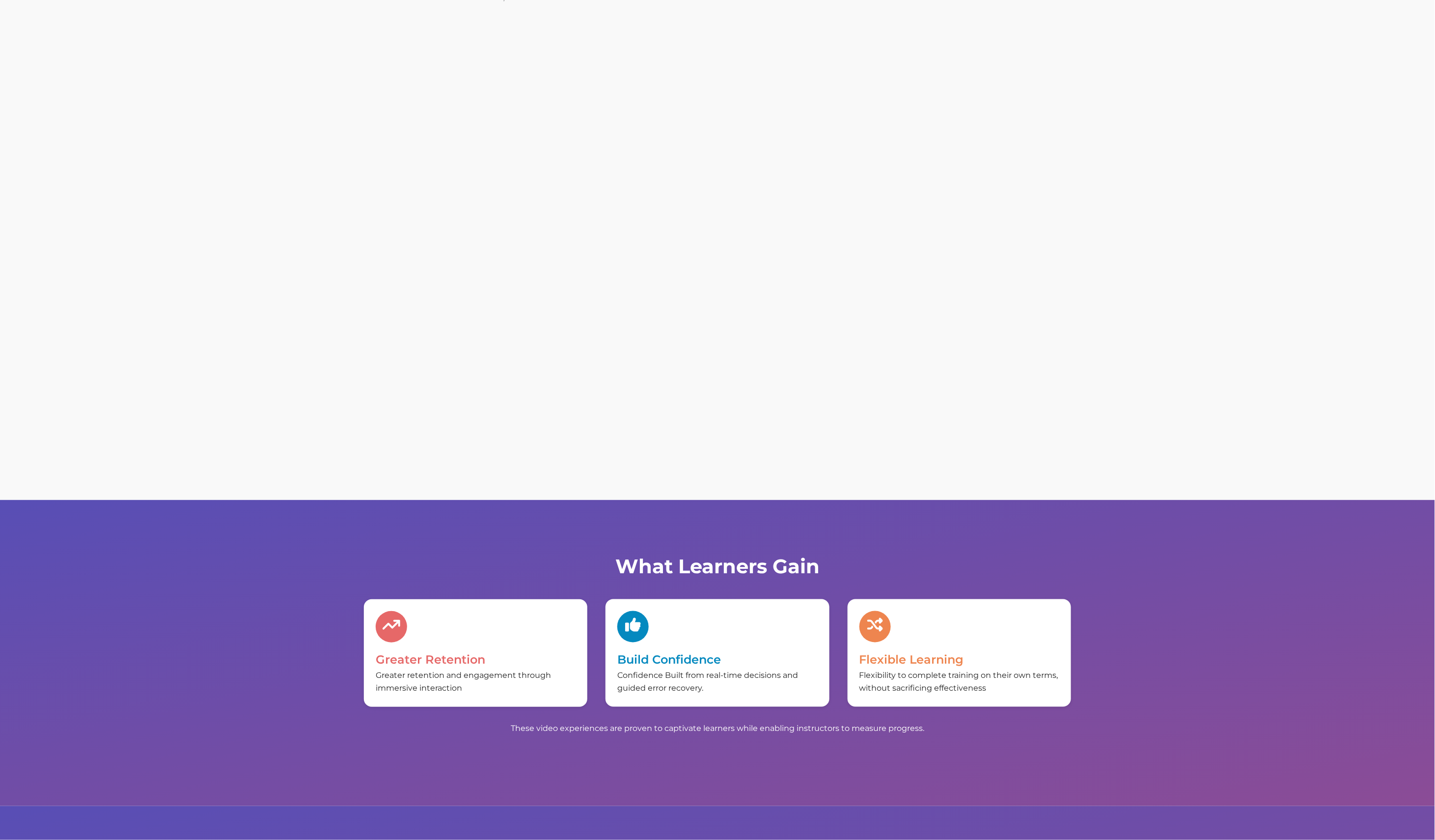
scroll to position [2507, 0]
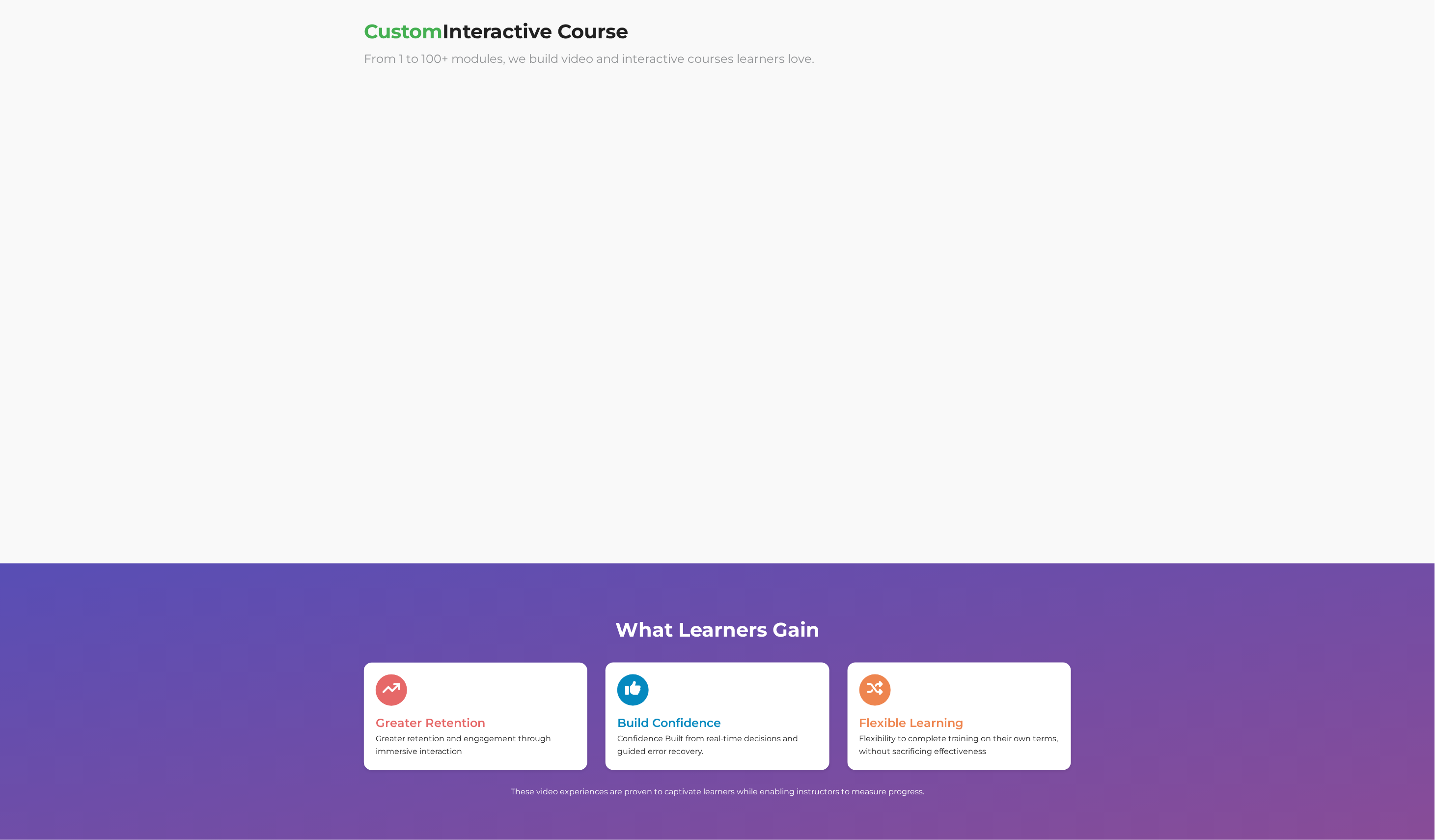
click at [647, 336] on div at bounding box center [537, 394] width 345 height 196
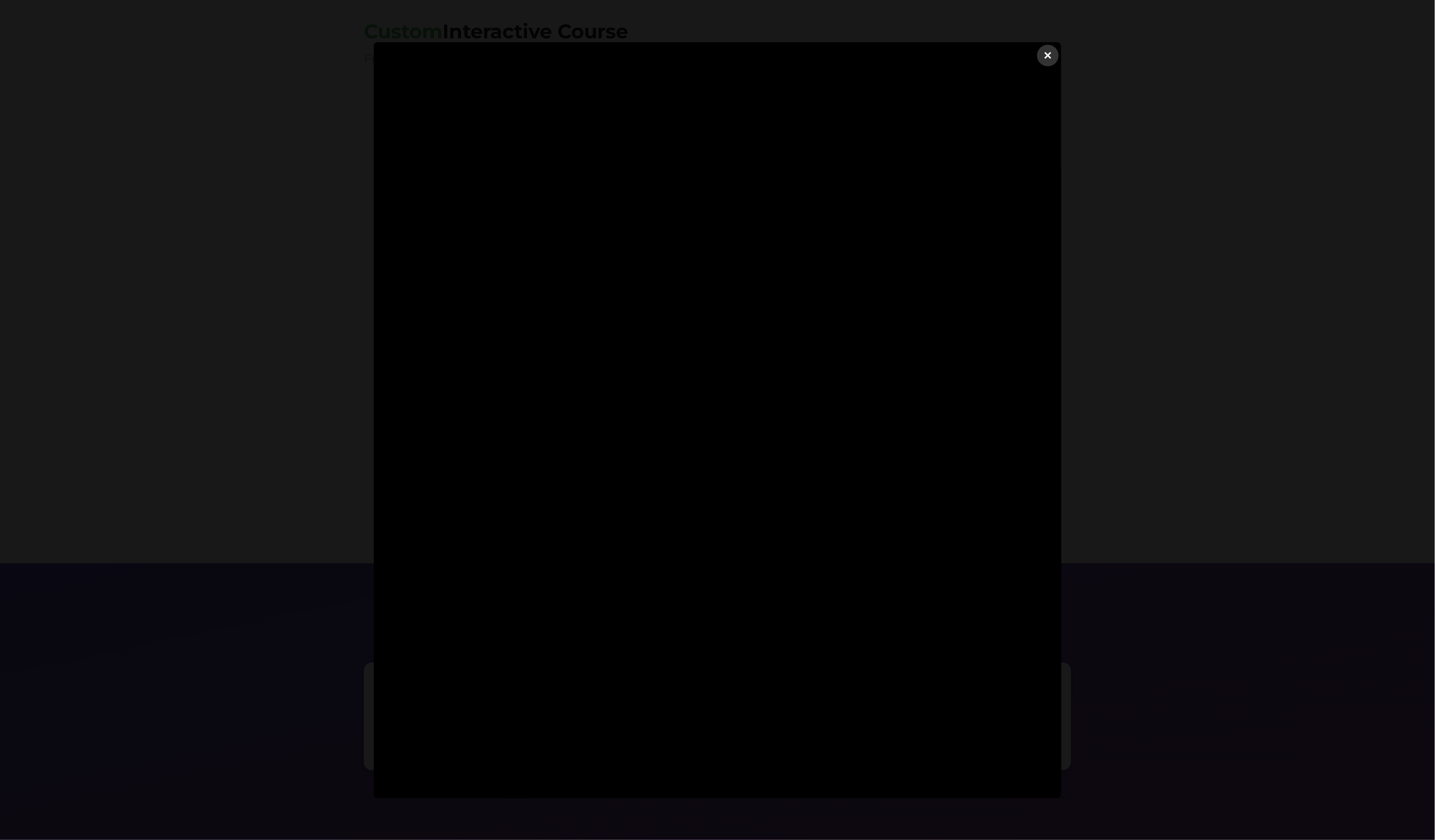
click at [1053, 55] on div "×" at bounding box center [1048, 55] width 21 height 21
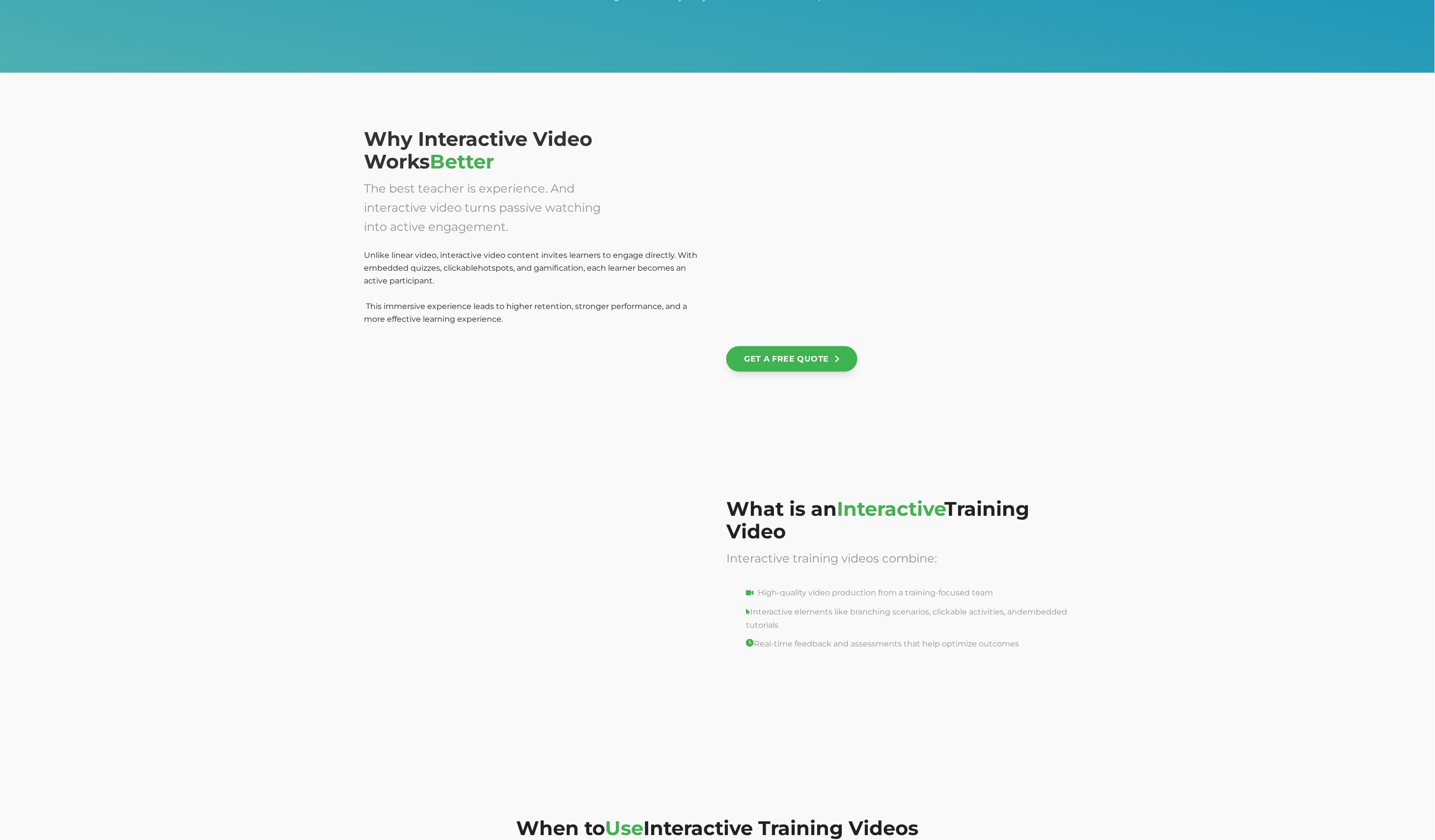
scroll to position [802, 0]
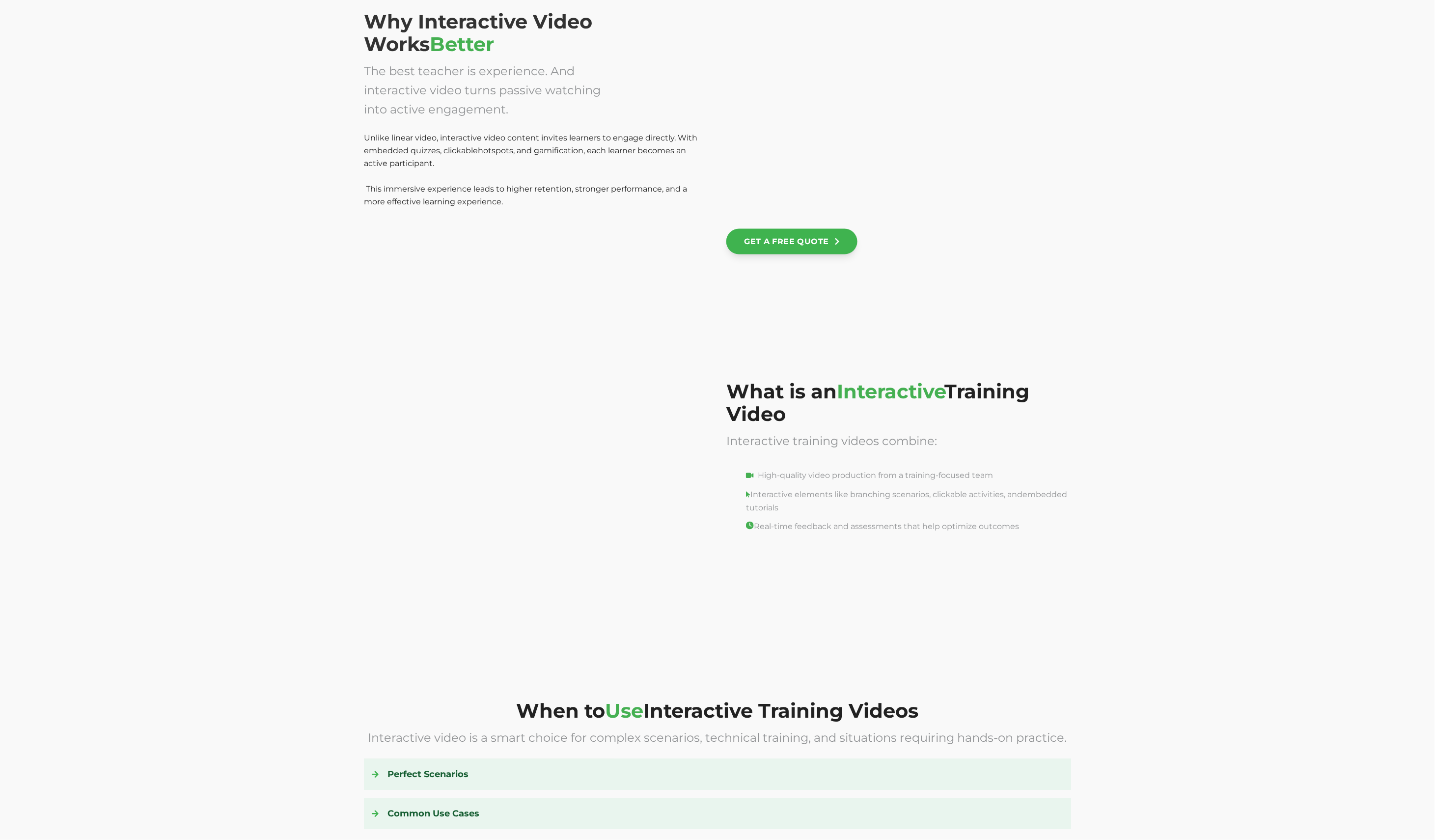
click at [598, 508] on div at bounding box center [537, 477] width 345 height 193
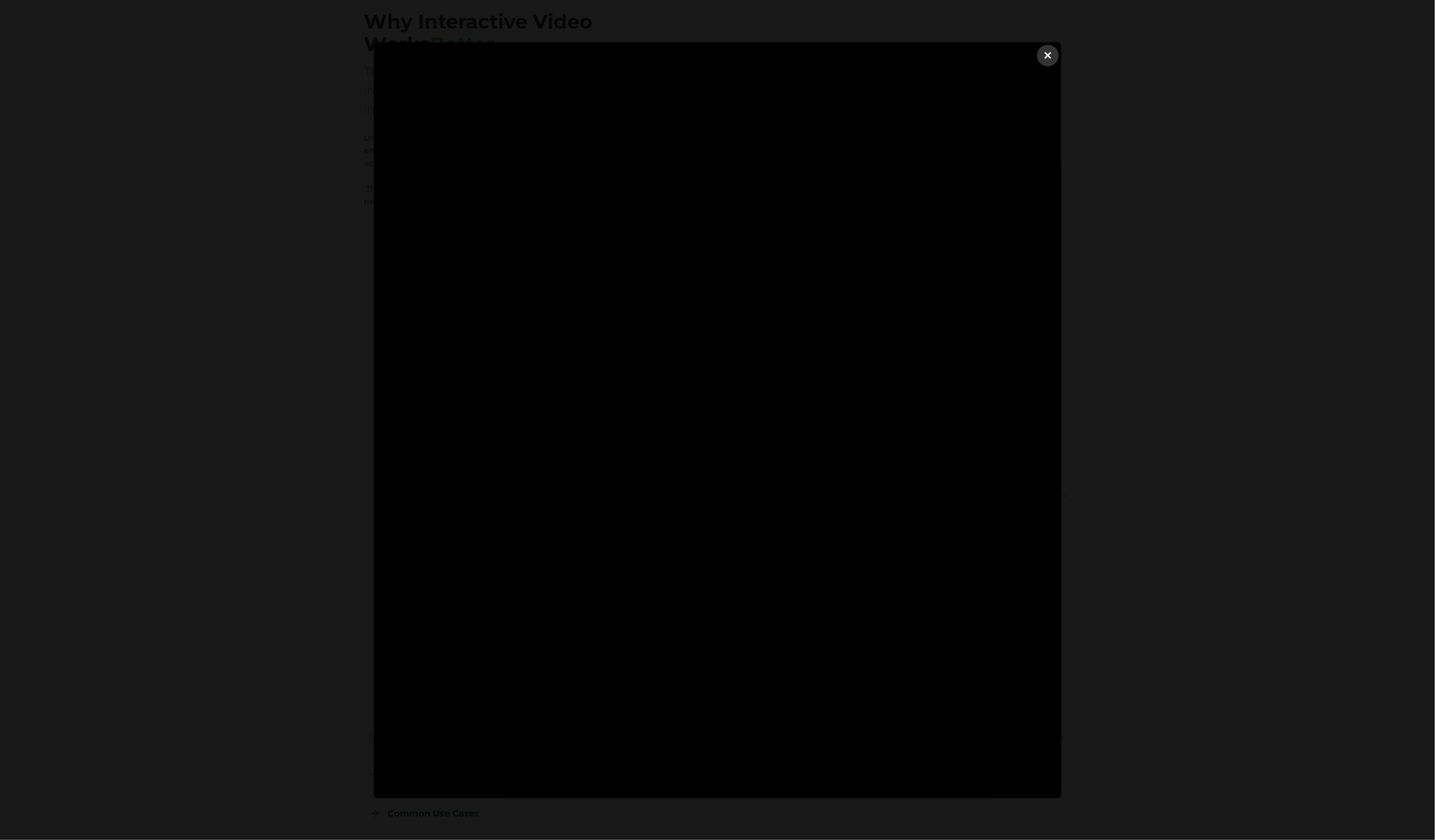
click at [1062, 388] on dialog "×" at bounding box center [718, 420] width 688 height 756
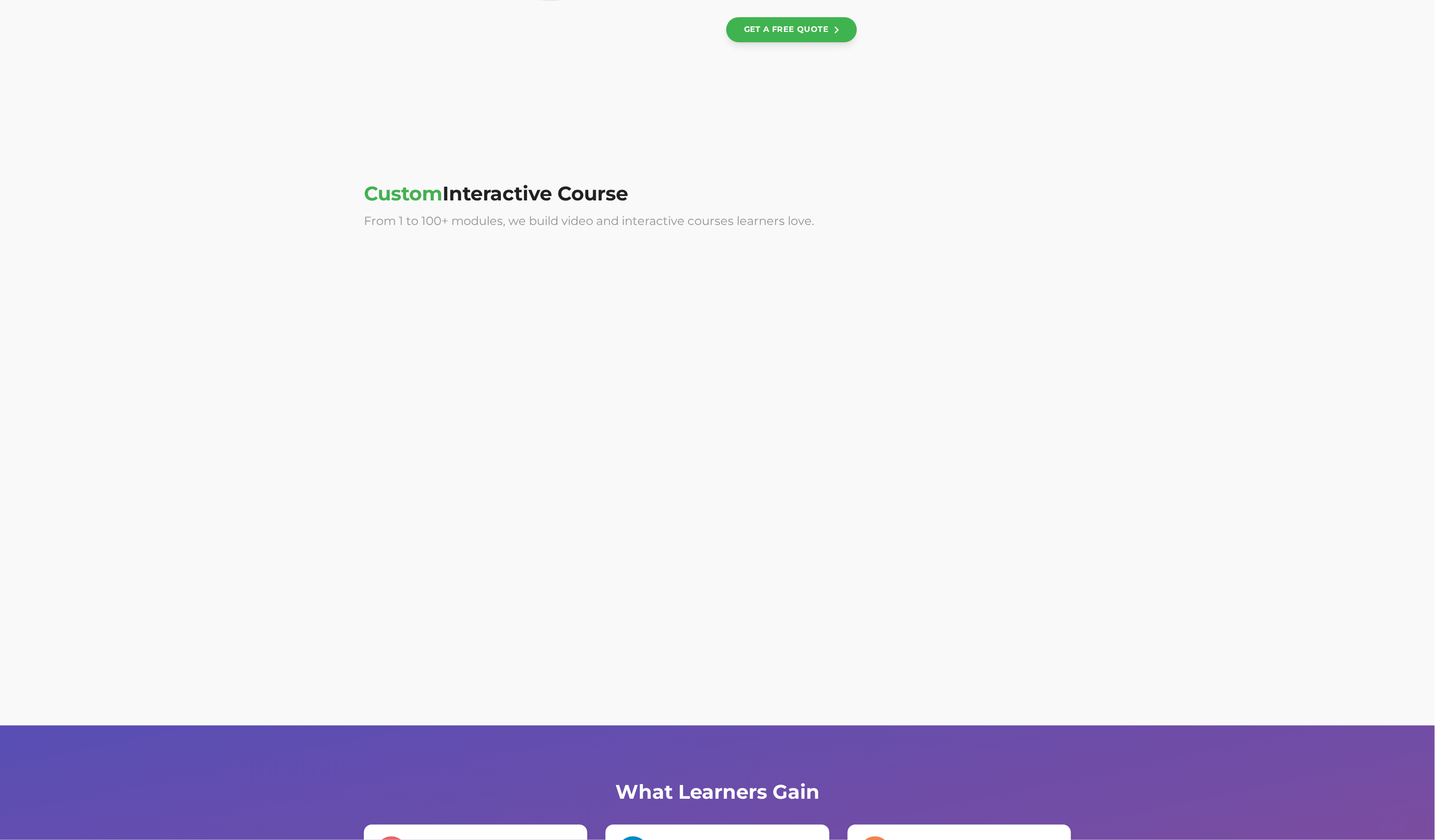
scroll to position [2375, 0]
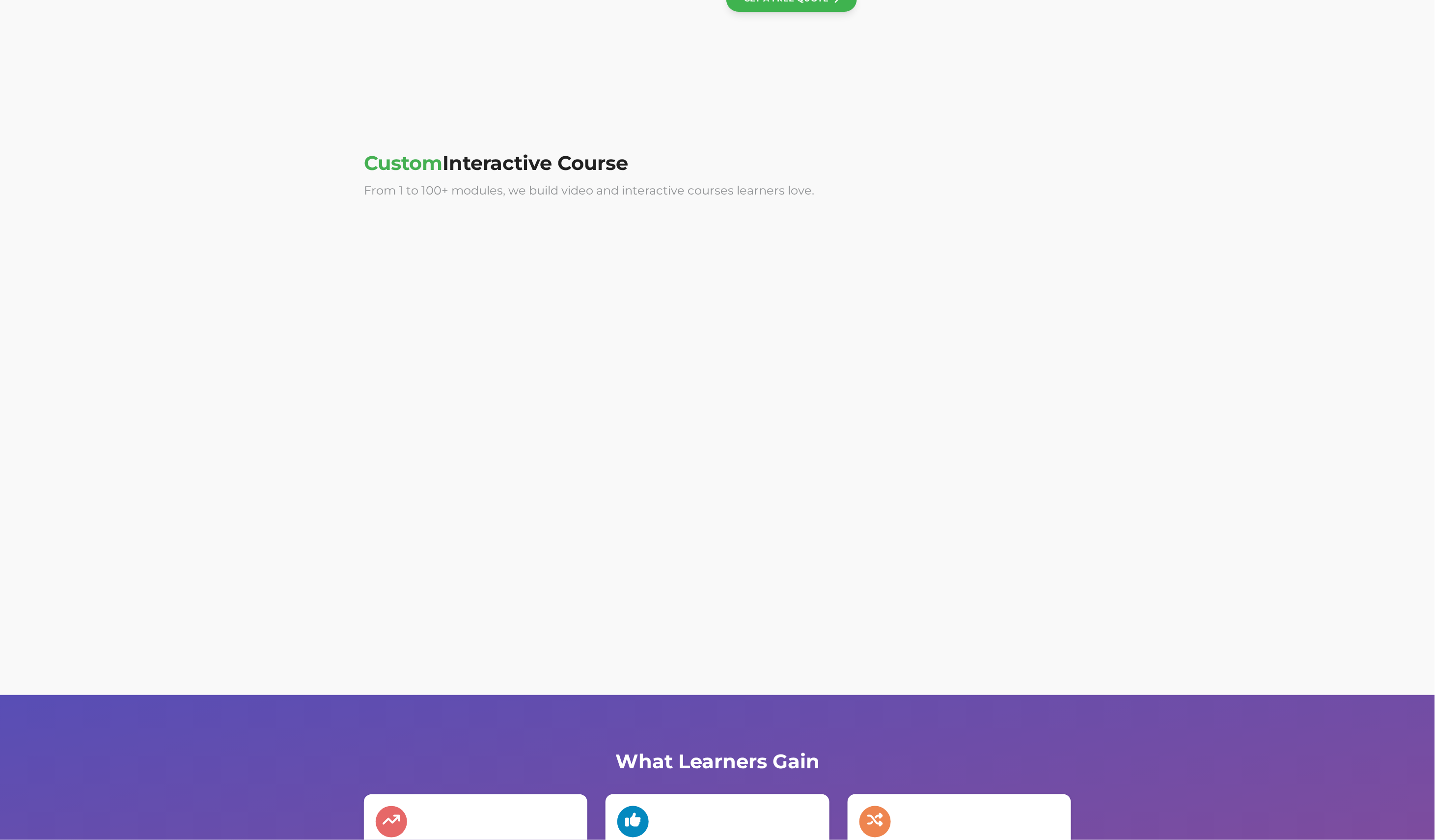
click at [677, 507] on div at bounding box center [537, 526] width 345 height 196
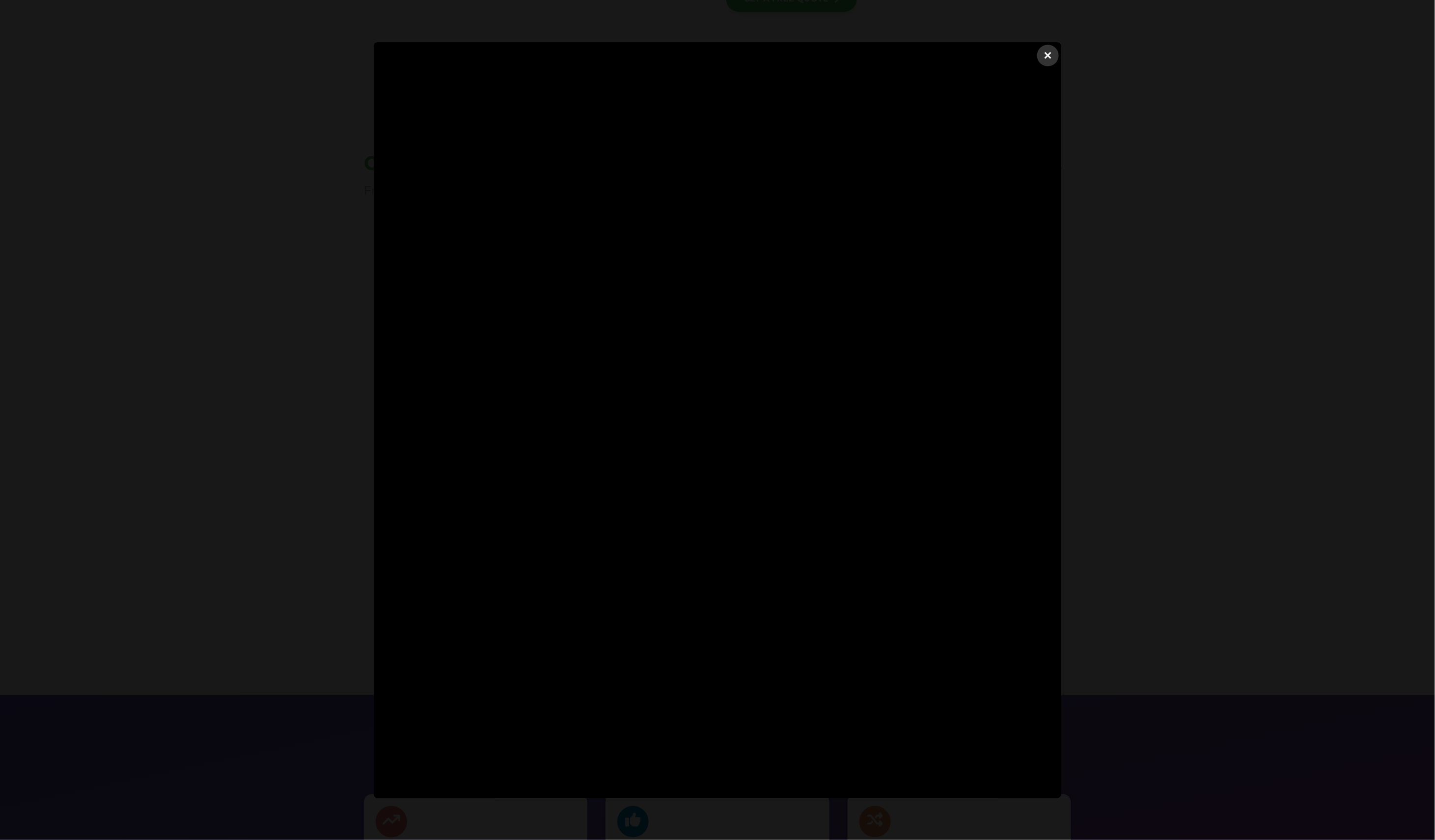
click at [1062, 192] on dialog "×" at bounding box center [718, 420] width 688 height 756
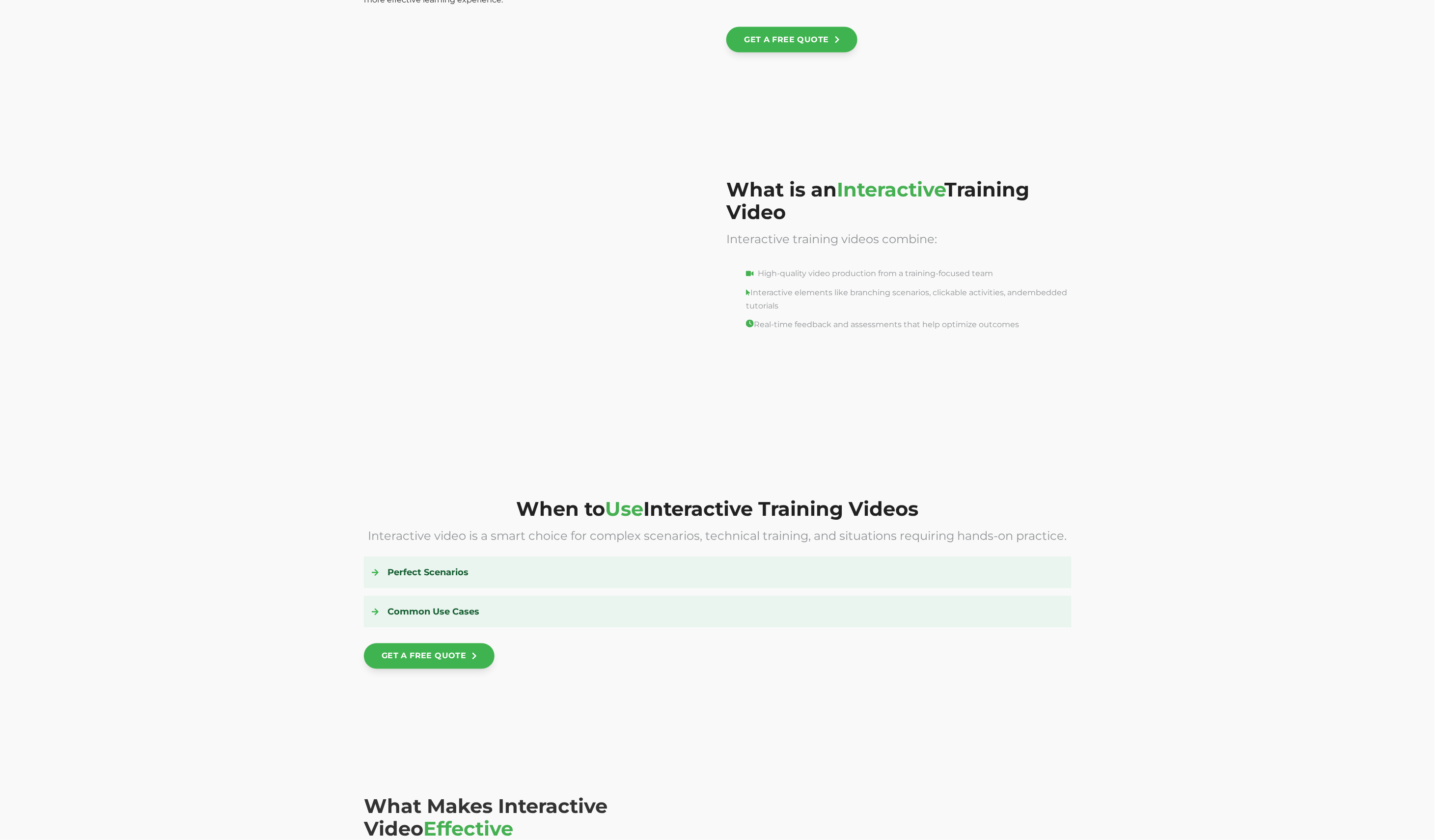
scroll to position [547, 0]
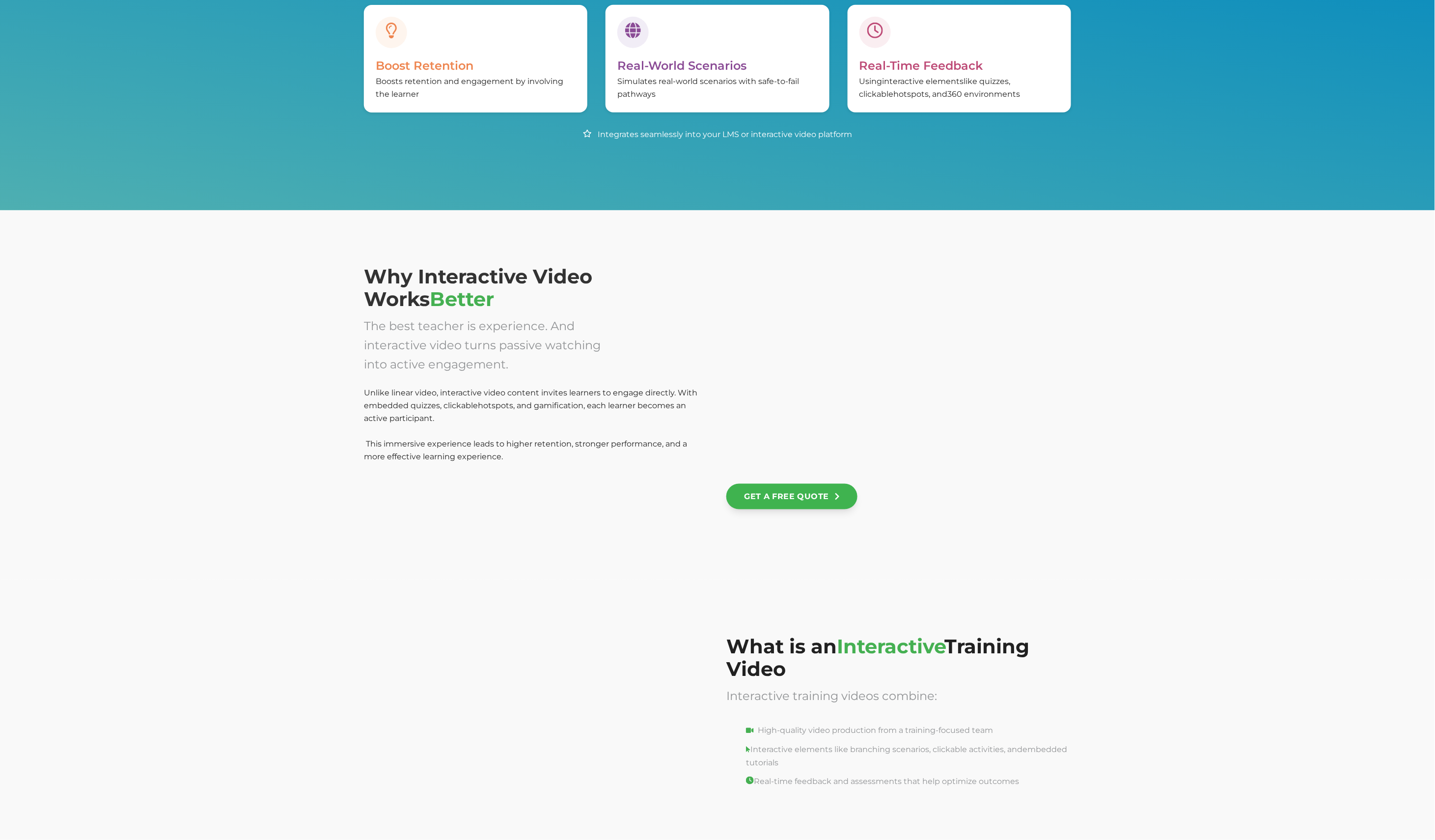
drag, startPoint x: 951, startPoint y: 451, endPoint x: 942, endPoint y: 329, distance: 122.3
click at [942, 329] on div at bounding box center [899, 368] width 345 height 206
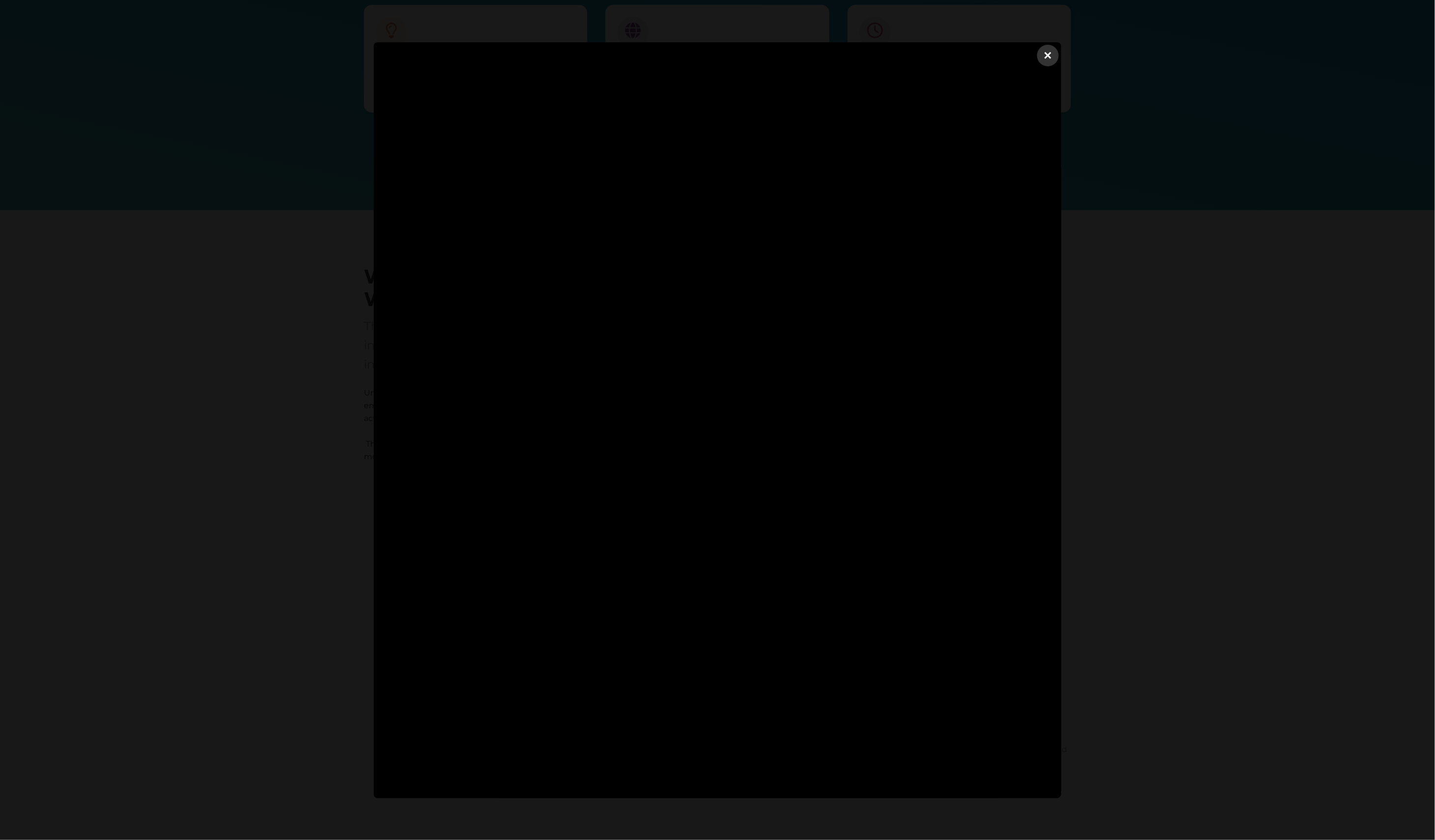
click at [1062, 548] on dialog "×" at bounding box center [718, 420] width 688 height 756
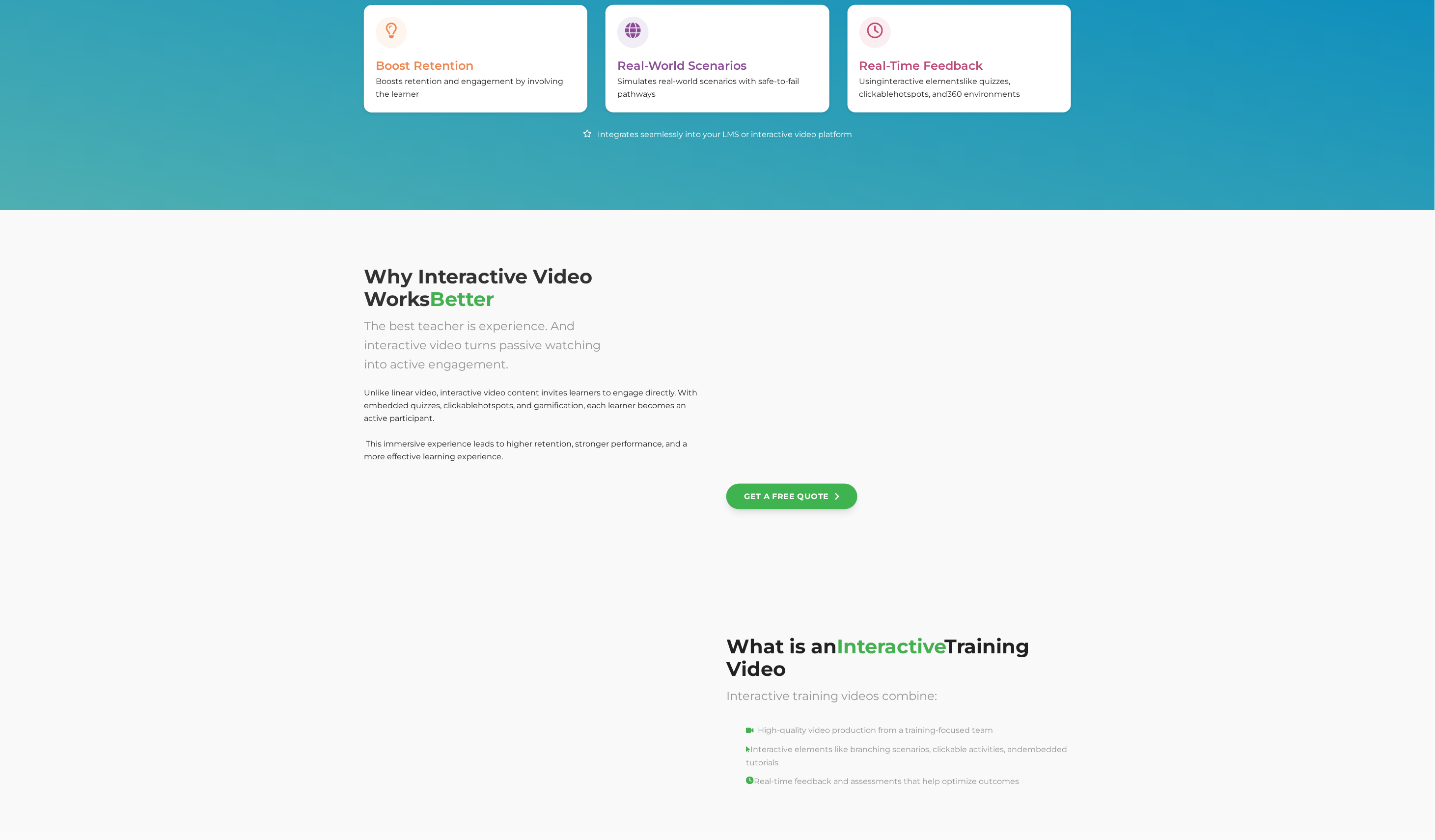
click at [913, 366] on div at bounding box center [899, 368] width 345 height 206
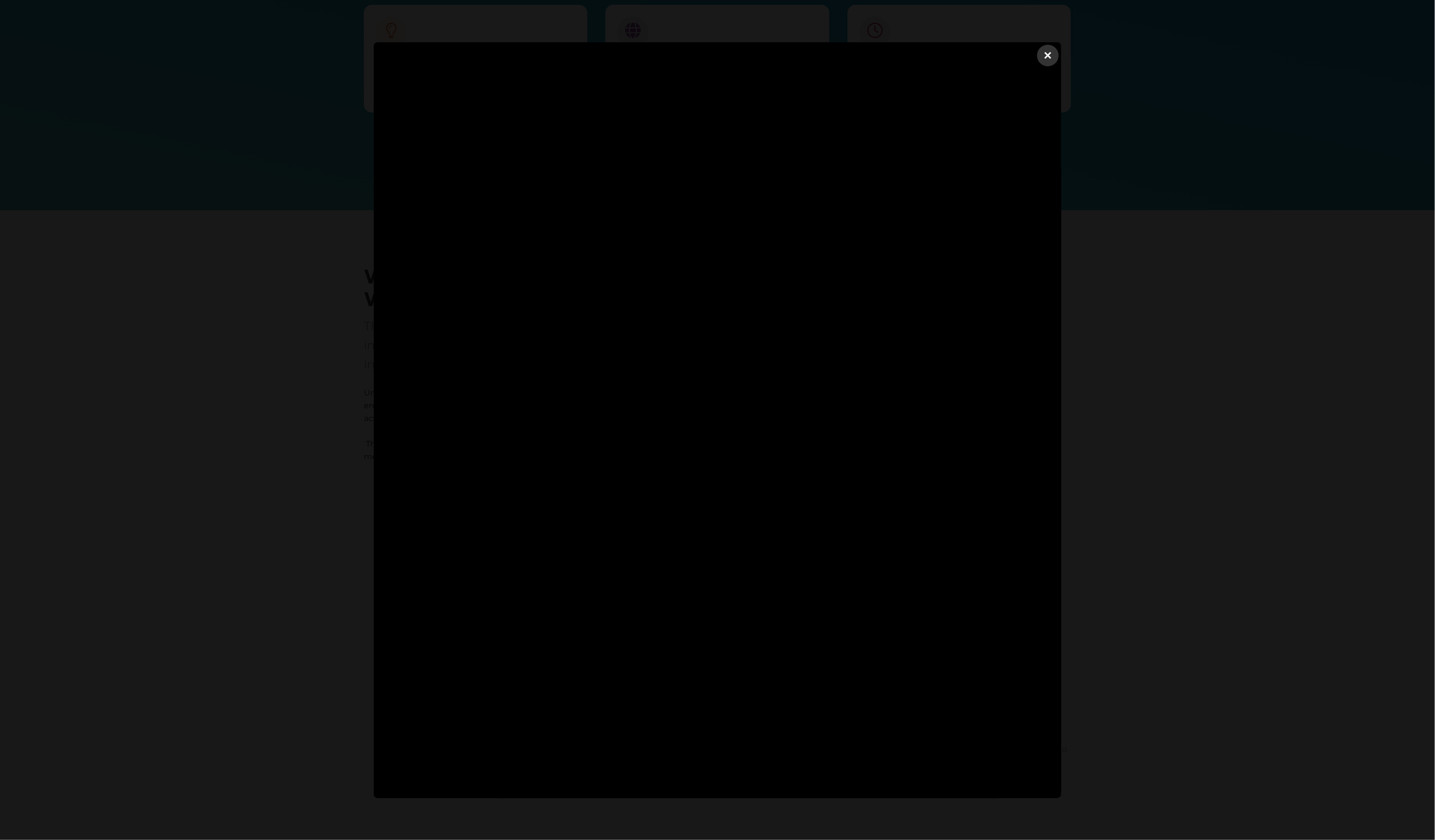
click at [1062, 366] on dialog "×" at bounding box center [718, 420] width 688 height 756
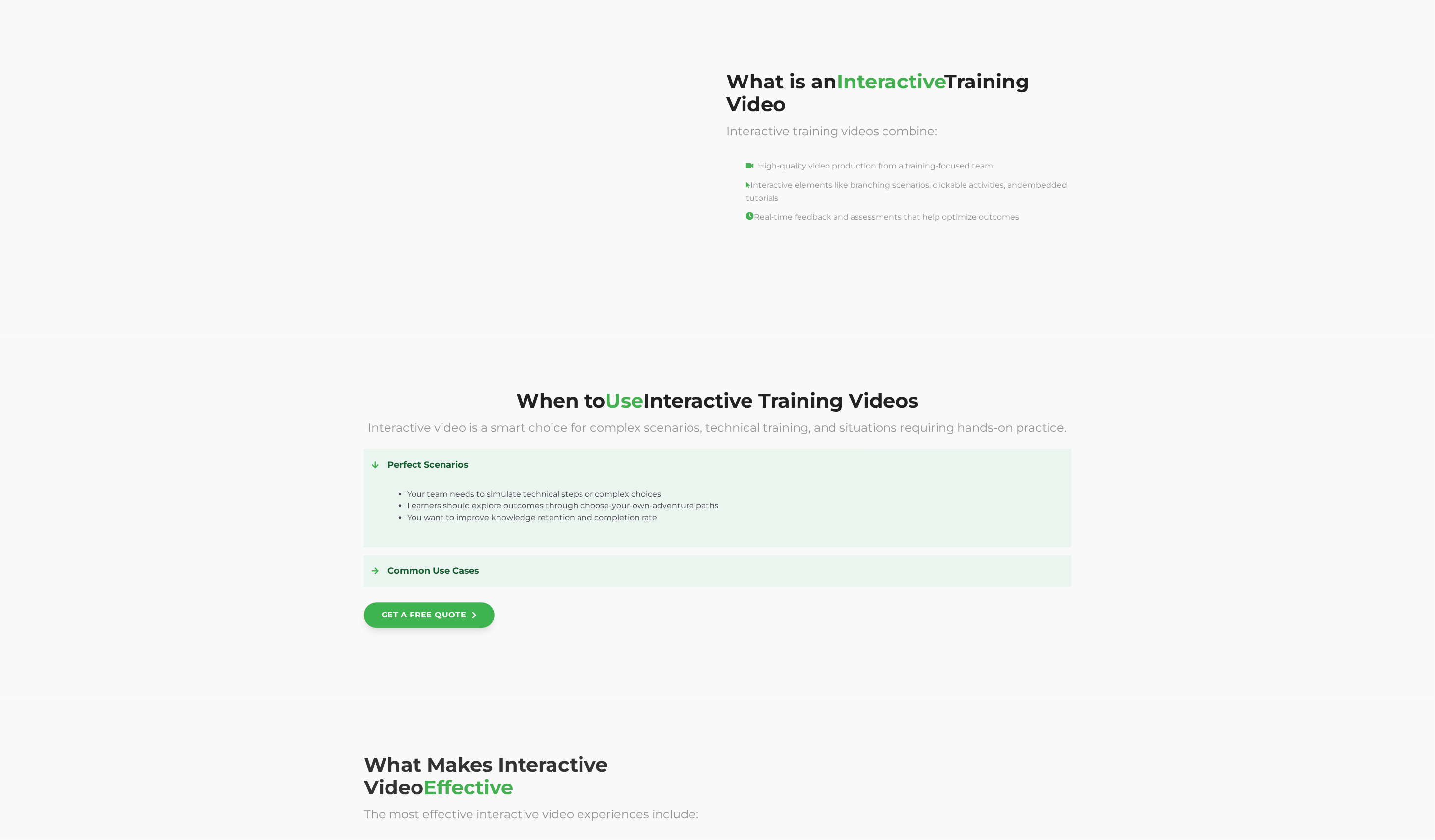
scroll to position [1124, 0]
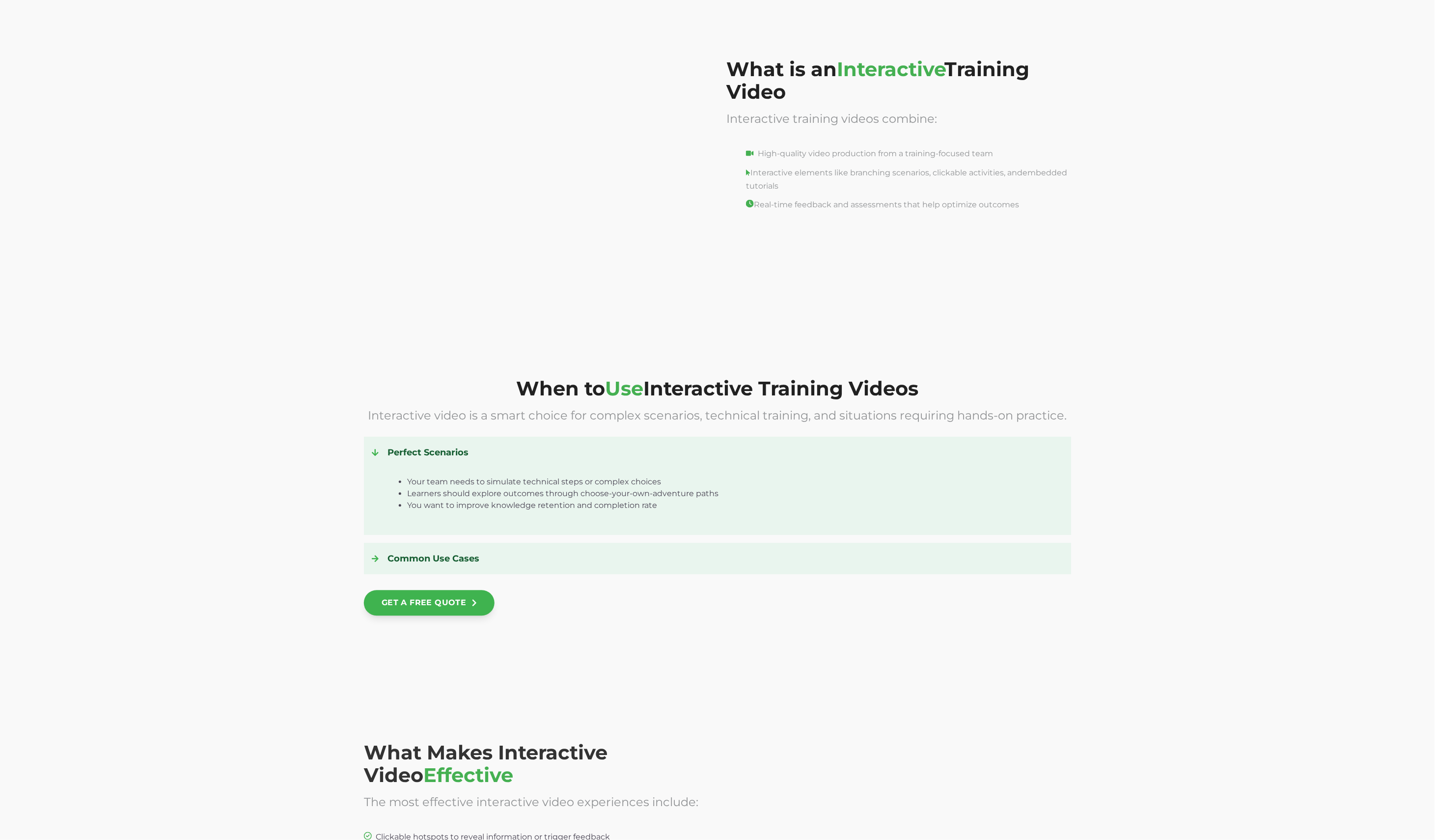
click at [923, 793] on div at bounding box center [899, 839] width 345 height 196
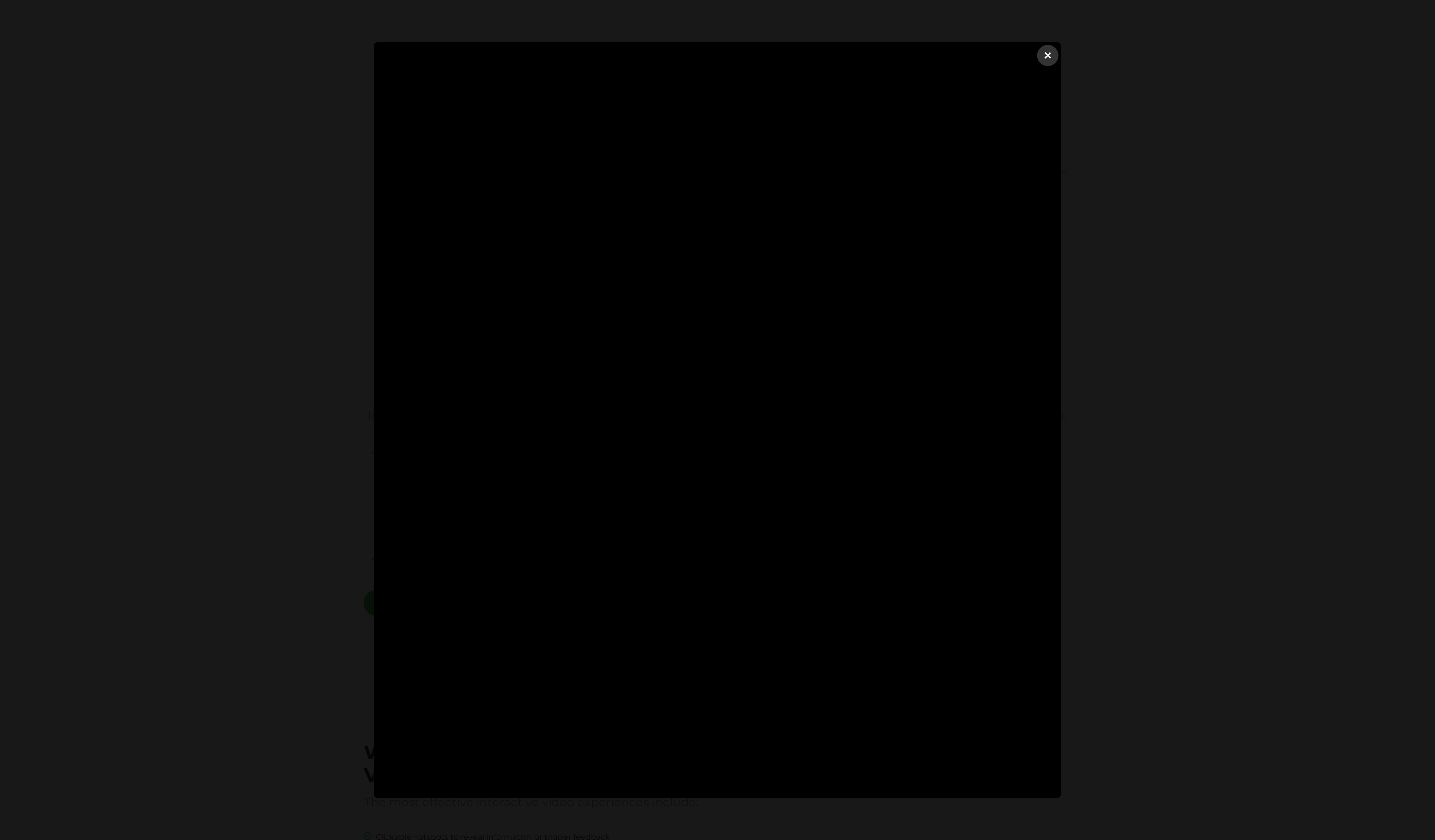
click at [1062, 674] on dialog "×" at bounding box center [718, 420] width 688 height 756
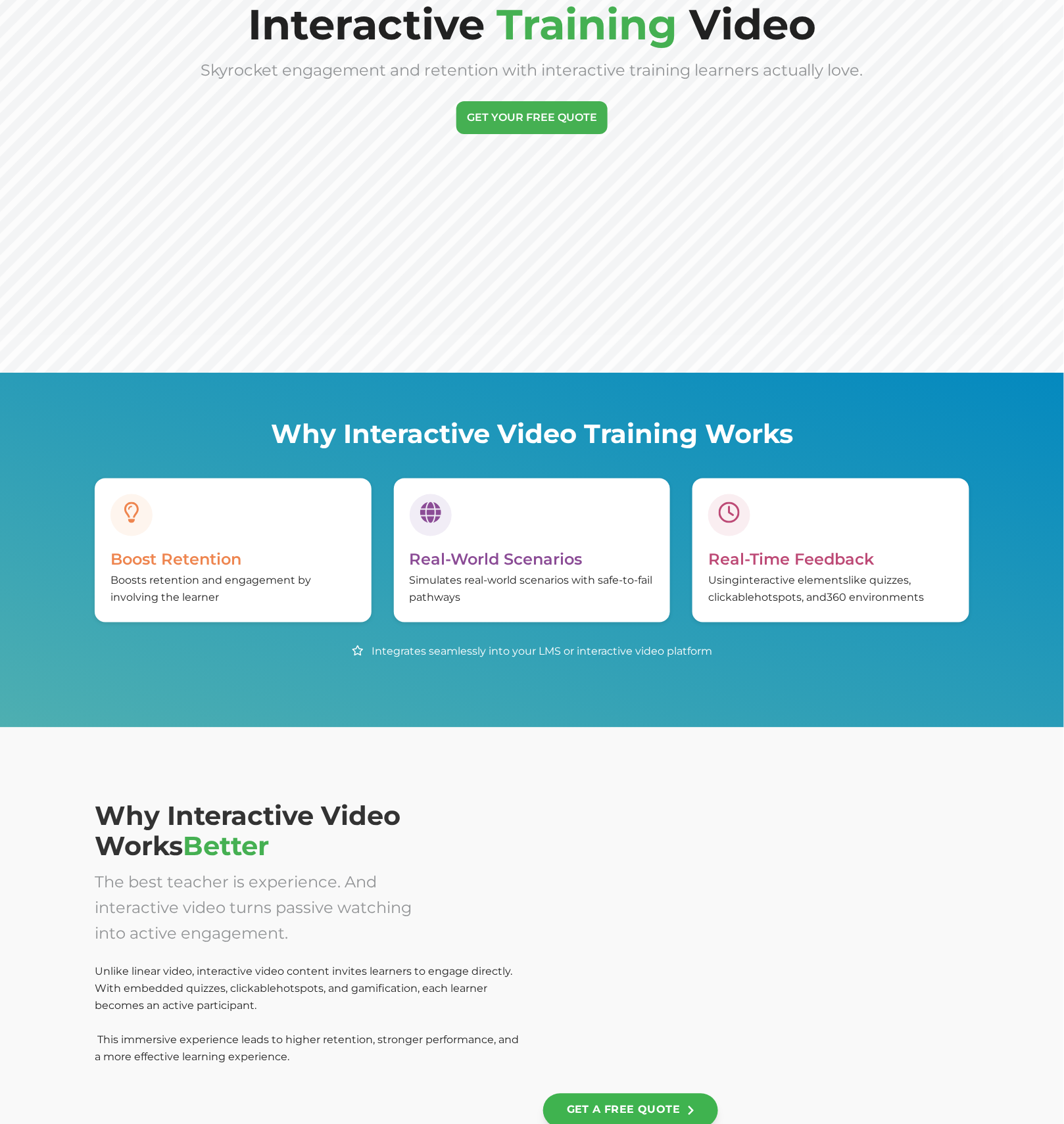
scroll to position [366, 0]
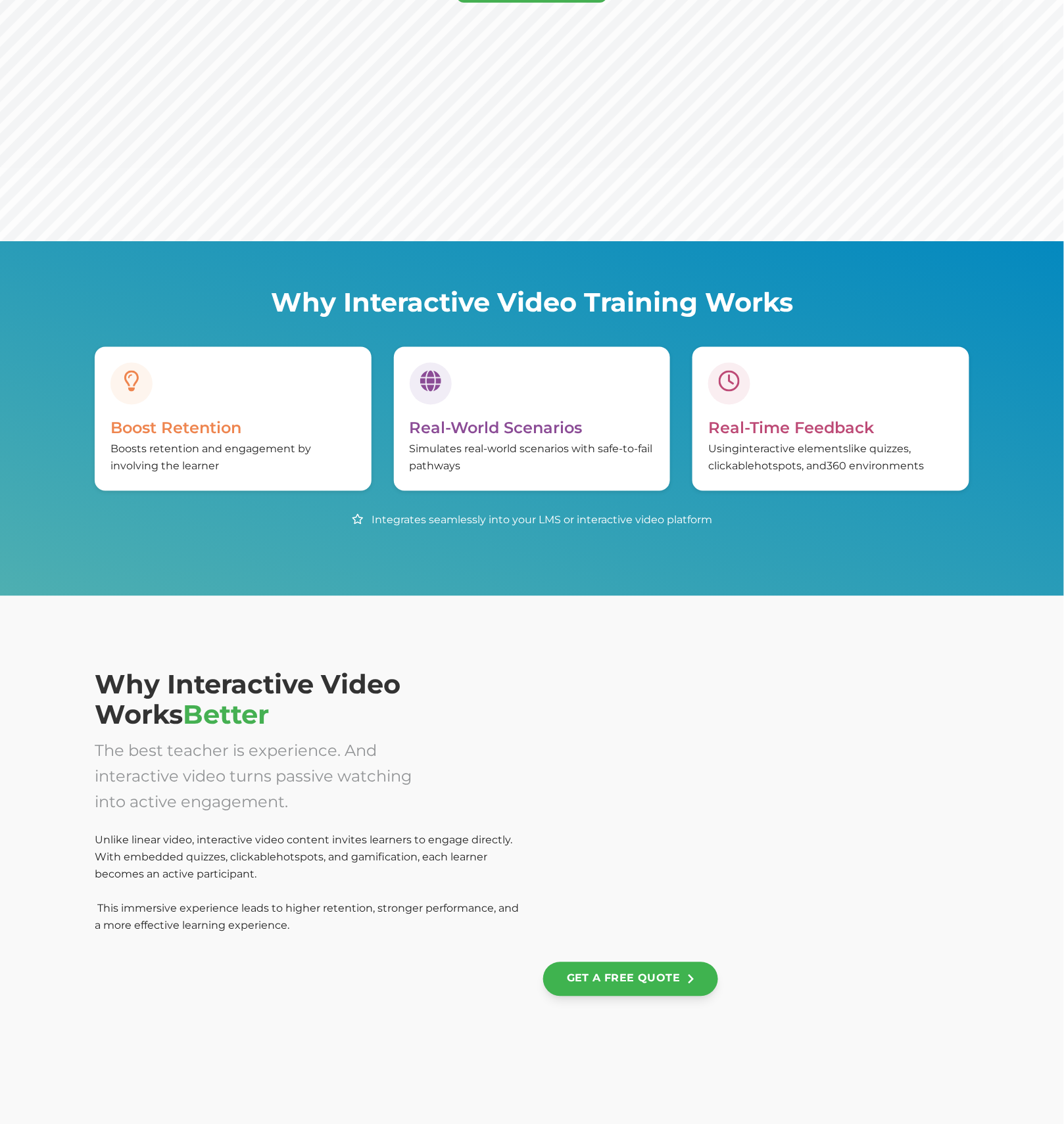
click at [826, 770] on div at bounding box center [756, 808] width 426 height 276
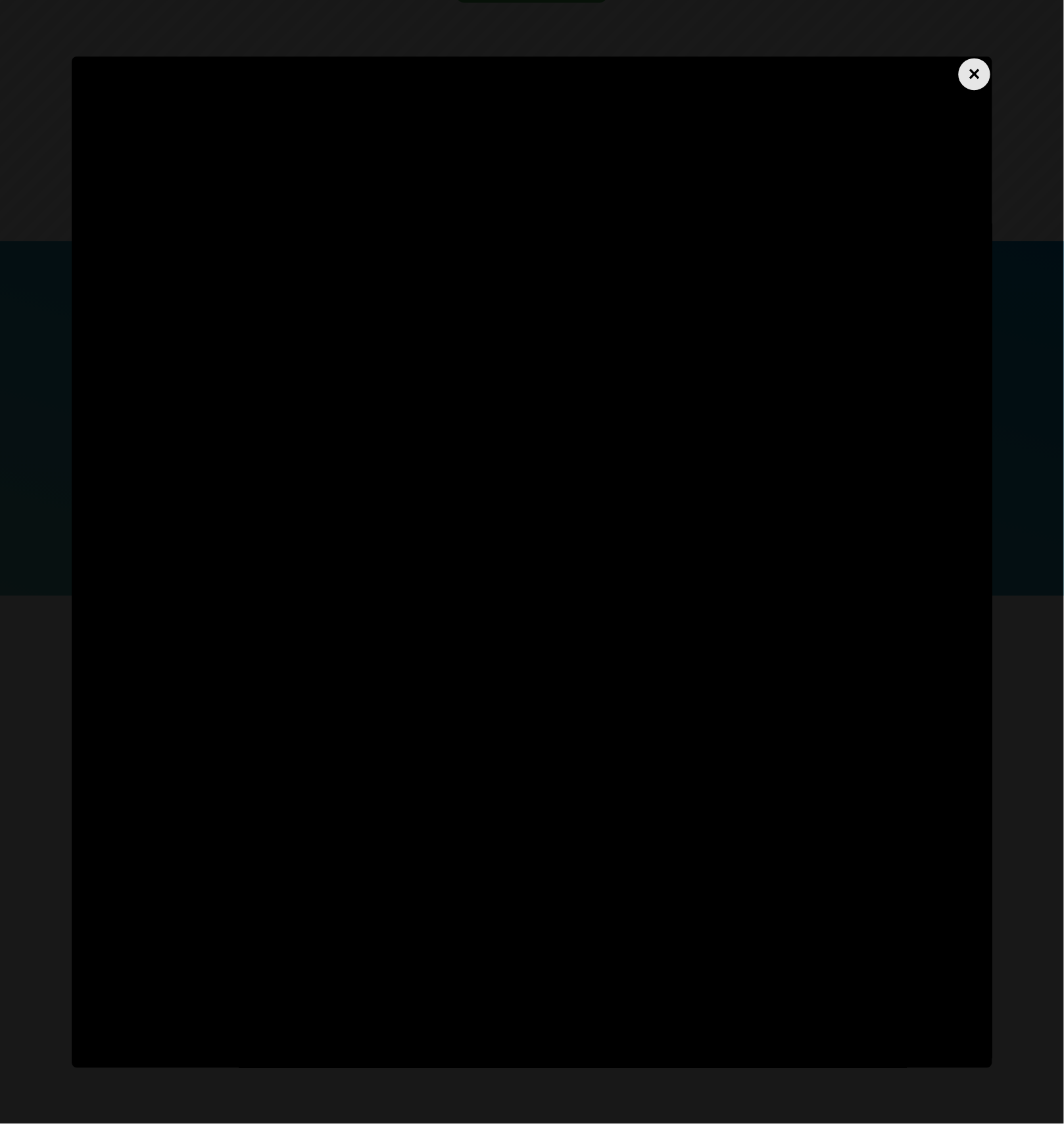
click at [971, 76] on div "×" at bounding box center [974, 74] width 32 height 32
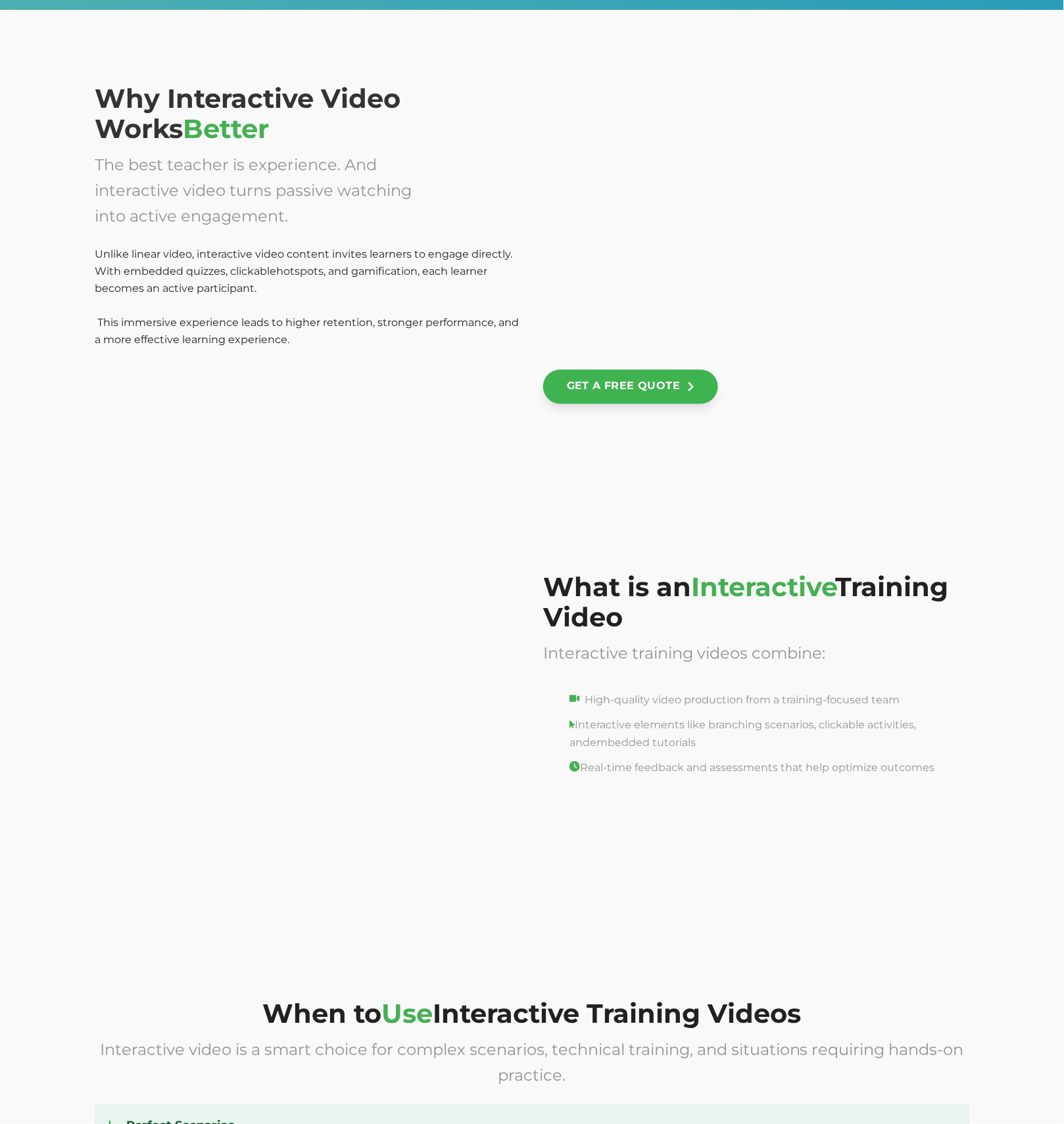
click at [347, 627] on div at bounding box center [308, 701] width 426 height 259
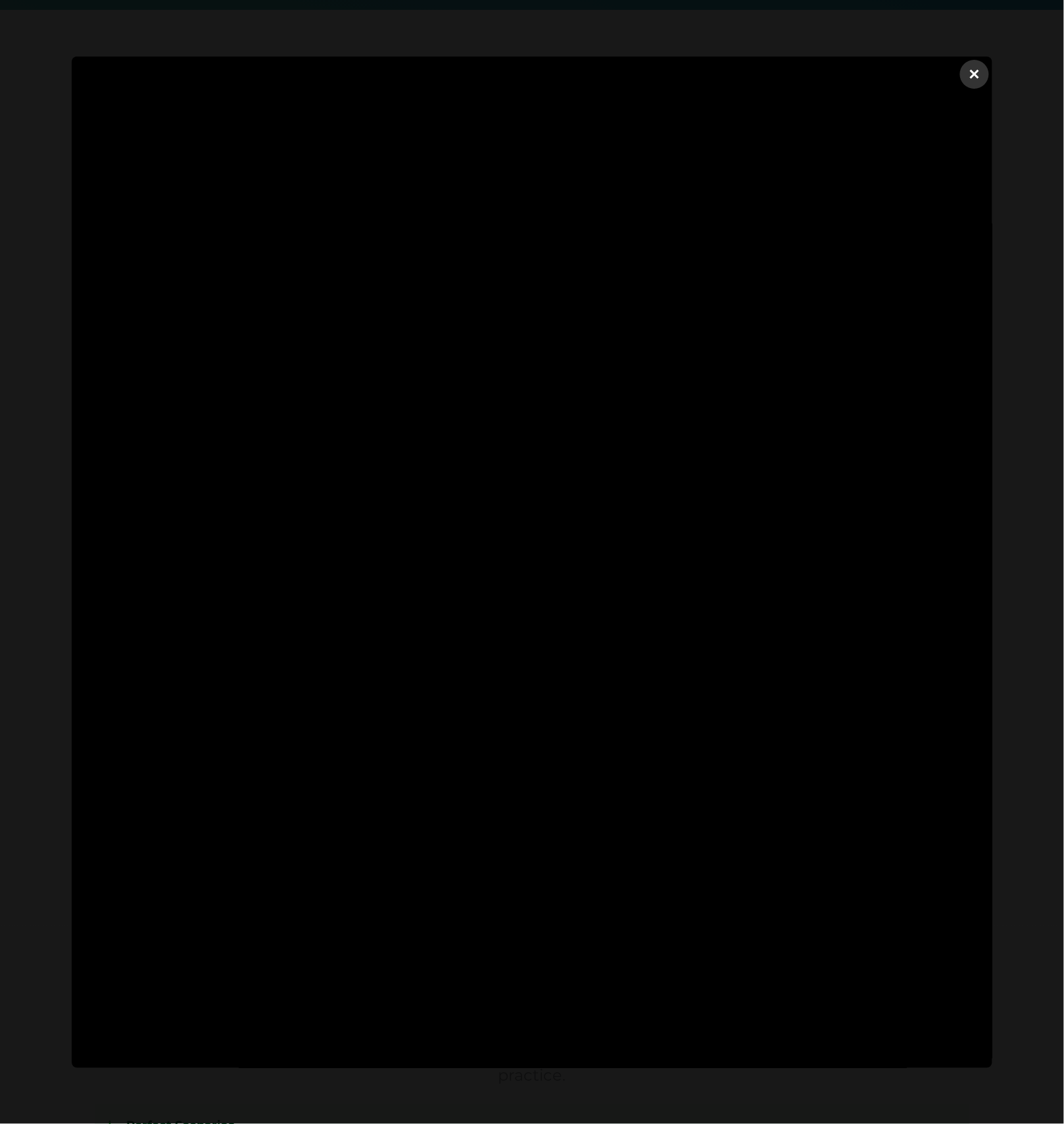
click at [992, 334] on dialog "×" at bounding box center [532, 562] width 921 height 1012
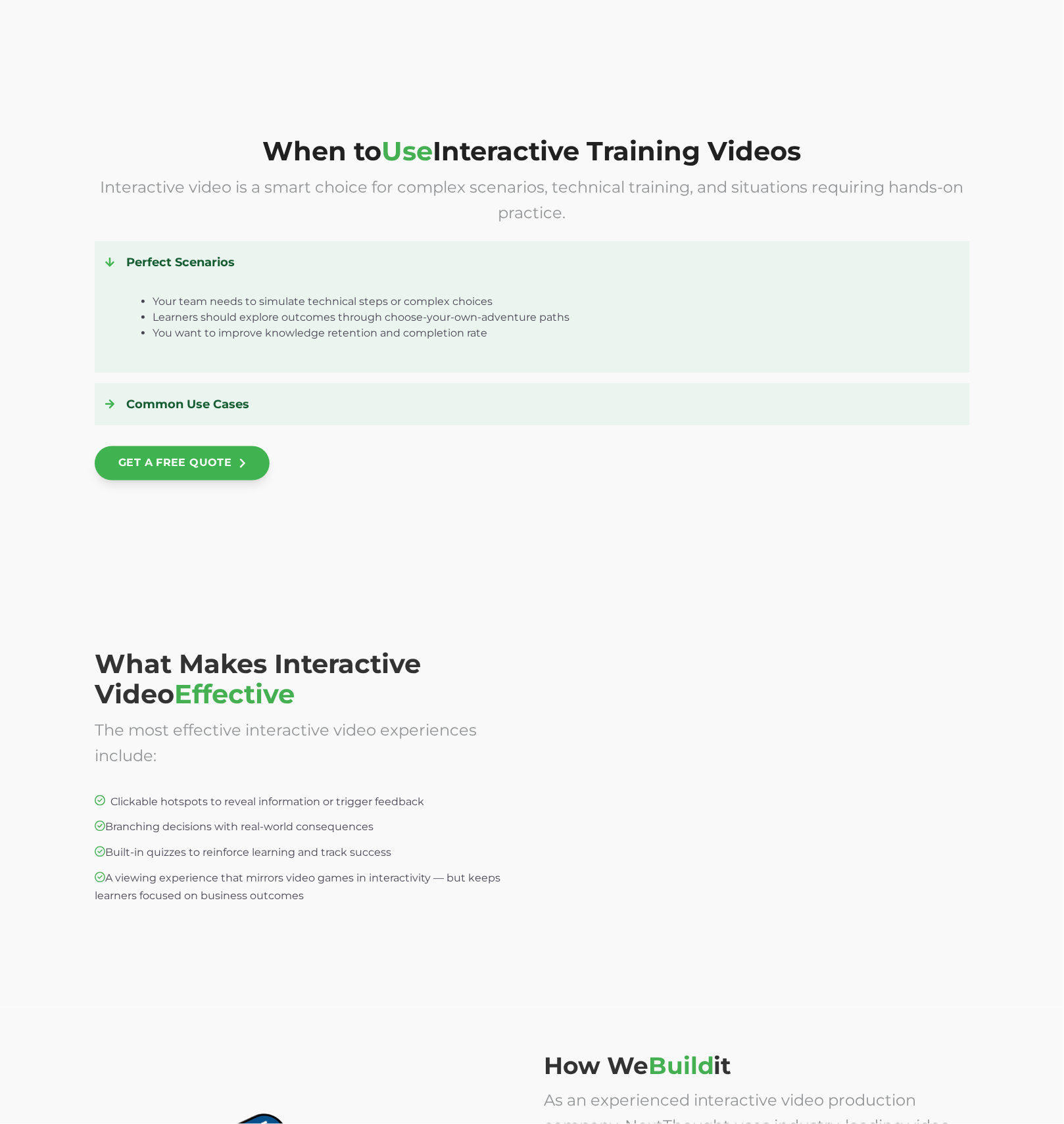
scroll to position [2159, 0]
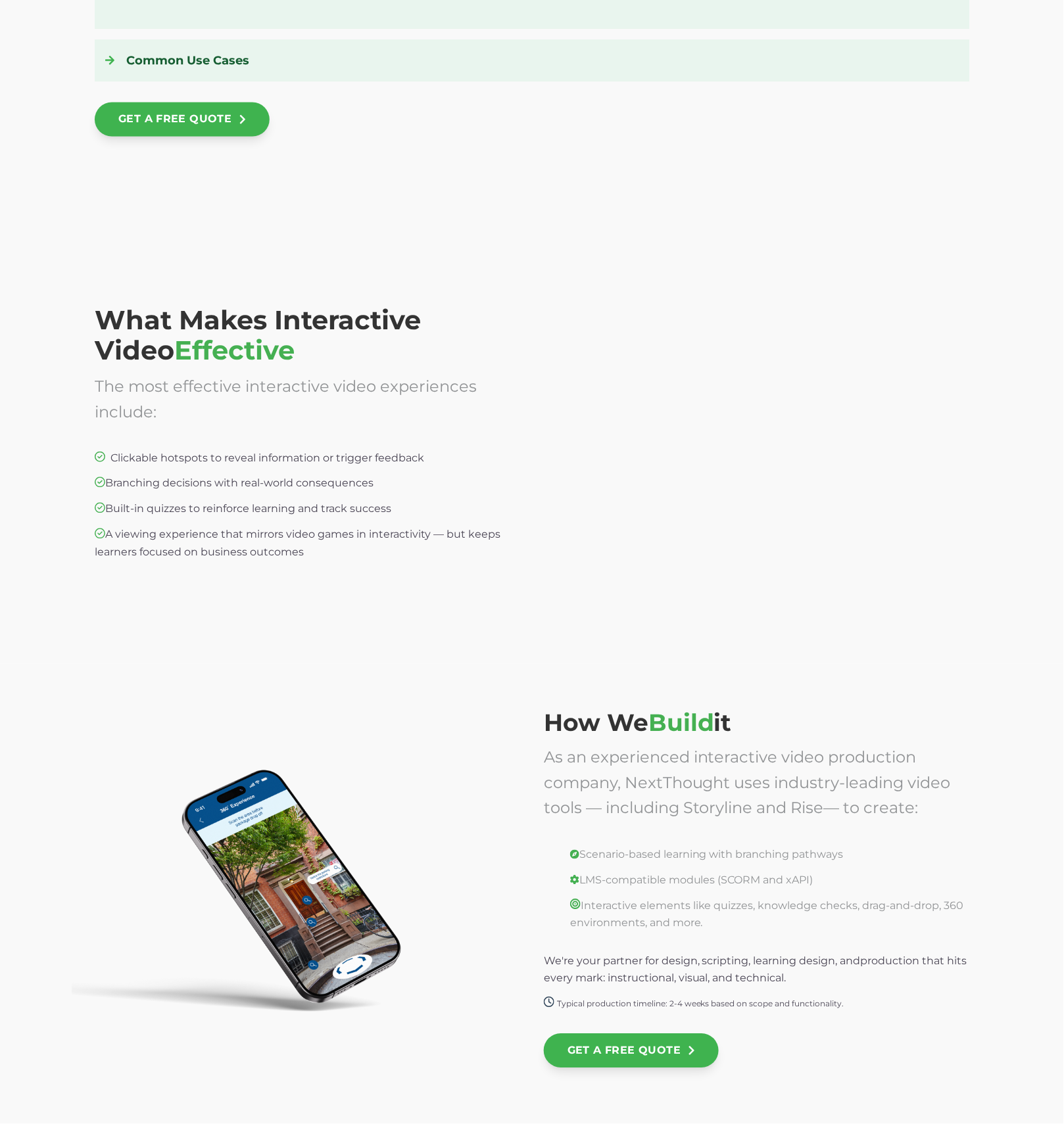
click at [428, 647] on div "What Makes Interactive Video Effective The most effective interactive video exp…" at bounding box center [532, 448] width 1064 height 432
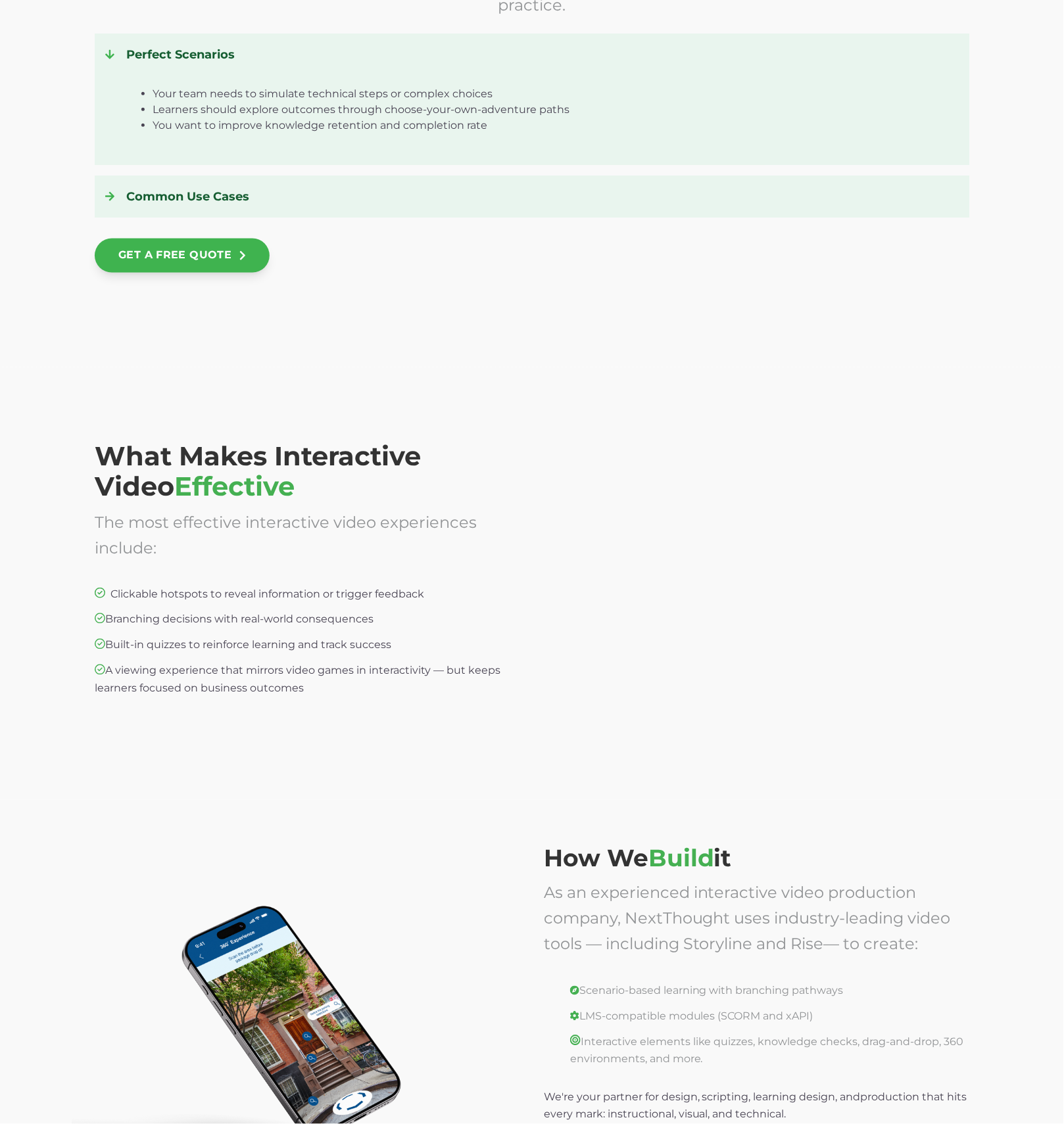
scroll to position [1825, 0]
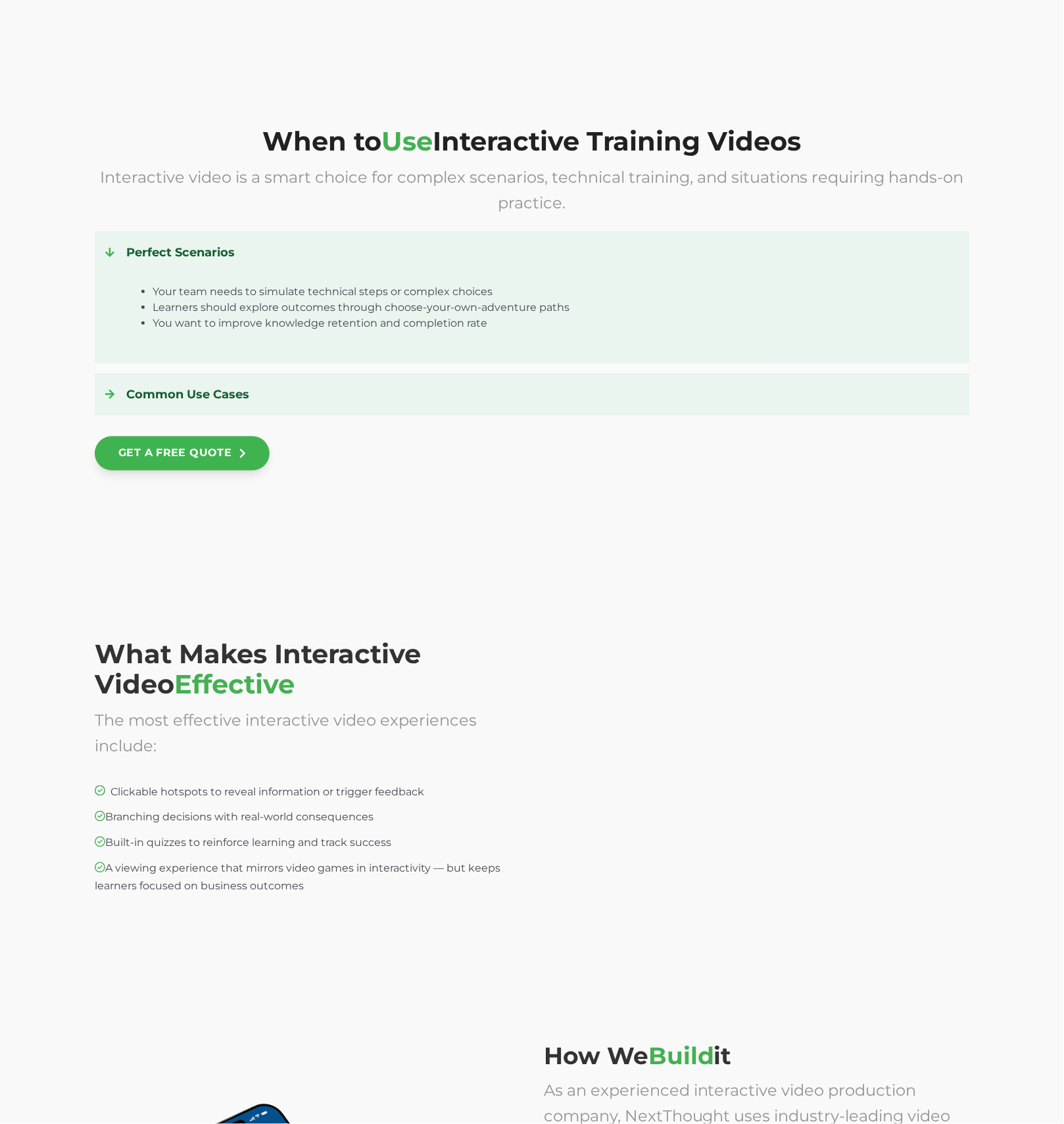
click at [679, 635] on div "What Makes Interactive Video Effective The most effective interactive video exp…" at bounding box center [532, 782] width 1064 height 432
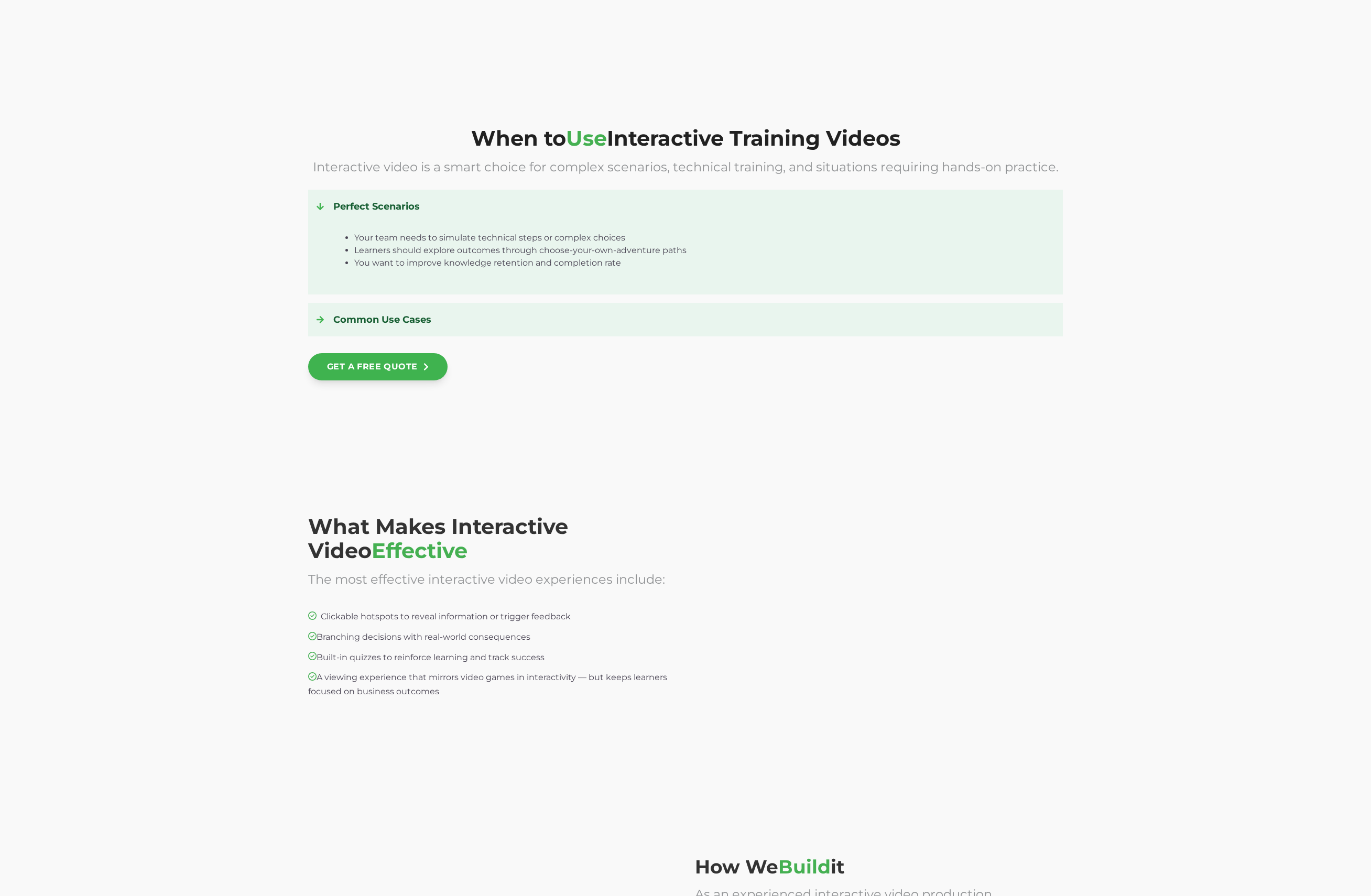
scroll to position [1562, 0]
